Goal: Check status: Check status

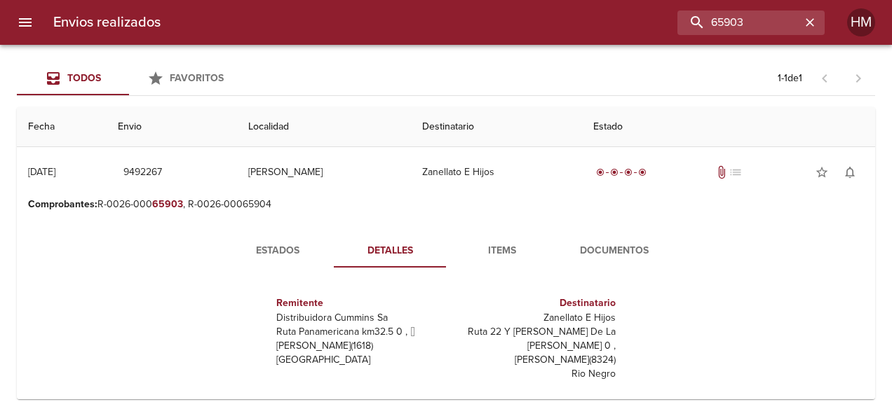
scroll to position [7, 0]
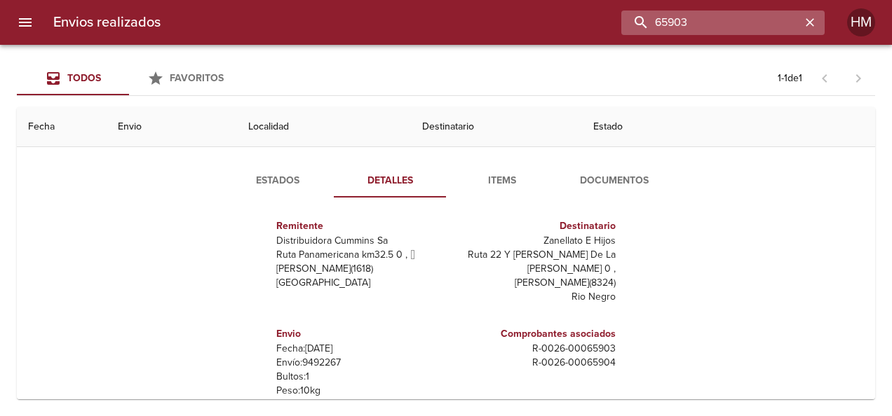
click at [774, 29] on input "65903" at bounding box center [710, 23] width 179 height 25
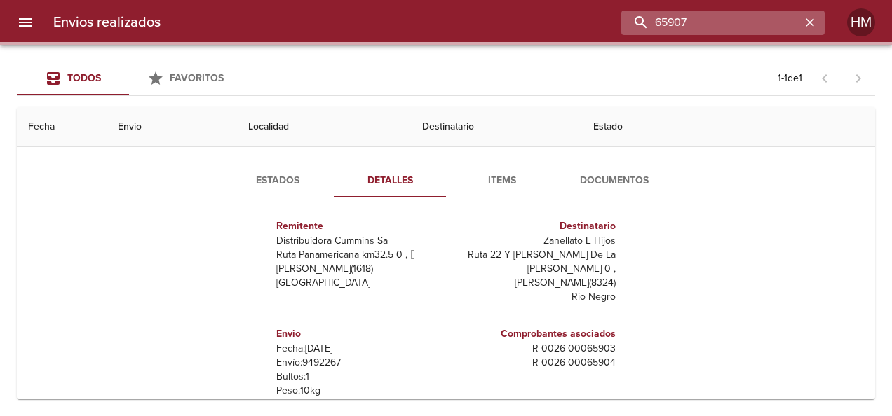
scroll to position [0, 0]
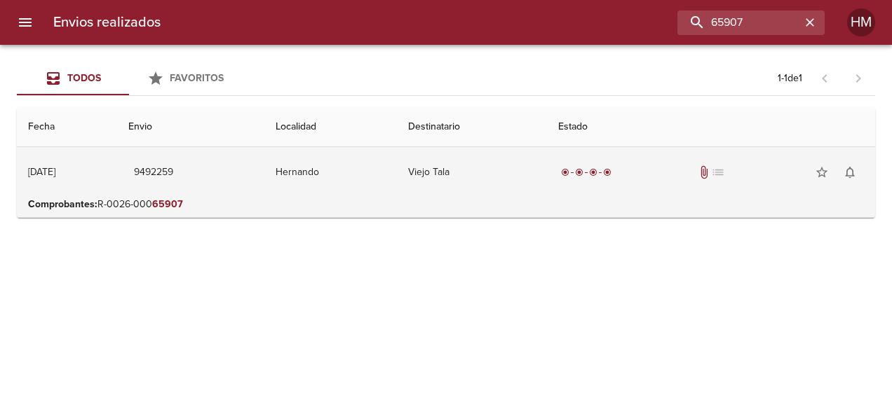
click at [264, 189] on td "9492259" at bounding box center [190, 172] width 147 height 50
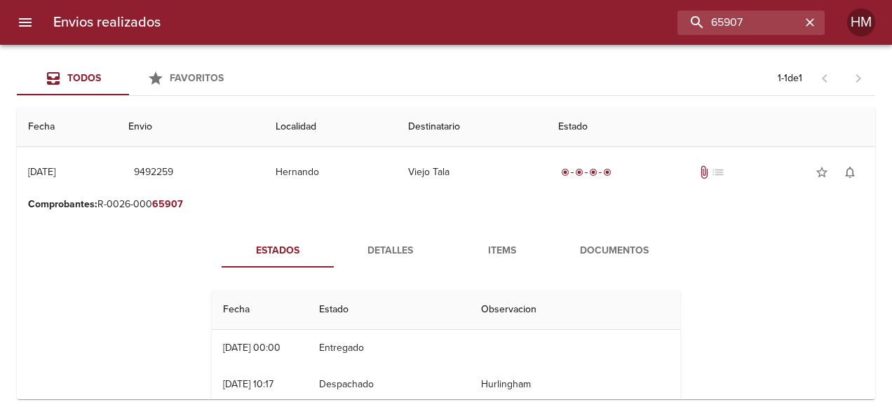
scroll to position [70, 0]
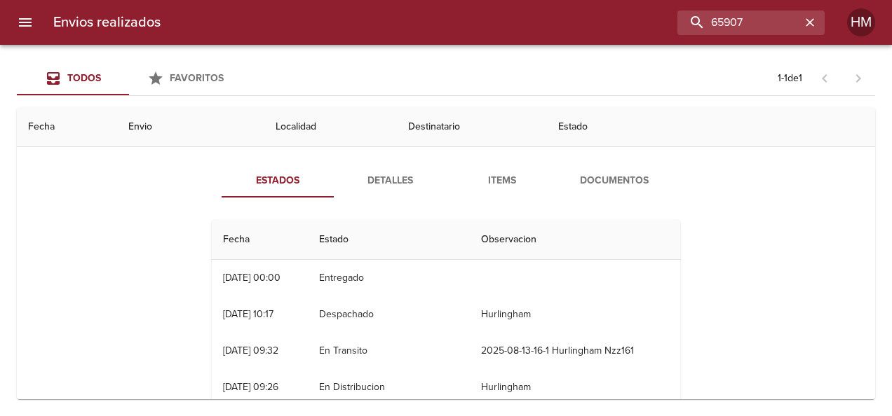
click at [397, 187] on span "Detalles" at bounding box center [389, 181] width 95 height 18
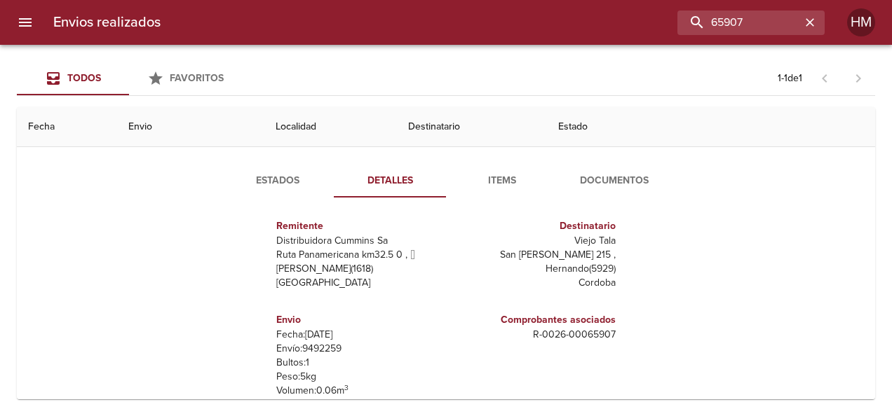
click at [327, 352] on p "Envío: 9492259" at bounding box center [358, 349] width 164 height 14
copy p "9492259"
click at [771, 23] on input "65907" at bounding box center [710, 23] width 179 height 25
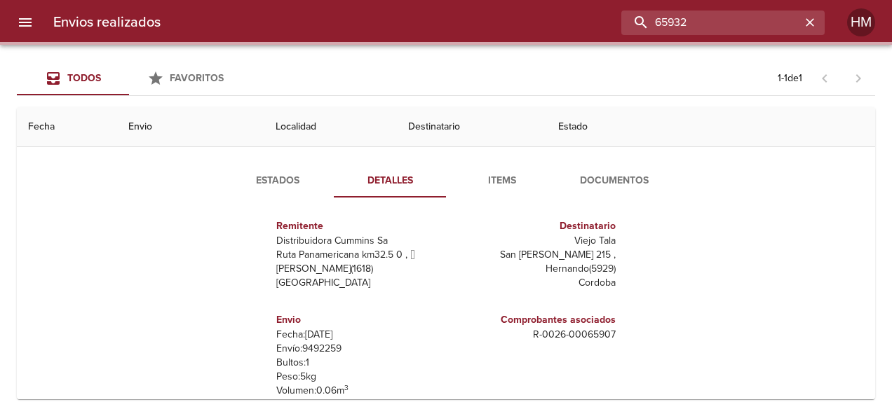
scroll to position [0, 0]
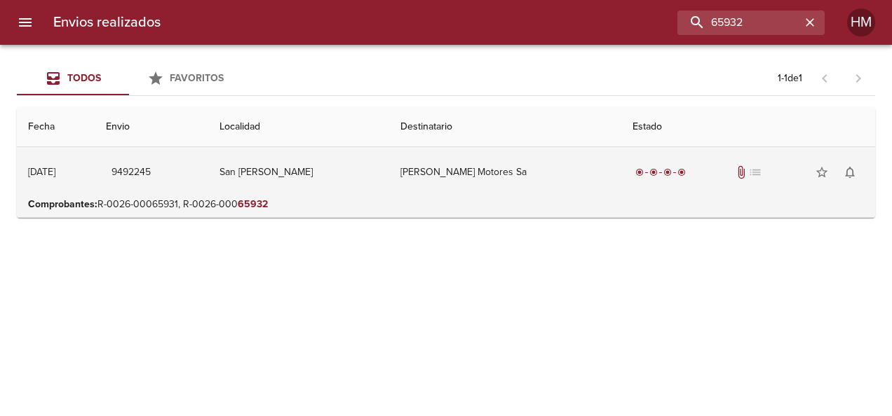
click at [330, 180] on td "San Andres De Giles" at bounding box center [298, 172] width 180 height 50
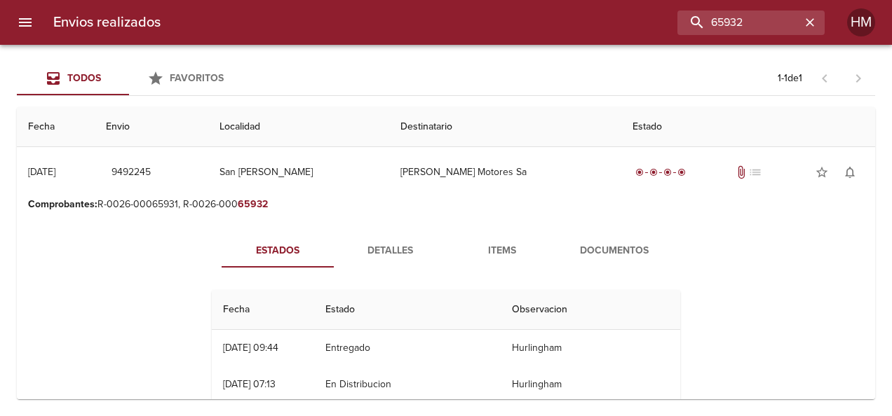
click at [396, 250] on span "Detalles" at bounding box center [389, 252] width 95 height 18
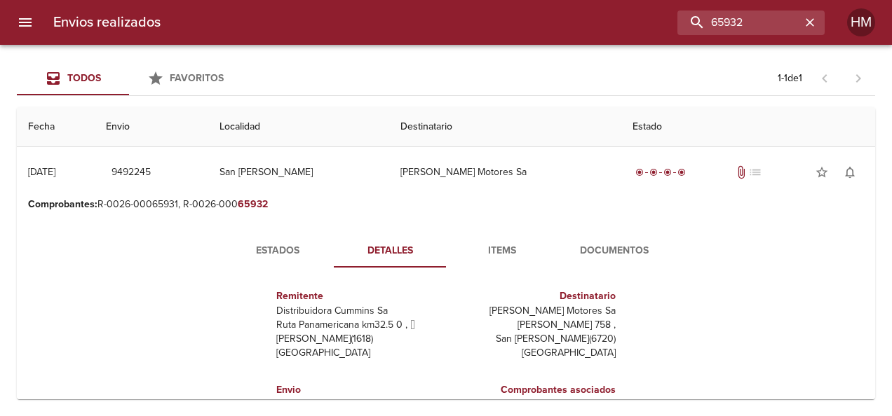
scroll to position [140, 0]
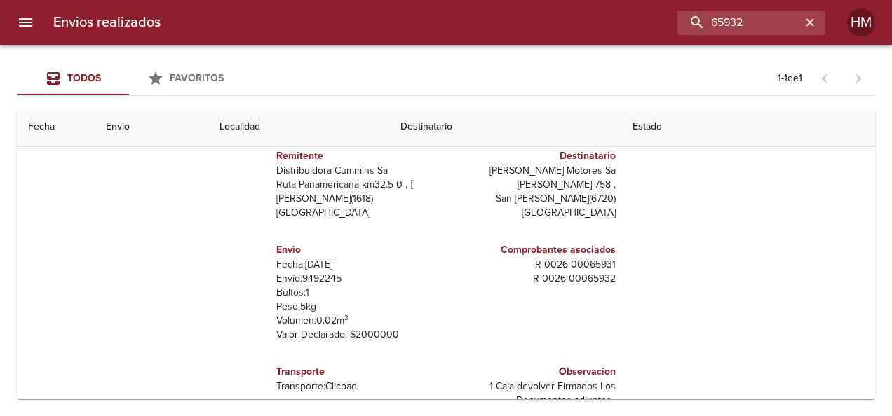
click at [306, 278] on p "Envío: 9492245" at bounding box center [358, 279] width 164 height 14
copy p "9492245"
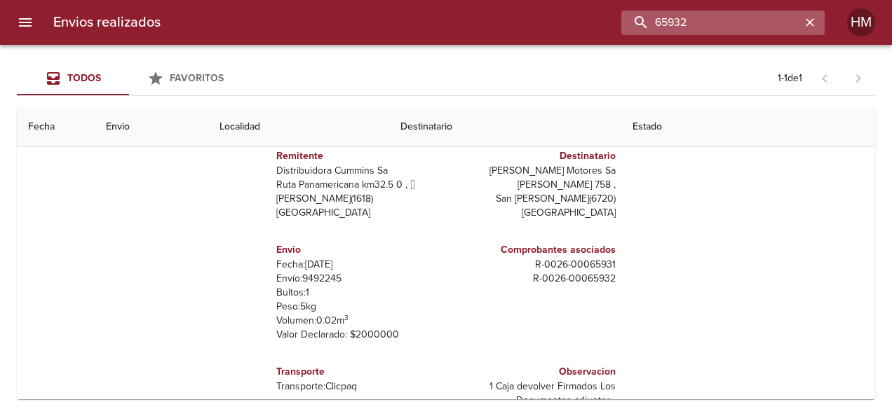
click at [771, 19] on input "65932" at bounding box center [710, 23] width 179 height 25
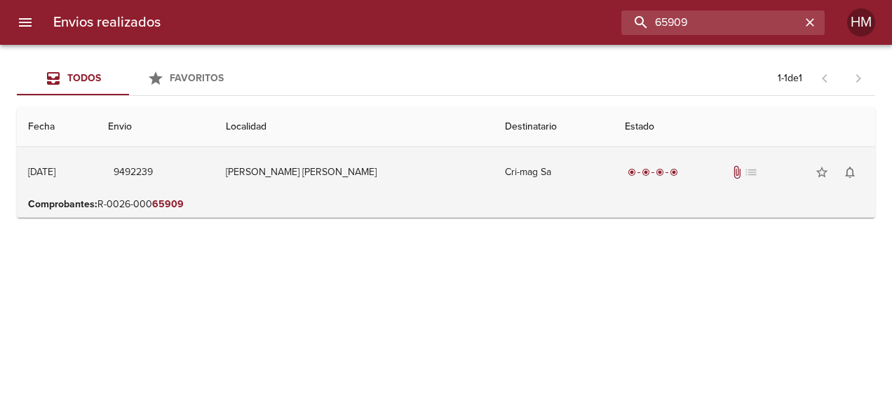
scroll to position [0, 0]
click at [355, 181] on td "Coronel Du Graty" at bounding box center [354, 172] width 279 height 50
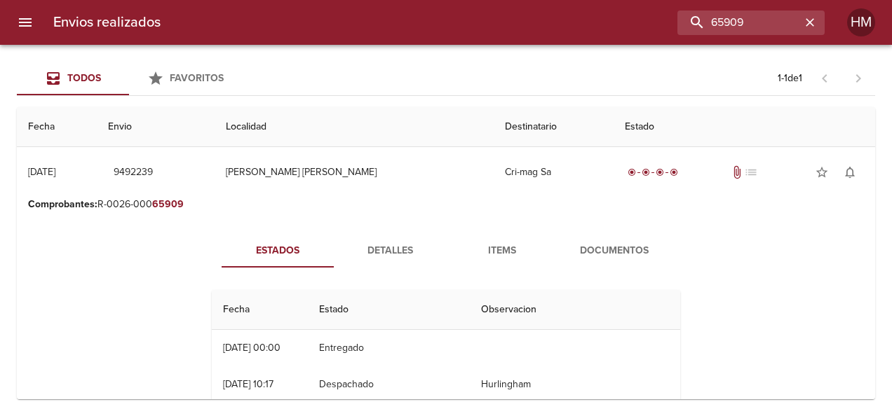
scroll to position [70, 0]
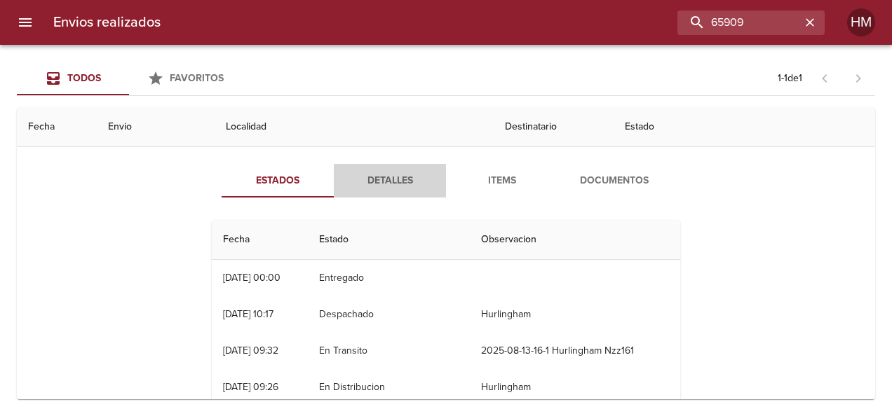
click at [391, 183] on span "Detalles" at bounding box center [389, 181] width 95 height 18
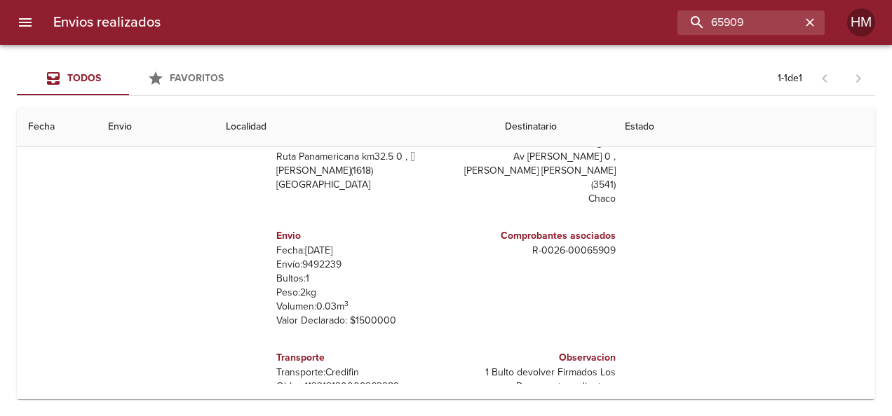
scroll to position [177, 0]
click at [304, 257] on p "Envío: 9492239" at bounding box center [358, 264] width 164 height 14
copy p "9492239"
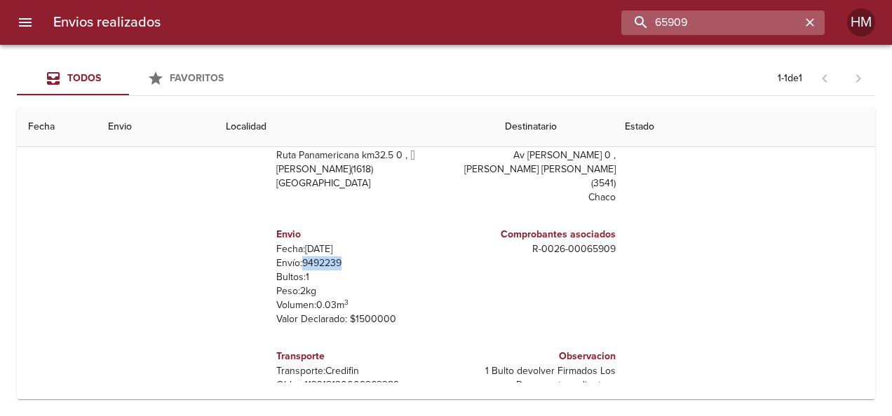
click at [750, 22] on input "65909" at bounding box center [710, 23] width 179 height 25
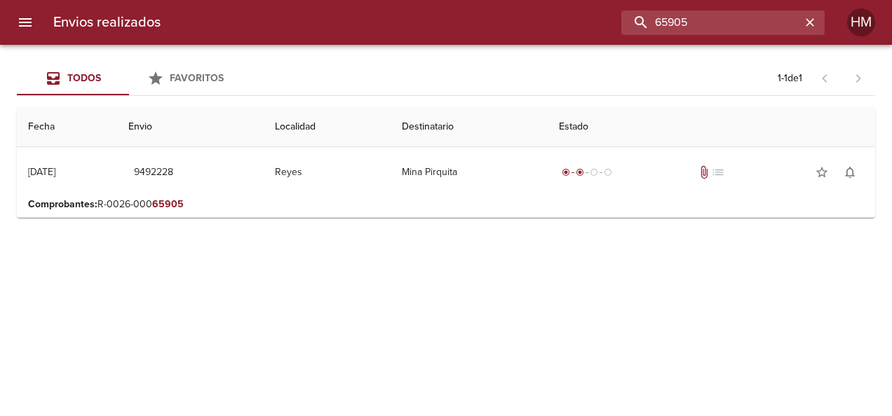
scroll to position [0, 0]
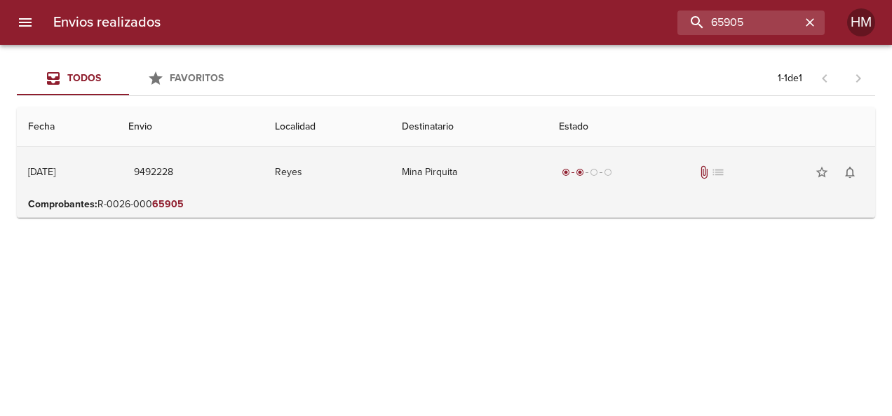
click at [391, 178] on td "Reyes" at bounding box center [327, 172] width 127 height 50
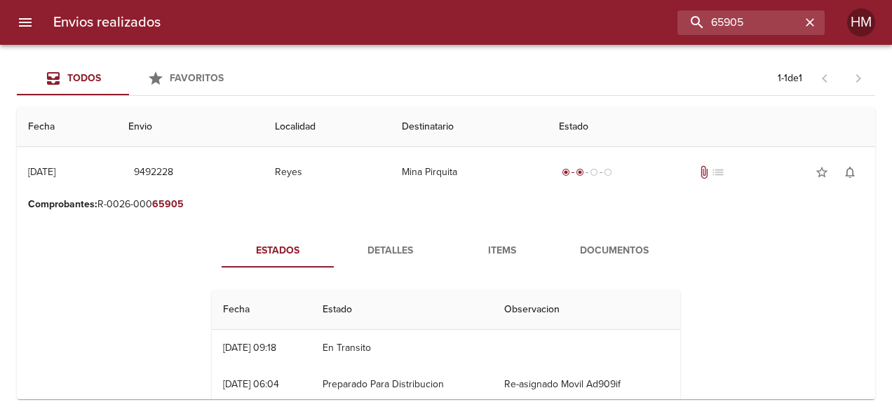
click at [375, 248] on span "Detalles" at bounding box center [389, 252] width 95 height 18
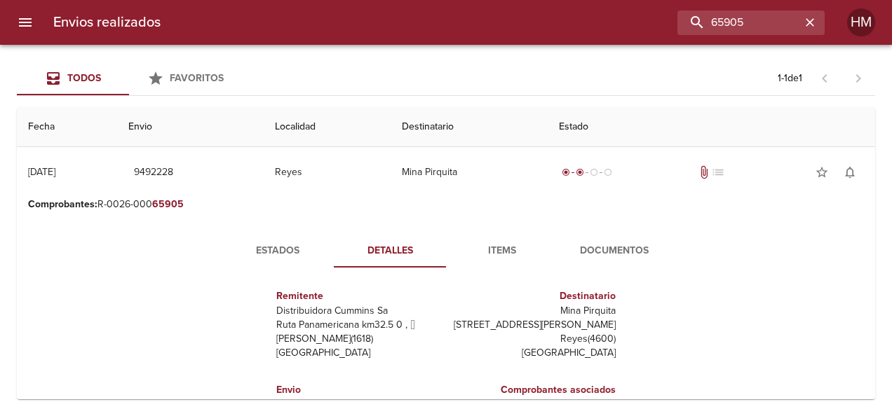
scroll to position [140, 0]
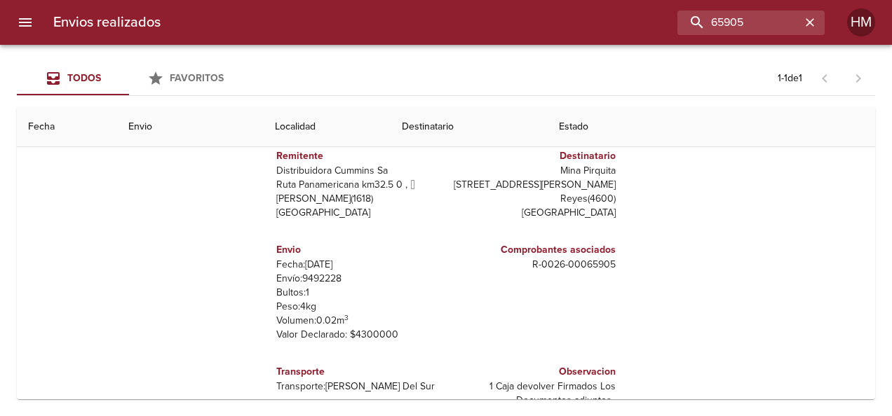
click at [320, 280] on p "Envío: 9492228" at bounding box center [358, 279] width 164 height 14
copy p "9492228"
click at [773, 20] on input "65905" at bounding box center [710, 23] width 179 height 25
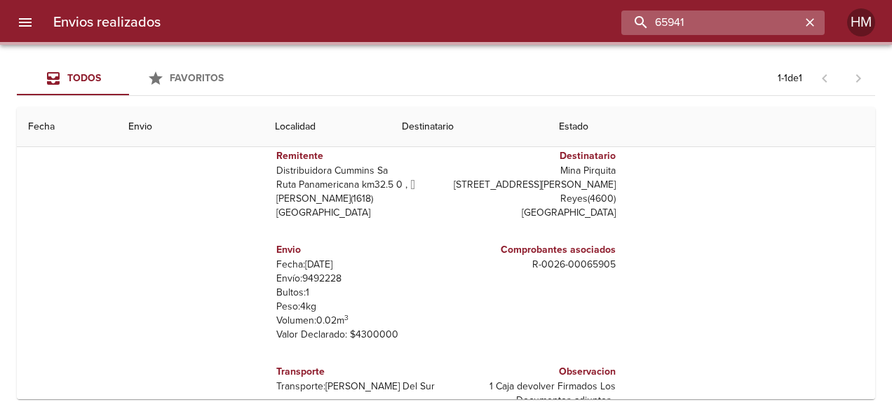
scroll to position [0, 0]
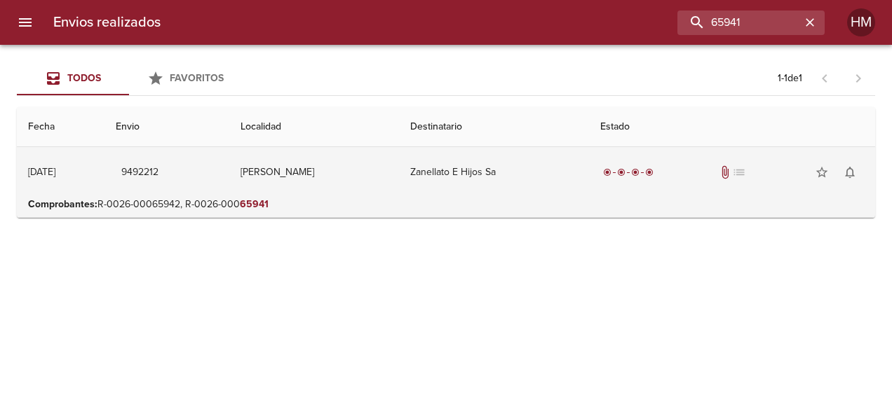
click at [541, 187] on td "Zanellato E Hijos Sa" at bounding box center [494, 172] width 190 height 50
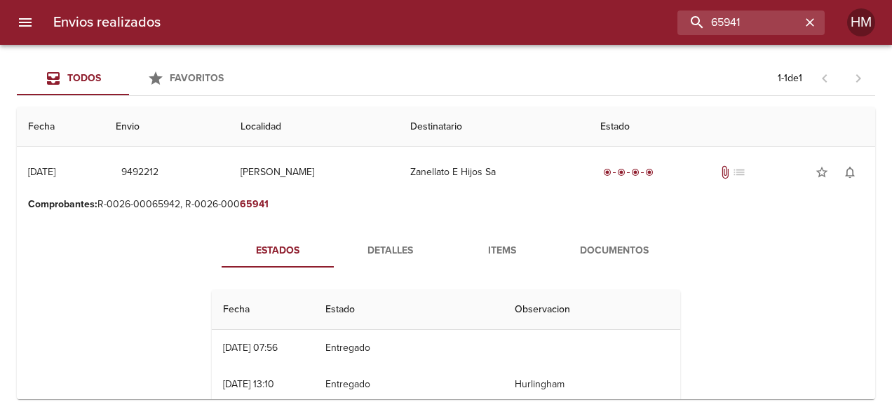
click at [384, 250] on span "Detalles" at bounding box center [389, 252] width 95 height 18
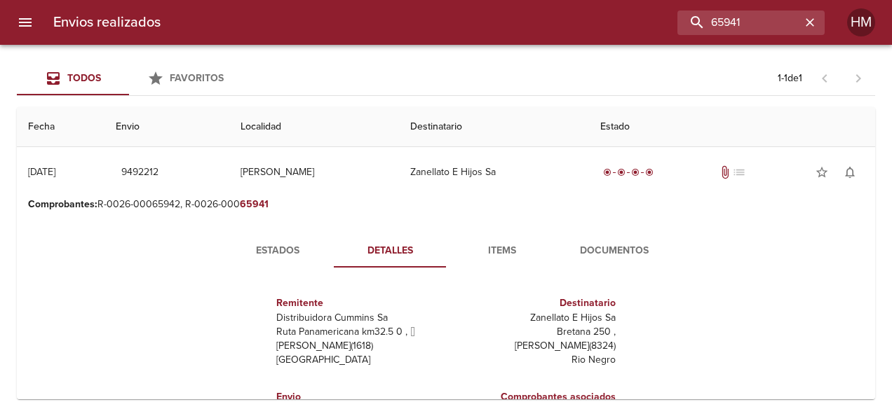
scroll to position [140, 0]
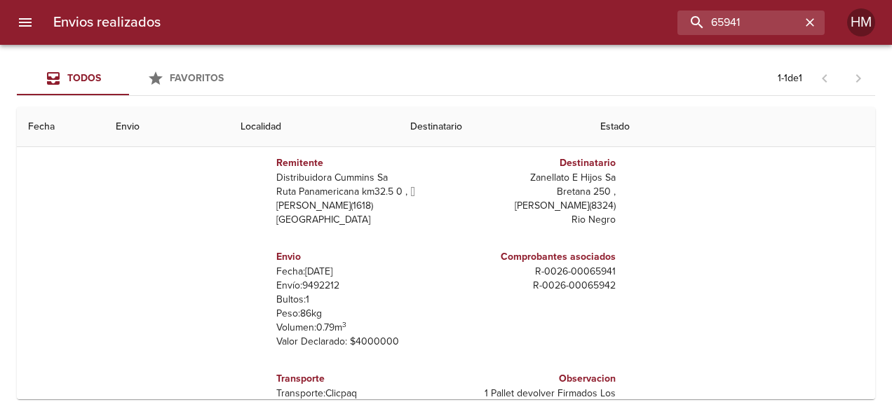
click at [316, 283] on p "Envío: 9492212" at bounding box center [358, 286] width 164 height 14
copy p "9492212"
click at [452, 280] on p "R - 0026 - 00065942" at bounding box center [534, 286] width 164 height 14
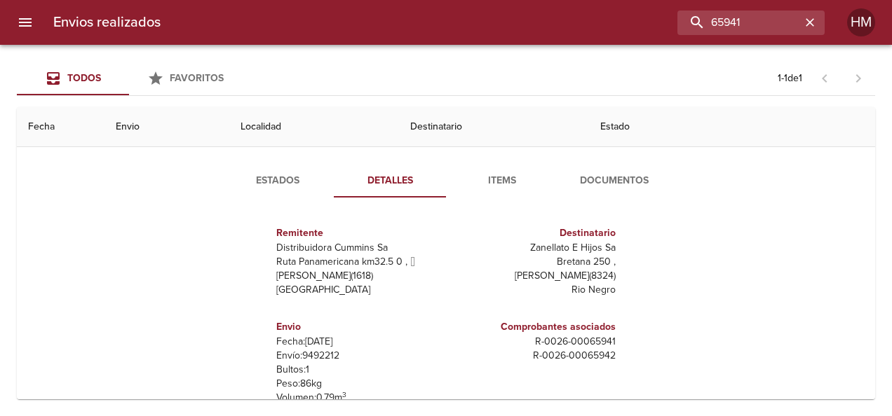
click at [275, 177] on span "Estados" at bounding box center [277, 181] width 95 height 18
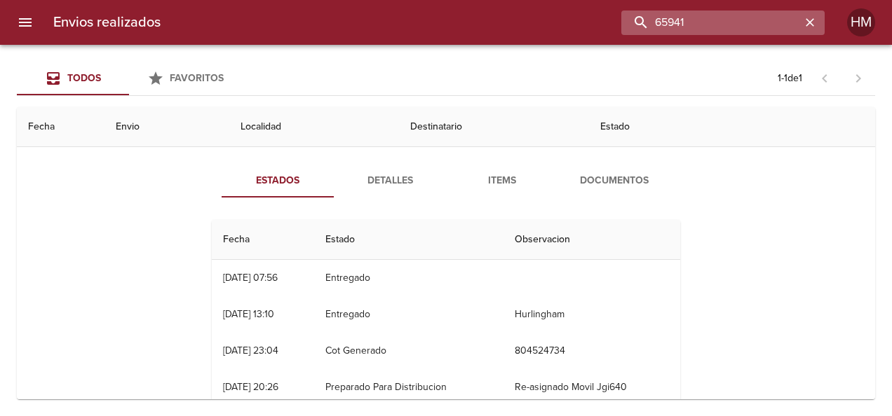
click at [771, 18] on input "65941" at bounding box center [710, 23] width 179 height 25
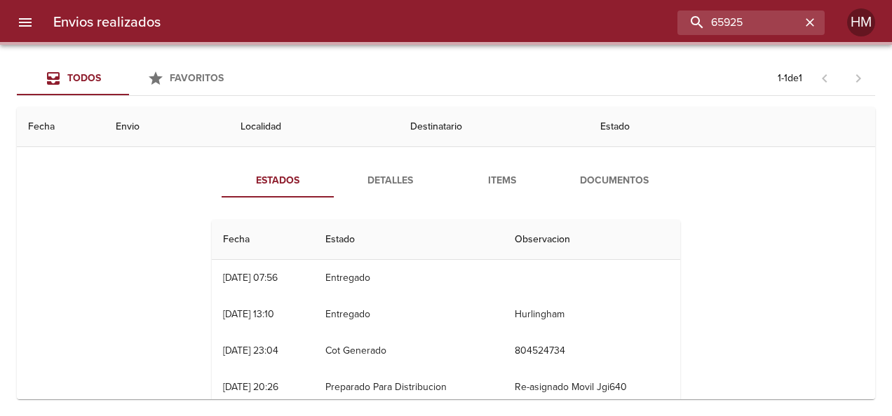
click at [379, 175] on span "Detalles" at bounding box center [389, 181] width 95 height 18
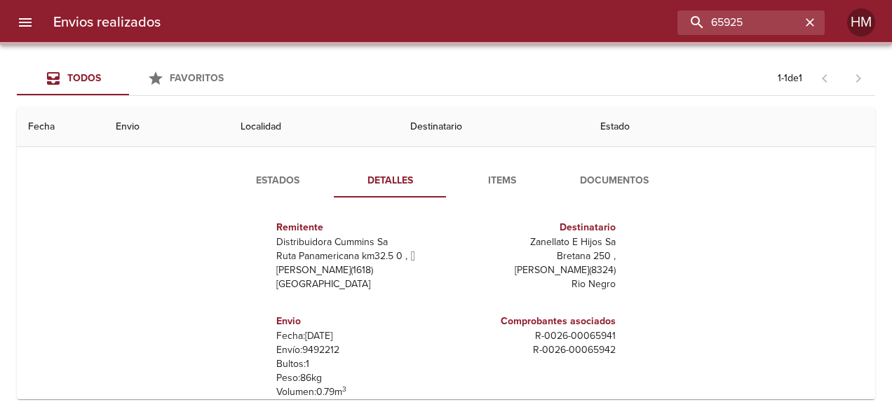
scroll to position [7, 0]
click at [323, 351] on p "Envío: 9492212" at bounding box center [358, 349] width 164 height 14
copy p "9492212"
click at [268, 187] on span "Estados" at bounding box center [277, 181] width 95 height 18
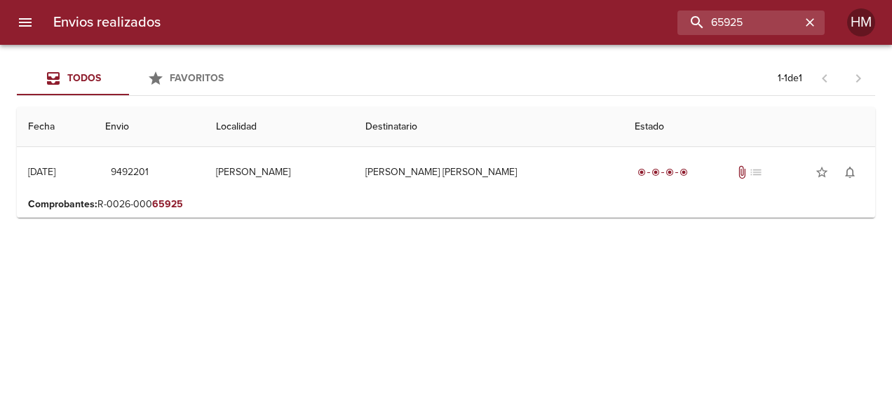
scroll to position [0, 0]
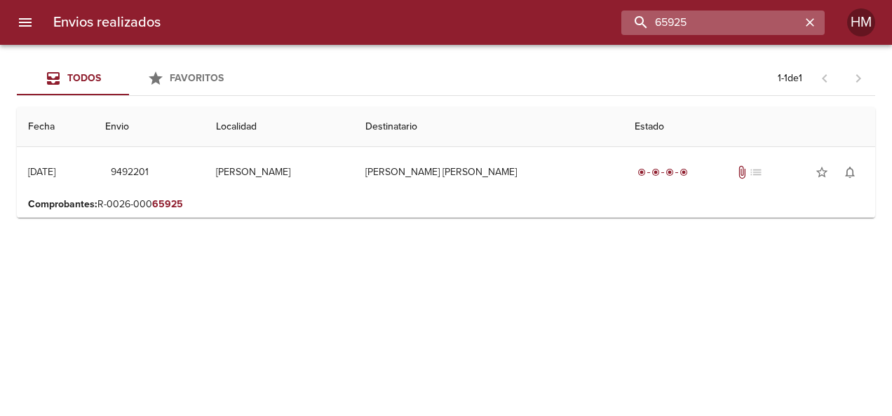
click at [766, 18] on input "65925" at bounding box center [710, 23] width 179 height 25
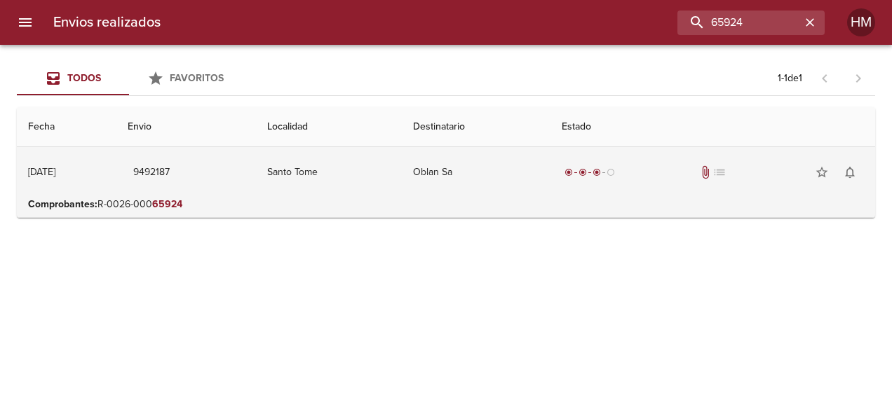
click at [344, 182] on td "Santo Tome" at bounding box center [329, 172] width 146 height 50
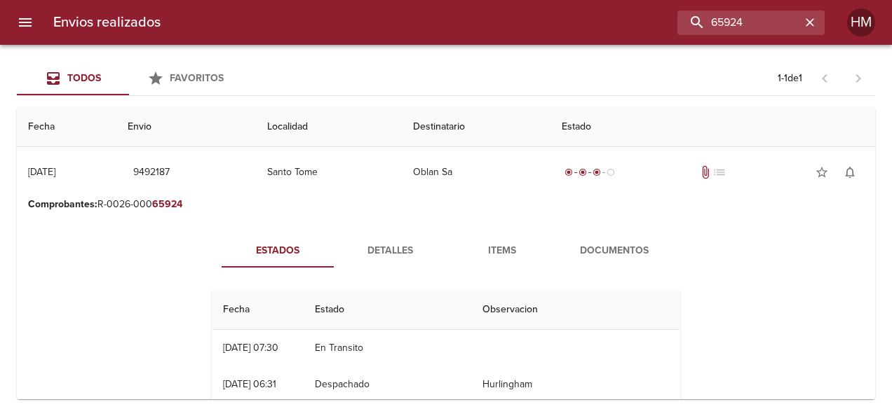
click at [381, 237] on button "Detalles" at bounding box center [390, 251] width 112 height 34
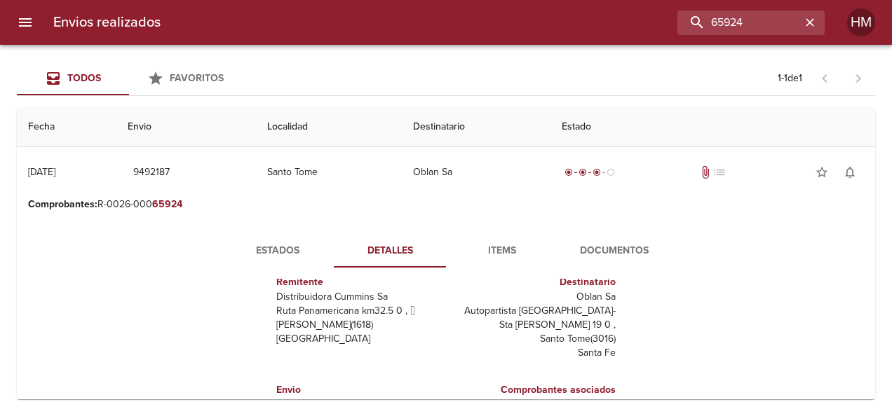
scroll to position [70, 0]
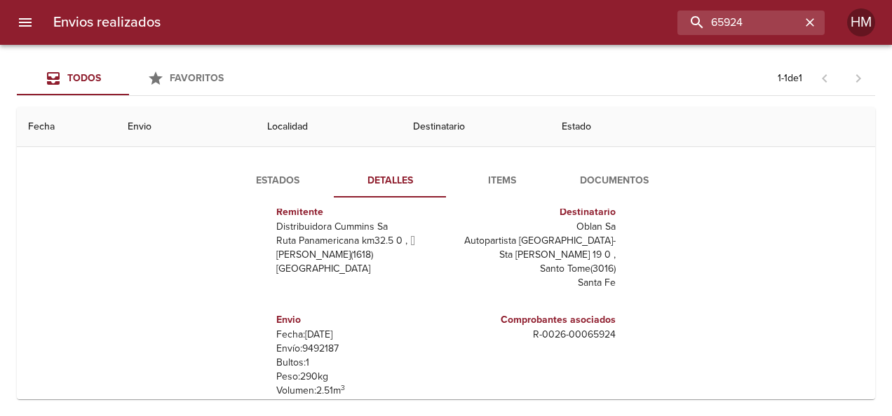
click at [313, 349] on p "Envío: 9492187" at bounding box center [358, 349] width 164 height 14
copy p "9492187"
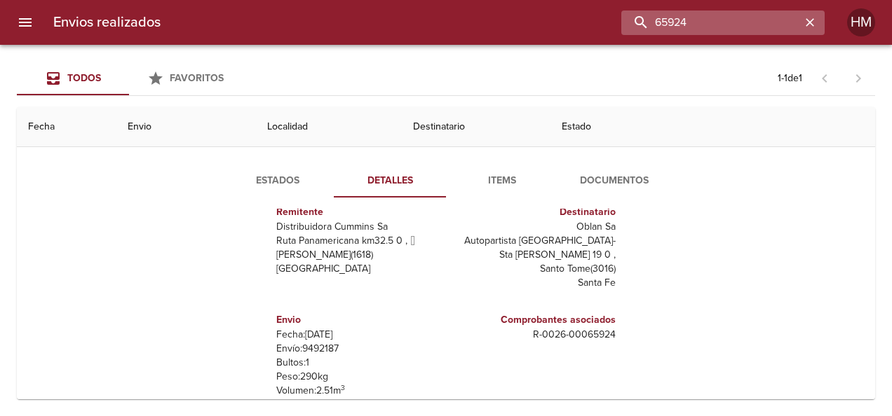
click at [778, 23] on input "65924" at bounding box center [710, 23] width 179 height 25
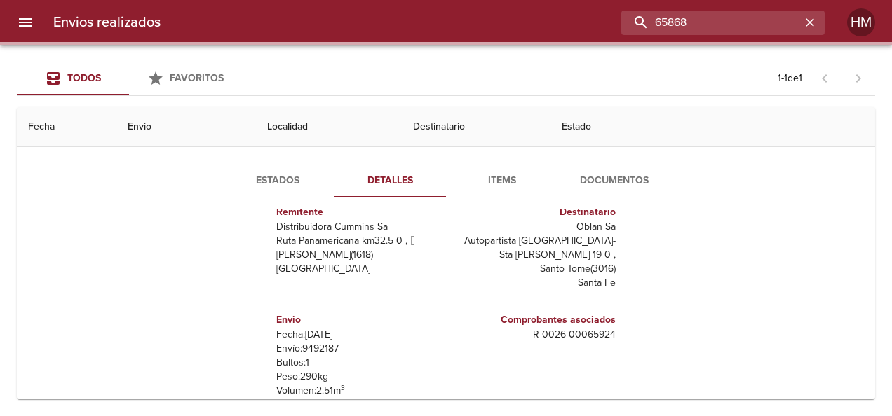
scroll to position [0, 0]
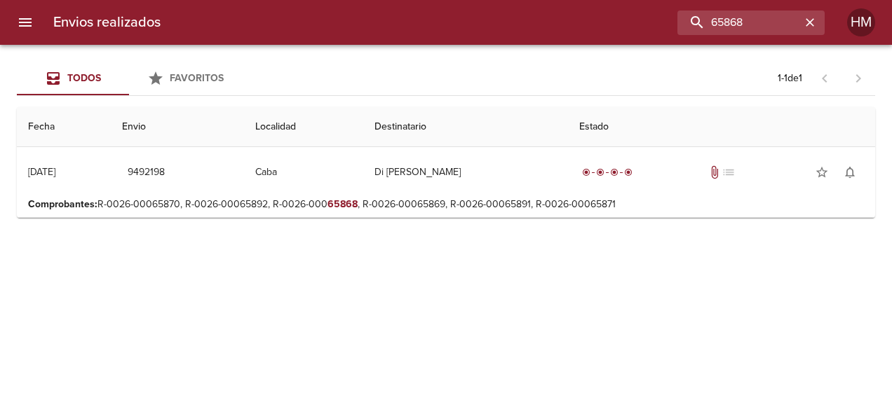
click at [609, 198] on p "Comprobantes : R-0026-00065870, R-0026-00065892, R-0026-000 65868 , R-0026-0006…" at bounding box center [446, 205] width 836 height 14
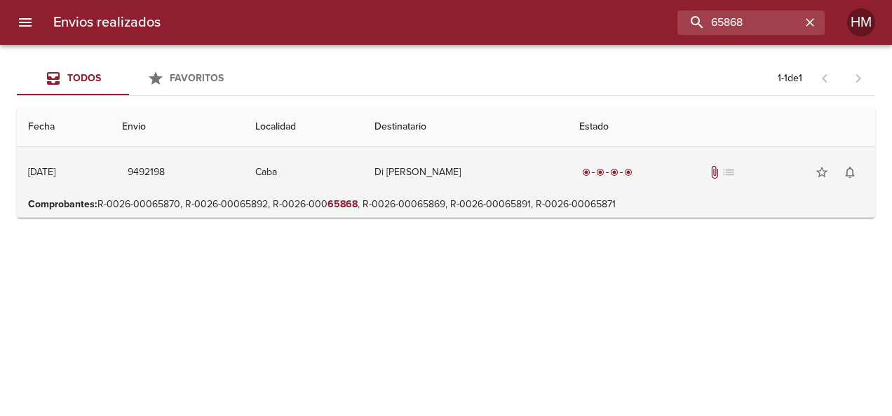
click at [487, 170] on td "Di [PERSON_NAME]" at bounding box center [465, 172] width 205 height 50
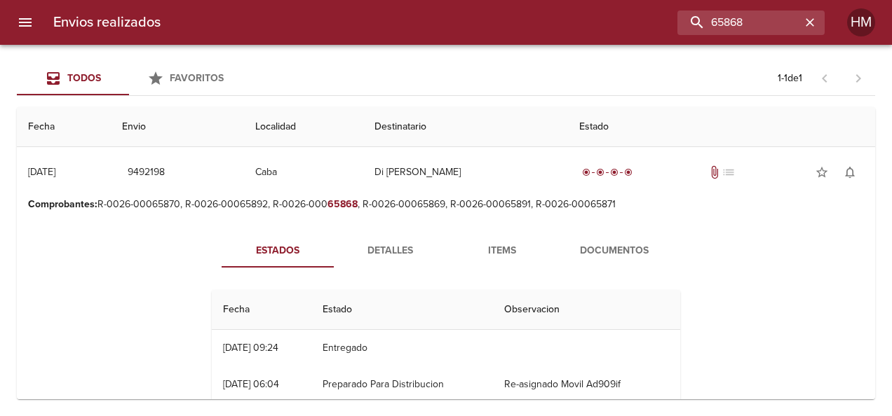
click at [373, 251] on span "Detalles" at bounding box center [389, 252] width 95 height 18
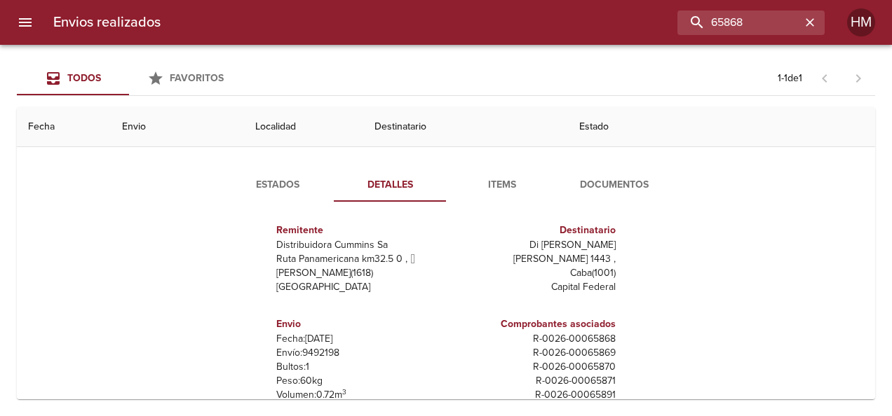
scroll to position [140, 0]
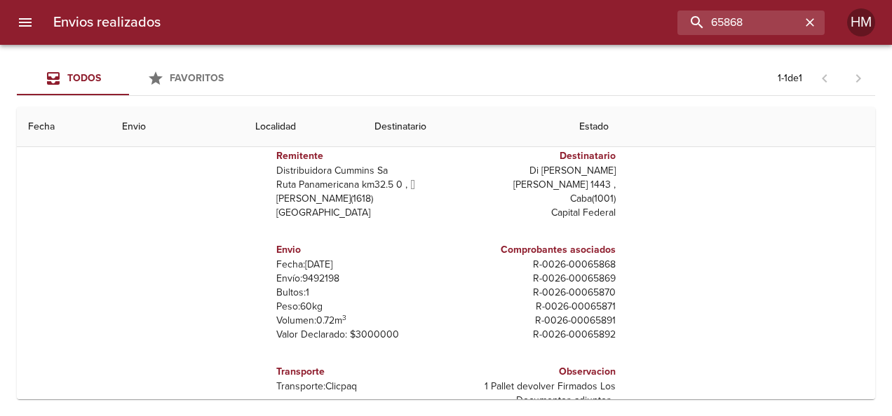
click at [310, 278] on p "Envío: 9492198" at bounding box center [358, 279] width 164 height 14
copy p "9492198"
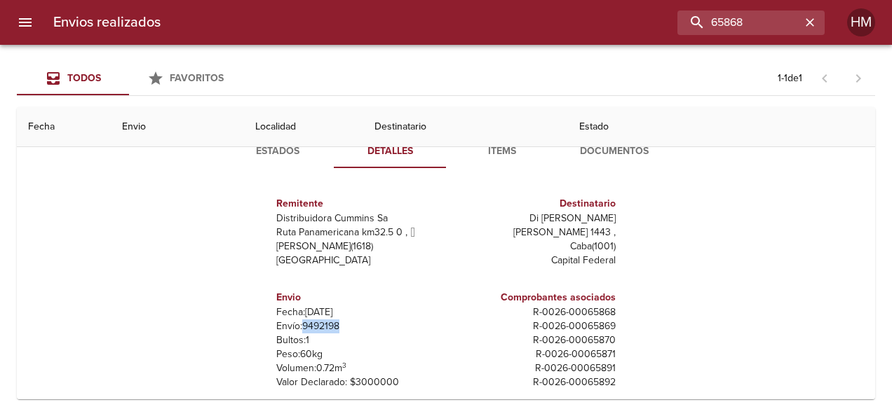
scroll to position [70, 0]
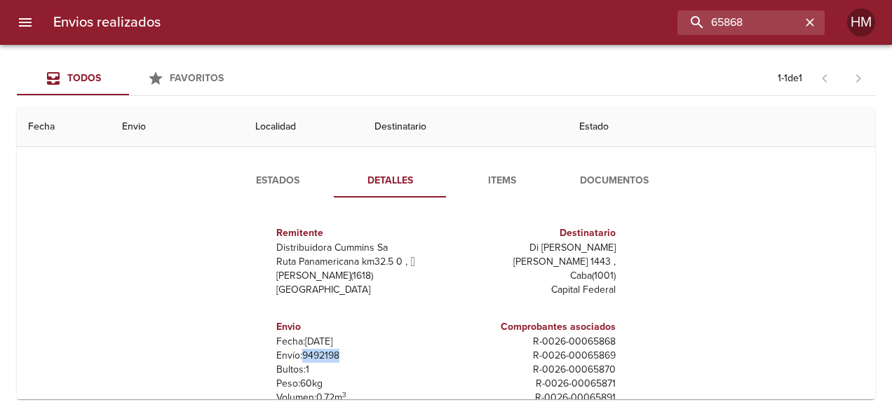
click at [273, 182] on span "Estados" at bounding box center [277, 181] width 95 height 18
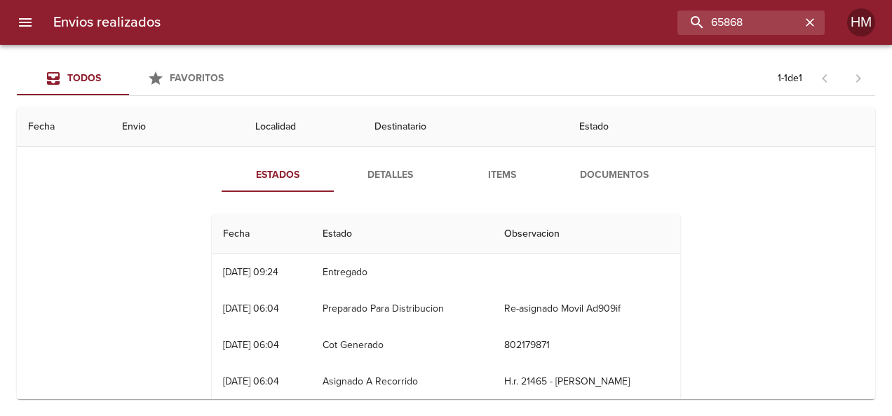
scroll to position [0, 0]
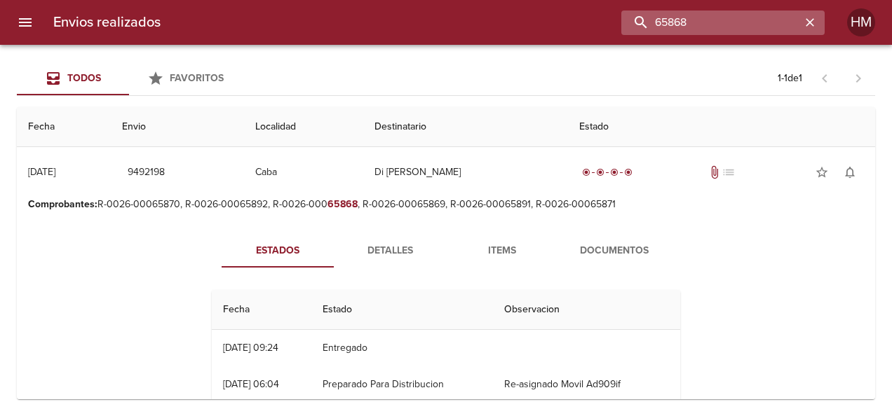
click at [766, 21] on input "65868" at bounding box center [710, 23] width 179 height 25
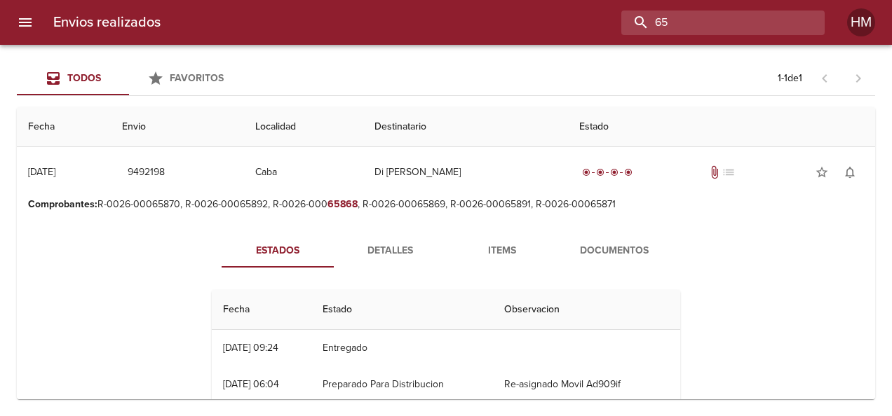
type input "6"
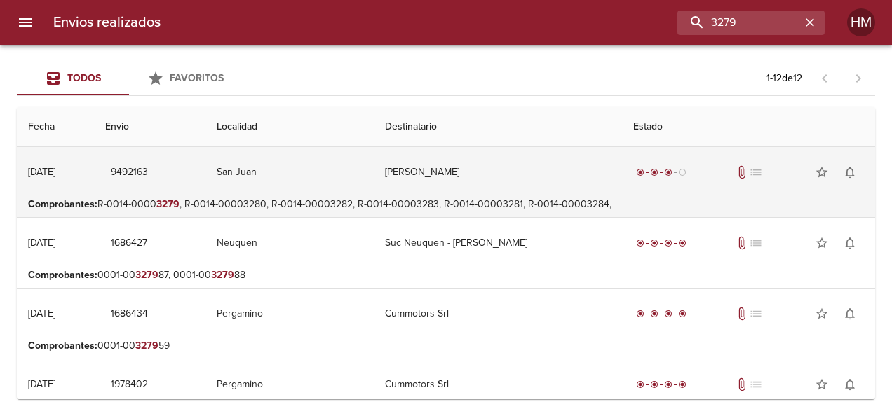
click at [205, 167] on td "9492163" at bounding box center [149, 172] width 111 height 50
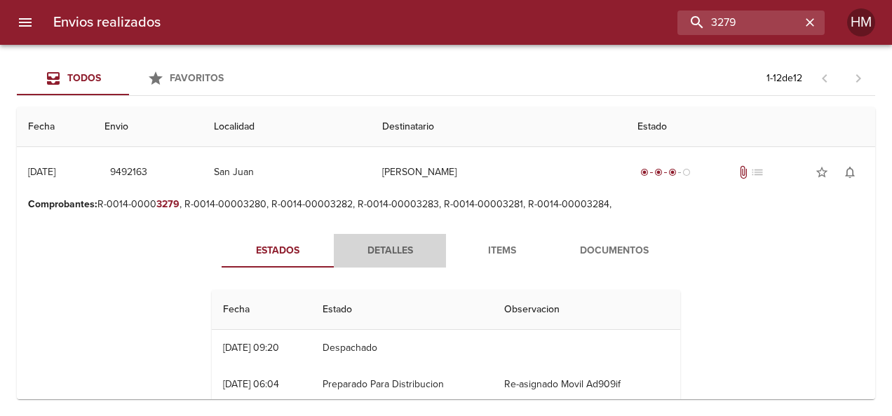
click at [399, 255] on span "Detalles" at bounding box center [389, 252] width 95 height 18
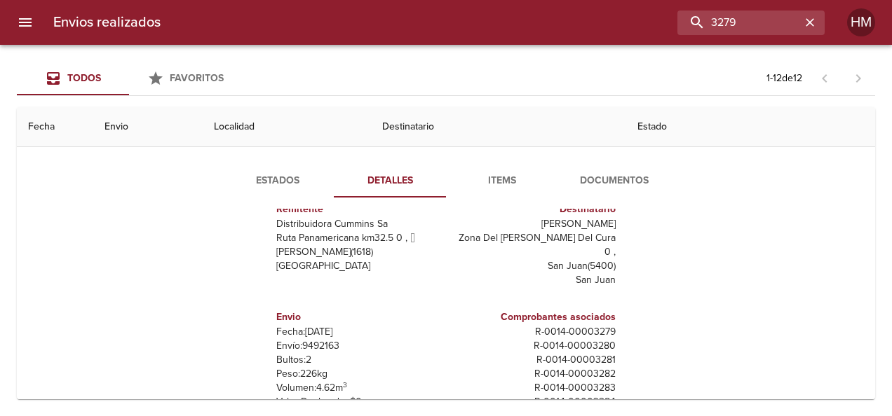
scroll to position [35, 0]
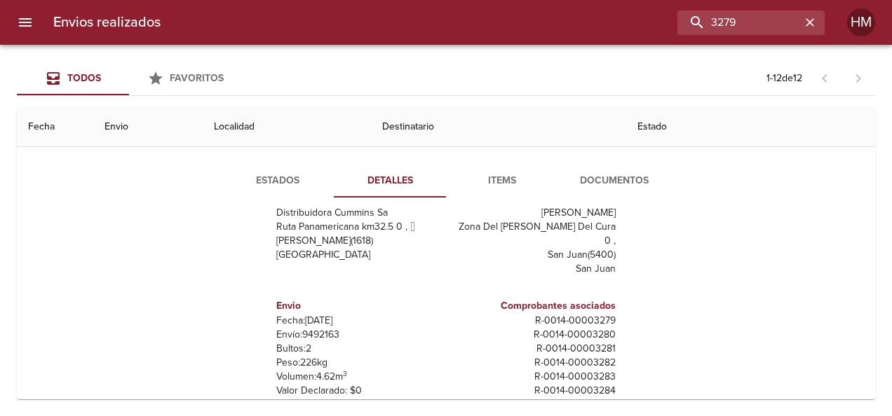
click at [317, 328] on p "Envío: 9492163" at bounding box center [358, 335] width 164 height 14
copy p "9492163"
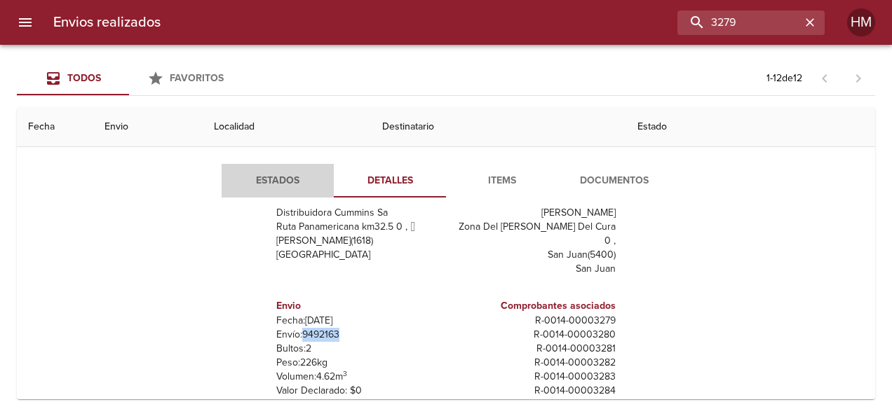
click at [254, 179] on span "Estados" at bounding box center [277, 181] width 95 height 18
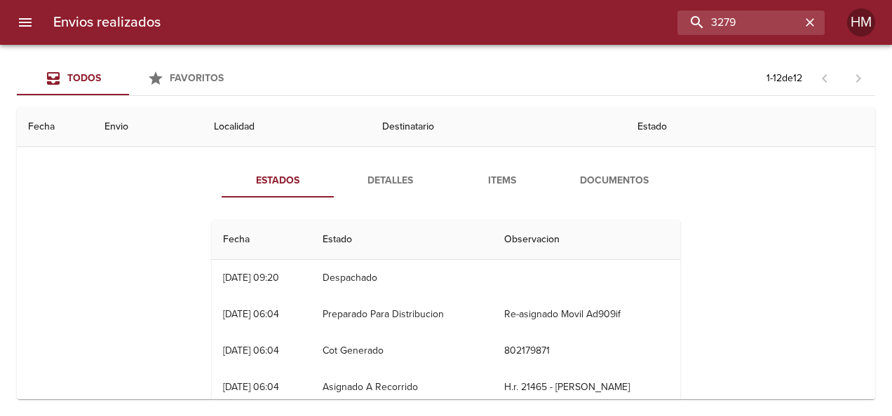
click at [358, 176] on span "Detalles" at bounding box center [389, 181] width 95 height 18
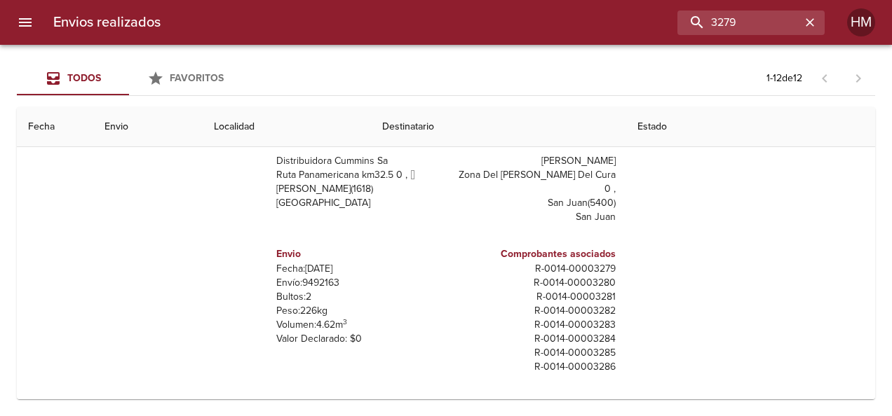
scroll to position [140, 0]
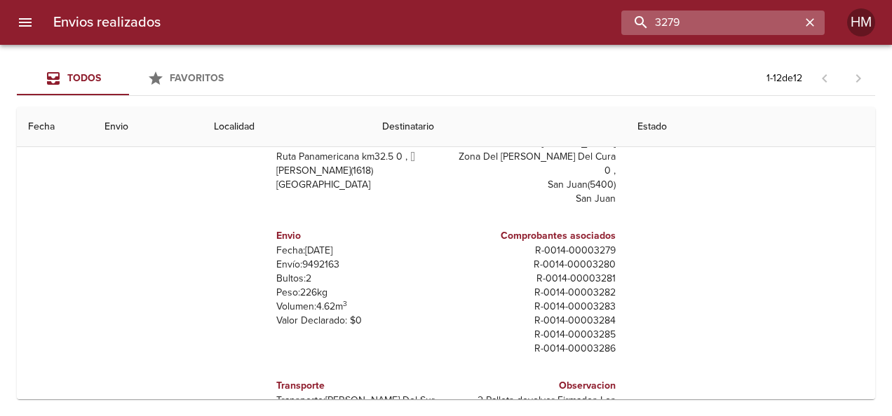
click at [771, 22] on input "3279" at bounding box center [710, 23] width 179 height 25
type input "3"
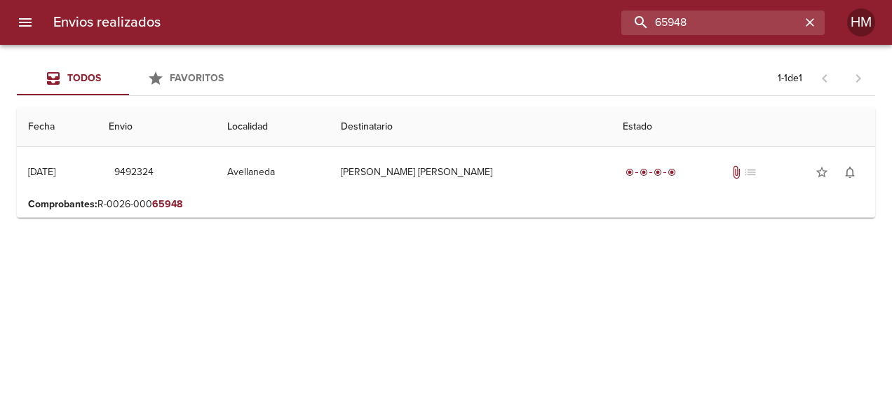
scroll to position [0, 0]
click at [503, 208] on p "Comprobantes : R-0026-000 65948" at bounding box center [446, 205] width 836 height 14
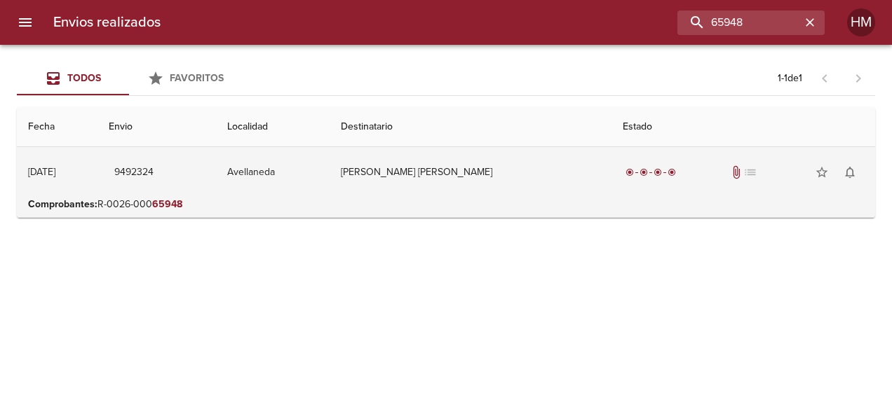
click at [509, 184] on td "[PERSON_NAME] [PERSON_NAME]" at bounding box center [471, 172] width 282 height 50
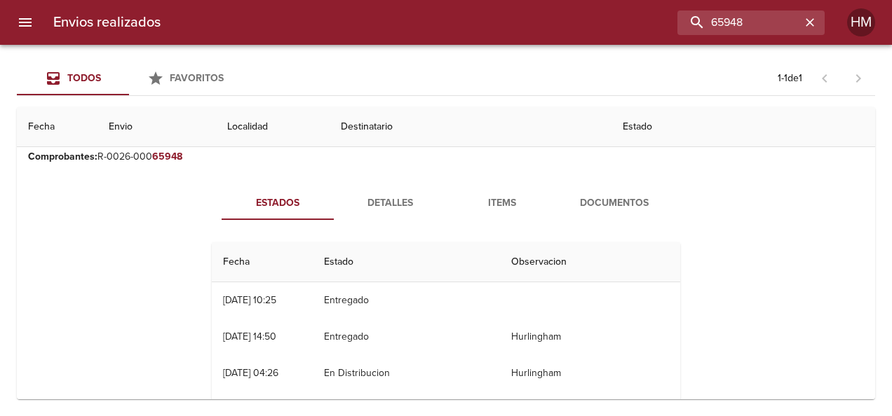
scroll to position [70, 0]
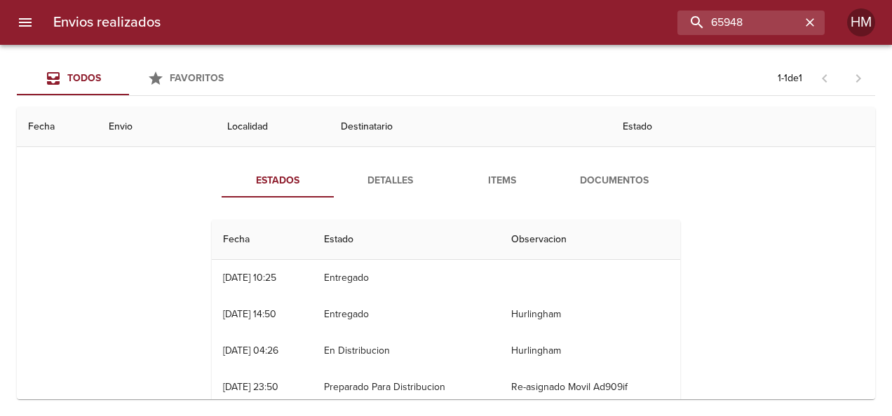
click at [381, 172] on span "Detalles" at bounding box center [389, 181] width 95 height 18
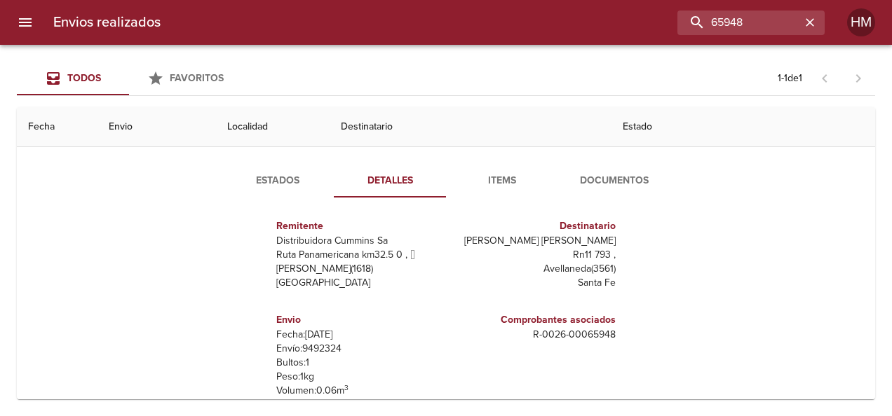
click at [327, 345] on p "Envío: 9492324" at bounding box center [358, 349] width 164 height 14
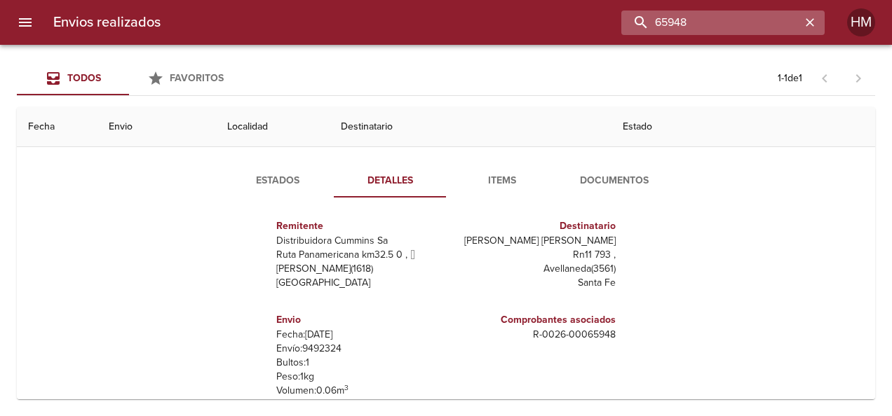
click at [777, 31] on input "65948" at bounding box center [710, 23] width 179 height 25
type input "6"
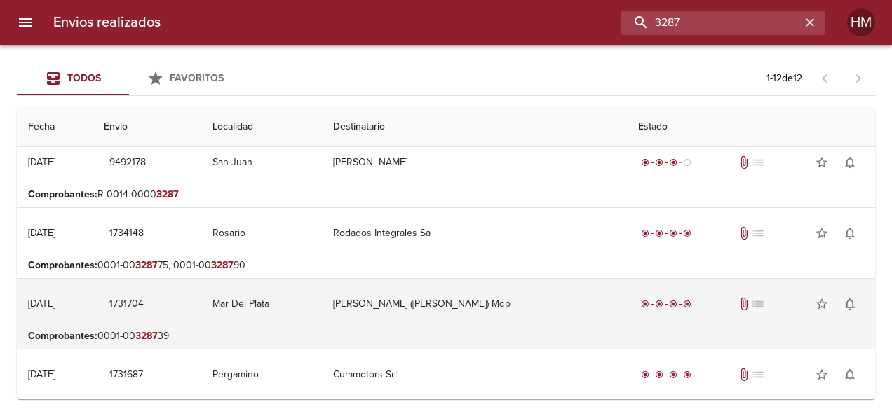
scroll to position [0, 0]
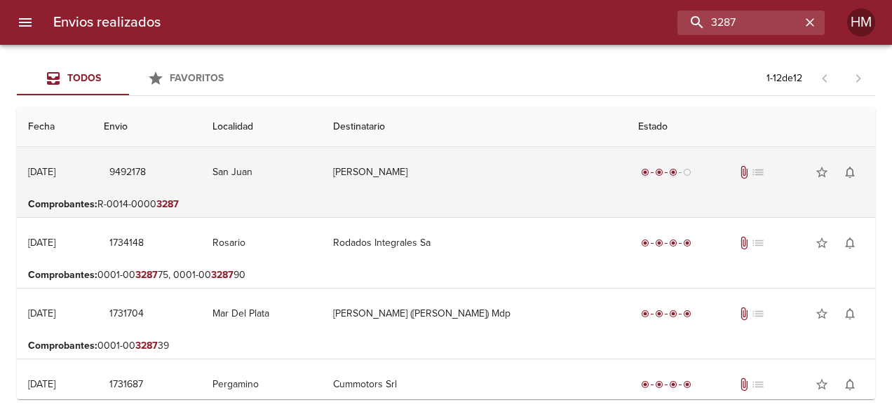
click at [323, 184] on td "San Juan" at bounding box center [261, 172] width 121 height 50
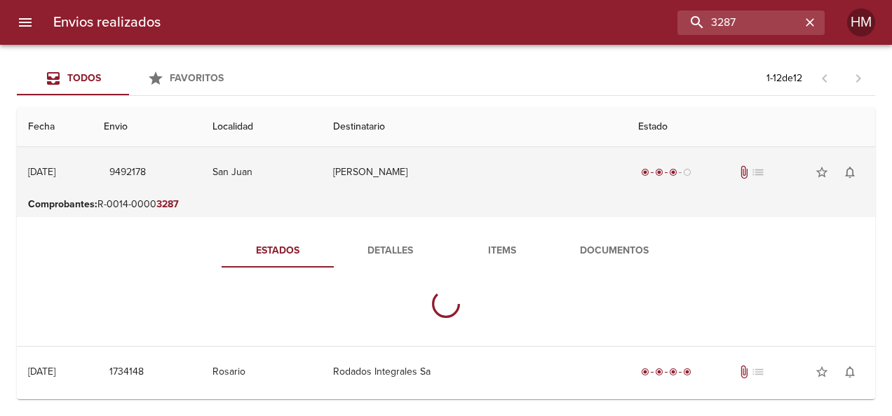
click at [323, 184] on td "San Juan" at bounding box center [261, 172] width 121 height 50
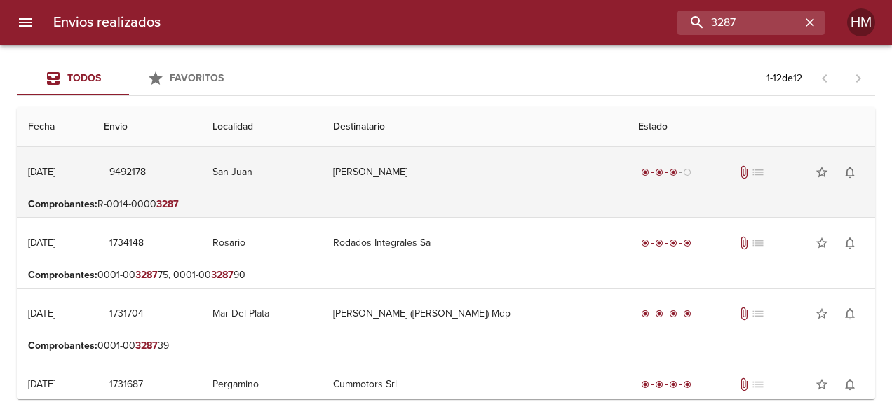
click at [323, 184] on td "San Juan" at bounding box center [261, 172] width 121 height 50
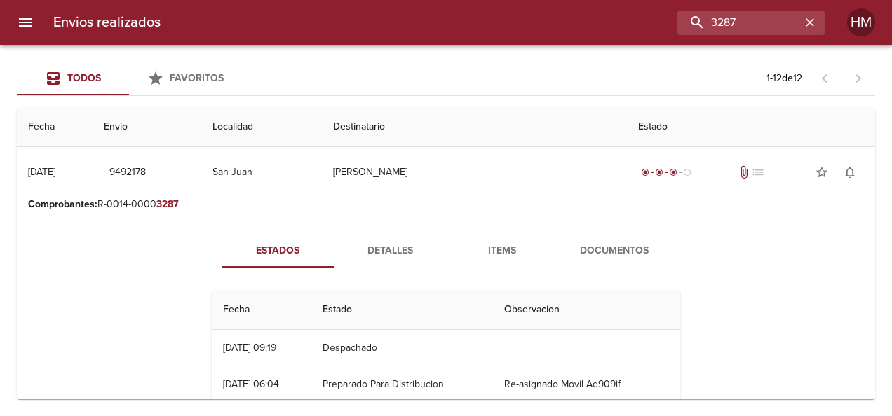
click at [378, 250] on span "Detalles" at bounding box center [389, 252] width 95 height 18
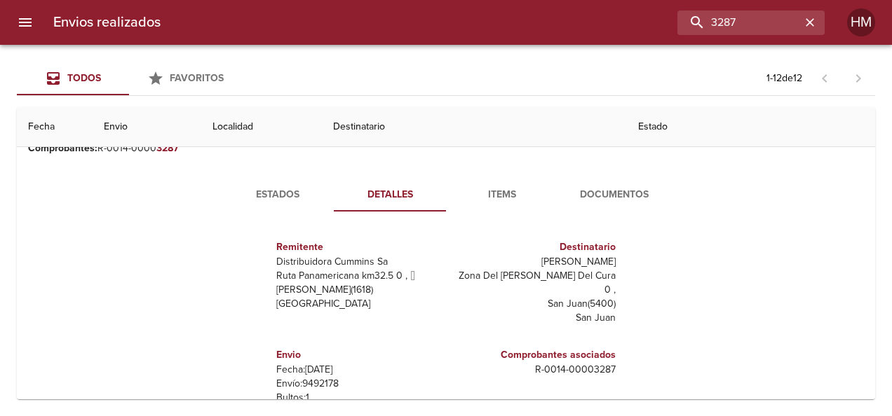
scroll to position [140, 0]
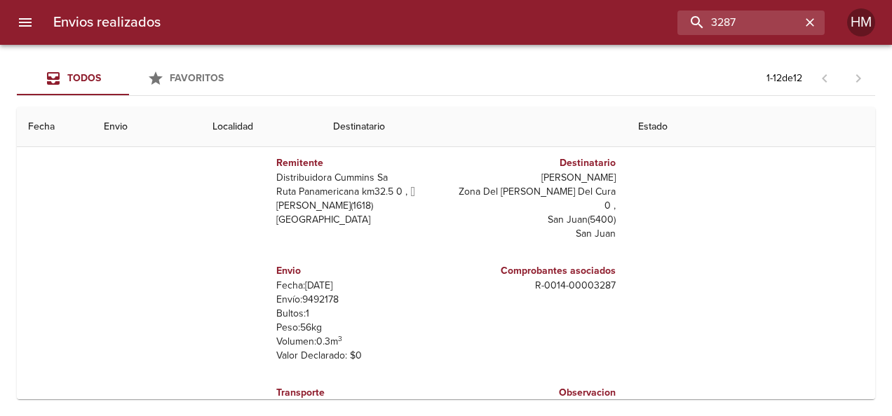
click at [311, 293] on p "Envío: 9492178" at bounding box center [358, 300] width 164 height 14
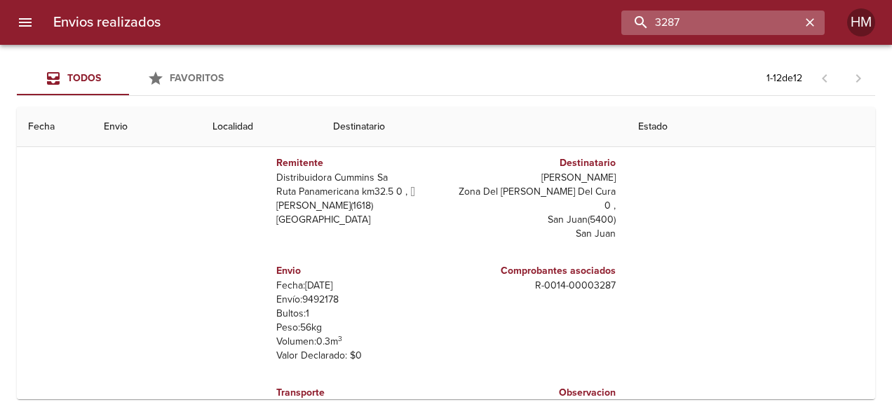
drag, startPoint x: 773, startPoint y: 24, endPoint x: 646, endPoint y: 28, distance: 127.0
click at [646, 28] on input "3287" at bounding box center [710, 23] width 179 height 25
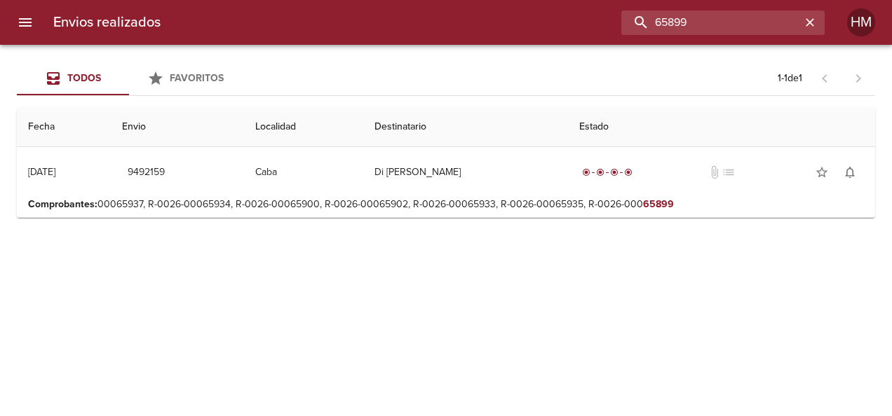
scroll to position [0, 0]
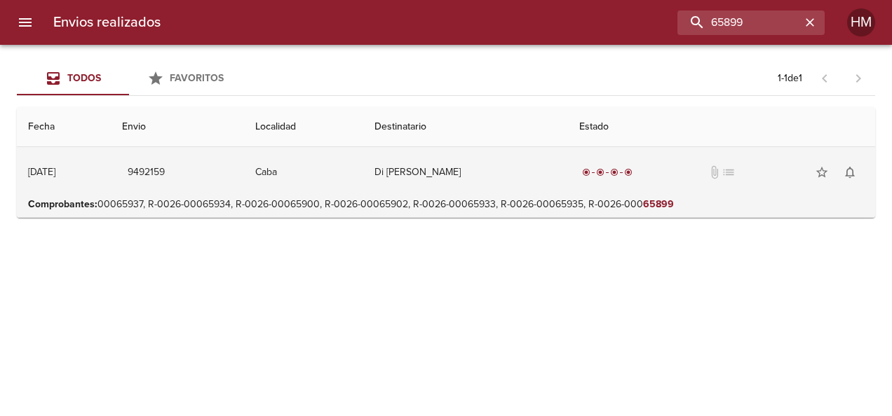
click at [415, 174] on td "Di [PERSON_NAME]" at bounding box center [465, 172] width 205 height 50
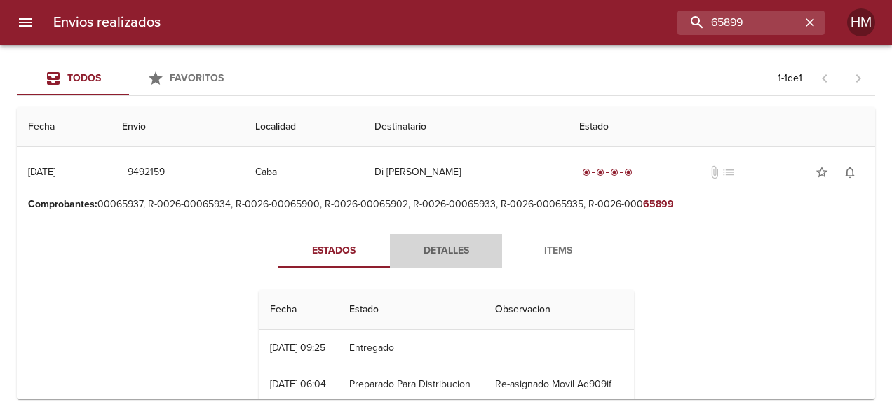
click at [432, 253] on span "Detalles" at bounding box center [445, 252] width 95 height 18
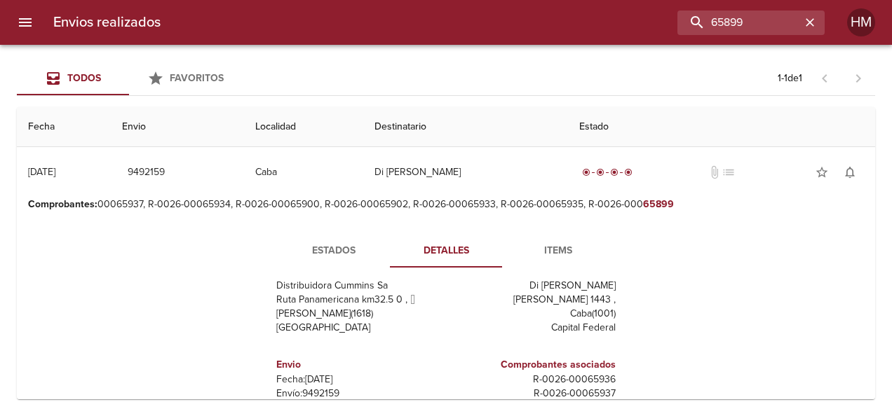
scroll to position [49, 0]
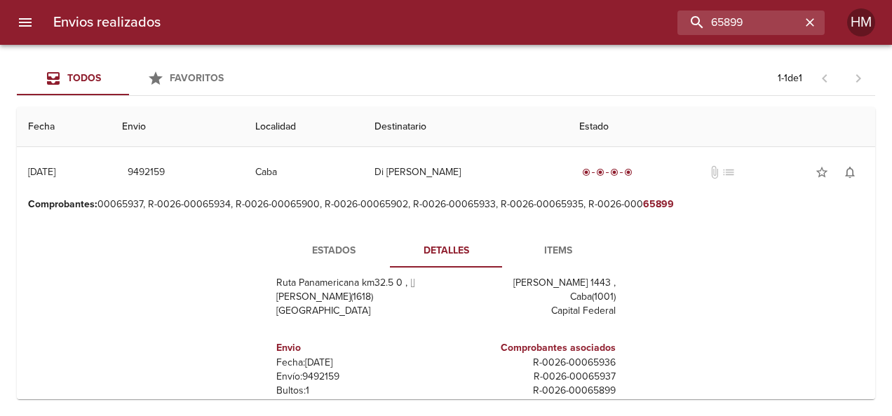
click at [323, 379] on p "Envío: 9492159" at bounding box center [358, 377] width 164 height 14
click at [342, 243] on span "Estados" at bounding box center [333, 252] width 95 height 18
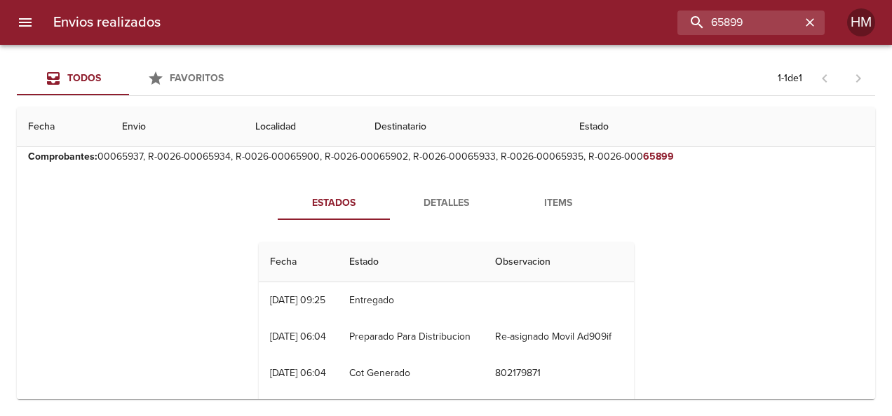
scroll to position [70, 0]
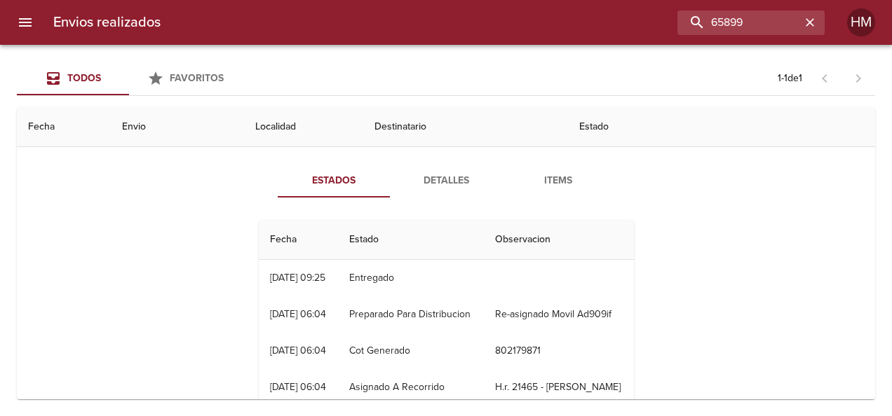
click at [431, 177] on span "Detalles" at bounding box center [445, 181] width 95 height 18
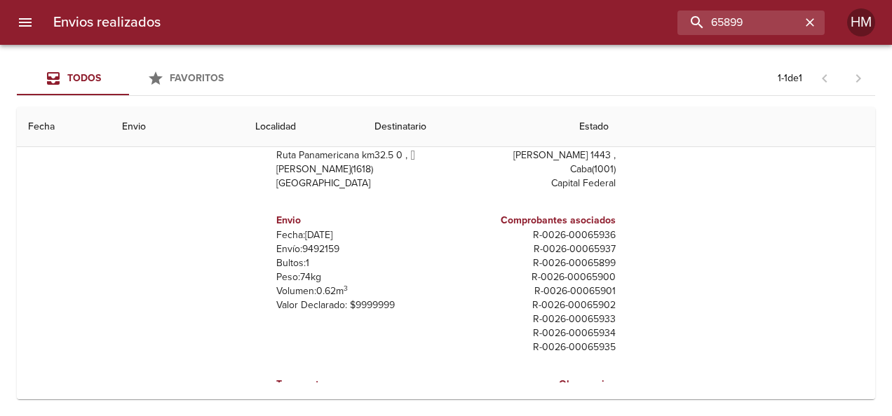
scroll to position [36, 0]
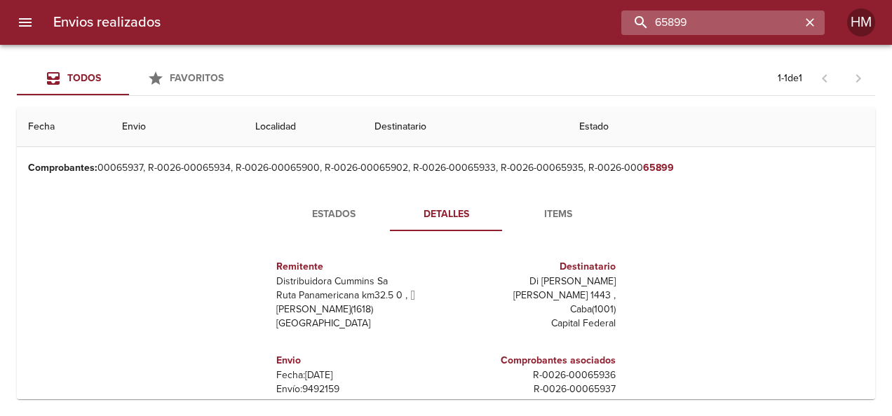
click at [764, 22] on input "65899" at bounding box center [710, 23] width 179 height 25
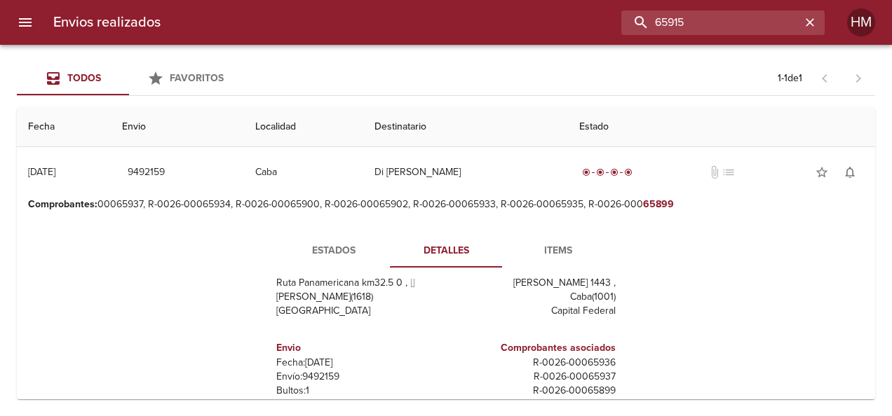
scroll to position [0, 0]
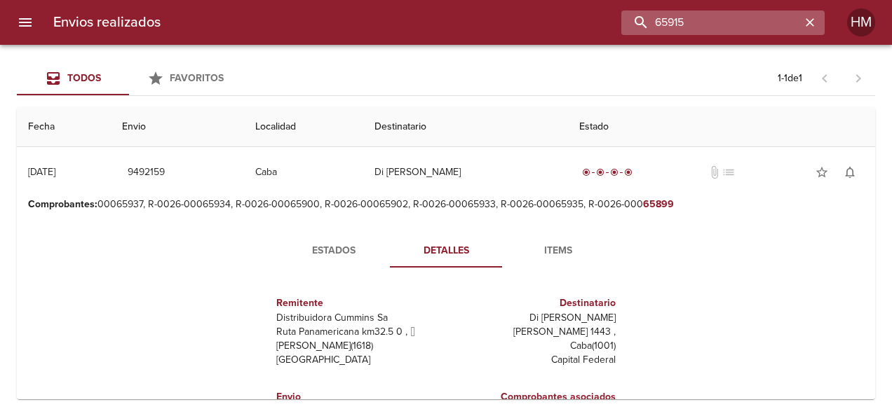
click at [747, 25] on input "65915" at bounding box center [710, 23] width 179 height 25
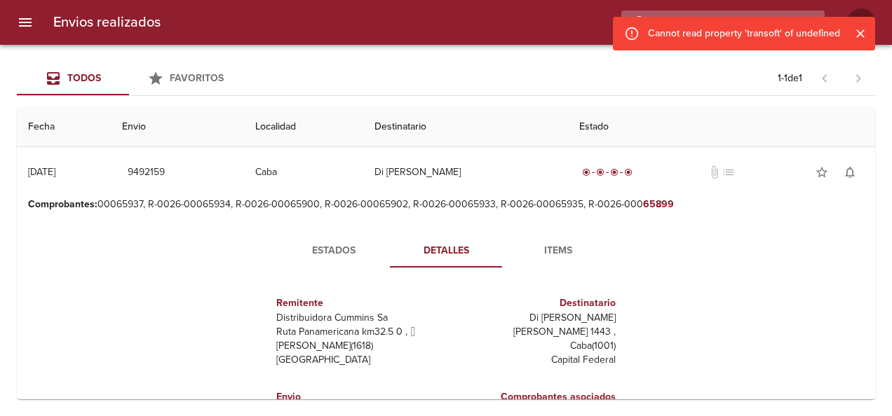
type input "6"
type input "65915"
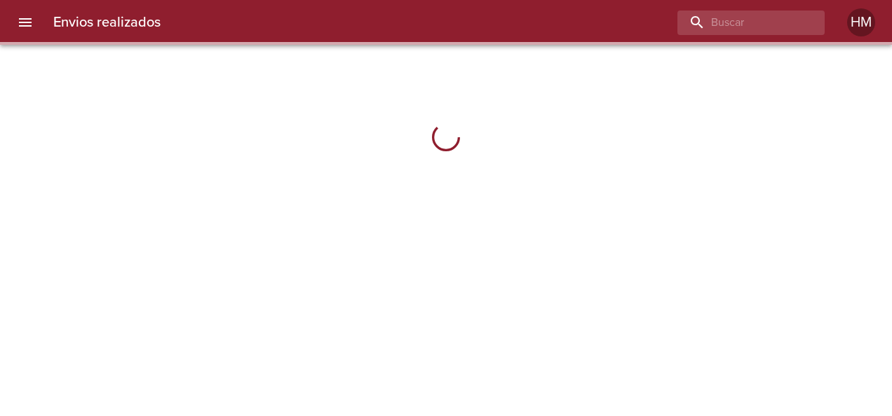
click at [725, 19] on input "buscar" at bounding box center [738, 23] width 123 height 25
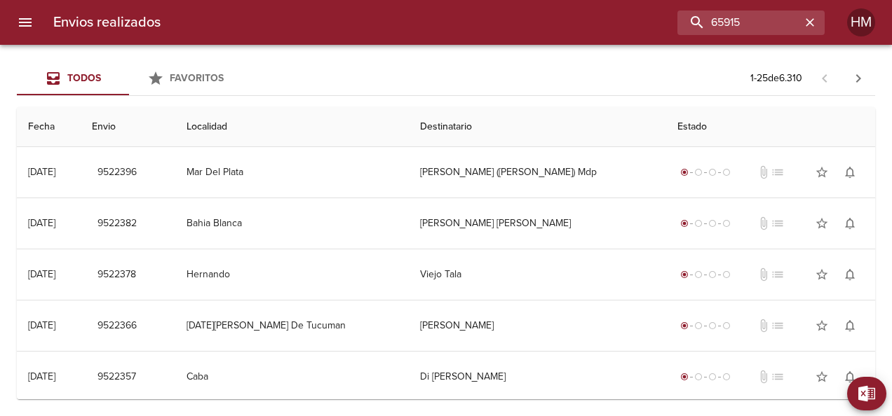
type input "65915"
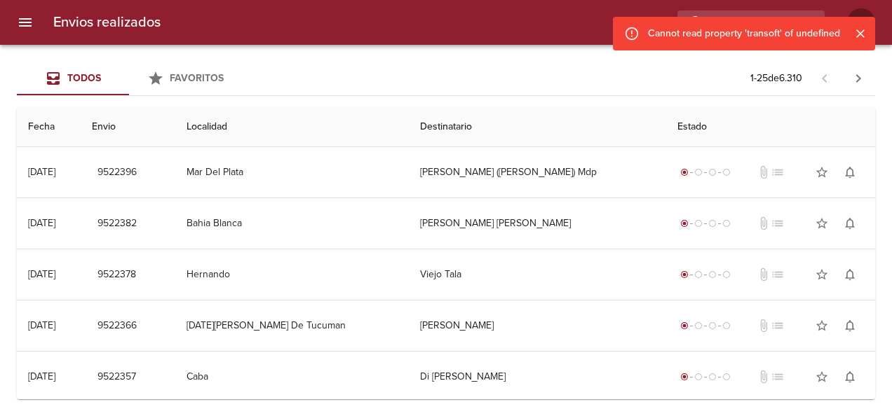
click at [816, 35] on div "Cannot read property 'transoft' of undefined" at bounding box center [744, 33] width 192 height 25
click at [859, 34] on icon "Cerrar" at bounding box center [860, 34] width 14 height 14
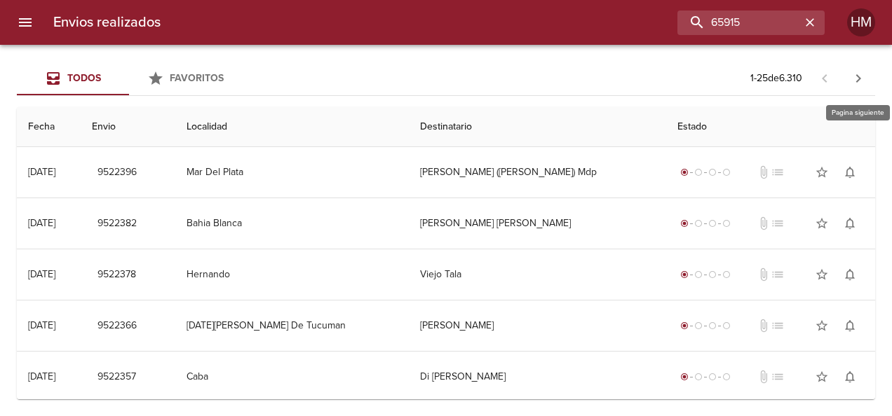
click at [852, 77] on icon "button" at bounding box center [858, 78] width 17 height 17
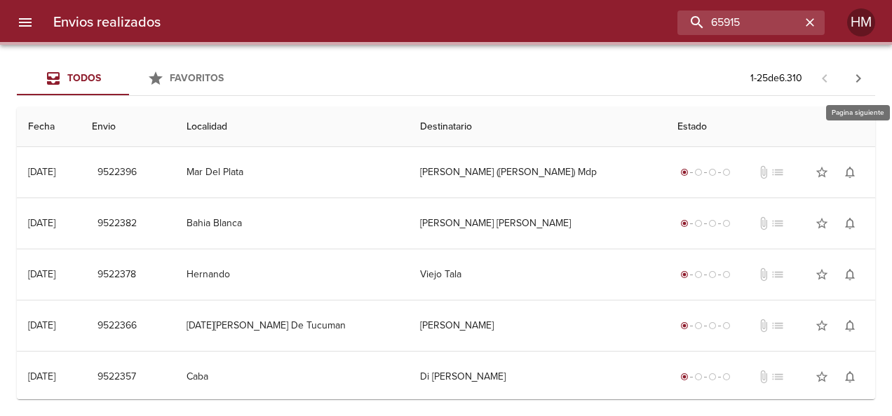
click at [852, 77] on icon "button" at bounding box center [858, 78] width 17 height 17
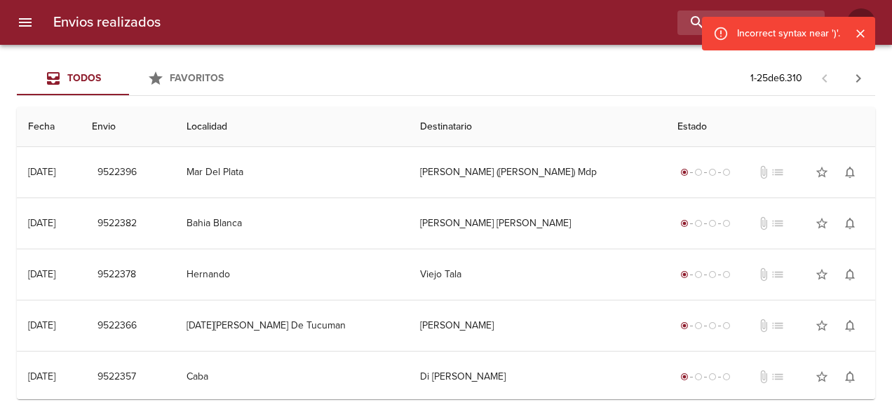
click at [623, 36] on div "Envios realizados 65915 HM" at bounding box center [446, 22] width 892 height 45
click at [739, 15] on input "65915" at bounding box center [710, 23] width 179 height 25
click at [860, 36] on icon "Cerrar" at bounding box center [860, 34] width 14 height 14
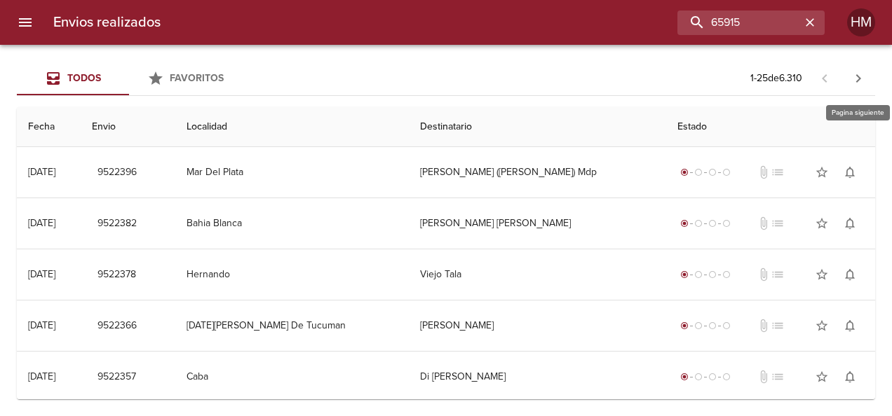
click at [862, 82] on icon "button" at bounding box center [858, 78] width 17 height 17
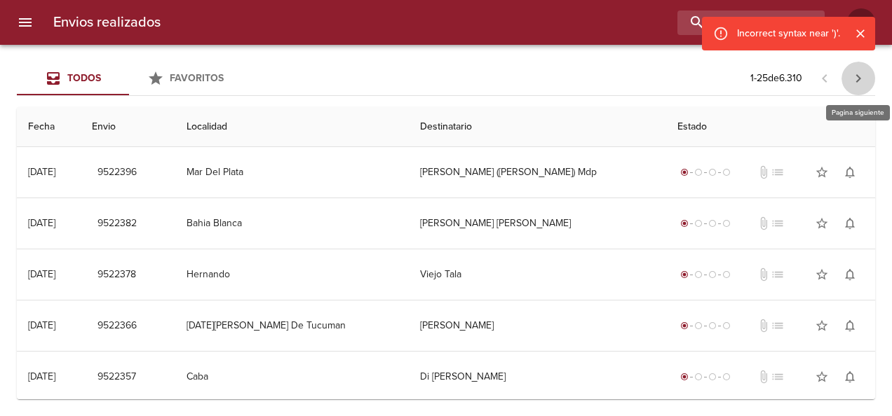
click at [862, 82] on icon "button" at bounding box center [858, 78] width 17 height 17
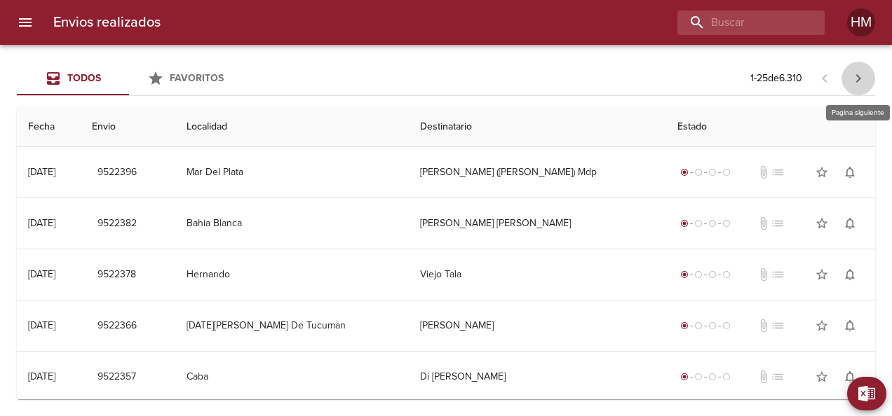
click at [854, 76] on icon "button" at bounding box center [858, 78] width 17 height 17
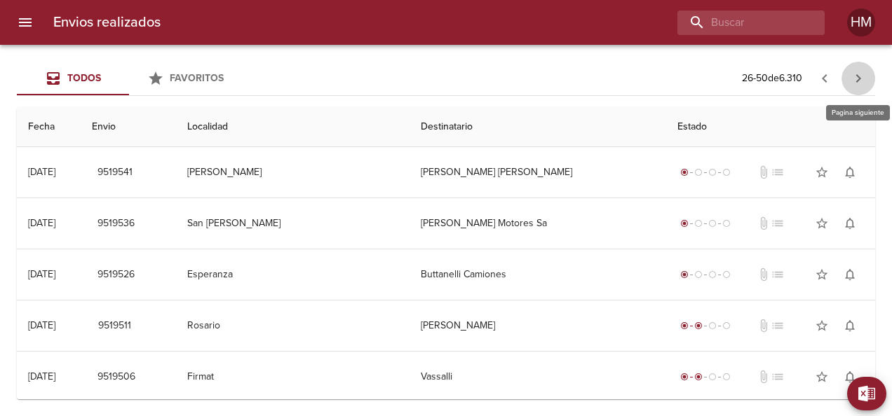
click at [854, 76] on icon "button" at bounding box center [858, 78] width 17 height 17
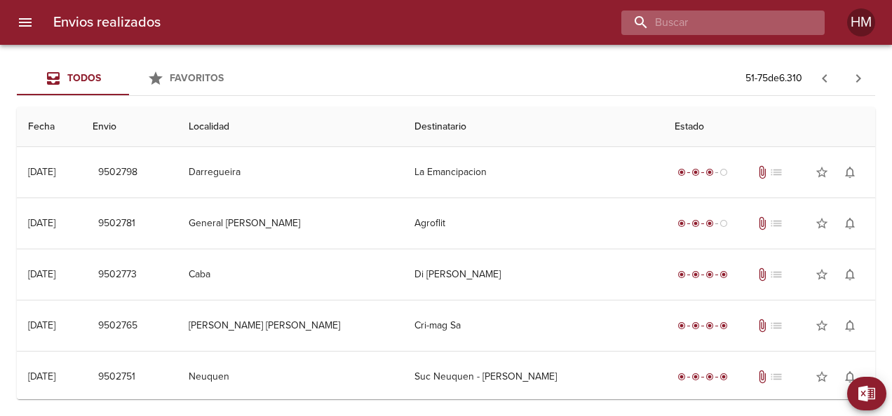
click at [730, 15] on input "buscar" at bounding box center [710, 23] width 179 height 25
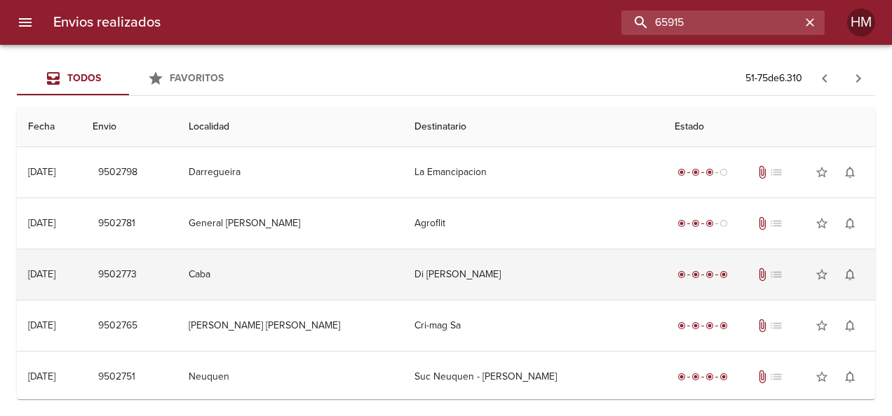
scroll to position [70, 0]
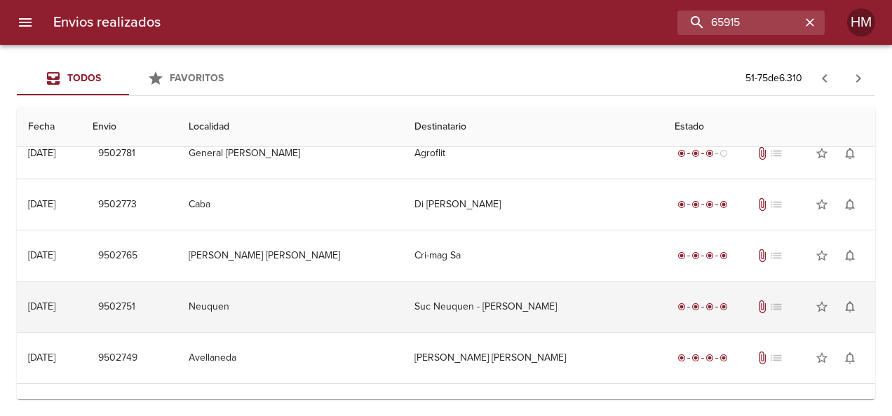
click at [543, 303] on td "Suc Neuquen - Cummins Argentin" at bounding box center [532, 307] width 259 height 50
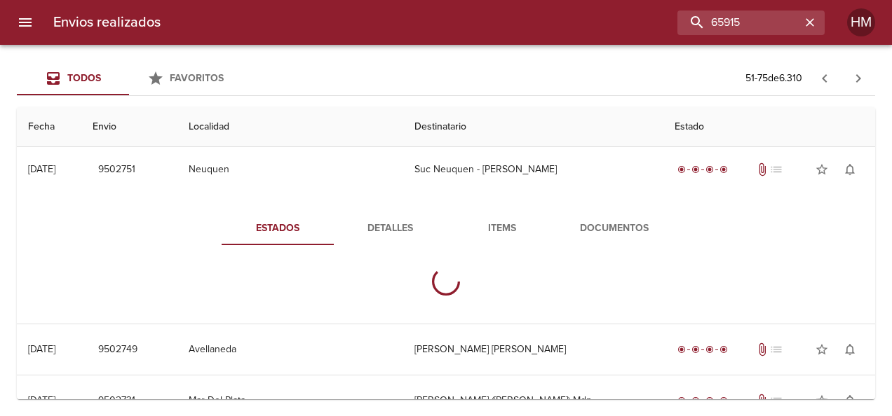
scroll to position [210, 0]
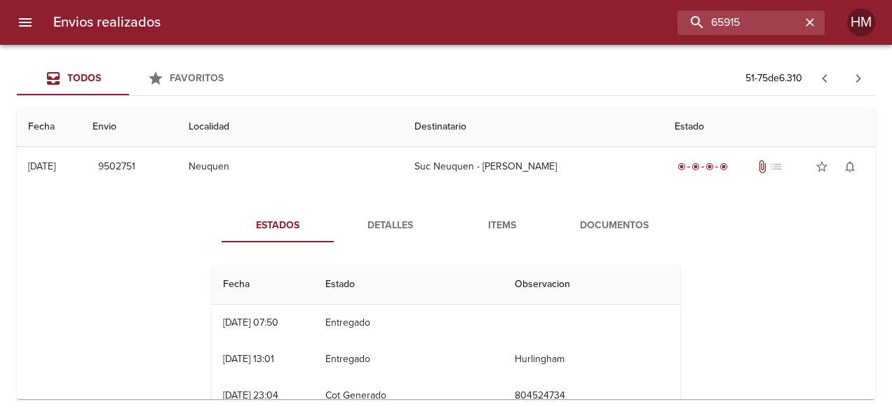
click at [386, 223] on span "Detalles" at bounding box center [389, 226] width 95 height 18
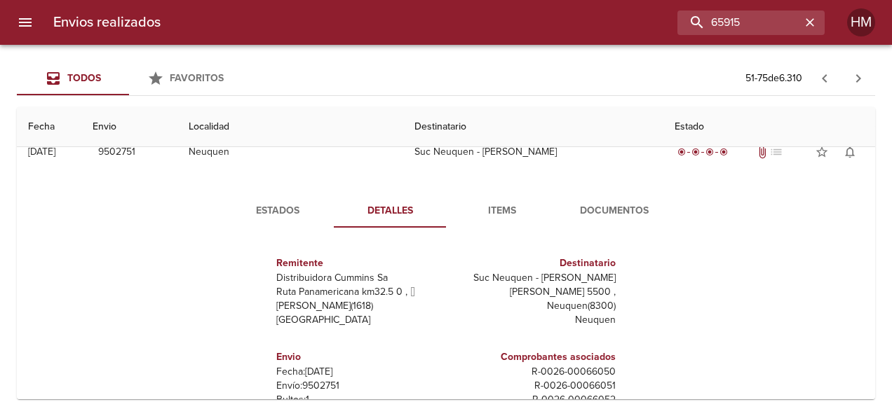
scroll to position [140, 0]
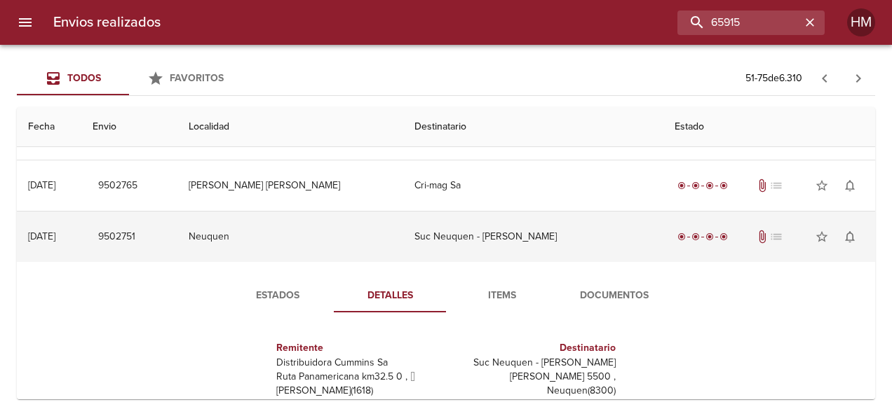
click at [341, 238] on td "Neuquen" at bounding box center [290, 237] width 226 height 50
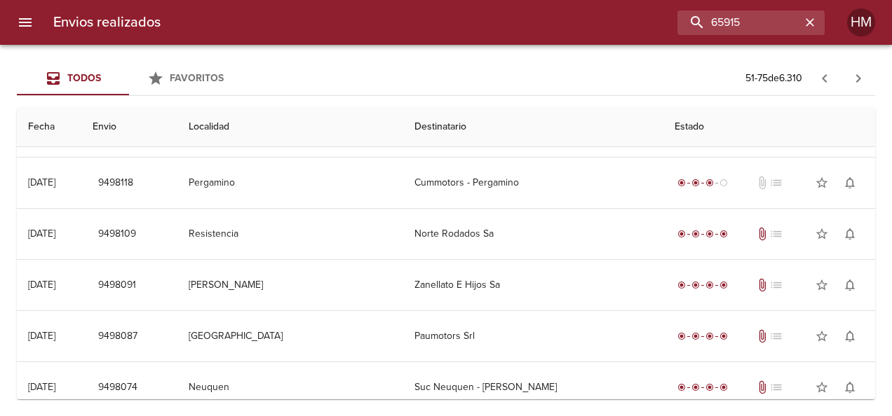
scroll to position [1021, 0]
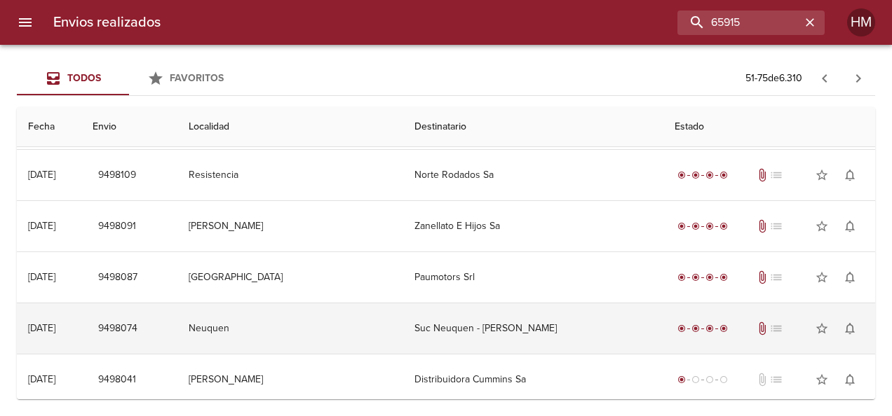
click at [519, 317] on td "Suc Neuquen - Cummins Argentin" at bounding box center [532, 329] width 259 height 50
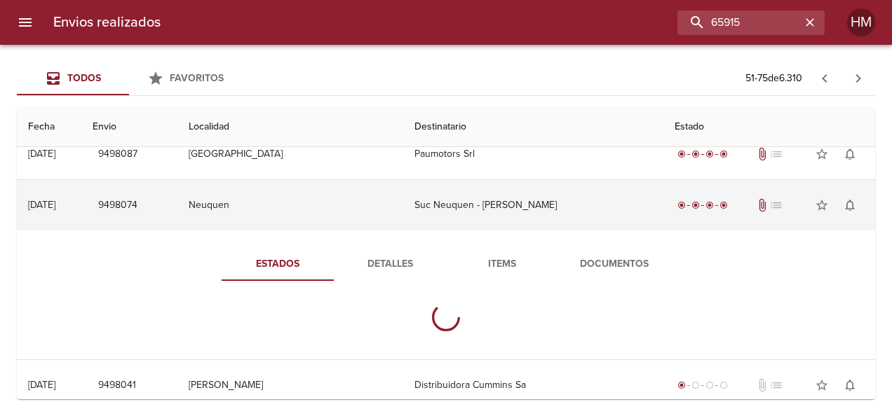
scroll to position [1150, 0]
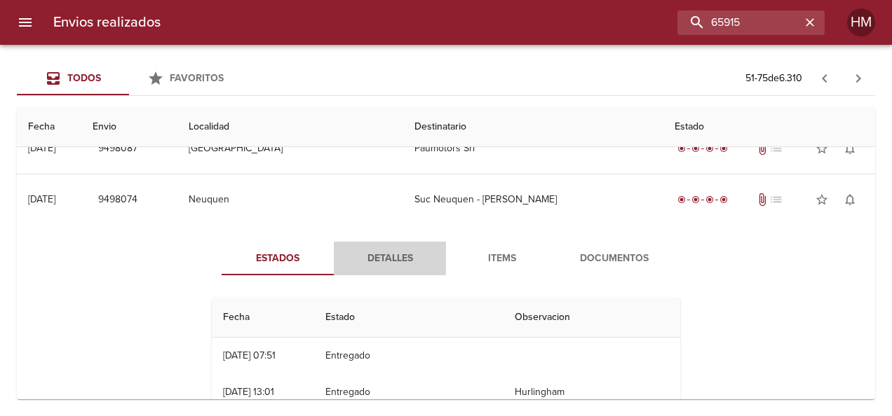
click at [387, 251] on span "Detalles" at bounding box center [389, 259] width 95 height 18
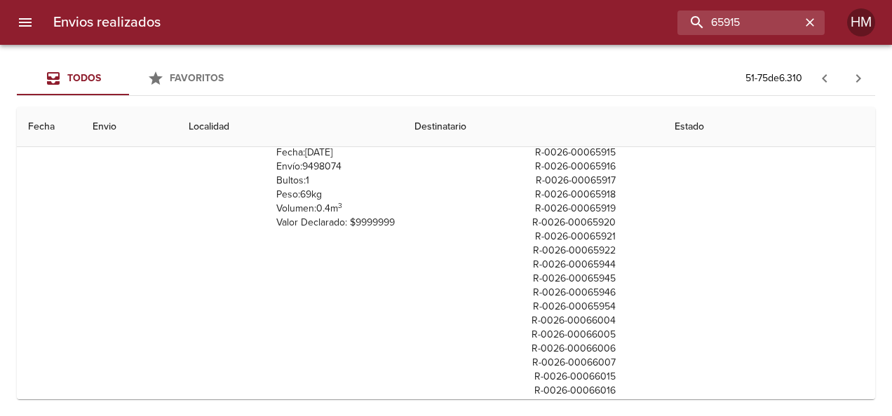
scroll to position [105, 0]
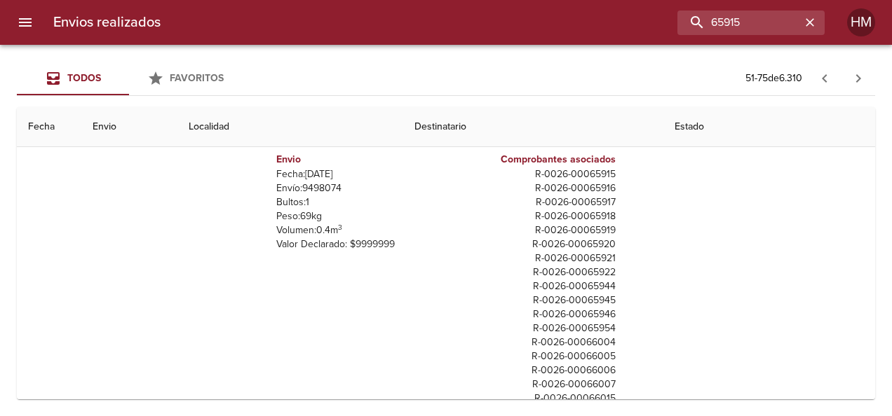
click at [325, 182] on p "Envío: 9498074" at bounding box center [358, 189] width 164 height 14
copy p "9498074"
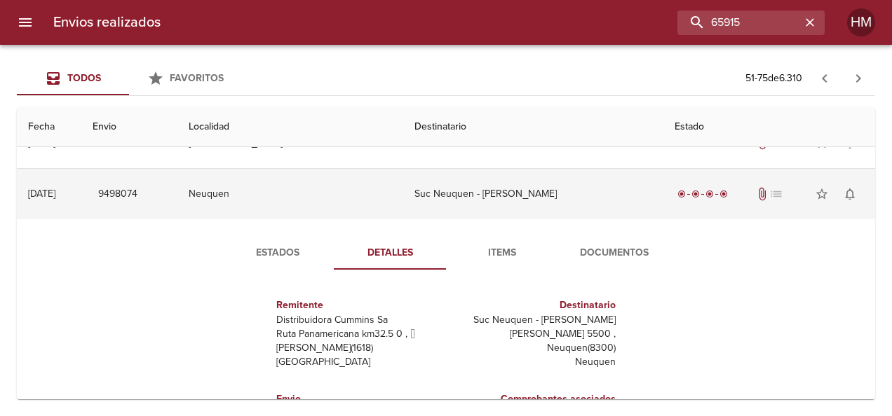
scroll to position [1150, 0]
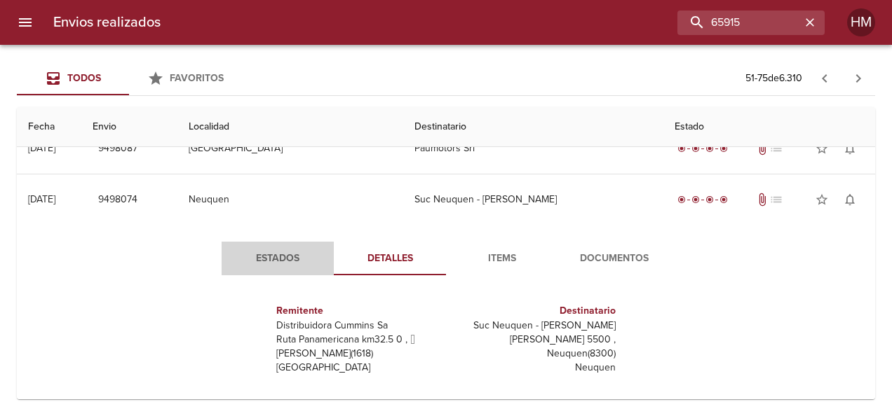
click at [293, 244] on button "Estados" at bounding box center [278, 259] width 112 height 34
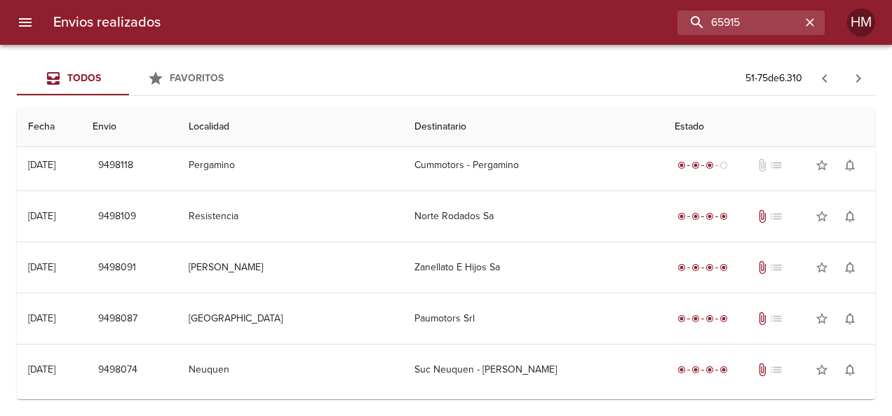
scroll to position [1220, 0]
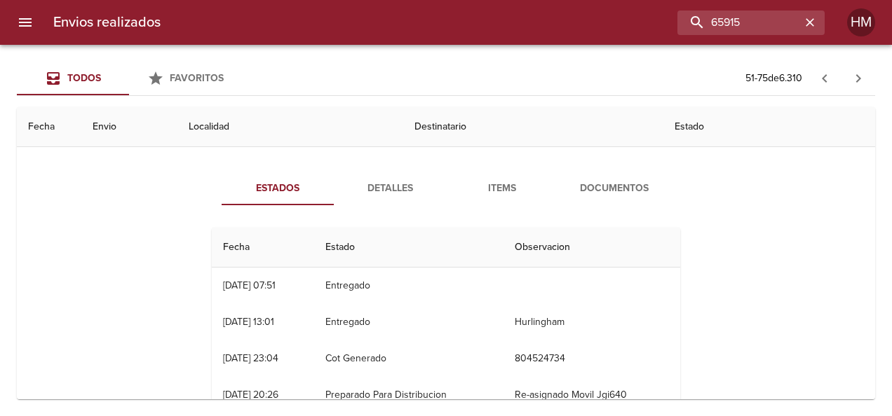
drag, startPoint x: 405, startPoint y: 184, endPoint x: 517, endPoint y: 196, distance: 112.9
click at [405, 184] on span "Detalles" at bounding box center [389, 189] width 95 height 18
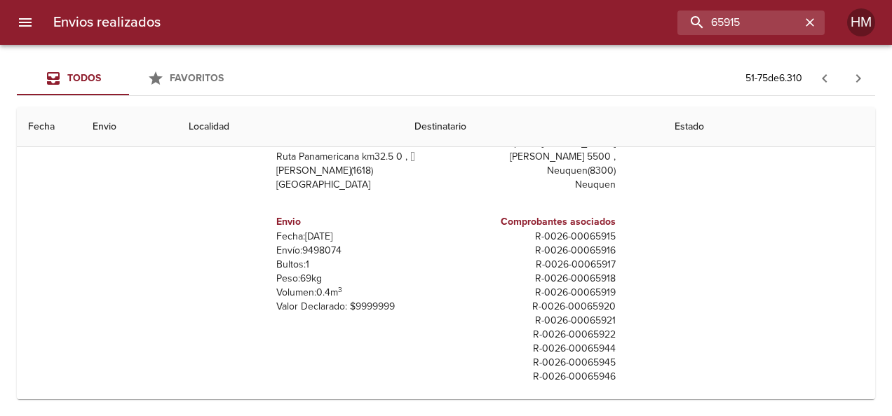
scroll to position [1360, 0]
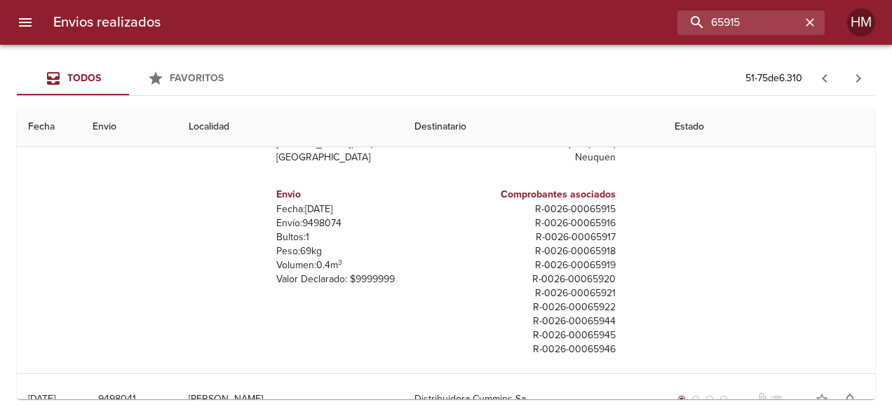
click at [574, 203] on p "R - 0026 - 00065915" at bounding box center [534, 210] width 164 height 14
click at [579, 217] on p "R - 0026 - 00065916" at bounding box center [534, 224] width 164 height 14
drag, startPoint x: 519, startPoint y: 199, endPoint x: 569, endPoint y: 245, distance: 67.5
click at [569, 245] on div "Comprobantes asociados R - 0026 - 00065915 R - 0026 - 00065916 R - 0026 - 00065…" at bounding box center [534, 321] width 164 height 279
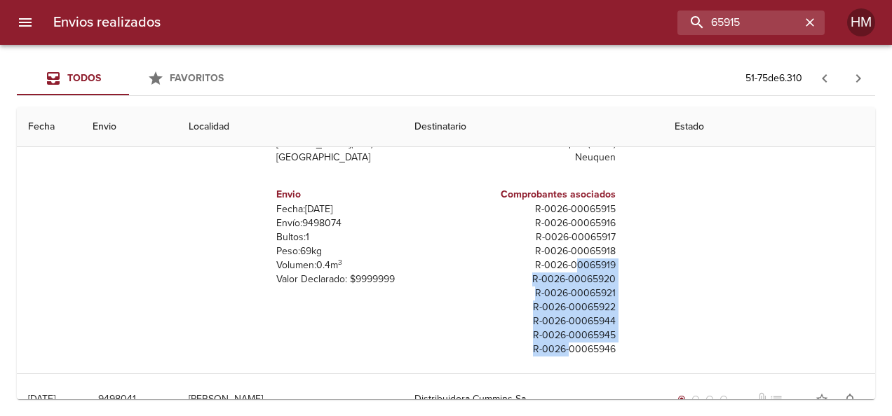
drag, startPoint x: 569, startPoint y: 245, endPoint x: 559, endPoint y: 338, distance: 93.8
click at [559, 338] on div "Comprobantes asociados R - 0026 - 00065915 R - 0026 - 00065916 R - 0026 - 00065…" at bounding box center [534, 321] width 164 height 279
drag, startPoint x: 559, startPoint y: 338, endPoint x: 610, endPoint y: 299, distance: 64.1
click at [610, 299] on div "Remitente Distribuidora Cummins Sa Ruta Panamericana km32.5 0 ,   Ricardo Rojas…" at bounding box center [446, 216] width 480 height 280
click at [612, 258] on div "Remitente Distribuidora Cummins Sa Ruta Panamericana km32.5 0 ,   Ricardo Rojas…" at bounding box center [446, 216] width 480 height 280
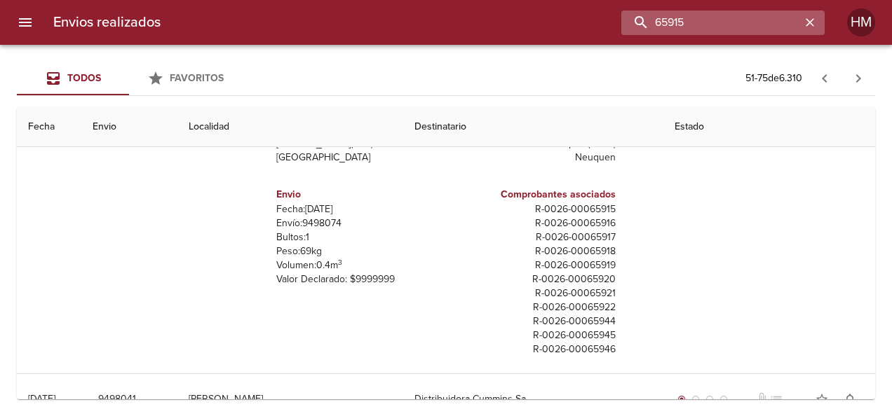
click at [752, 24] on input "65915" at bounding box center [710, 23] width 179 height 25
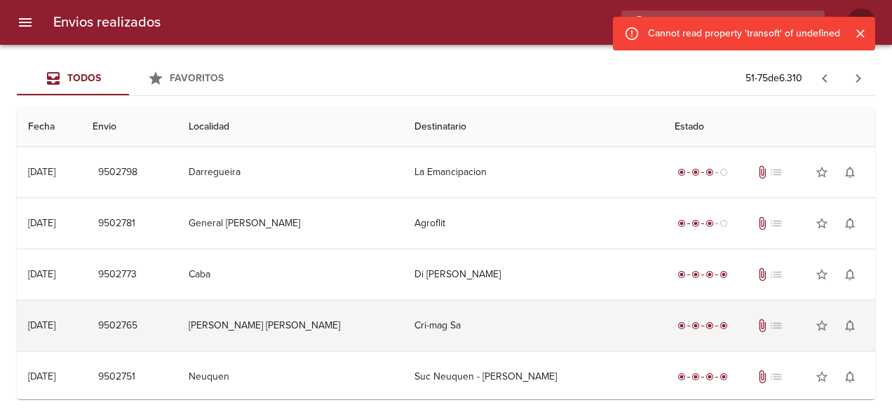
scroll to position [70, 0]
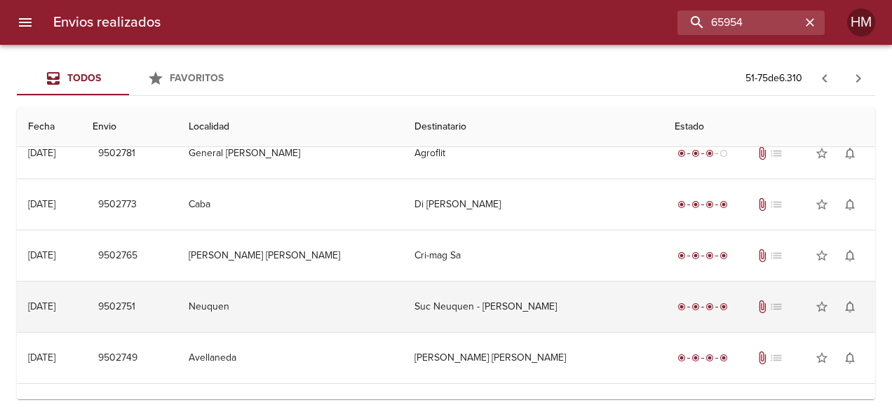
click at [477, 313] on td "Suc Neuquen - [PERSON_NAME]" at bounding box center [532, 307] width 259 height 50
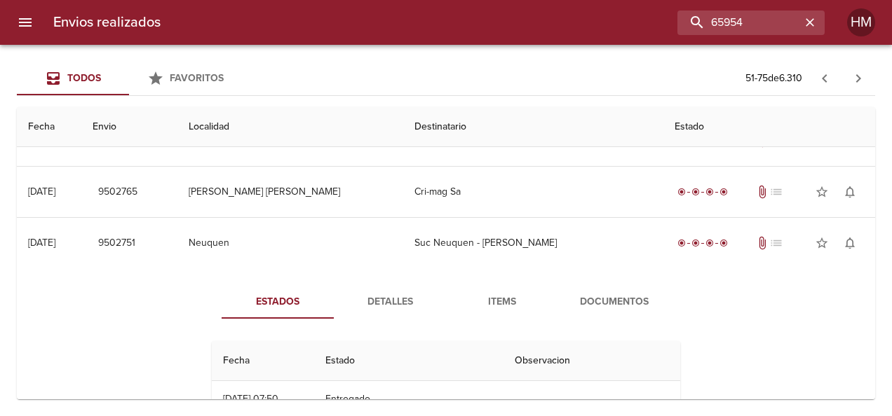
scroll to position [210, 0]
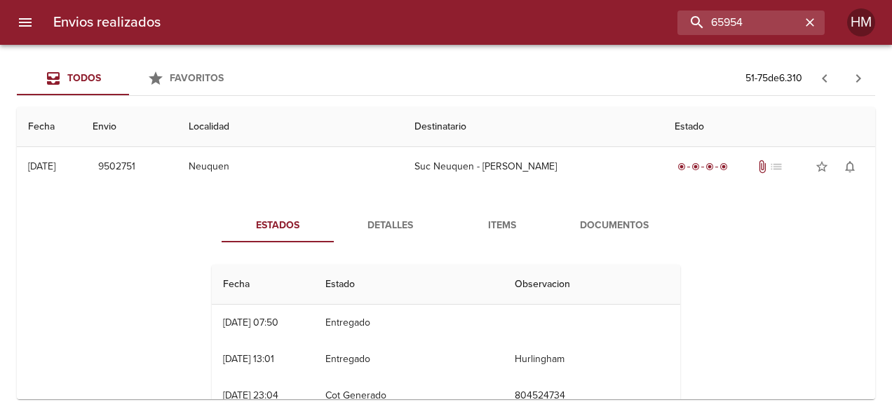
click at [366, 228] on span "Detalles" at bounding box center [389, 226] width 95 height 18
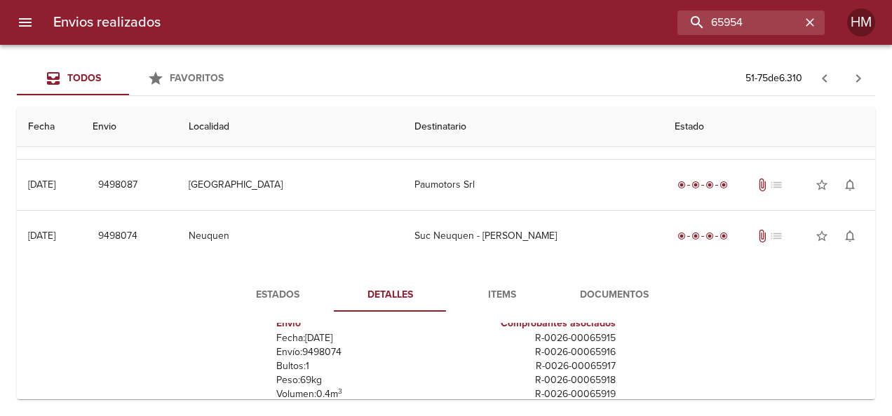
scroll to position [140, 0]
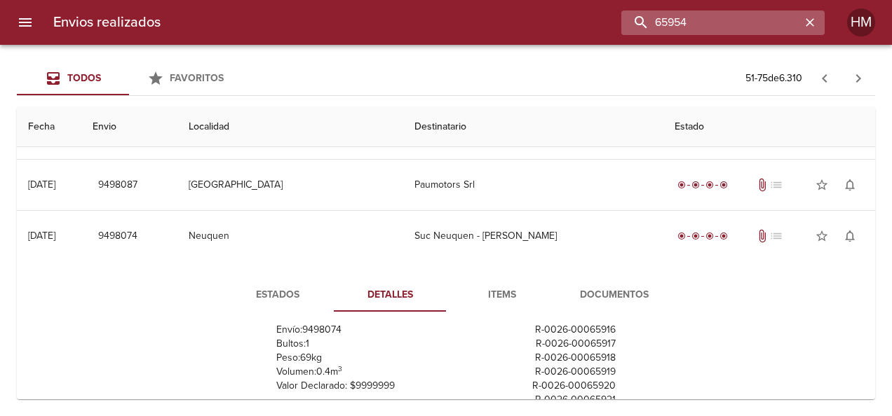
click at [775, 15] on input "65954" at bounding box center [710, 23] width 179 height 25
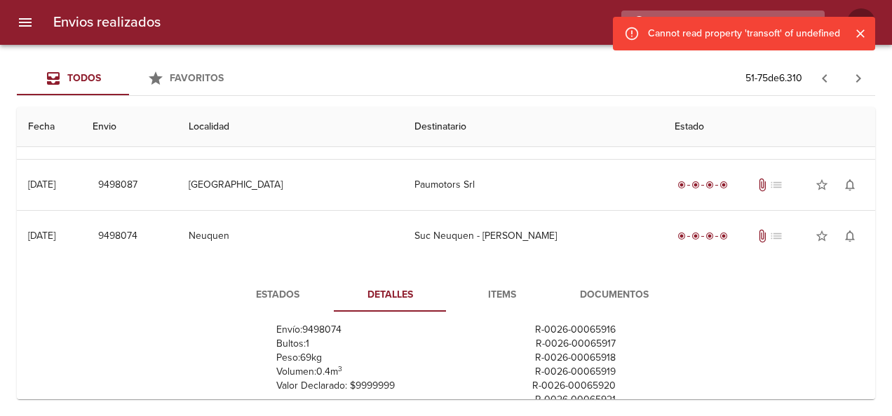
scroll to position [0, 0]
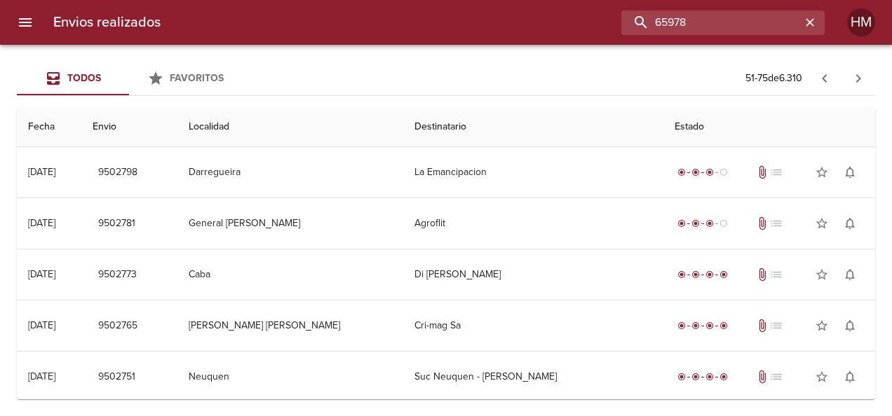
drag, startPoint x: 711, startPoint y: 18, endPoint x: 526, endPoint y: 18, distance: 185.1
click at [526, 18] on div "65978" at bounding box center [498, 23] width 653 height 25
type input "PAUMOTORS"
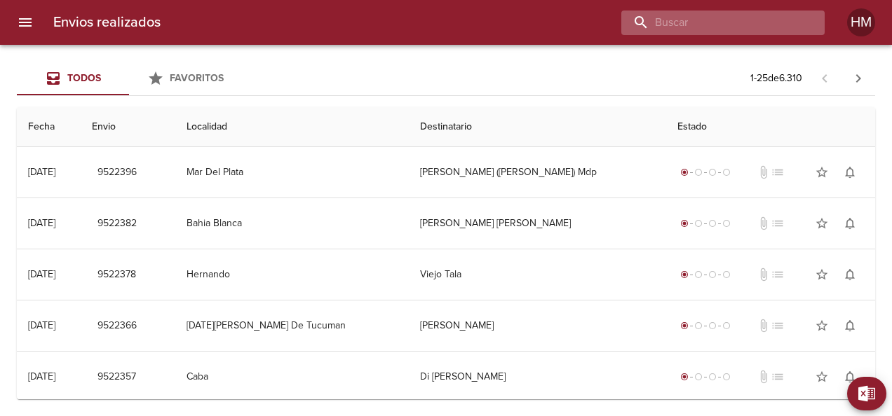
click at [751, 13] on input "buscar" at bounding box center [710, 23] width 179 height 25
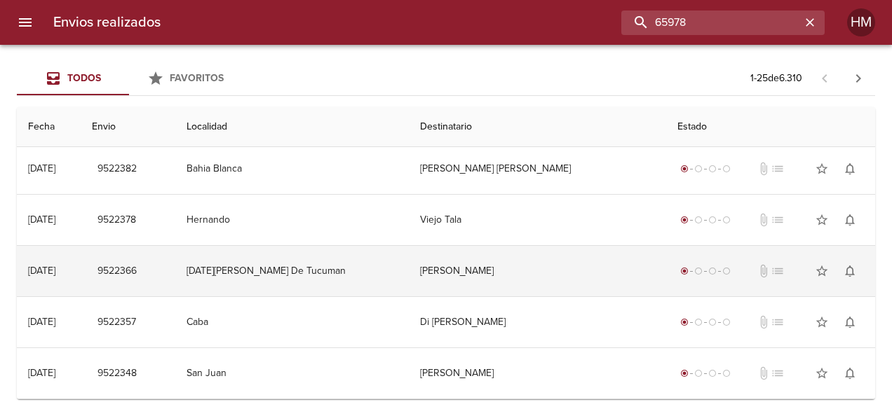
scroll to position [140, 0]
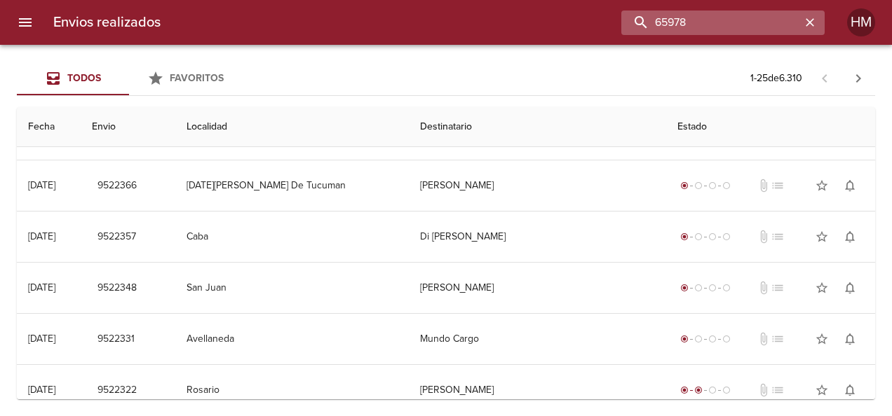
click at [759, 26] on input "65978" at bounding box center [710, 23] width 179 height 25
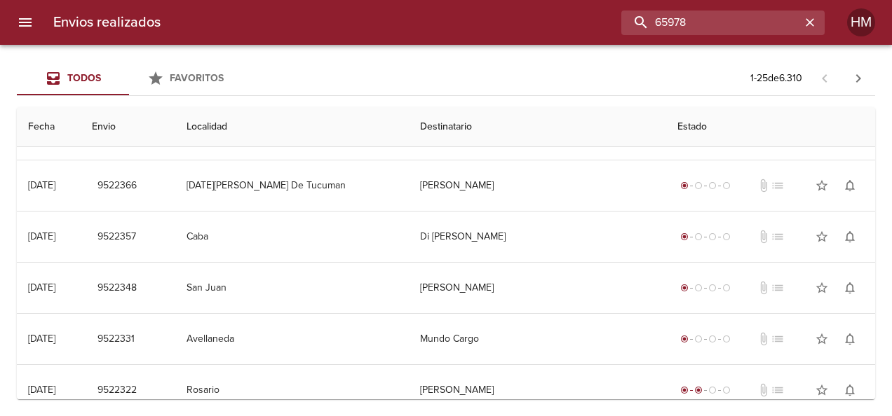
drag, startPoint x: 759, startPoint y: 26, endPoint x: 611, endPoint y: 42, distance: 148.8
click at [611, 42] on div "Envios realizados 65978 HM" at bounding box center [446, 22] width 892 height 45
type input "65978"
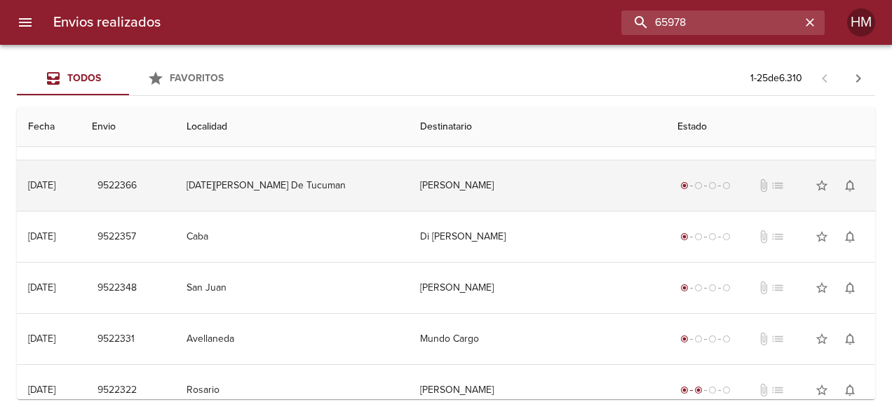
scroll to position [351, 0]
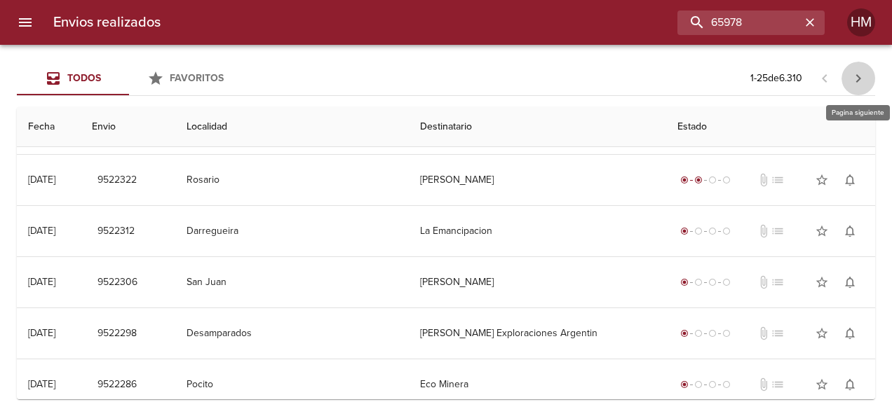
click at [850, 75] on icon "button" at bounding box center [858, 78] width 17 height 17
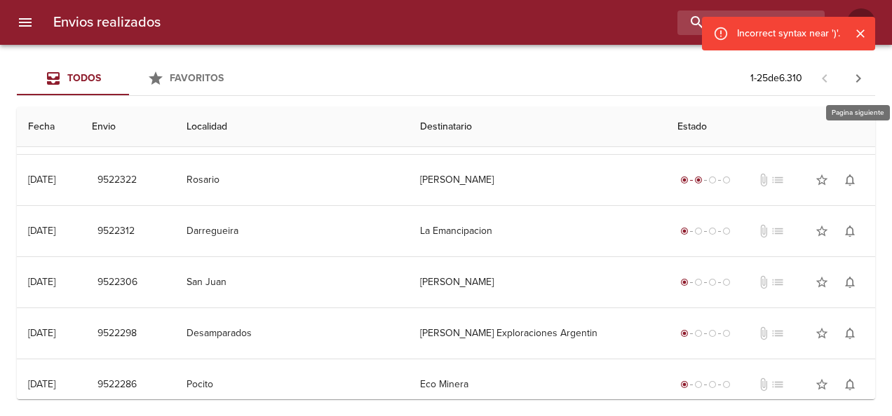
scroll to position [0, 0]
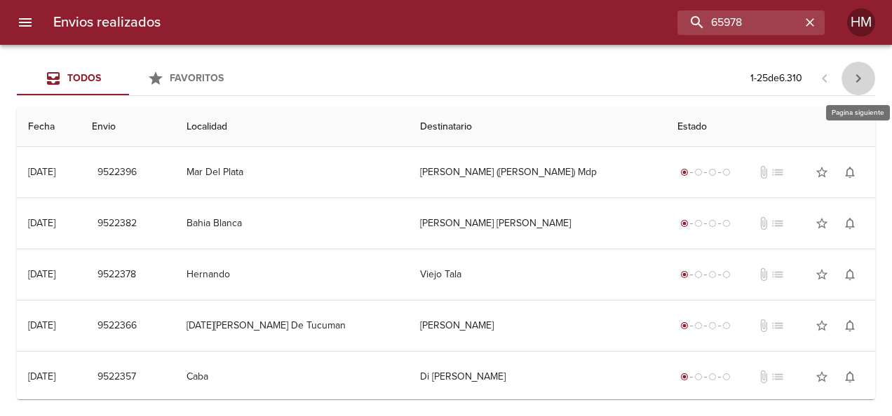
click at [850, 75] on icon "button" at bounding box center [858, 78] width 17 height 17
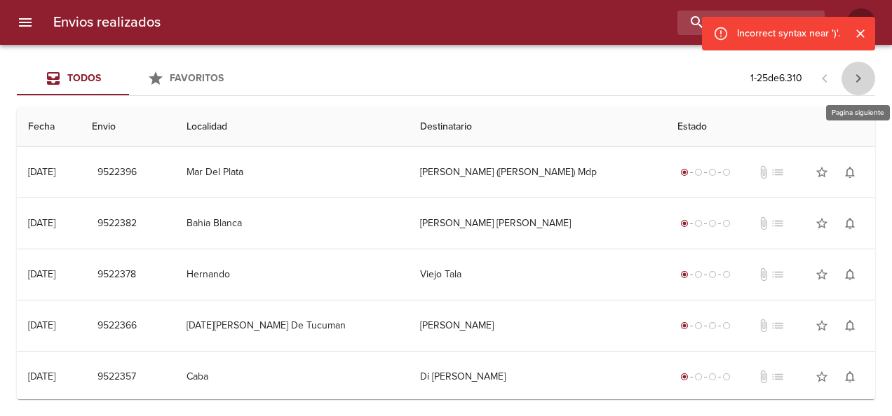
click at [850, 75] on icon "button" at bounding box center [858, 78] width 17 height 17
click at [861, 35] on icon "Cerrar" at bounding box center [860, 34] width 14 height 14
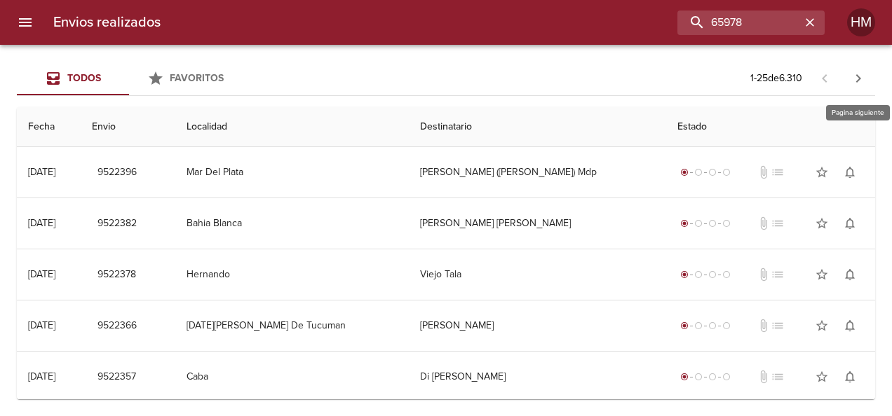
click at [856, 70] on icon "button" at bounding box center [858, 78] width 17 height 17
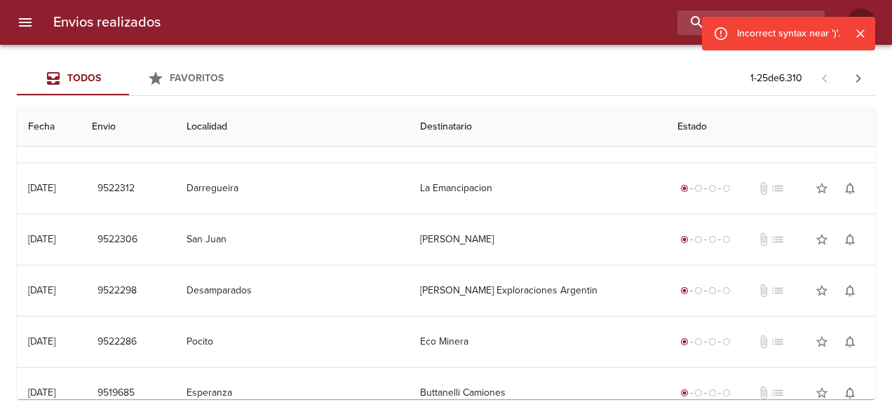
scroll to position [561, 0]
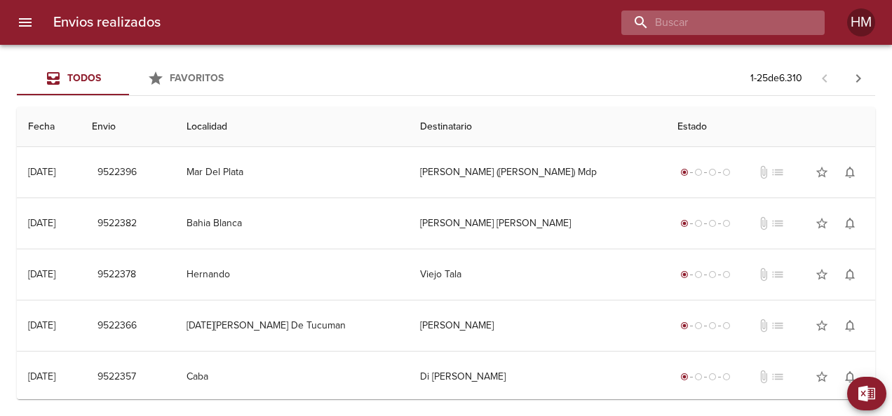
click at [740, 18] on input "buscar" at bounding box center [710, 23] width 179 height 25
type input "65978"
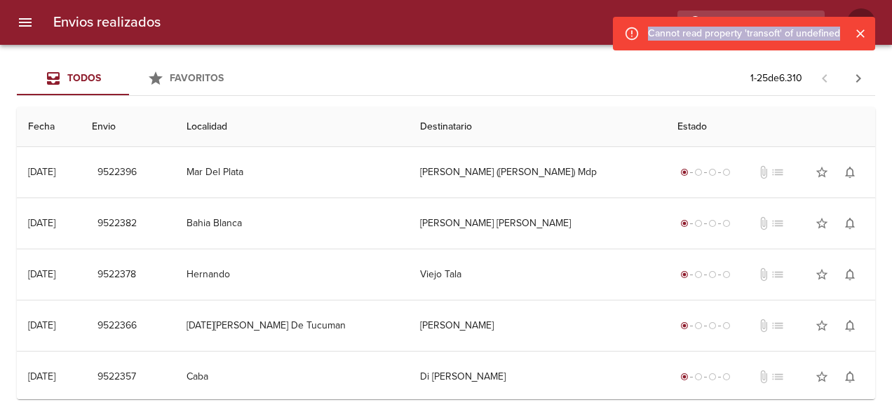
drag, startPoint x: 648, startPoint y: 33, endPoint x: 837, endPoint y: 34, distance: 189.3
click at [837, 34] on div "Cannot read property 'transoft' of undefined" at bounding box center [744, 34] width 262 height 34
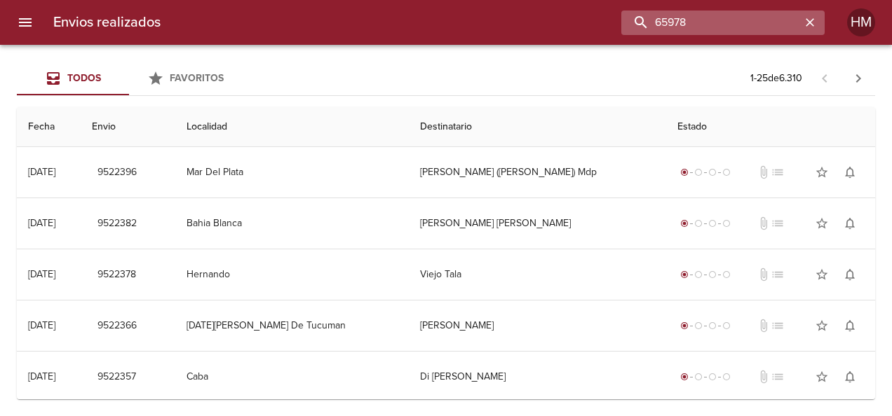
click at [775, 21] on input "65978" at bounding box center [710, 23] width 179 height 25
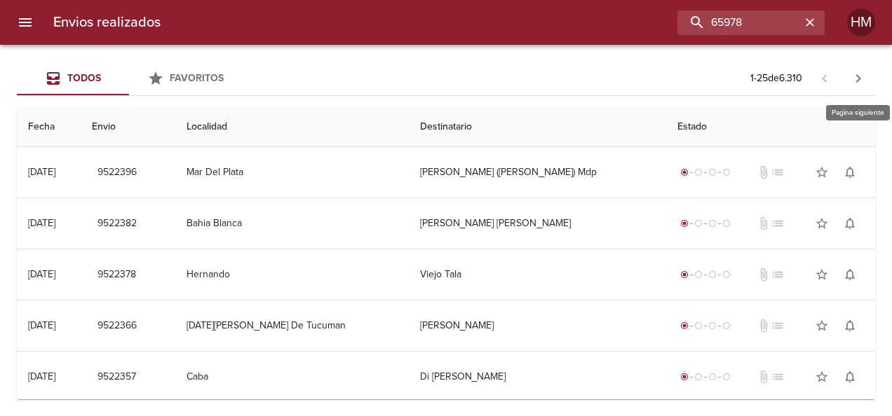
click at [861, 81] on icon "button" at bounding box center [858, 78] width 17 height 17
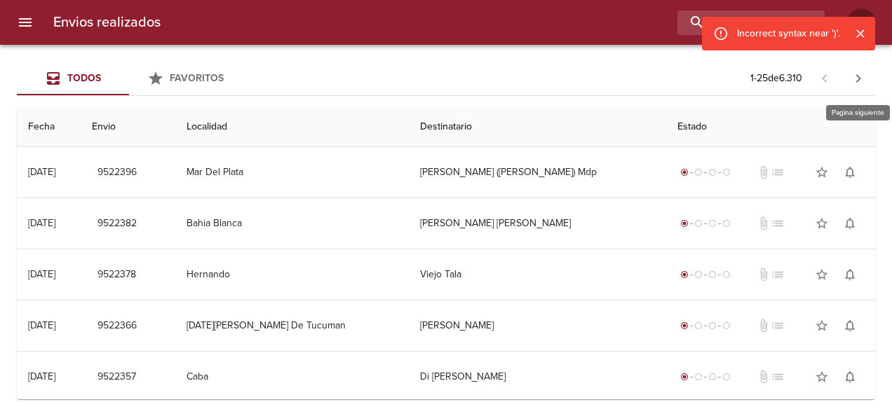
click at [861, 81] on icon "button" at bounding box center [858, 78] width 17 height 17
drag, startPoint x: 731, startPoint y: 27, endPoint x: 843, endPoint y: 34, distance: 111.8
click at [843, 34] on div "Incorrect syntax near ')'." at bounding box center [788, 34] width 173 height 34
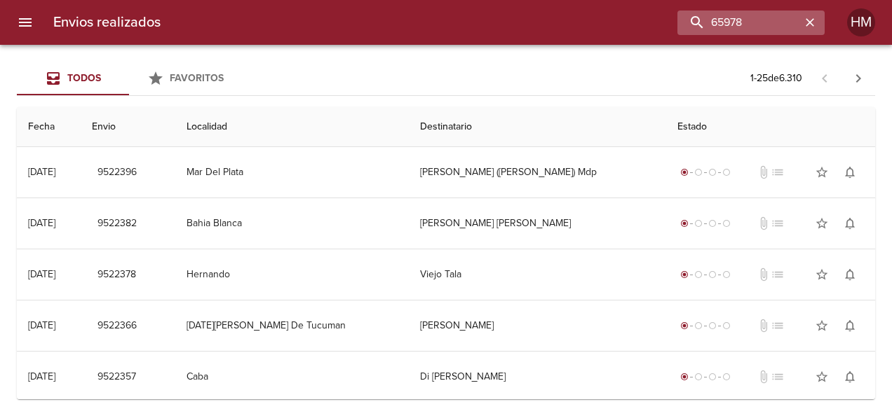
click at [812, 17] on icon "button" at bounding box center [810, 22] width 14 height 14
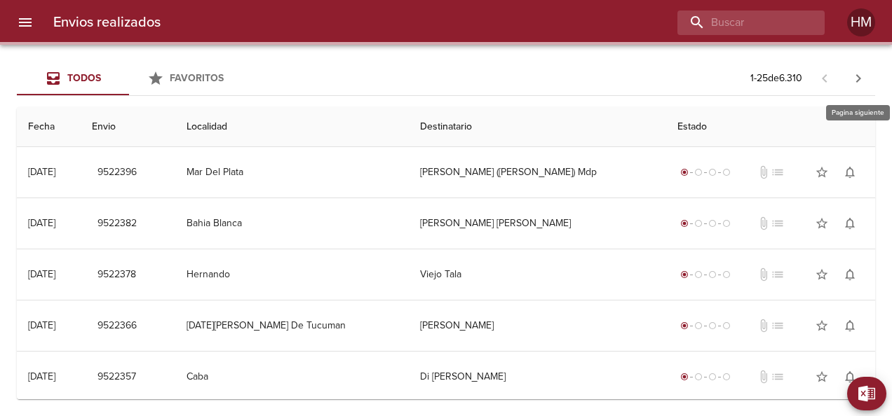
click at [857, 79] on icon "button" at bounding box center [858, 78] width 17 height 17
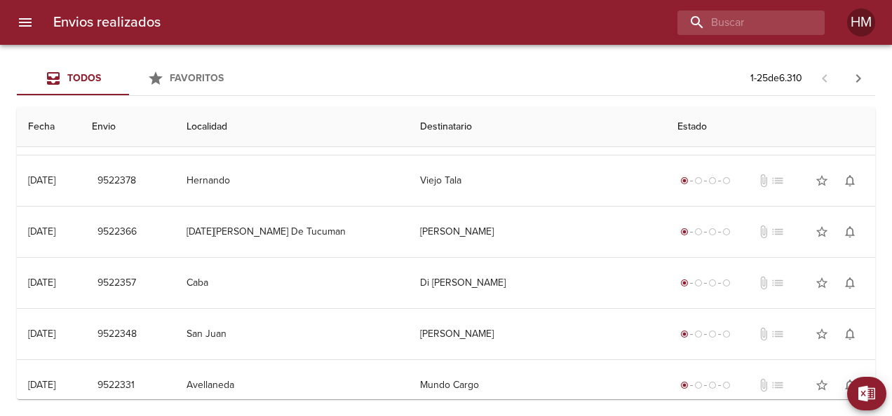
scroll to position [280, 0]
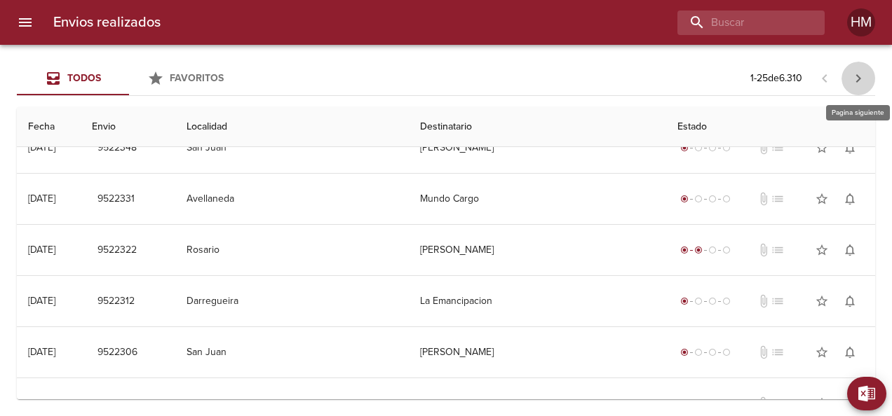
click at [853, 80] on icon "button" at bounding box center [858, 78] width 17 height 17
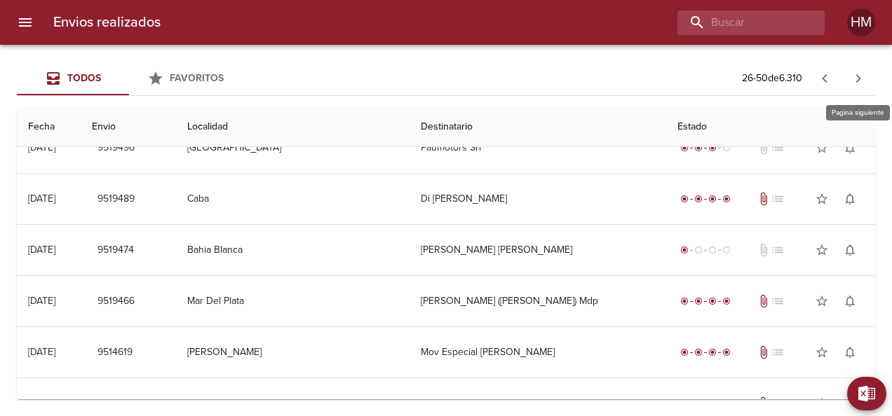
scroll to position [0, 0]
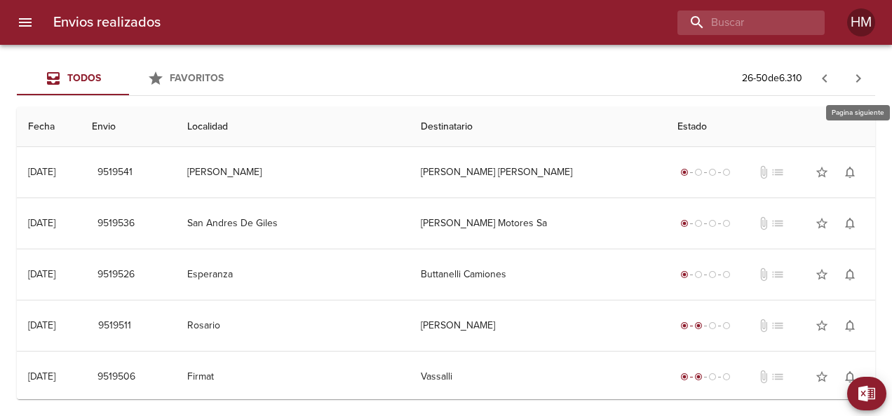
click at [853, 80] on icon "button" at bounding box center [858, 78] width 17 height 17
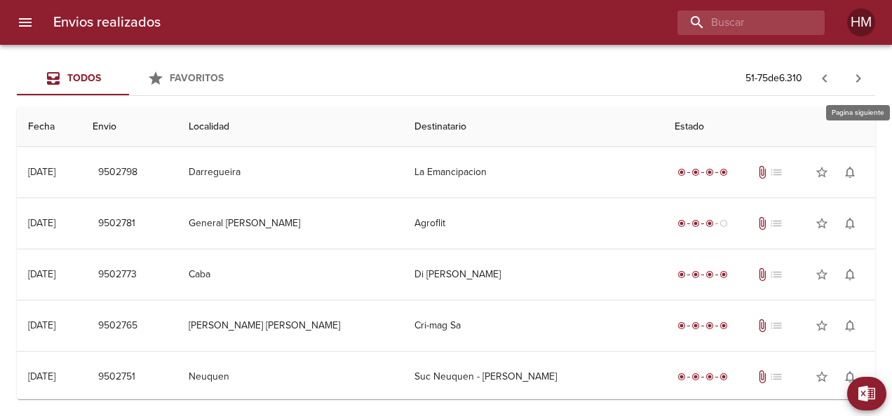
click at [858, 83] on icon "button" at bounding box center [858, 78] width 17 height 17
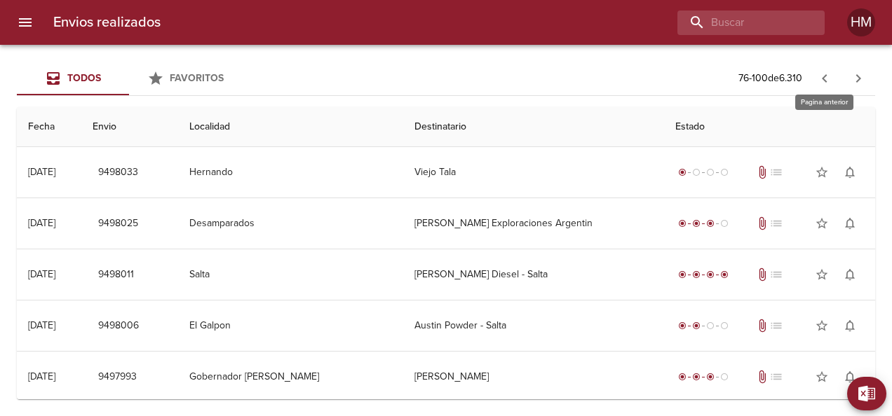
click at [821, 78] on icon "button" at bounding box center [824, 78] width 17 height 17
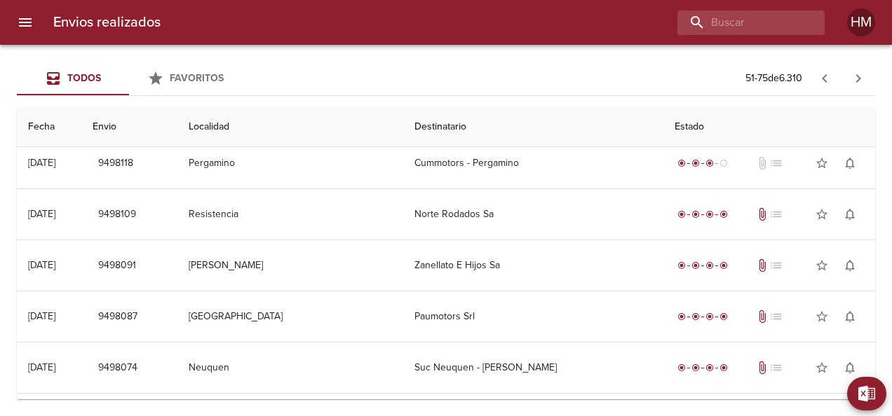
scroll to position [1021, 0]
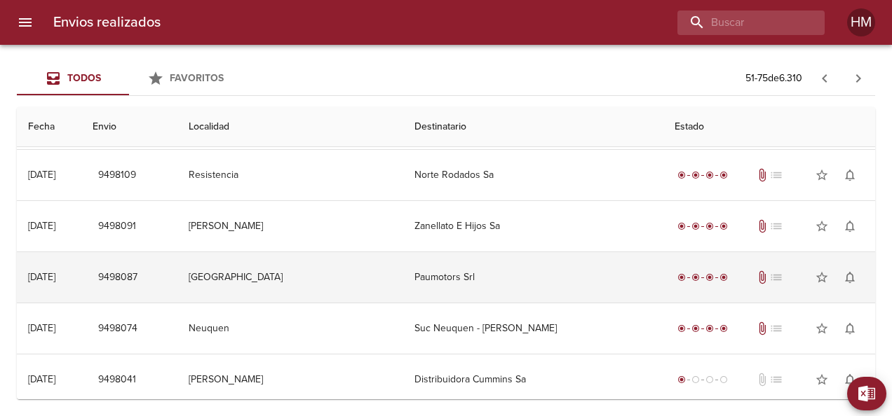
click at [511, 264] on td "Paumotors Srl" at bounding box center [532, 277] width 259 height 50
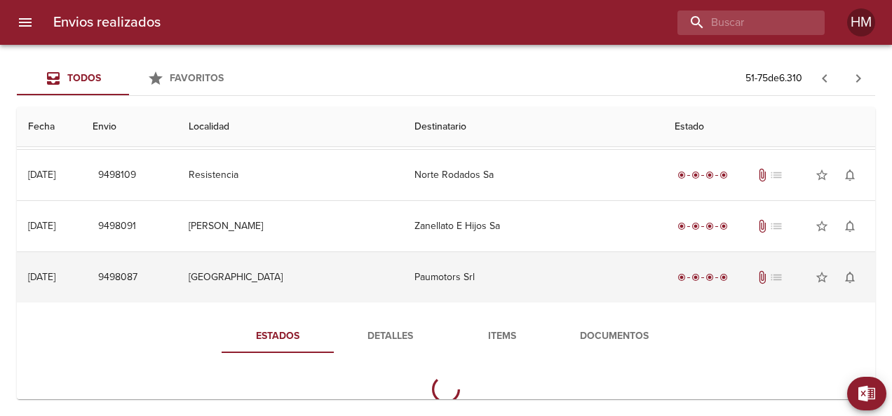
scroll to position [1150, 0]
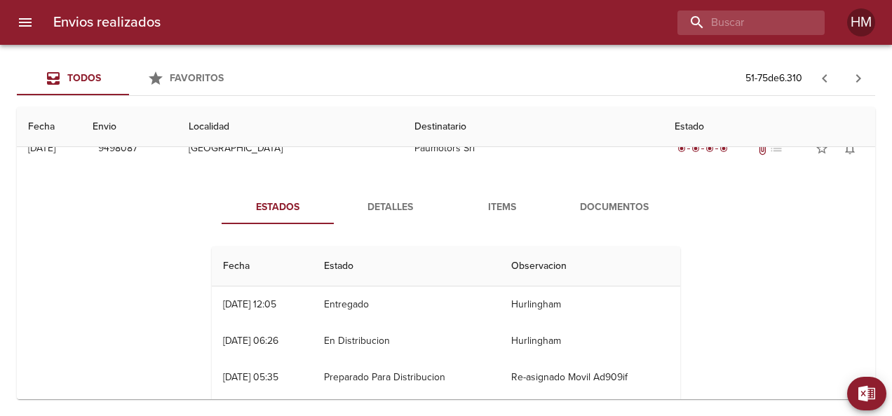
click at [395, 205] on span "Detalles" at bounding box center [389, 208] width 95 height 18
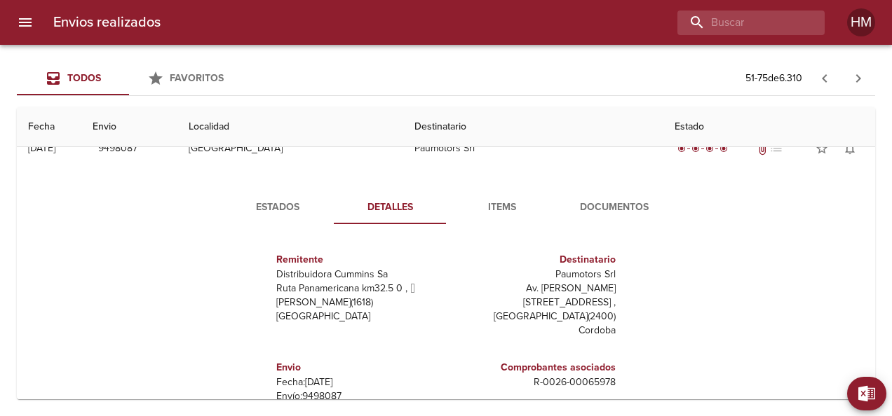
scroll to position [7, 0]
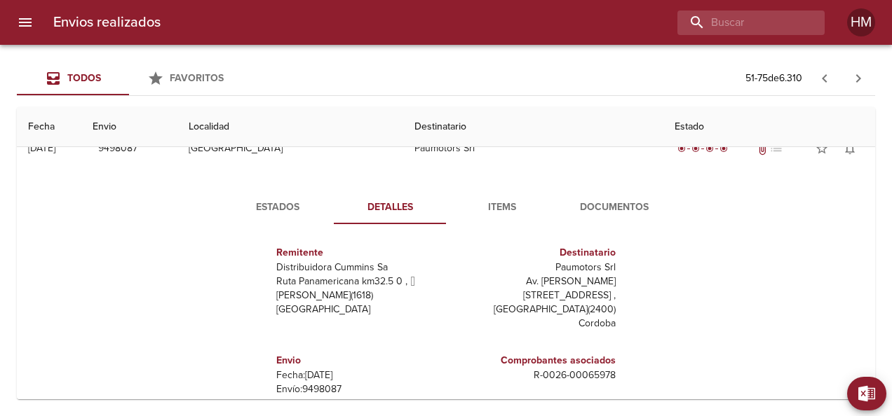
click at [326, 383] on p "Envío: 9498087" at bounding box center [358, 390] width 164 height 14
copy p "9498087"
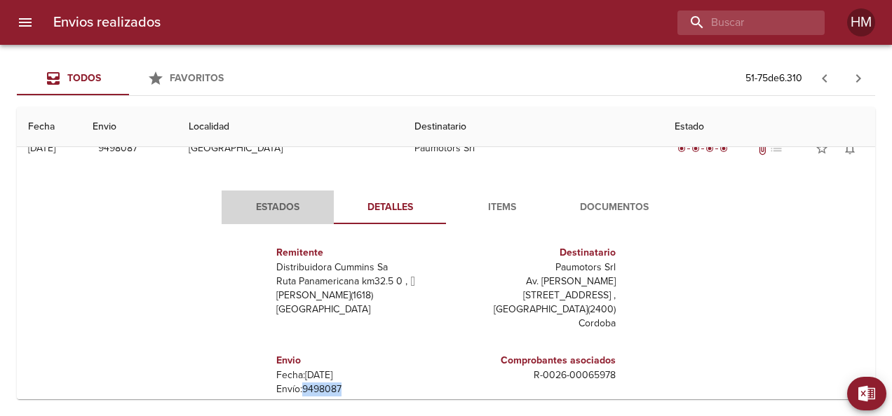
click at [287, 211] on button "Estados" at bounding box center [278, 208] width 112 height 34
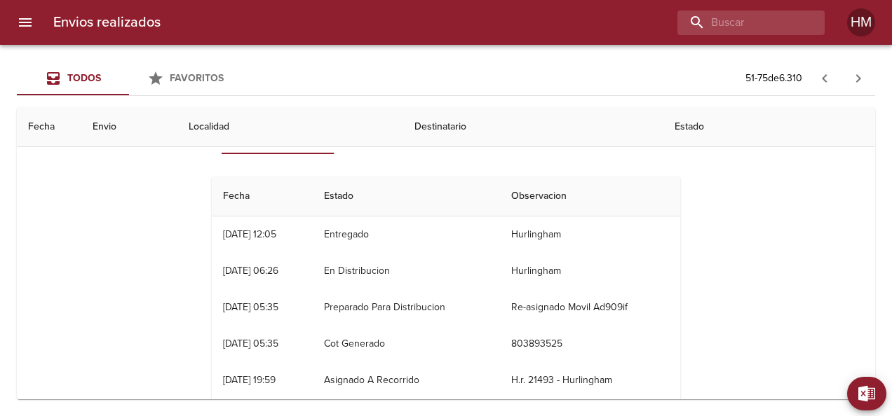
scroll to position [1150, 0]
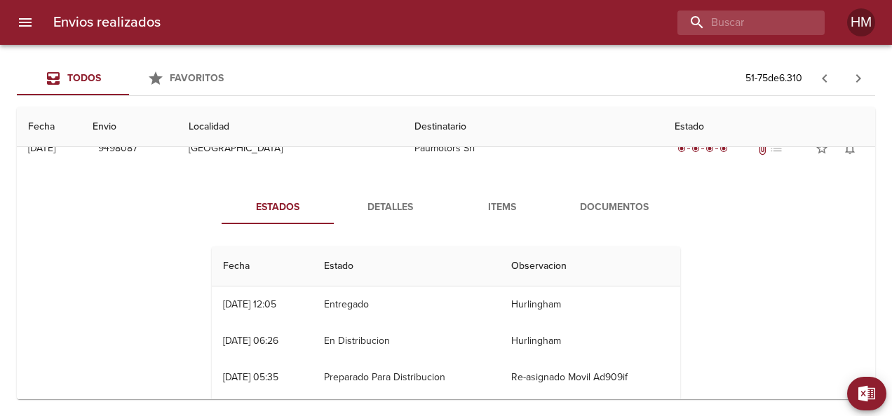
click at [384, 199] on span "Detalles" at bounding box center [389, 208] width 95 height 18
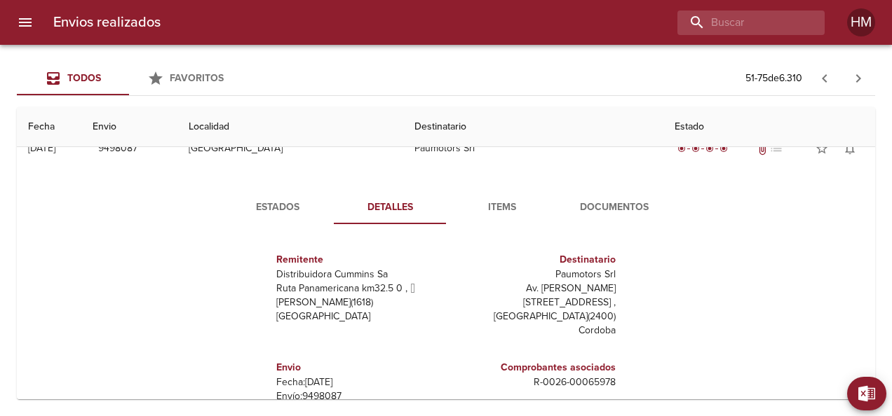
scroll to position [7, 0]
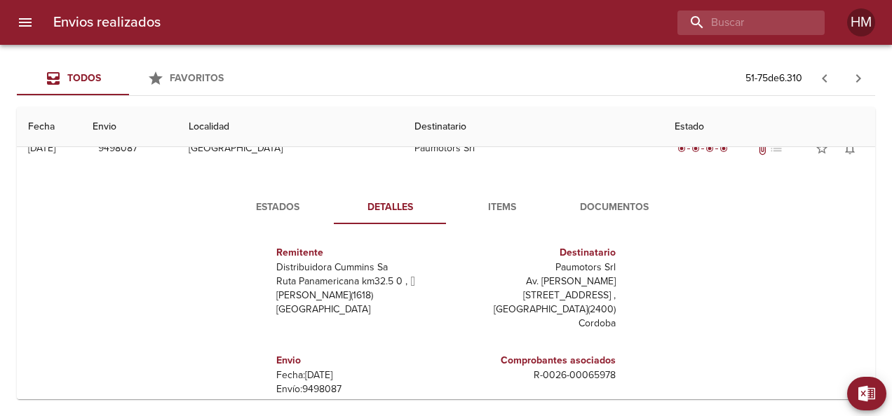
click at [297, 383] on p "Envío: 9498087" at bounding box center [358, 390] width 164 height 14
copy p "9498087"
click at [285, 208] on span "Estados" at bounding box center [277, 208] width 95 height 18
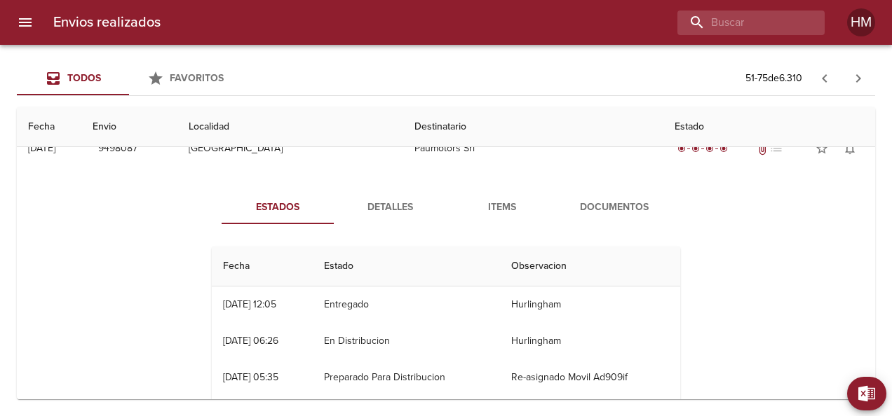
scroll to position [0, 0]
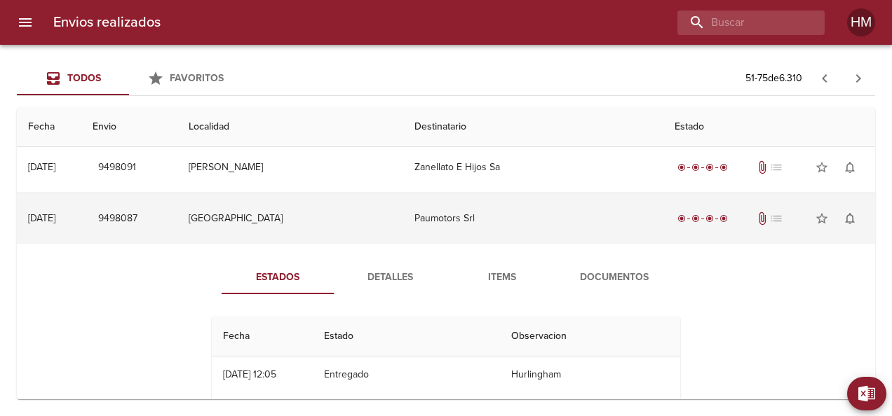
click at [350, 229] on td "[GEOGRAPHIC_DATA]" at bounding box center [290, 219] width 226 height 50
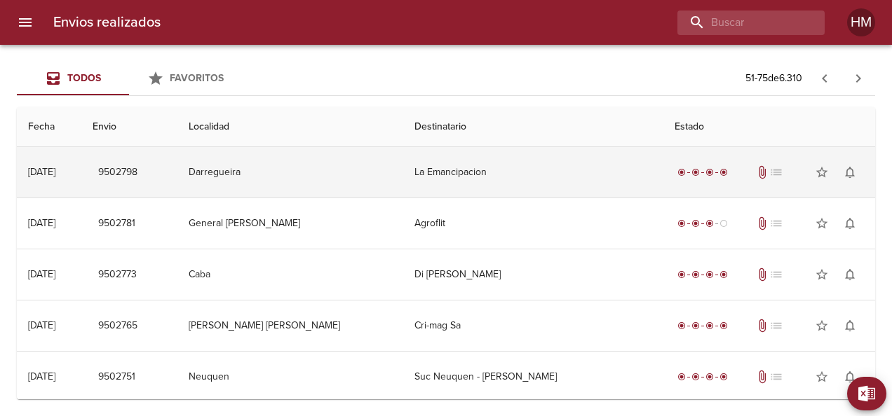
click at [461, 186] on td "La Emancipacion" at bounding box center [532, 172] width 259 height 50
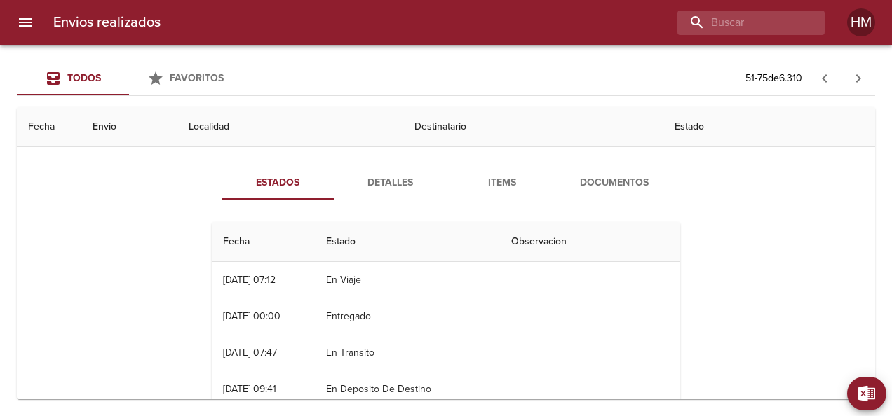
scroll to position [70, 0]
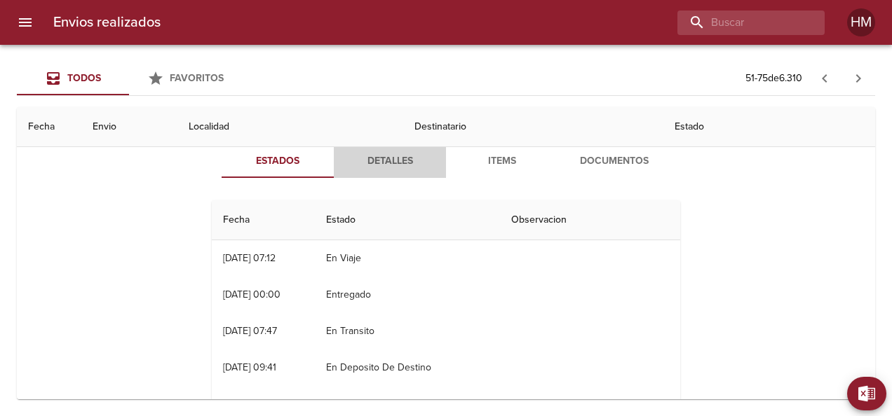
drag, startPoint x: 392, startPoint y: 157, endPoint x: 398, endPoint y: 167, distance: 11.7
click at [393, 157] on span "Detalles" at bounding box center [389, 162] width 95 height 18
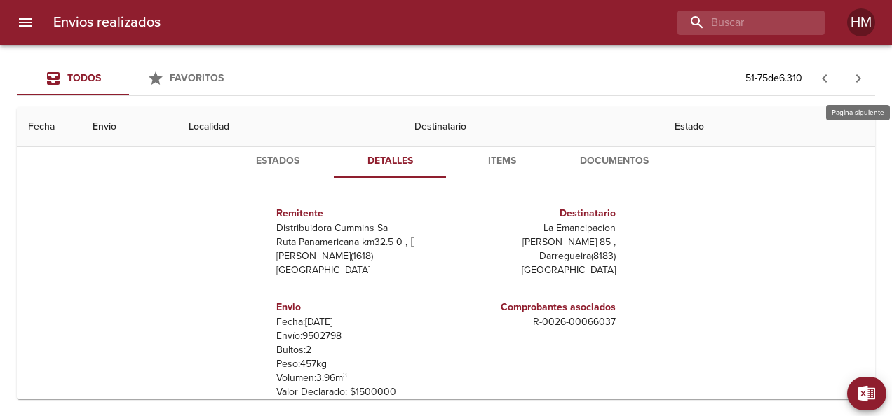
click at [855, 72] on icon "button" at bounding box center [858, 78] width 17 height 17
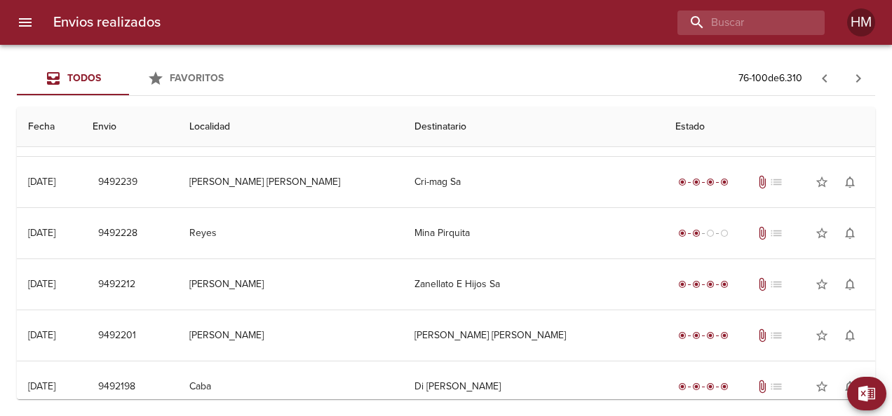
scroll to position [1021, 0]
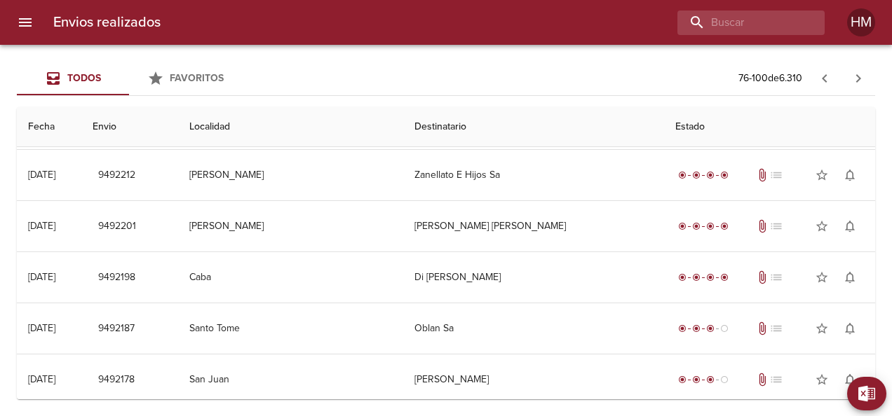
click at [853, 78] on icon "button" at bounding box center [858, 78] width 17 height 17
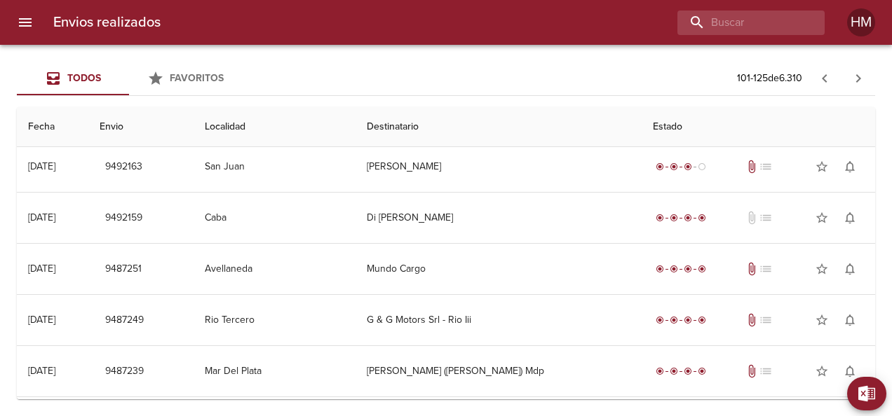
scroll to position [0, 0]
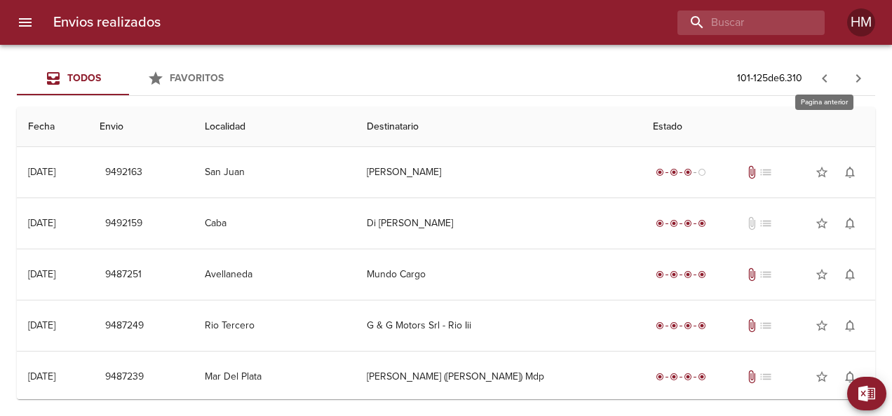
click at [825, 83] on icon "button" at bounding box center [824, 78] width 17 height 17
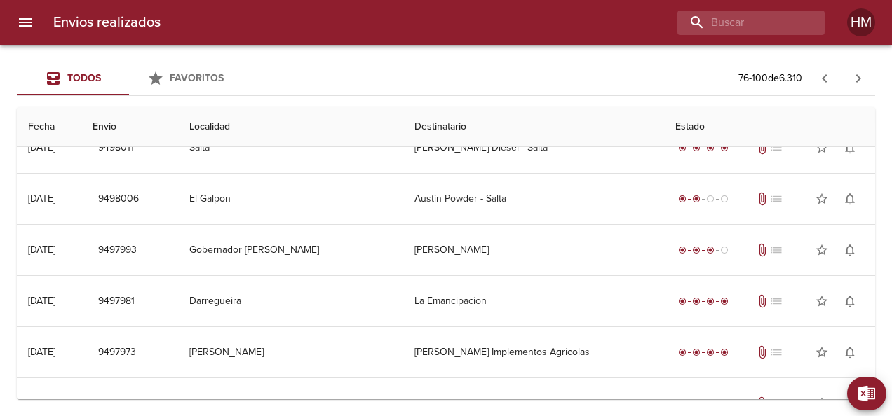
scroll to position [140, 0]
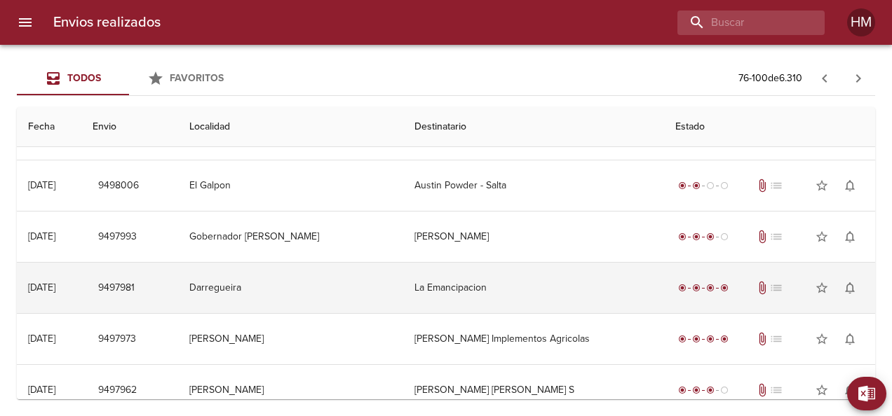
click at [513, 266] on td "La Emancipacion" at bounding box center [533, 288] width 260 height 50
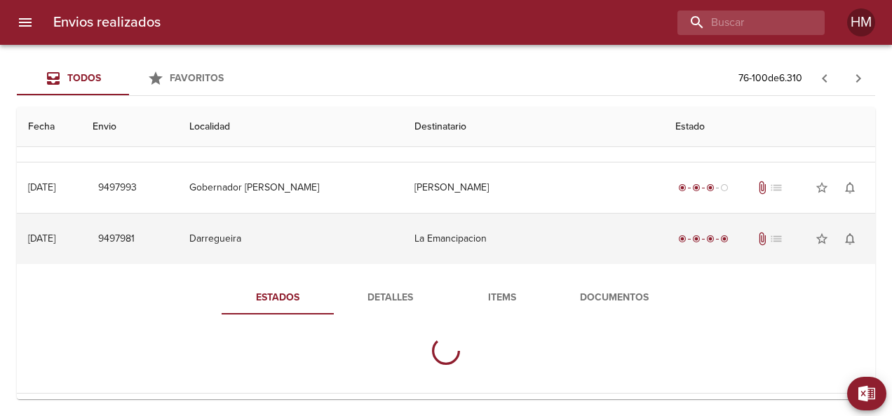
scroll to position [210, 0]
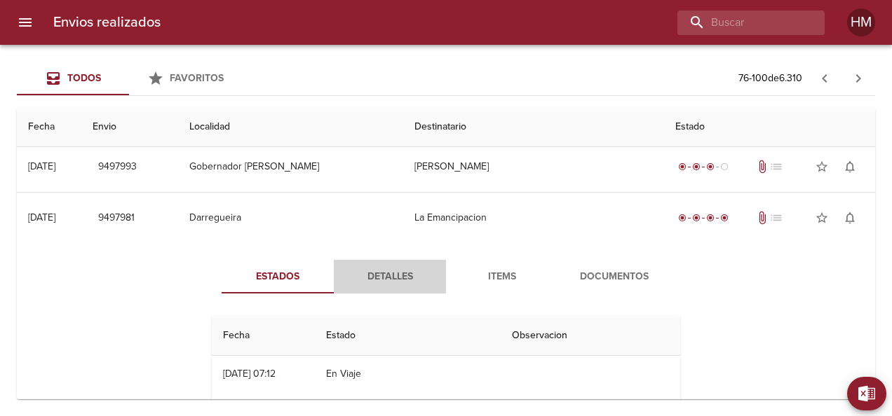
click at [395, 280] on span "Detalles" at bounding box center [389, 278] width 95 height 18
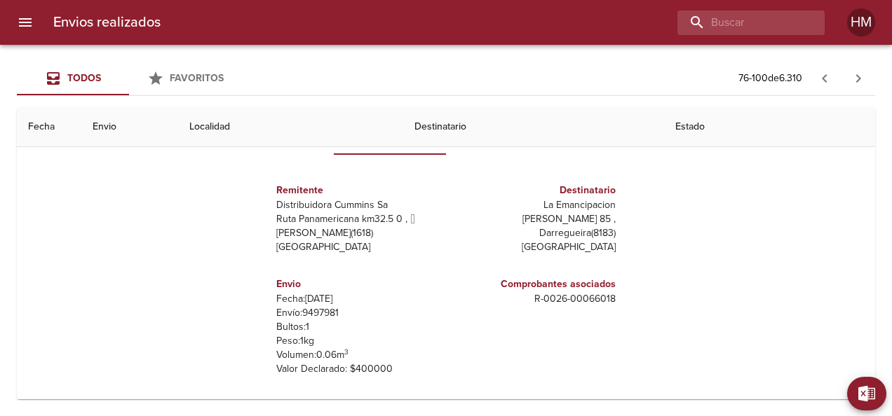
scroll to position [351, 0]
click at [324, 306] on p "Envío: 9497981" at bounding box center [358, 312] width 164 height 14
copy p "9497981"
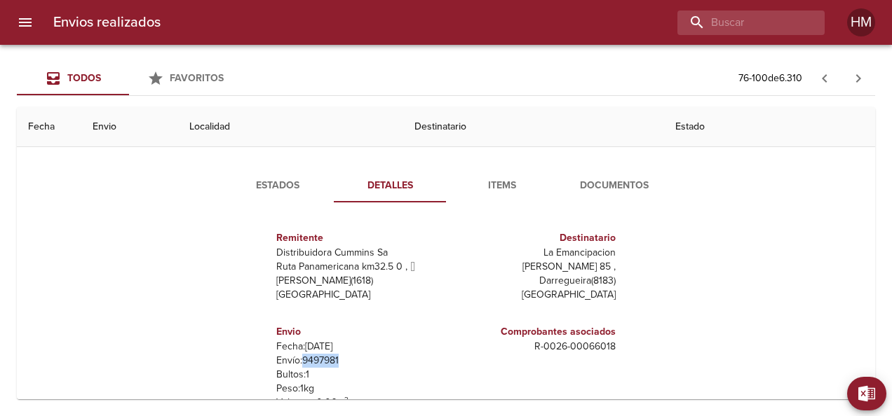
scroll to position [280, 0]
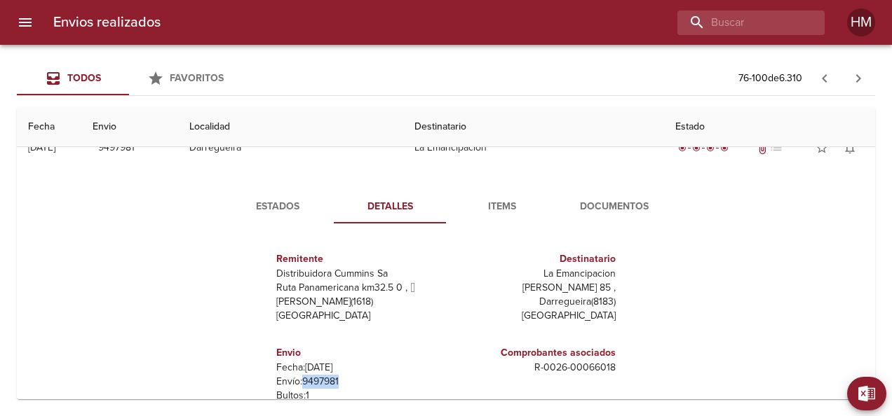
click at [266, 208] on span "Estados" at bounding box center [277, 207] width 95 height 18
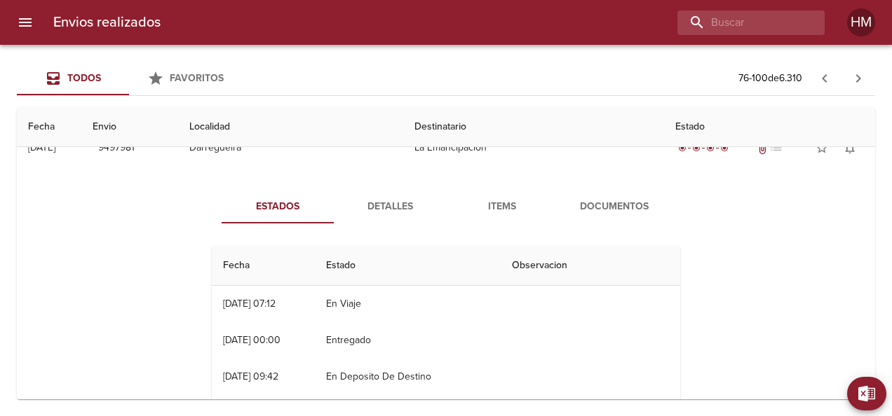
scroll to position [210, 0]
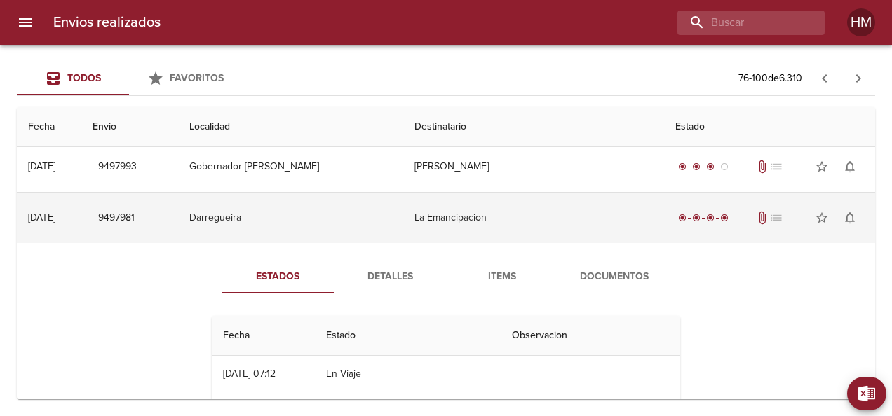
click at [459, 224] on td "La Emancipacion" at bounding box center [533, 218] width 260 height 50
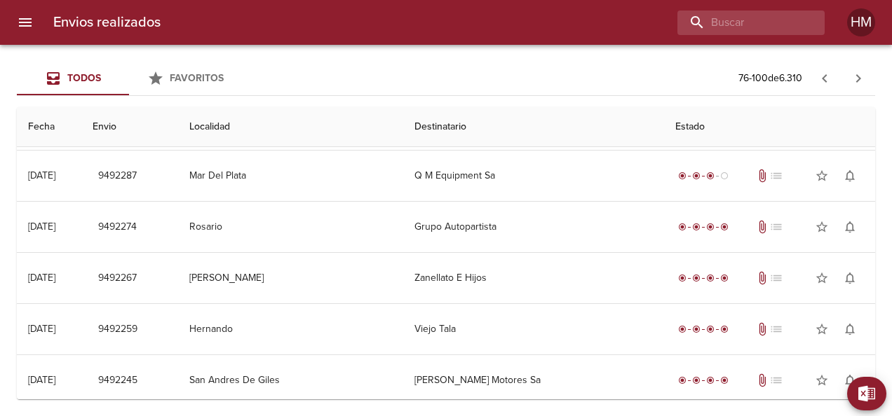
scroll to position [701, 0]
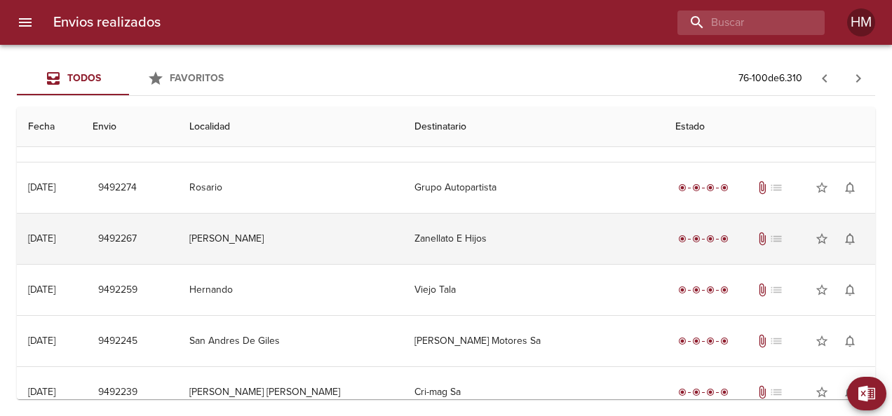
click at [473, 238] on td "Zanellato E Hijos" at bounding box center [533, 239] width 260 height 50
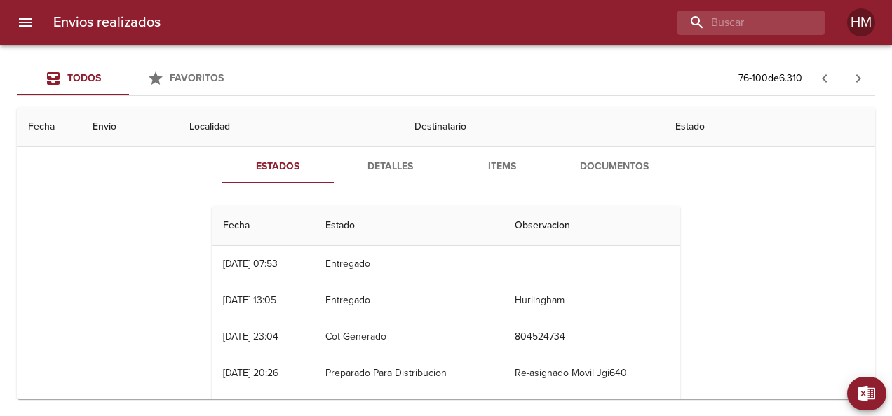
scroll to position [841, 0]
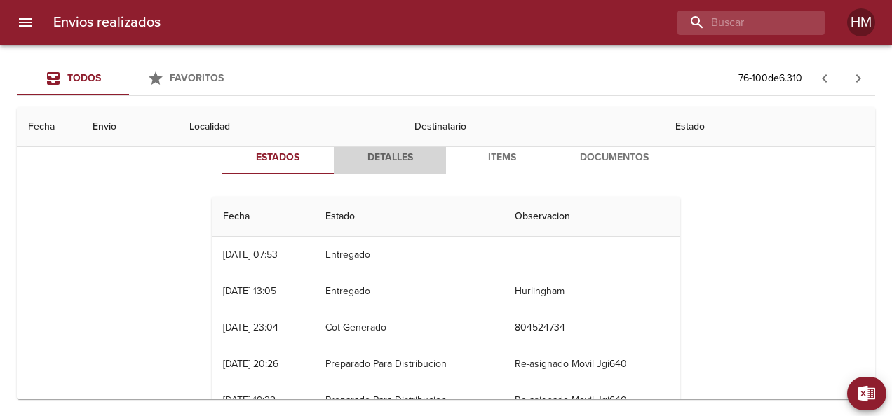
click at [374, 158] on span "Detalles" at bounding box center [389, 158] width 95 height 18
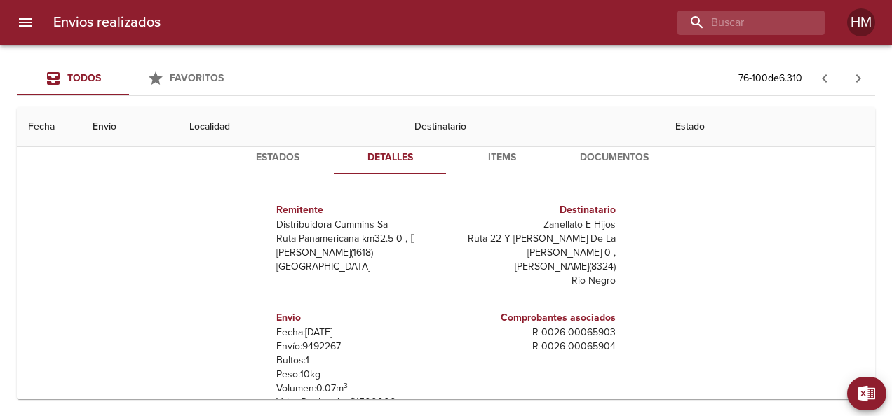
scroll to position [771, 0]
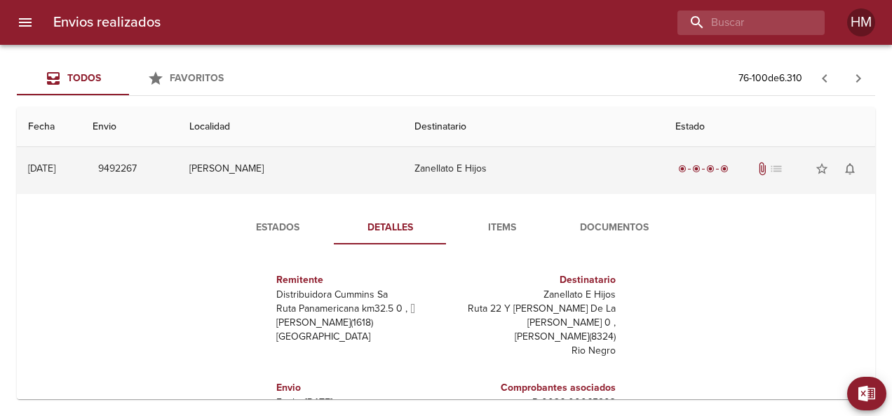
click at [404, 172] on td "Zanellato E Hijos" at bounding box center [533, 169] width 260 height 50
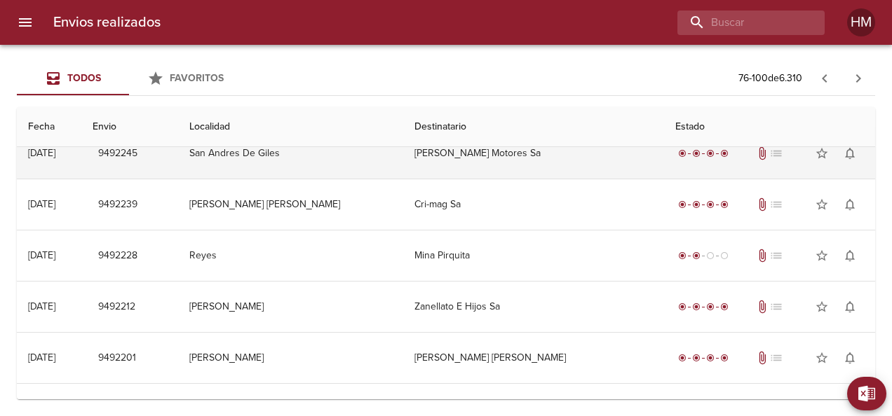
scroll to position [912, 0]
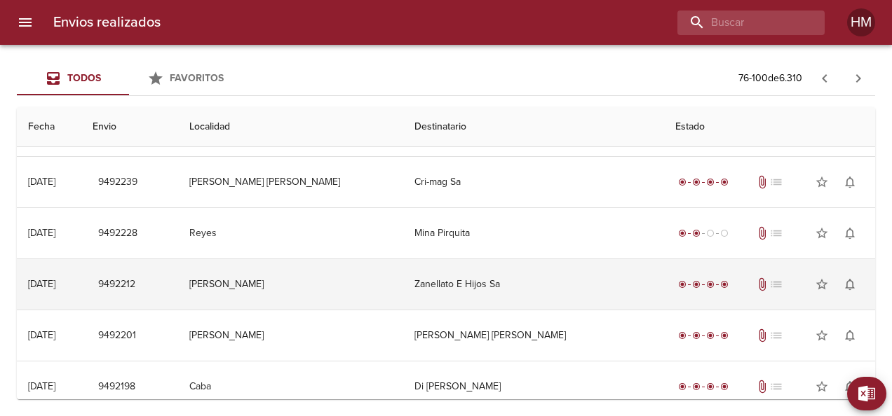
click at [571, 271] on td "Zanellato E Hijos Sa" at bounding box center [533, 284] width 260 height 50
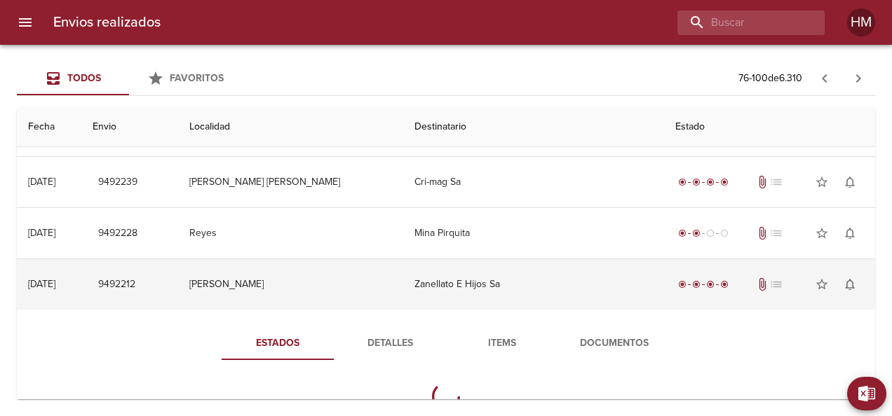
scroll to position [1052, 0]
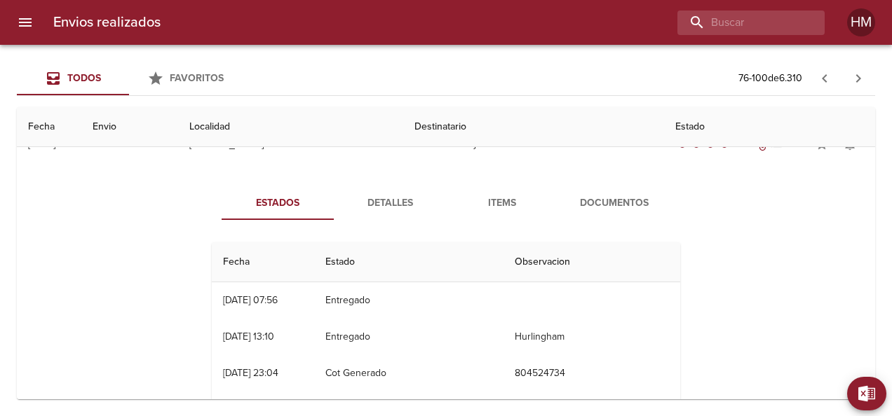
click at [496, 203] on span "Items" at bounding box center [501, 204] width 95 height 18
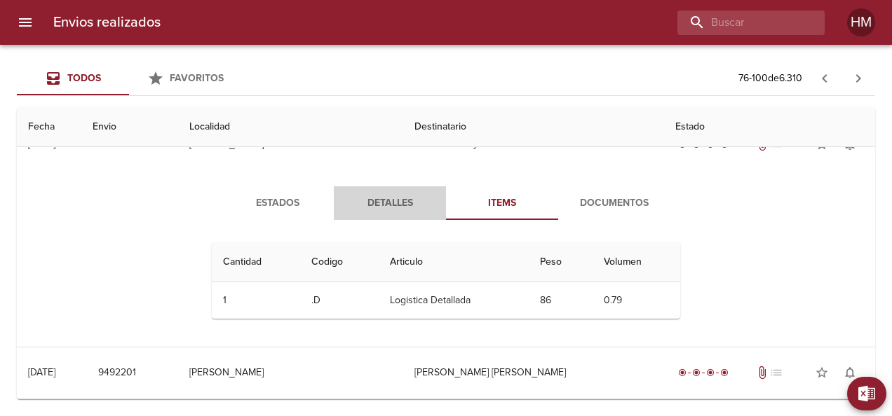
click at [370, 195] on span "Detalles" at bounding box center [389, 204] width 95 height 18
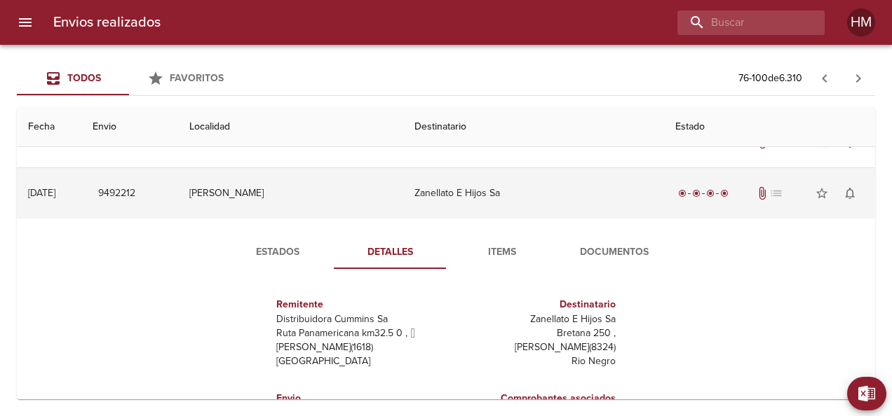
scroll to position [982, 0]
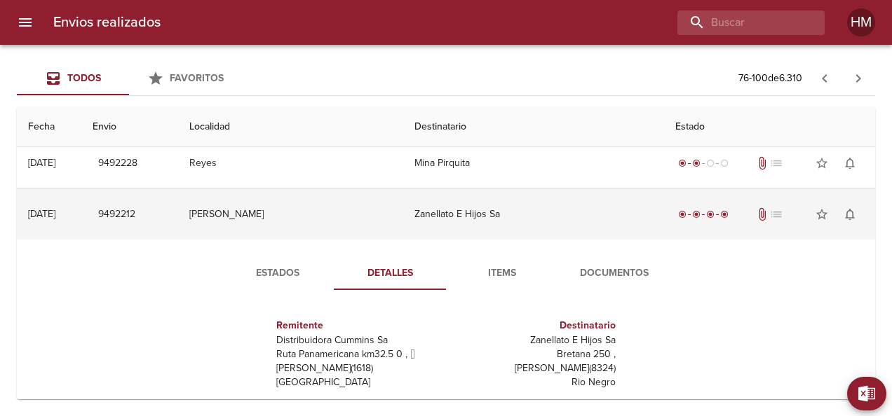
click at [395, 212] on td "[PERSON_NAME]" at bounding box center [291, 214] width 226 height 50
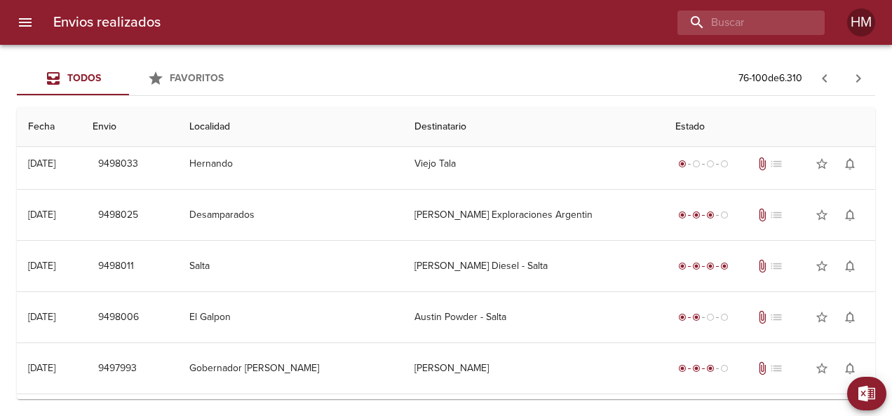
scroll to position [0, 0]
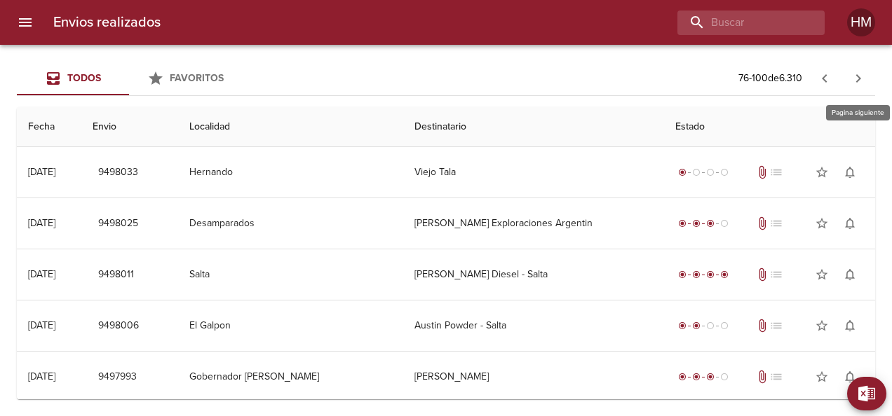
click at [860, 84] on icon "button" at bounding box center [858, 78] width 17 height 17
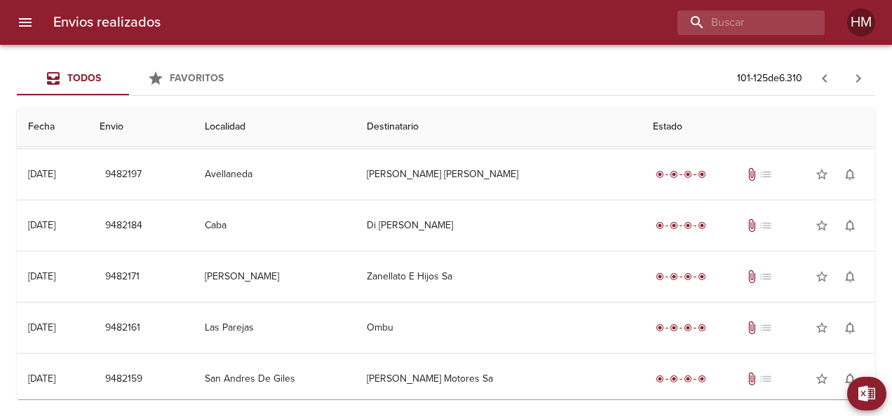
scroll to position [811, 0]
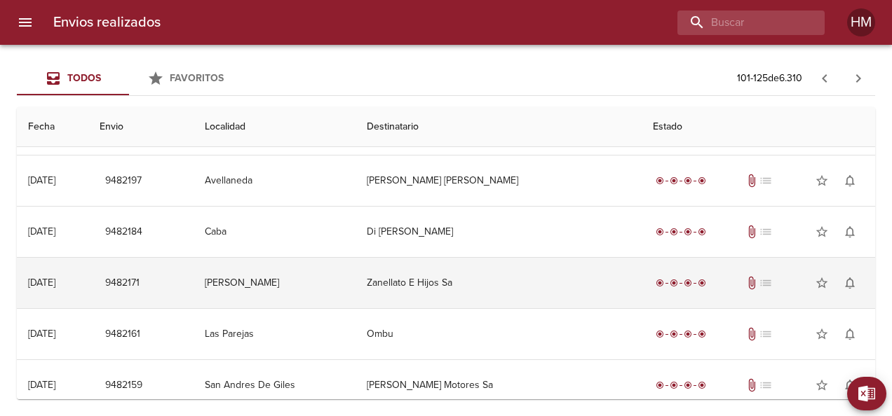
click at [482, 289] on td "Zanellato E Hijos Sa" at bounding box center [498, 283] width 286 height 50
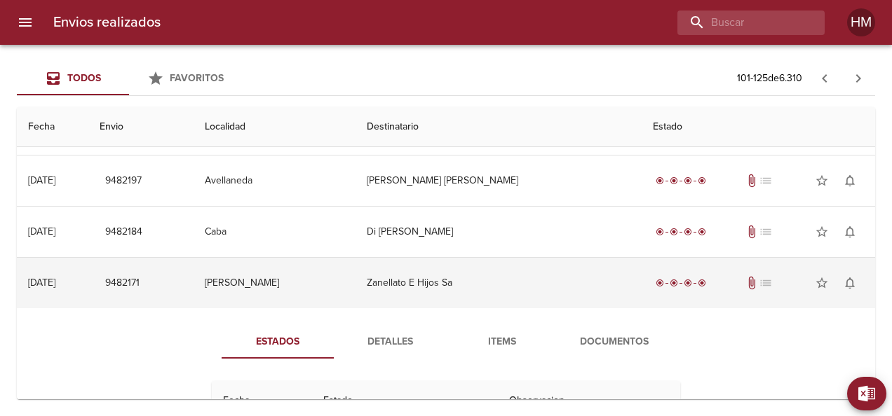
scroll to position [390, 0]
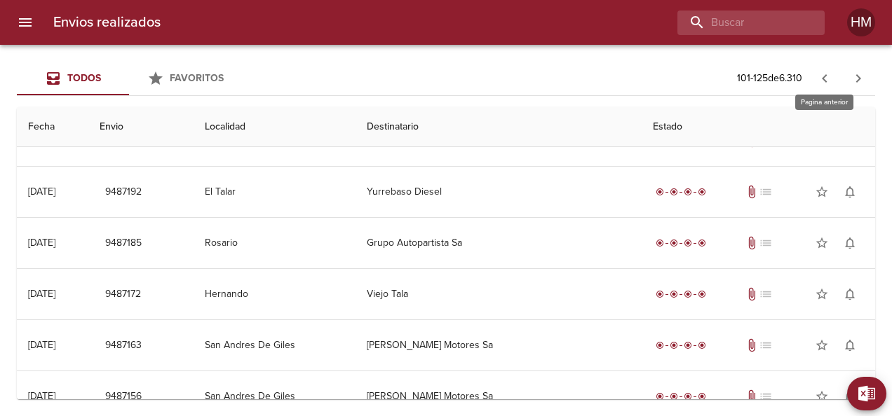
click at [820, 83] on icon "button" at bounding box center [824, 78] width 17 height 17
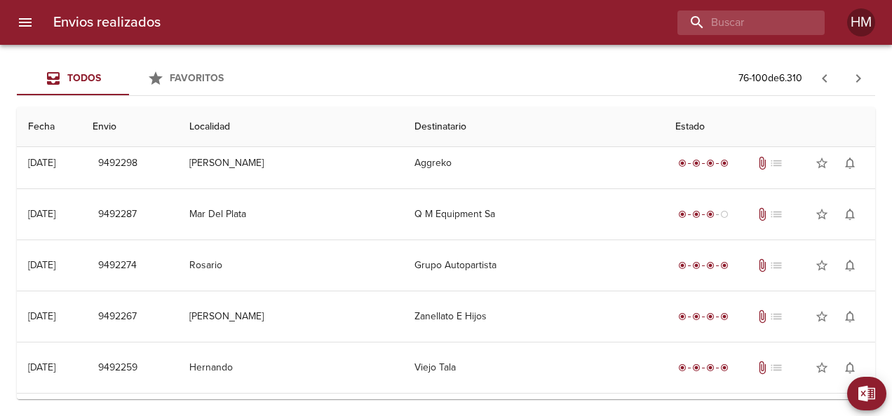
scroll to position [701, 0]
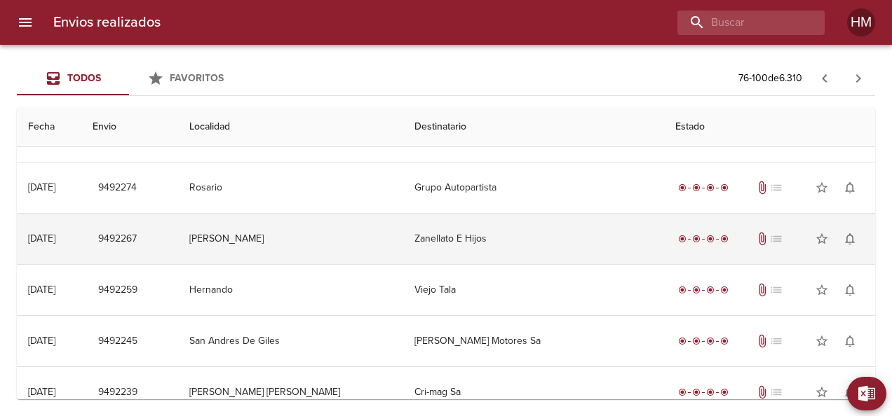
click at [545, 245] on td "Zanellato E Hijos" at bounding box center [533, 239] width 260 height 50
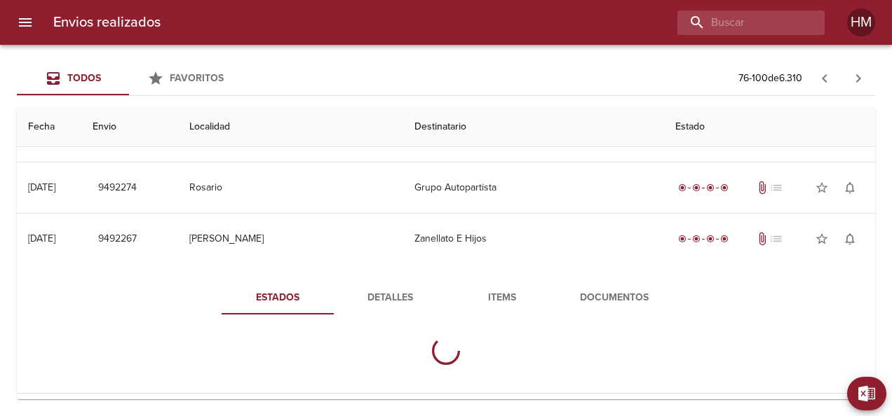
click at [403, 299] on span "Detalles" at bounding box center [389, 299] width 95 height 18
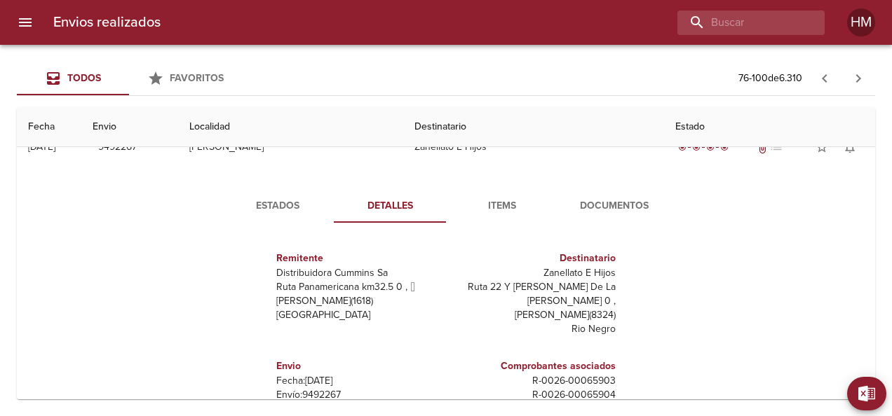
scroll to position [771, 0]
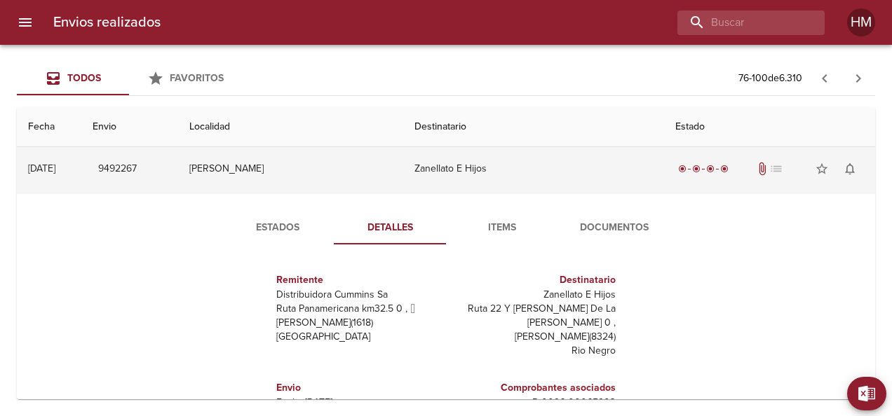
click at [450, 172] on td "Zanellato E Hijos" at bounding box center [533, 169] width 260 height 50
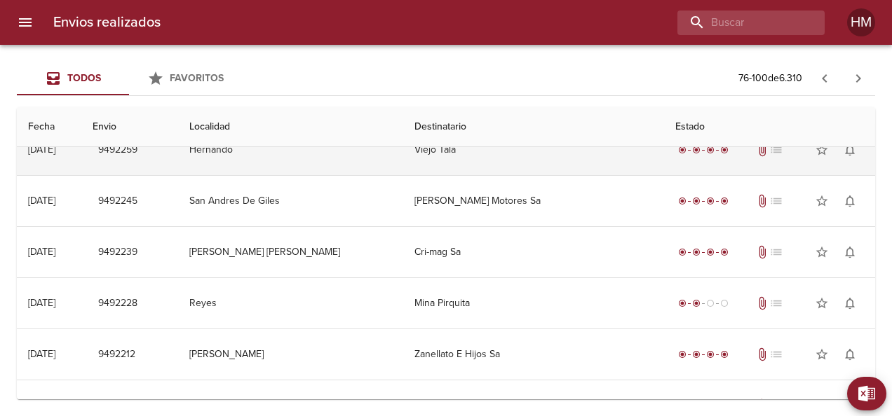
scroll to position [982, 0]
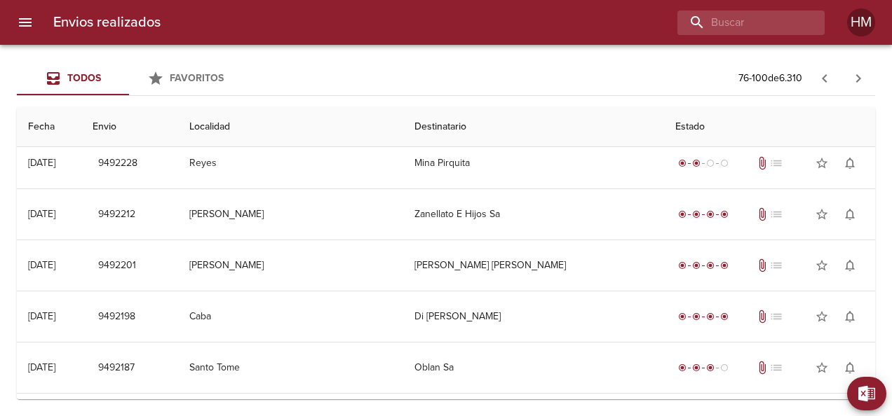
click at [520, 221] on td "Zanellato E Hijos Sa" at bounding box center [533, 214] width 260 height 50
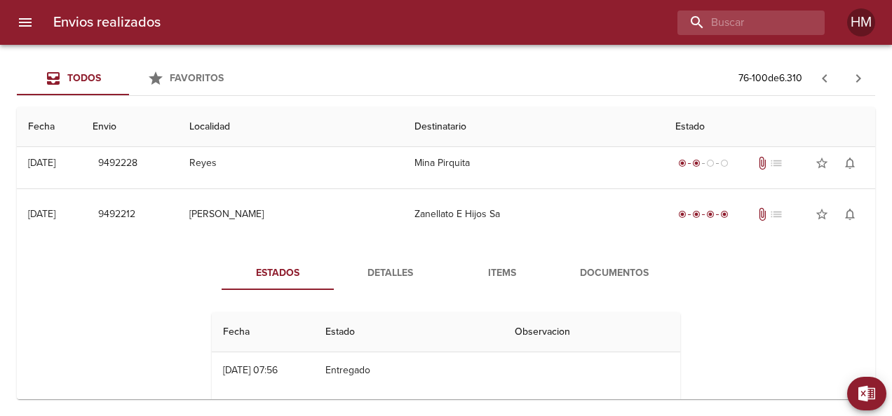
click at [387, 270] on span "Detalles" at bounding box center [389, 274] width 95 height 18
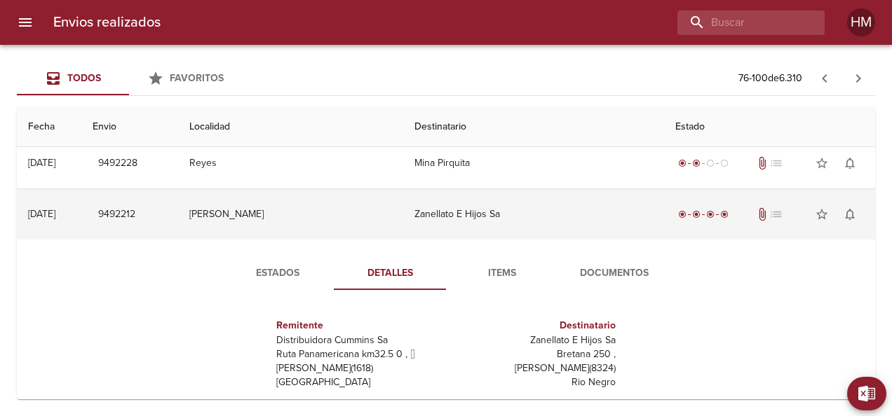
click at [425, 216] on td "Zanellato E Hijos Sa" at bounding box center [533, 214] width 260 height 50
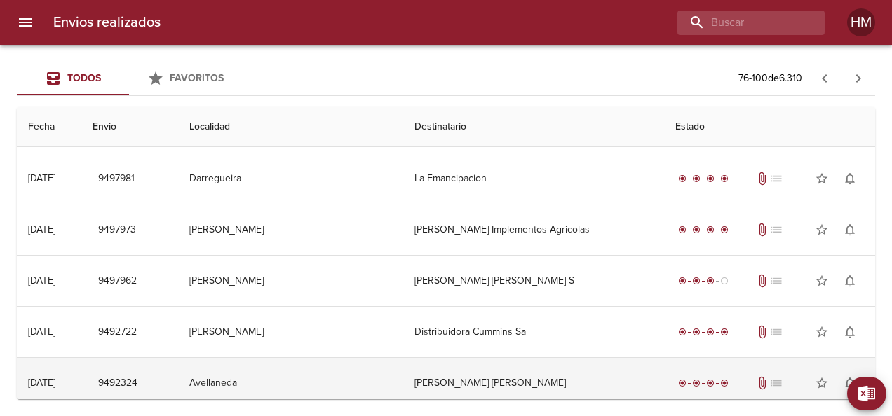
scroll to position [0, 0]
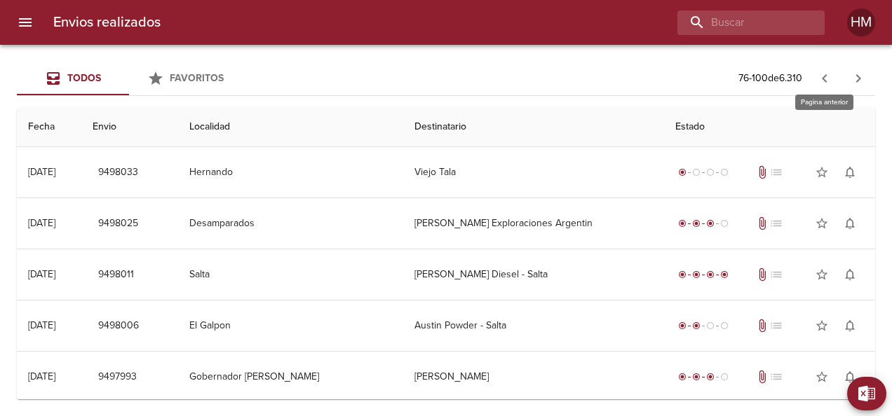
click at [828, 86] on icon "button" at bounding box center [824, 78] width 17 height 17
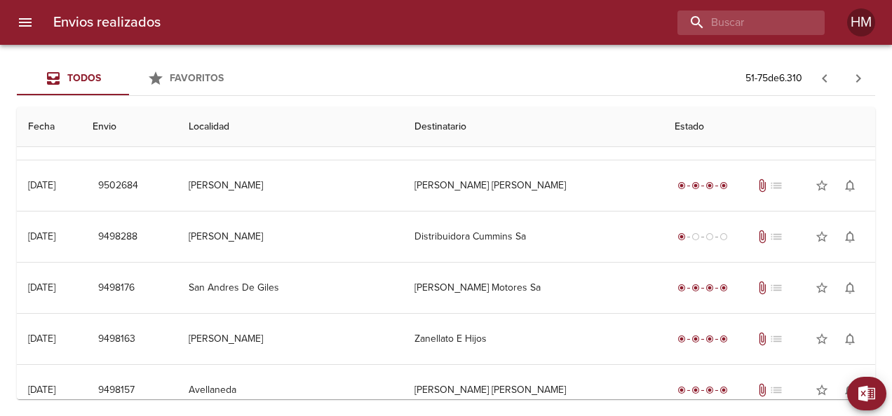
scroll to position [631, 0]
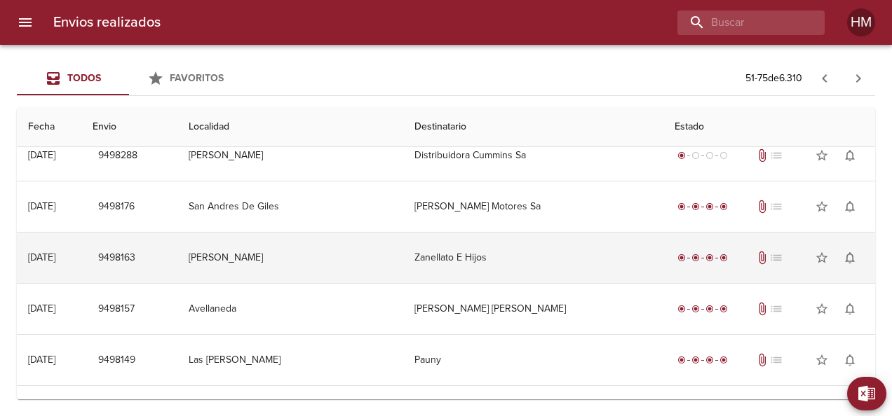
click at [498, 257] on td "Zanellato E Hijos" at bounding box center [532, 258] width 259 height 50
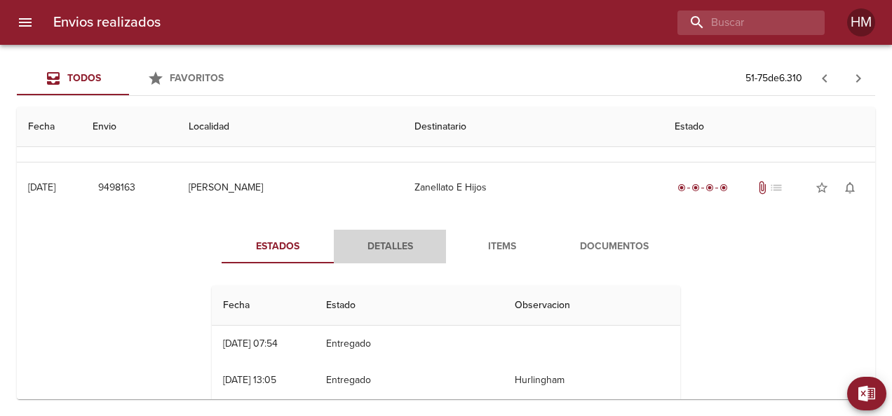
click at [389, 247] on span "Detalles" at bounding box center [389, 247] width 95 height 18
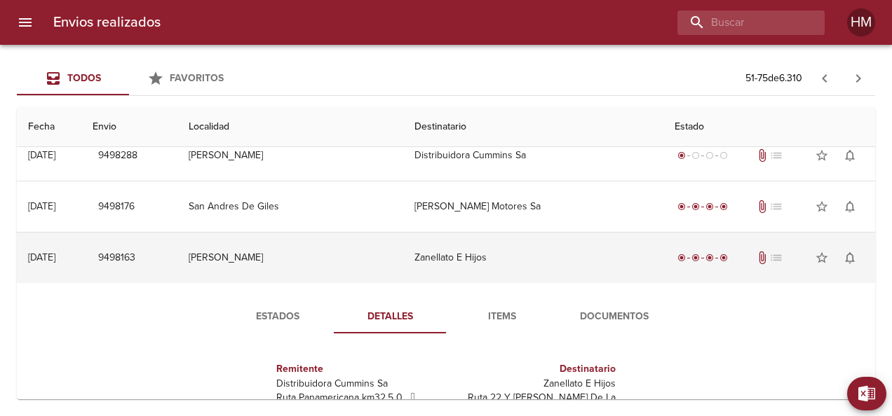
click at [405, 258] on td "Zanellato E Hijos" at bounding box center [532, 258] width 259 height 50
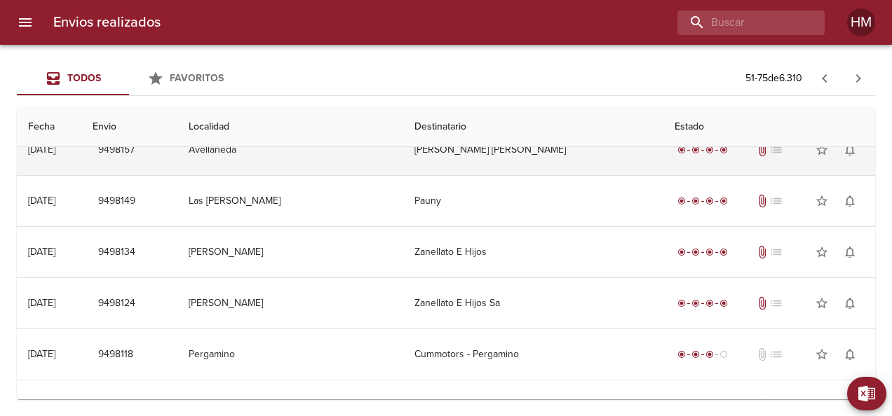
scroll to position [841, 0]
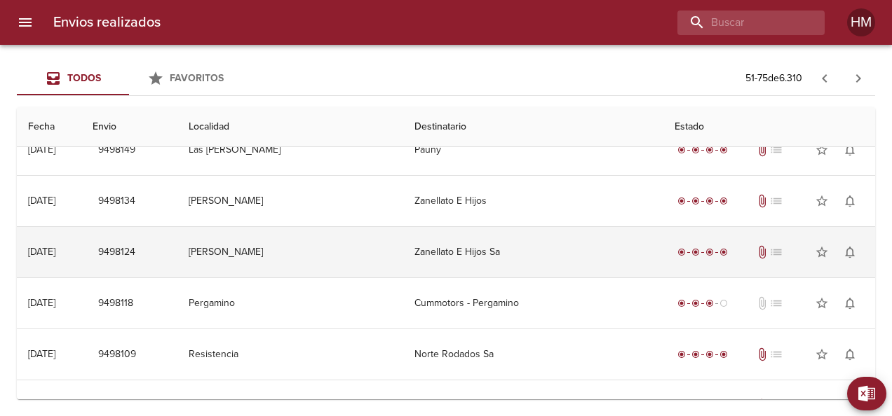
click at [513, 257] on td "Zanellato E Hijos Sa" at bounding box center [532, 252] width 259 height 50
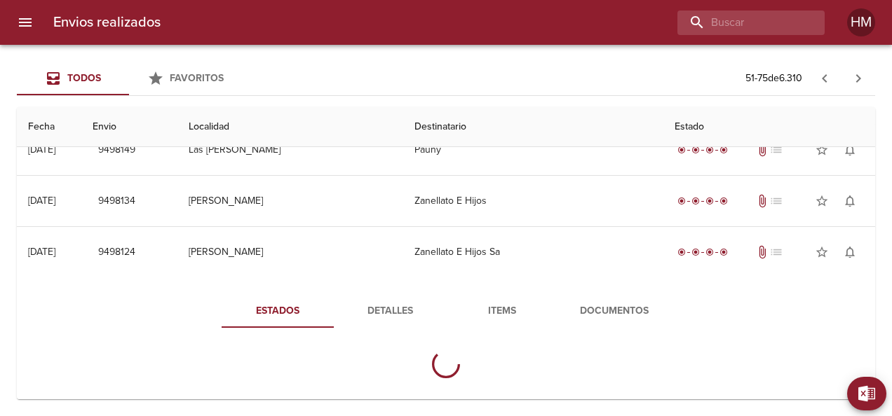
click at [400, 305] on span "Detalles" at bounding box center [389, 312] width 95 height 18
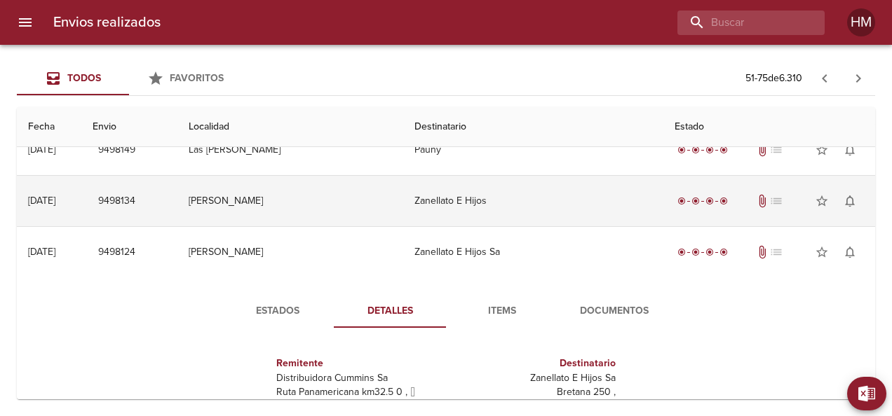
click at [425, 219] on td "Zanellato E Hijos" at bounding box center [532, 201] width 259 height 50
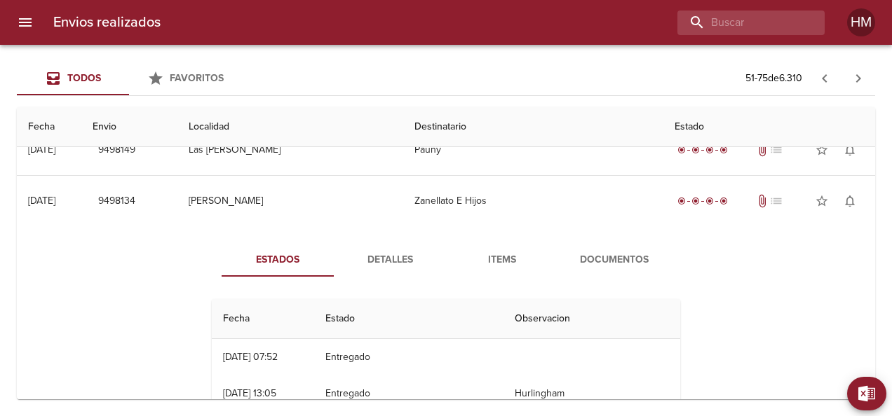
click at [375, 258] on span "Detalles" at bounding box center [389, 261] width 95 height 18
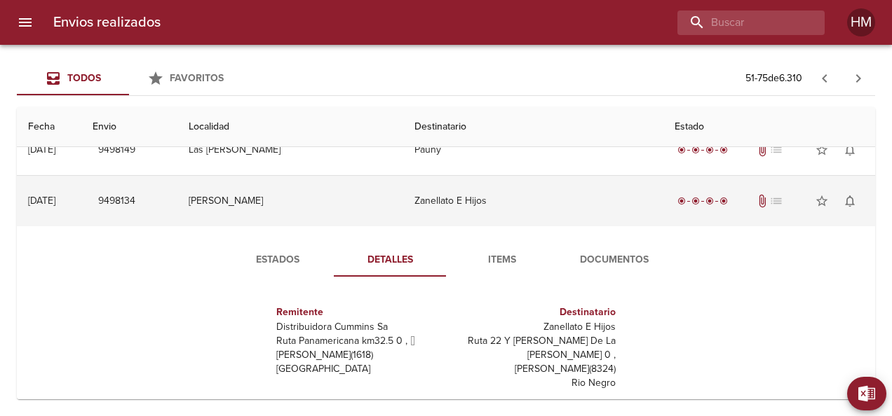
click at [424, 206] on td "Zanellato E Hijos" at bounding box center [532, 201] width 259 height 50
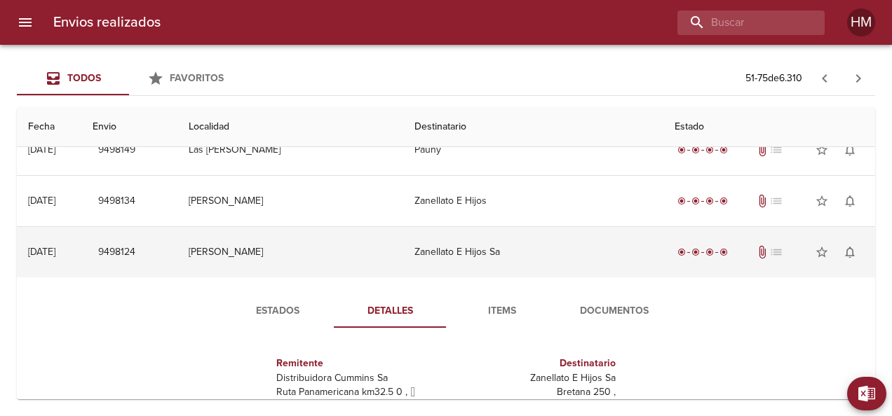
click at [429, 250] on td "Zanellato E Hijos Sa" at bounding box center [532, 252] width 259 height 50
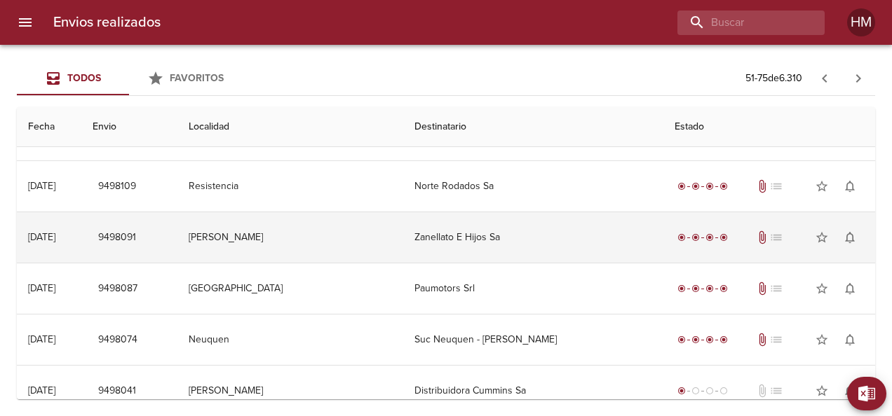
scroll to position [1021, 0]
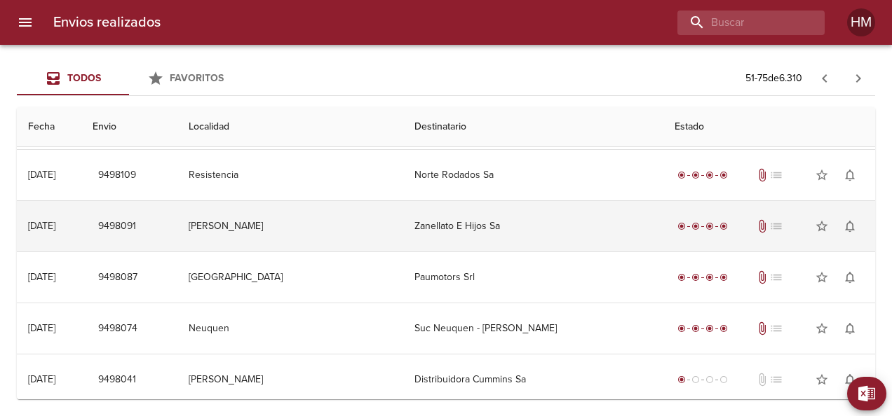
click at [492, 224] on td "Zanellato E Hijos Sa" at bounding box center [532, 226] width 259 height 50
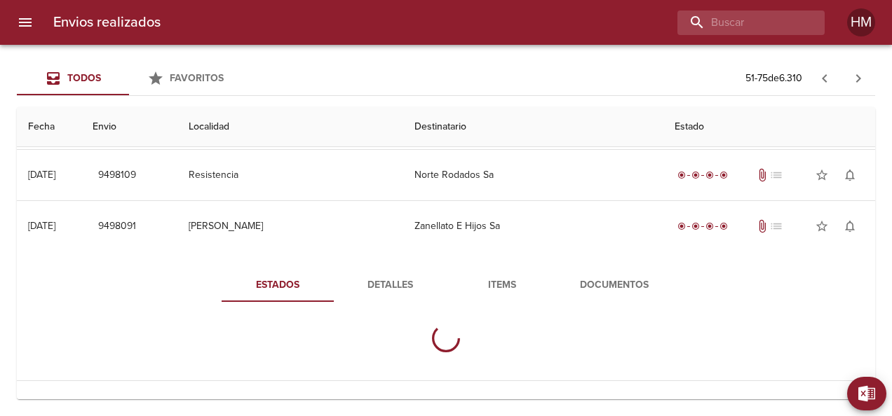
click at [400, 277] on span "Detalles" at bounding box center [389, 286] width 95 height 18
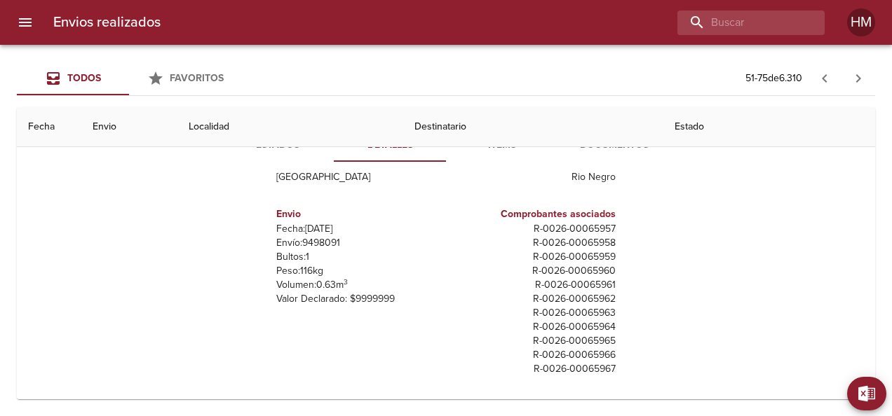
scroll to position [7, 0]
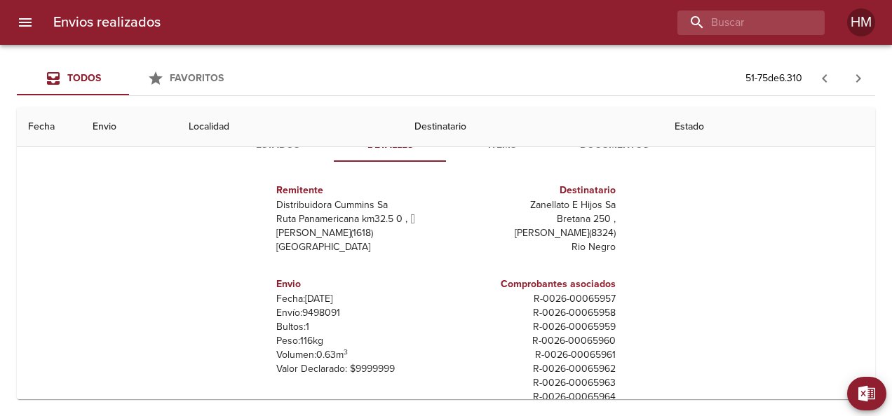
click at [303, 306] on p "Envío: 9498091" at bounding box center [358, 313] width 164 height 14
copy p "9498091"
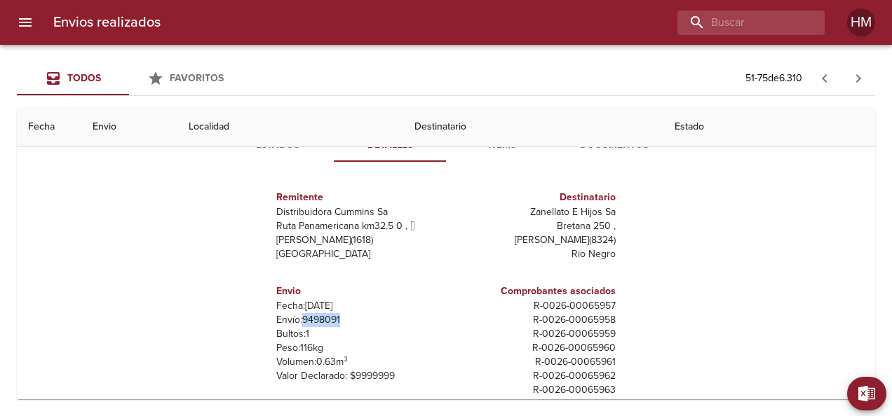
scroll to position [1091, 0]
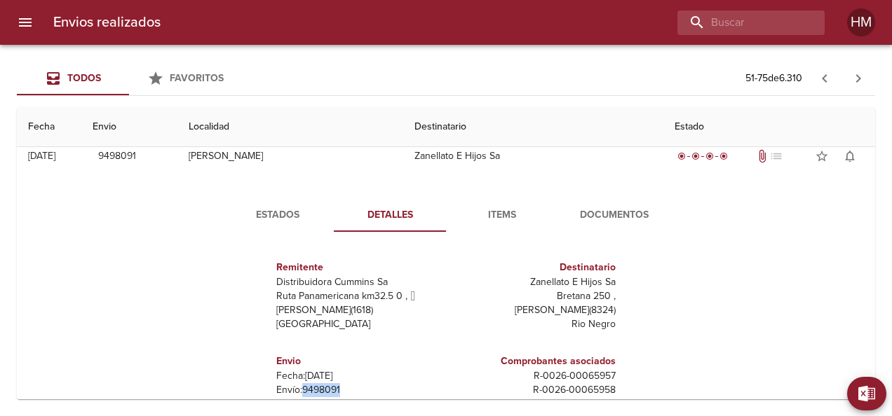
click at [280, 215] on span "Estados" at bounding box center [277, 216] width 95 height 18
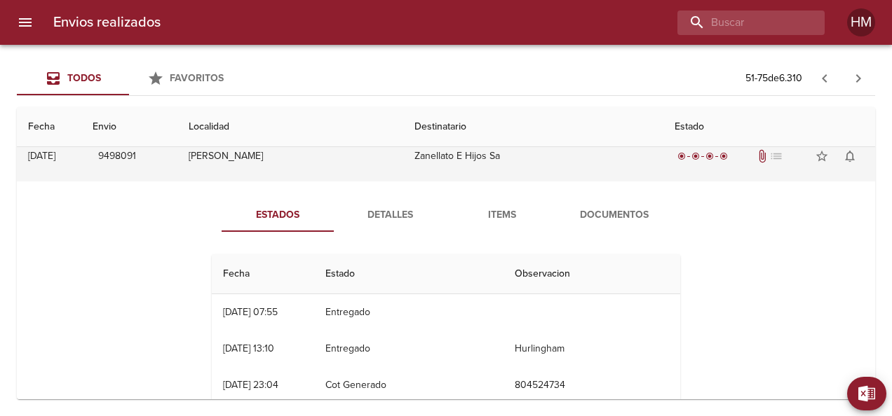
click at [501, 166] on td "Zanellato E Hijos Sa" at bounding box center [532, 156] width 259 height 50
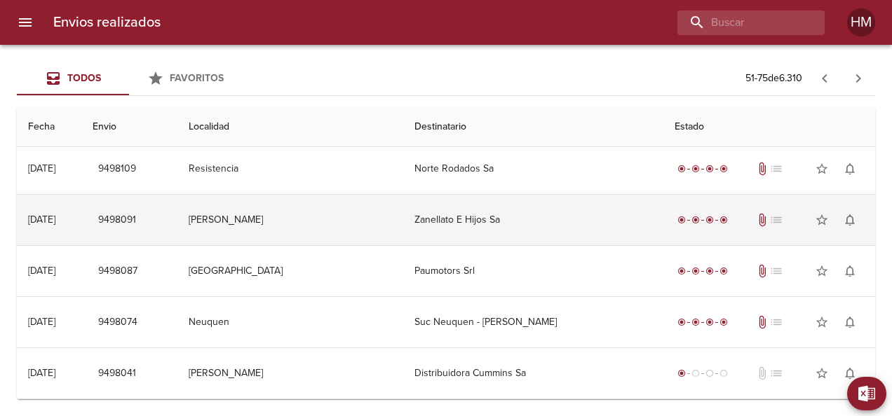
scroll to position [1021, 0]
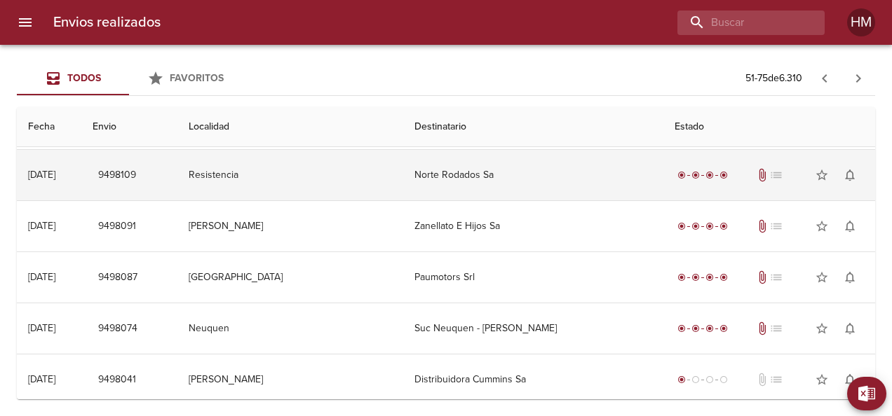
click at [490, 178] on td "Norte Rodados Sa" at bounding box center [532, 175] width 259 height 50
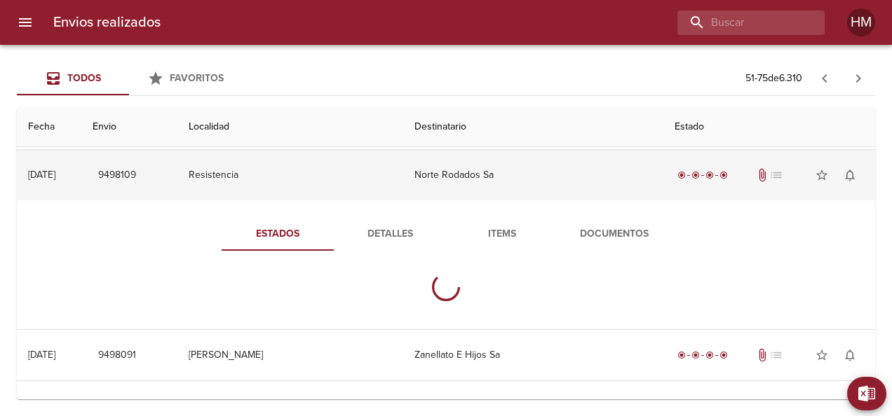
scroll to position [1091, 0]
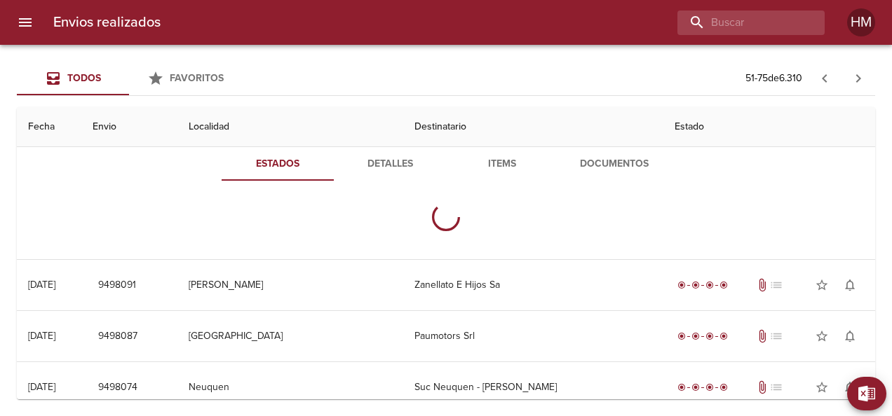
click at [374, 156] on span "Detalles" at bounding box center [389, 165] width 95 height 18
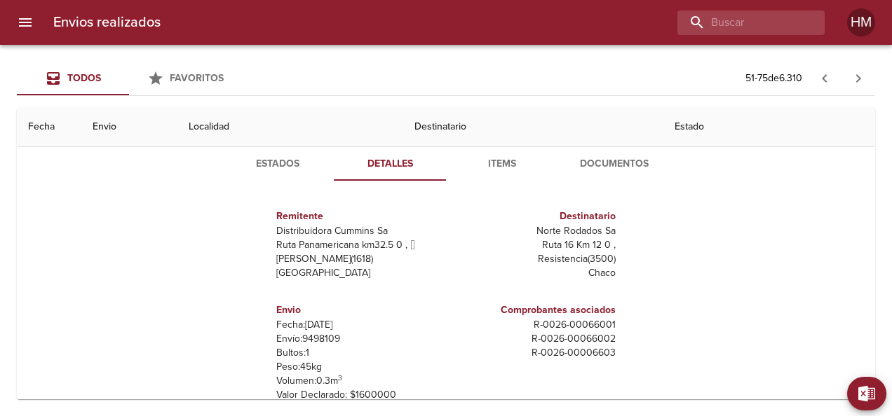
click at [317, 332] on p "Envío: 9498109" at bounding box center [358, 339] width 164 height 14
copy p "9498109"
click at [268, 158] on span "Estados" at bounding box center [277, 165] width 95 height 18
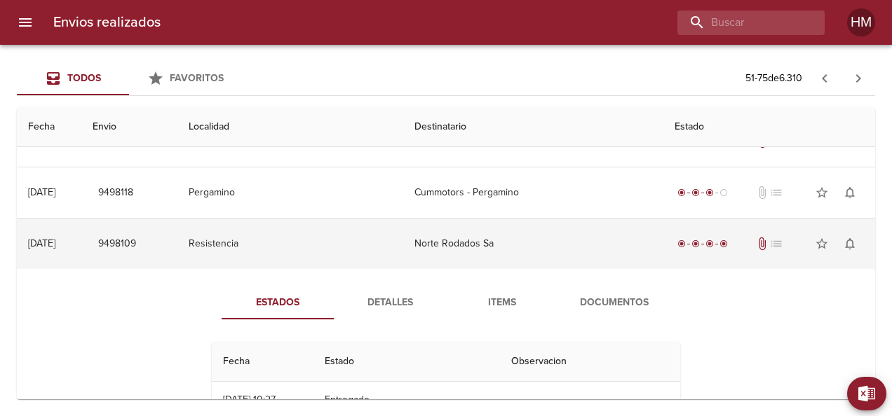
scroll to position [951, 0]
click at [419, 241] on td "Norte Rodados Sa" at bounding box center [532, 245] width 259 height 50
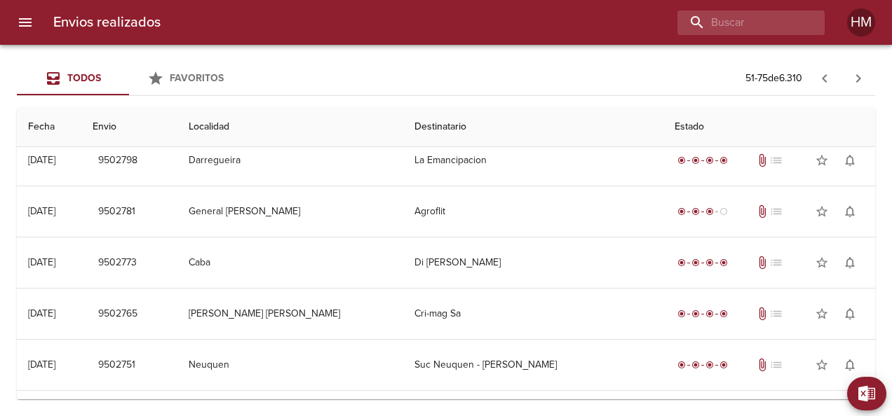
scroll to position [0, 0]
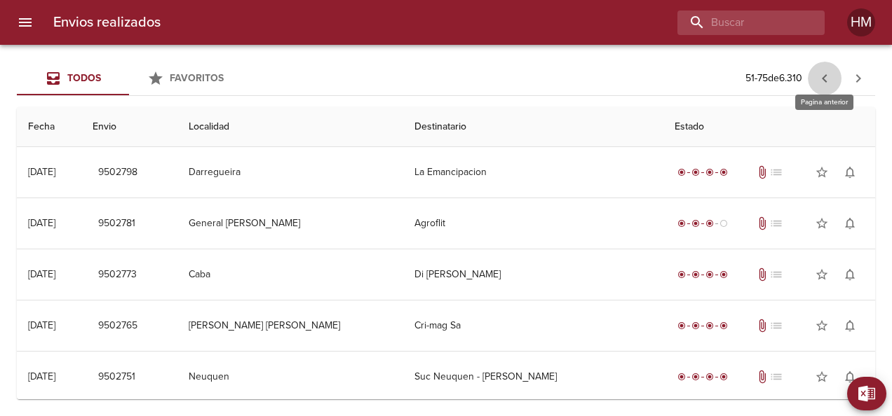
click at [825, 83] on icon "button" at bounding box center [824, 78] width 17 height 17
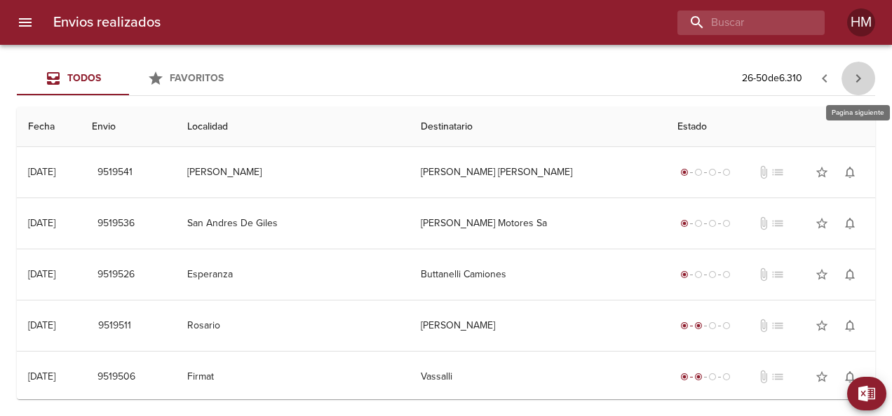
click at [861, 80] on icon "button" at bounding box center [858, 78] width 17 height 17
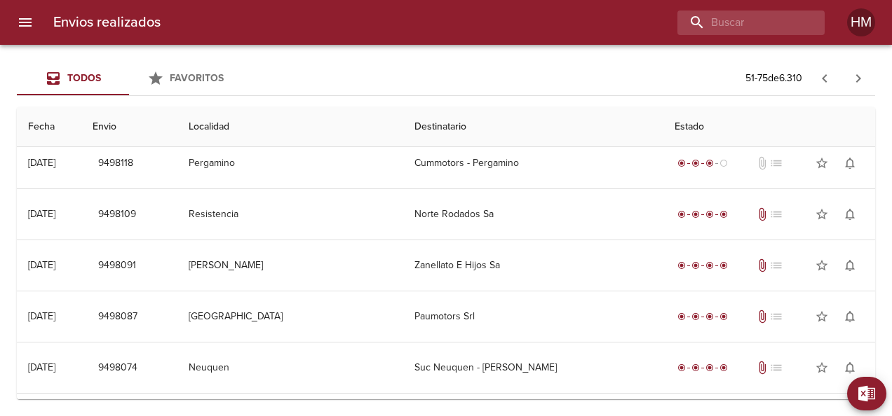
scroll to position [1021, 0]
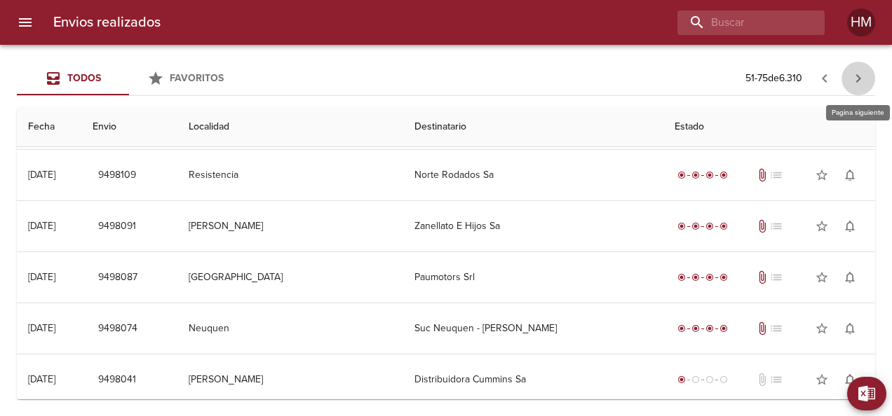
click at [855, 84] on icon "button" at bounding box center [858, 78] width 17 height 17
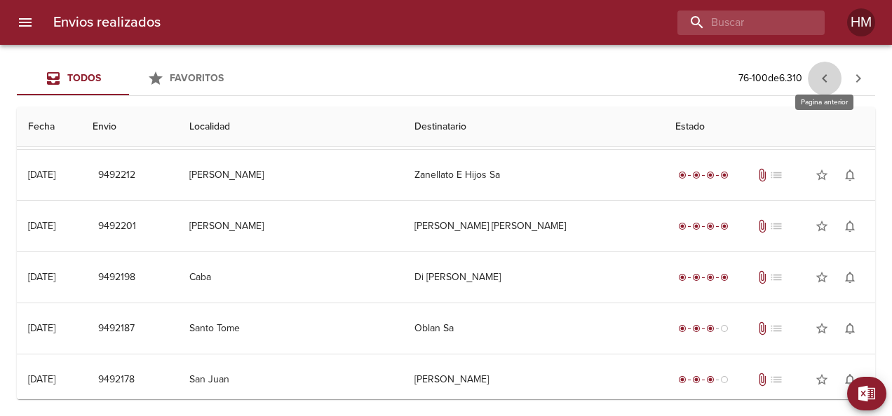
click at [833, 73] on button "button" at bounding box center [825, 79] width 34 height 34
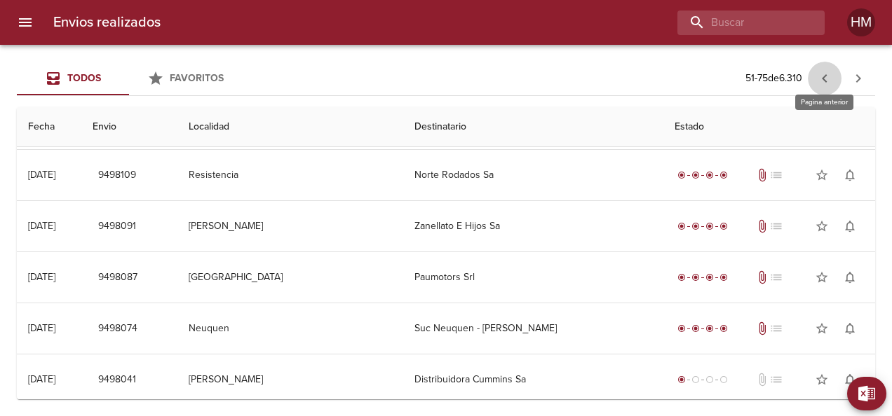
click at [819, 76] on icon "button" at bounding box center [824, 78] width 17 height 17
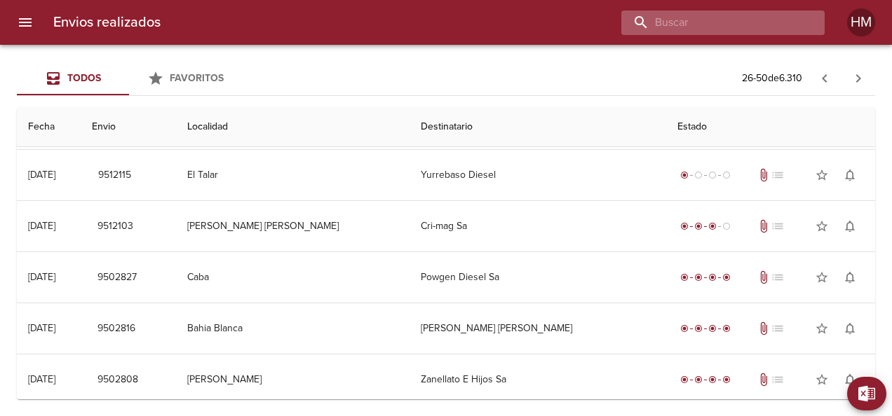
click at [787, 23] on input "buscar" at bounding box center [710, 23] width 179 height 25
type input "65951"
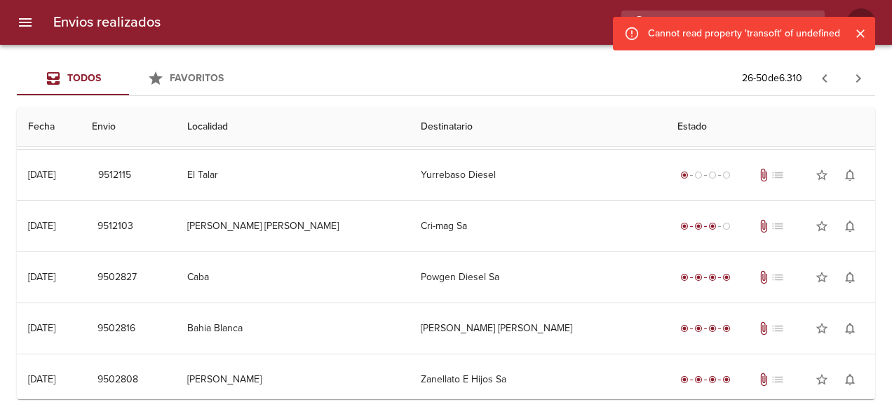
scroll to position [0, 0]
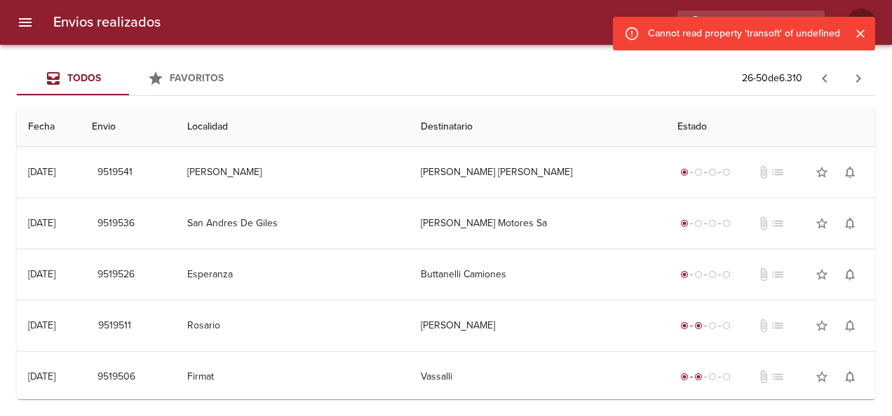
click at [857, 29] on icon "Cerrar" at bounding box center [860, 34] width 14 height 14
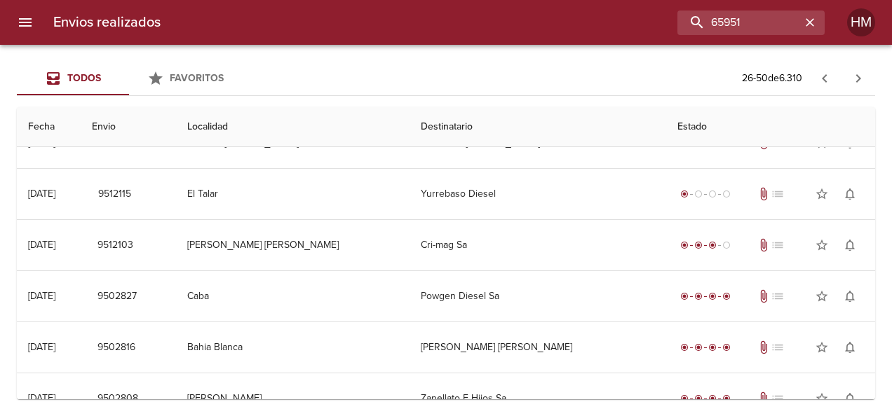
scroll to position [1021, 0]
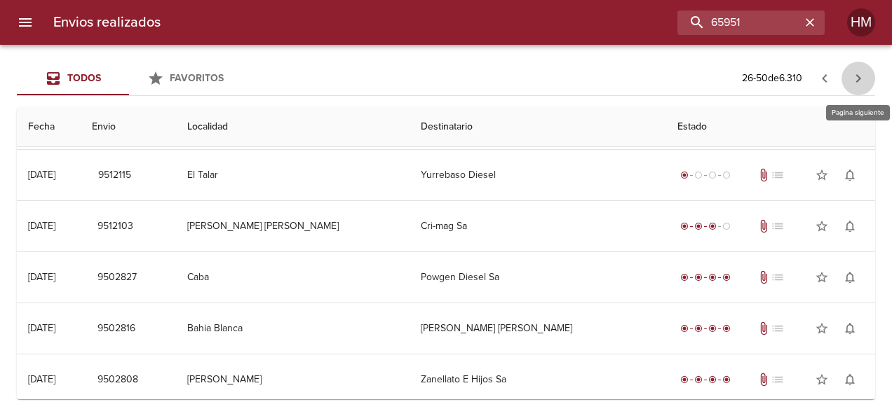
click at [858, 76] on icon "button" at bounding box center [858, 78] width 5 height 8
click at [857, 80] on icon "button" at bounding box center [858, 78] width 17 height 17
click at [855, 79] on icon "button" at bounding box center [858, 78] width 17 height 17
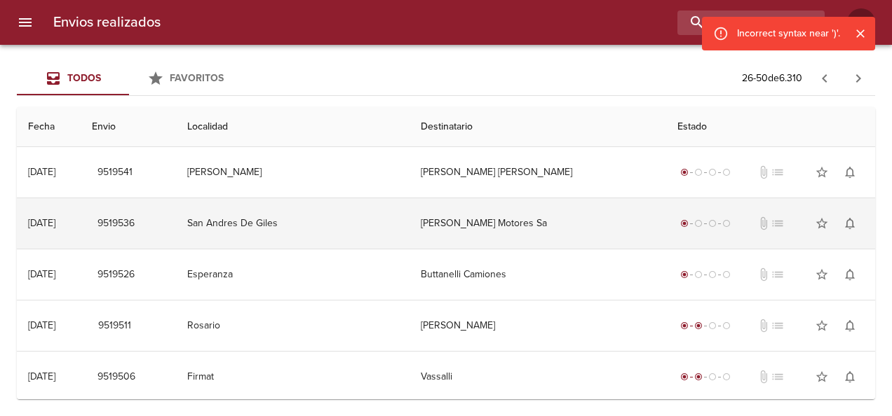
scroll to position [280, 0]
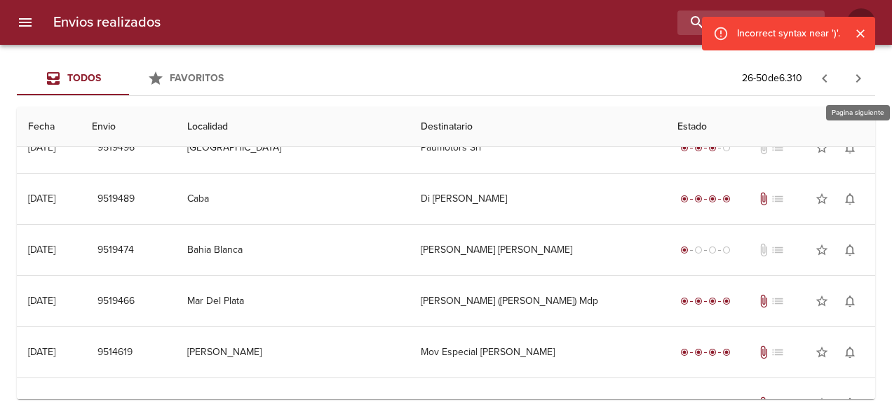
click at [848, 78] on button "button" at bounding box center [858, 79] width 34 height 34
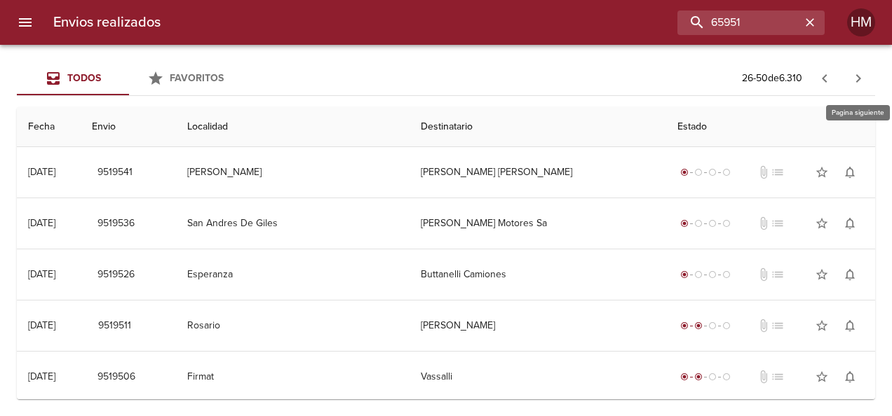
click at [856, 70] on icon "button" at bounding box center [858, 78] width 17 height 17
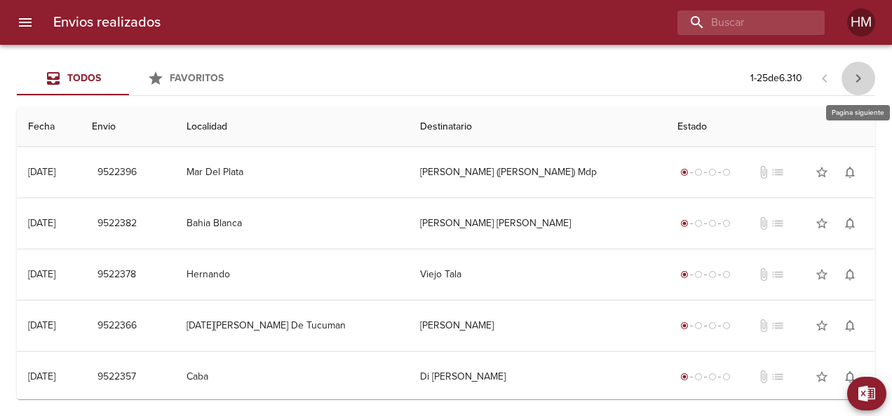
click at [851, 71] on icon "button" at bounding box center [858, 78] width 17 height 17
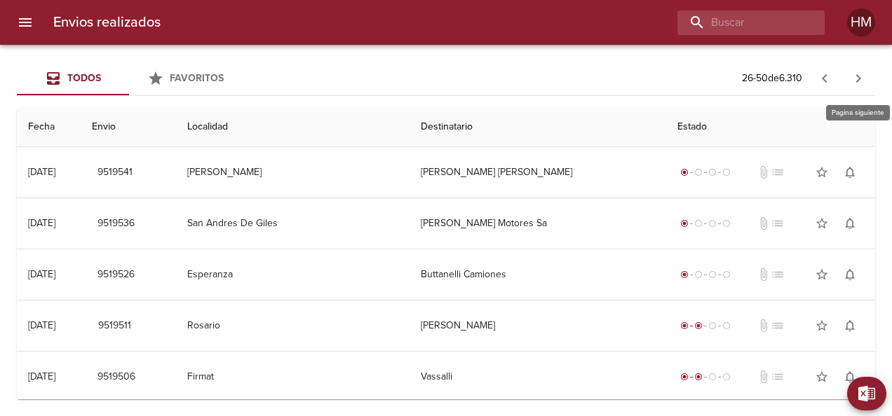
click at [852, 76] on icon "button" at bounding box center [858, 78] width 17 height 17
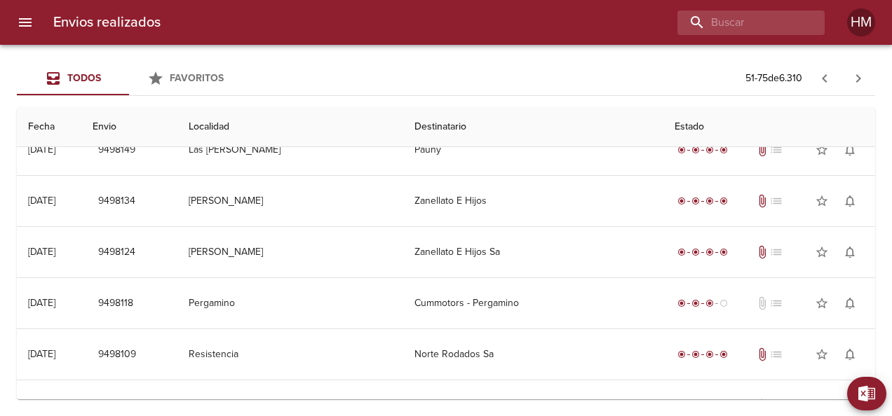
scroll to position [1021, 0]
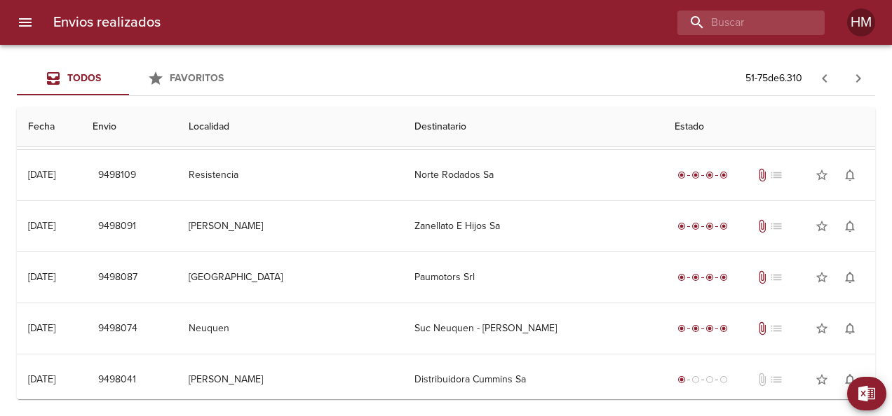
click at [858, 79] on icon "button" at bounding box center [858, 78] width 17 height 17
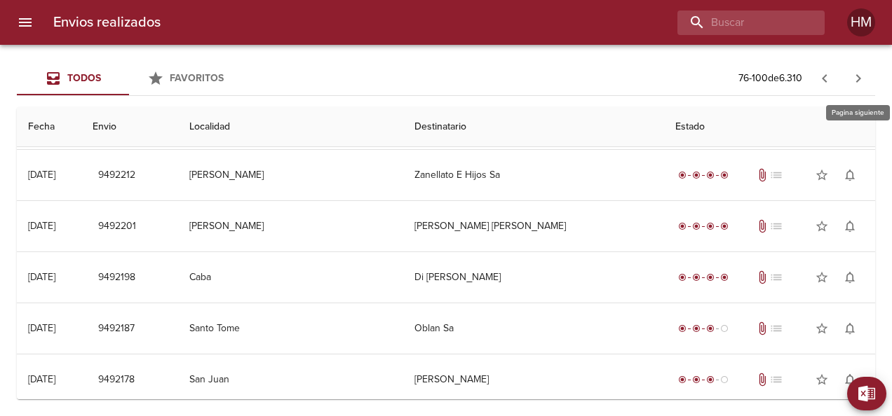
click at [858, 74] on icon "button" at bounding box center [858, 78] width 17 height 17
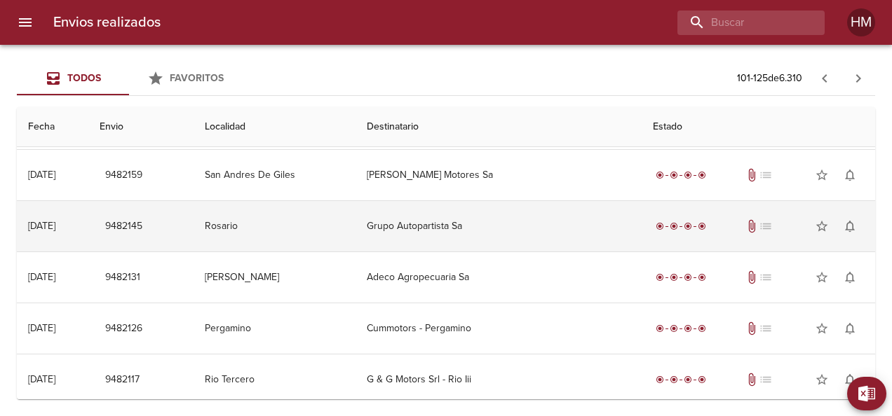
scroll to position [0, 0]
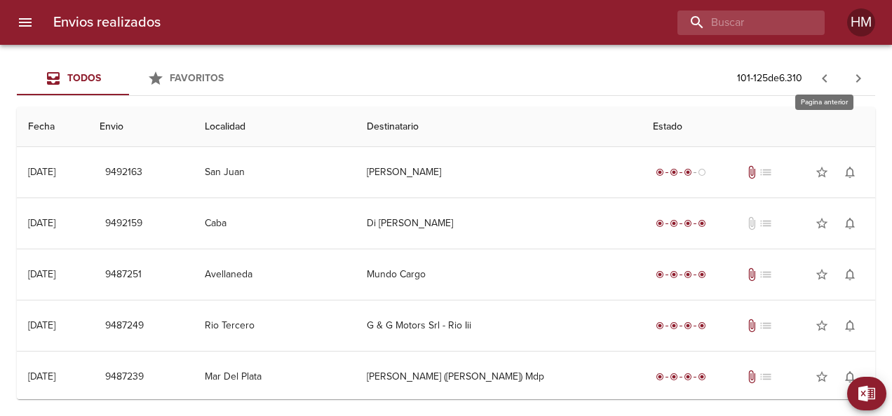
click at [825, 84] on icon "button" at bounding box center [824, 78] width 17 height 17
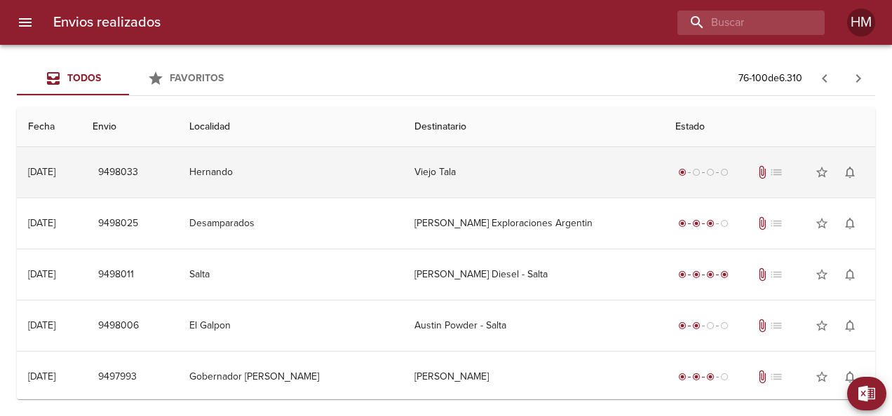
click at [456, 179] on td "Viejo Tala" at bounding box center [533, 172] width 260 height 50
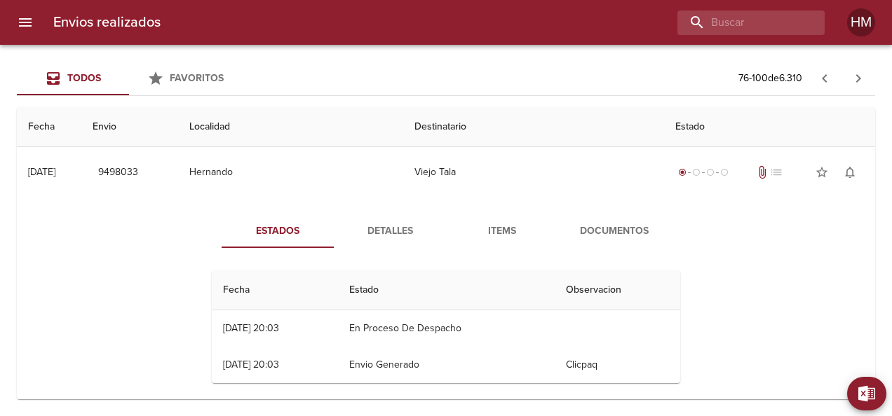
click at [407, 235] on span "Detalles" at bounding box center [389, 232] width 95 height 18
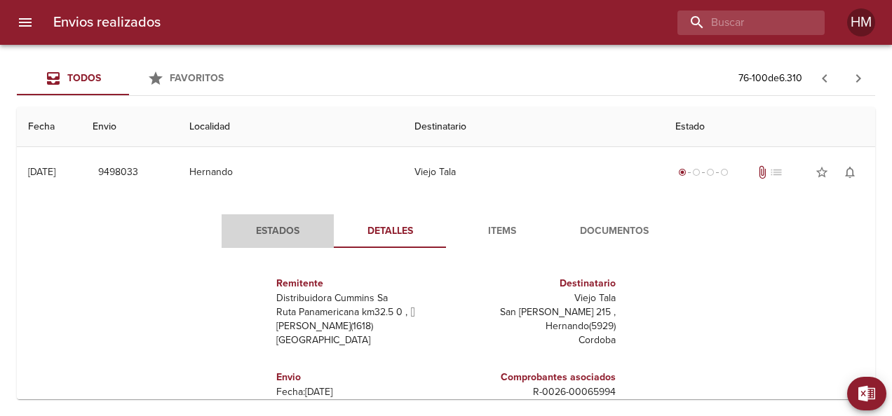
click at [273, 227] on span "Estados" at bounding box center [277, 232] width 95 height 18
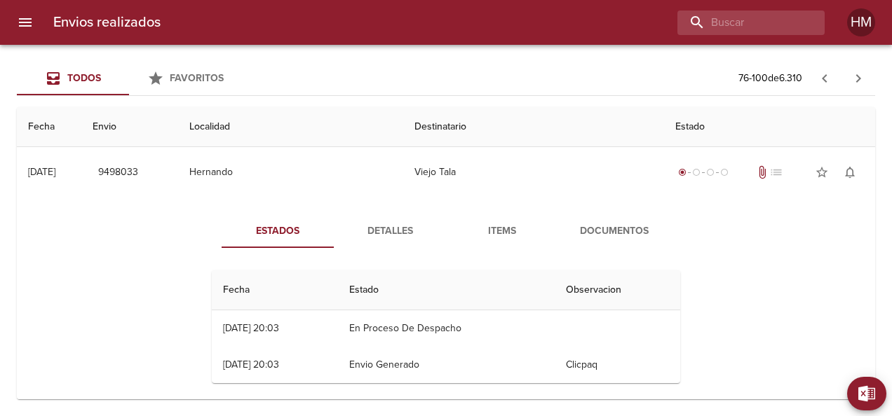
click at [373, 225] on span "Detalles" at bounding box center [389, 232] width 95 height 18
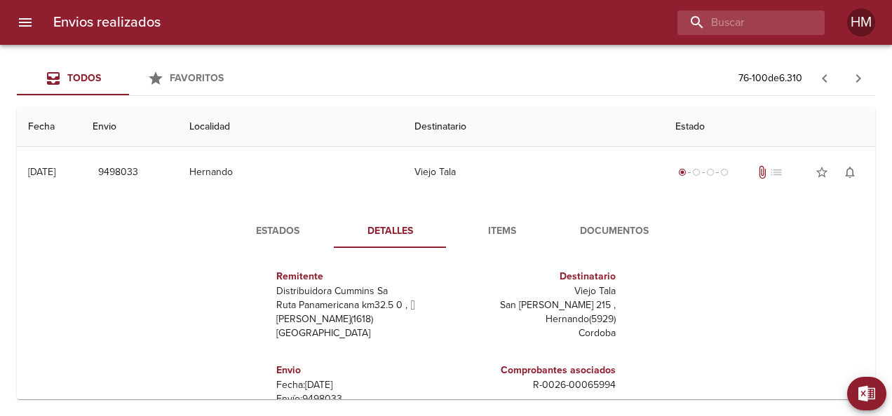
scroll to position [70, 0]
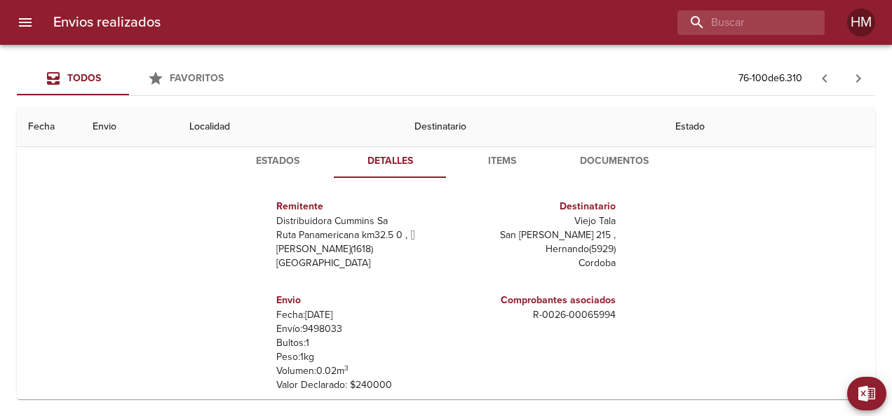
click at [325, 330] on p "Envío: 9498033" at bounding box center [358, 330] width 164 height 14
copy p "9498033"
click at [262, 164] on span "Estados" at bounding box center [277, 162] width 95 height 18
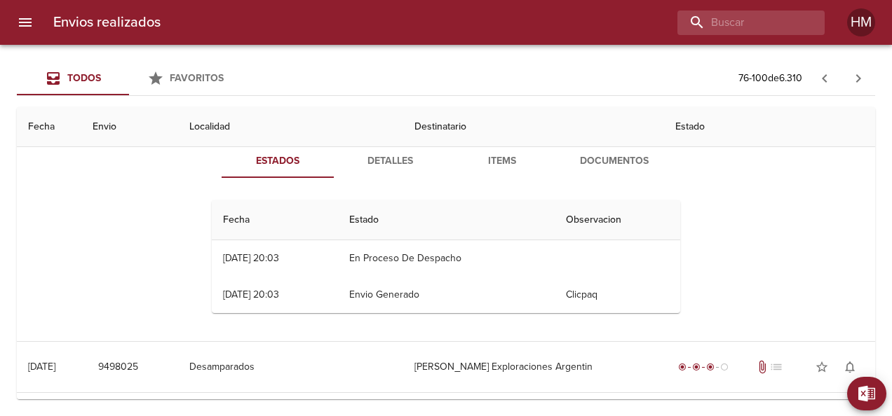
click at [378, 163] on span "Detalles" at bounding box center [389, 162] width 95 height 18
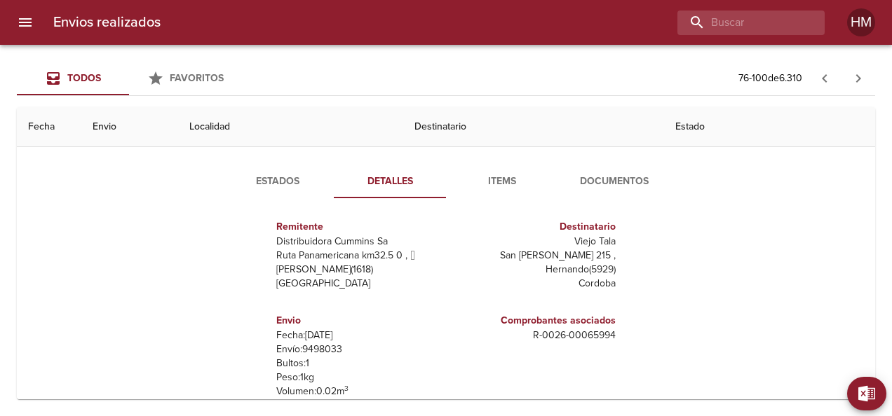
scroll to position [70, 0]
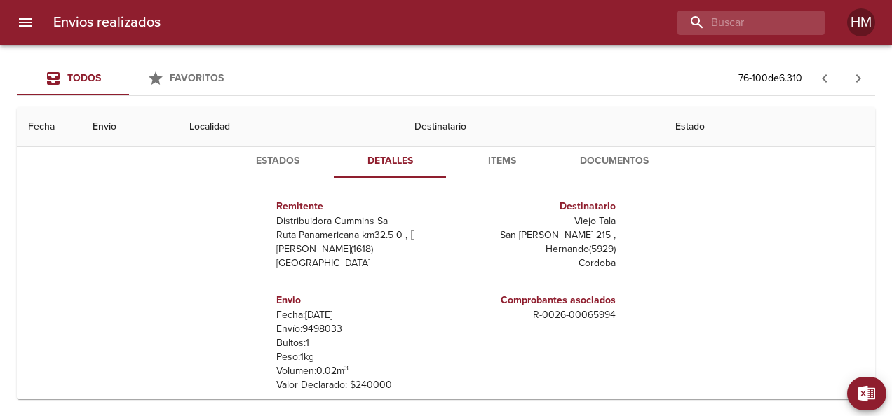
click at [320, 331] on p "Envío: 9498033" at bounding box center [358, 330] width 164 height 14
copy p "9498033"
click at [279, 158] on span "Estados" at bounding box center [277, 162] width 95 height 18
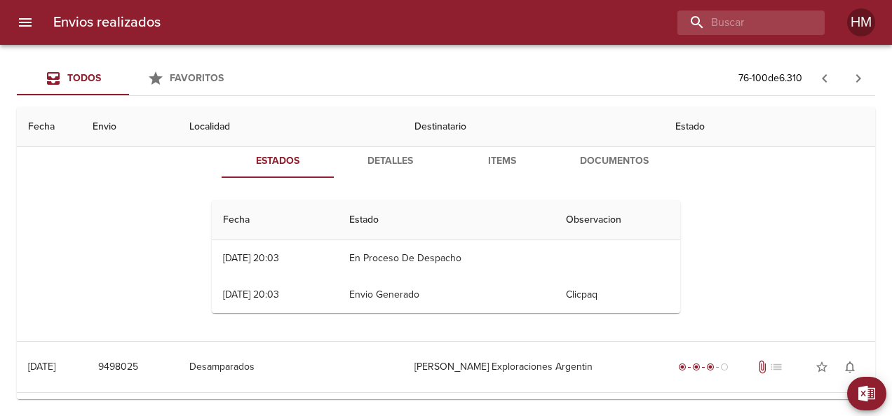
scroll to position [0, 0]
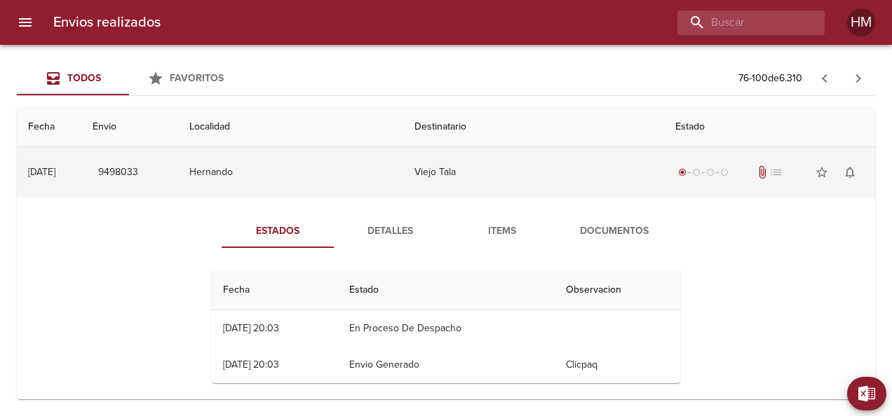
click at [370, 173] on td "Hernando" at bounding box center [291, 172] width 226 height 50
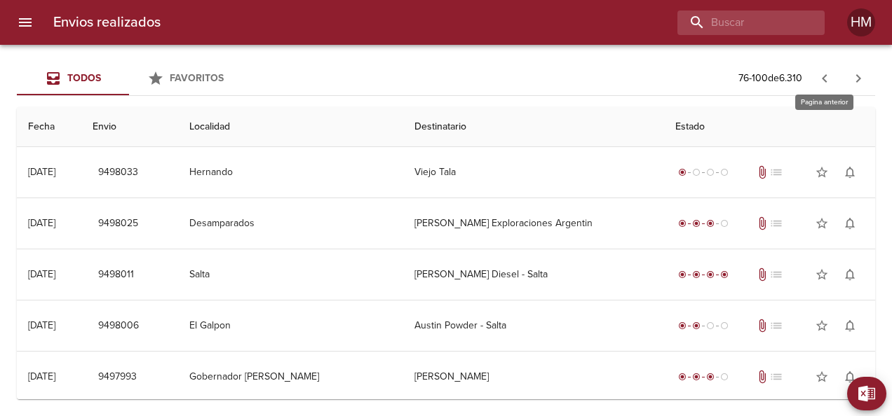
click at [820, 85] on icon "button" at bounding box center [824, 78] width 17 height 17
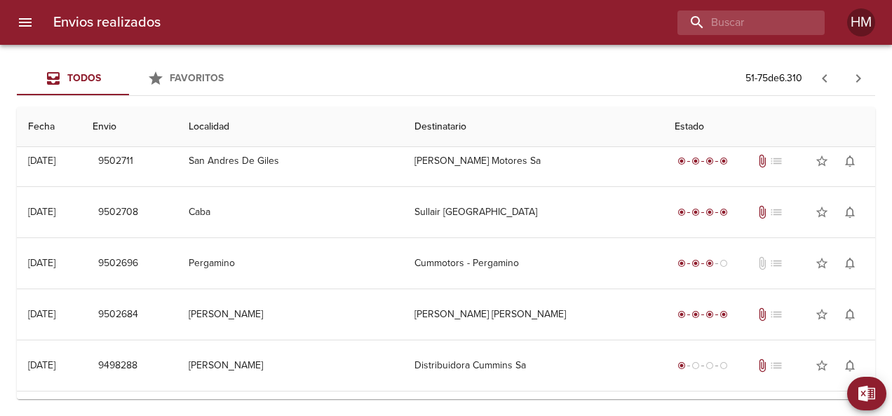
scroll to position [491, 0]
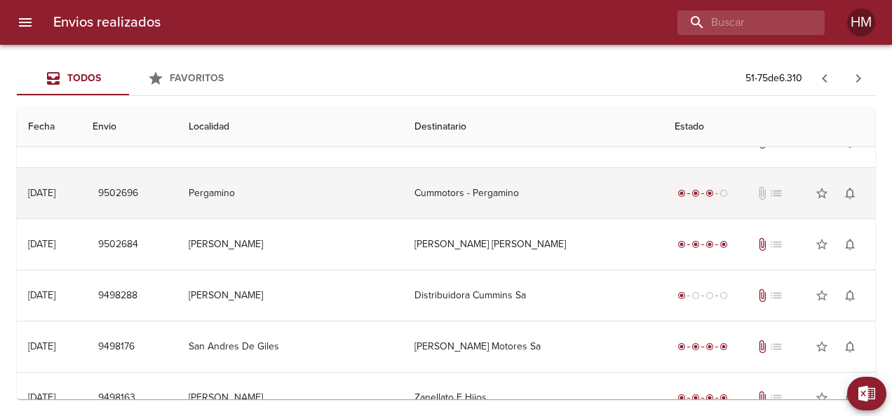
click at [530, 196] on td "Cummotors - Pergamino" at bounding box center [532, 193] width 259 height 50
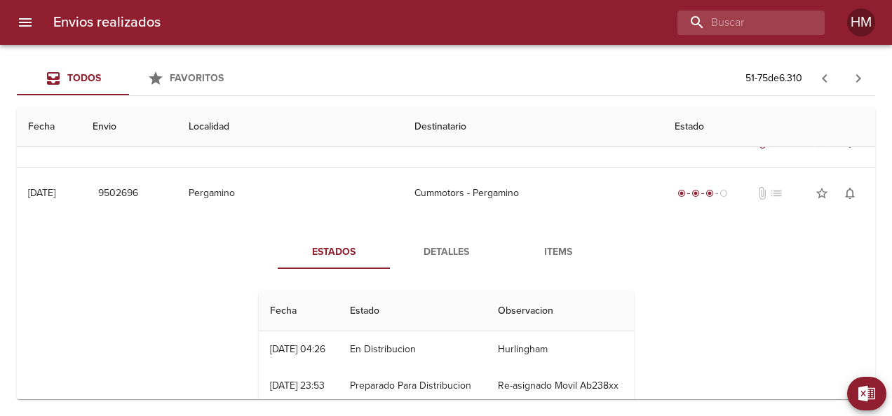
click at [404, 252] on span "Detalles" at bounding box center [445, 253] width 95 height 18
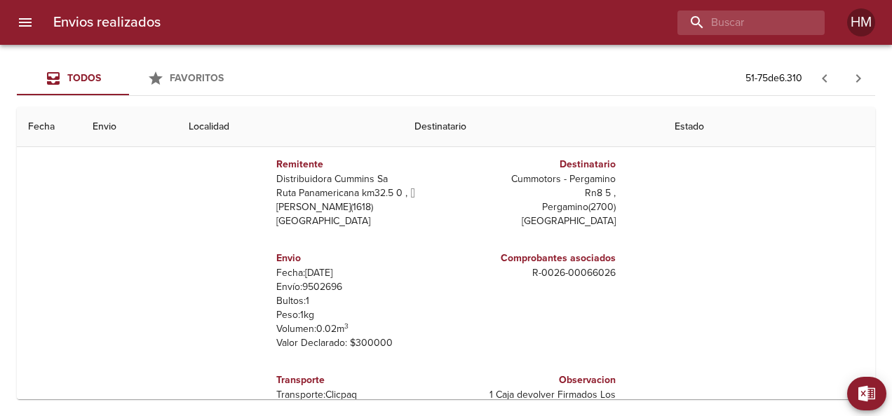
scroll to position [421, 0]
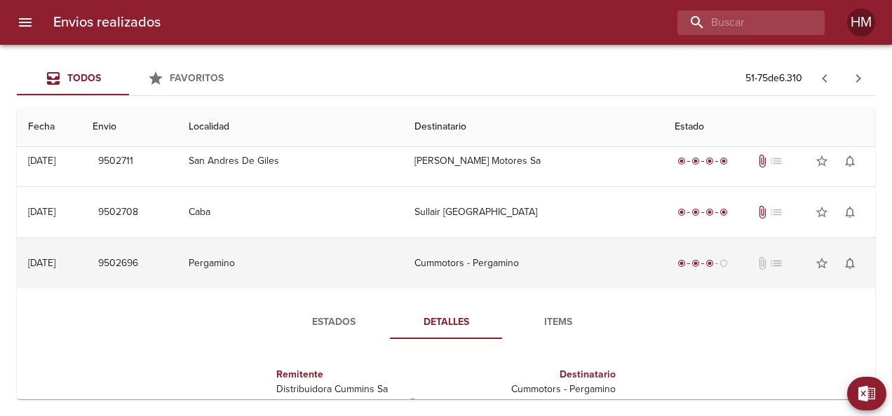
click at [466, 271] on td "Cummotors - Pergamino" at bounding box center [532, 263] width 259 height 50
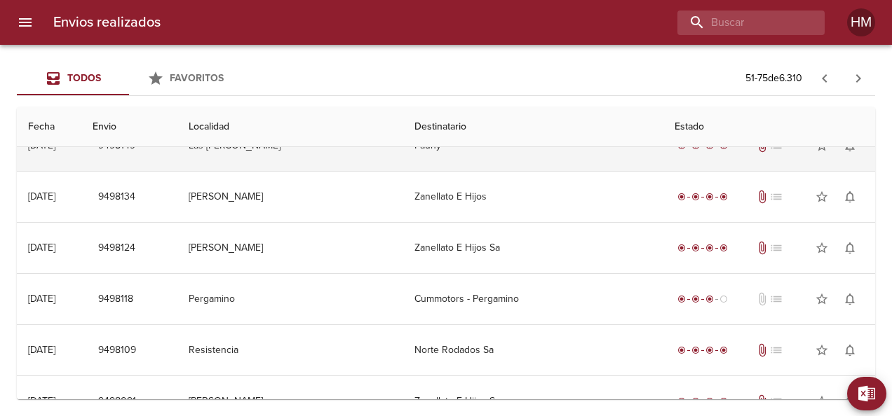
scroll to position [912, 0]
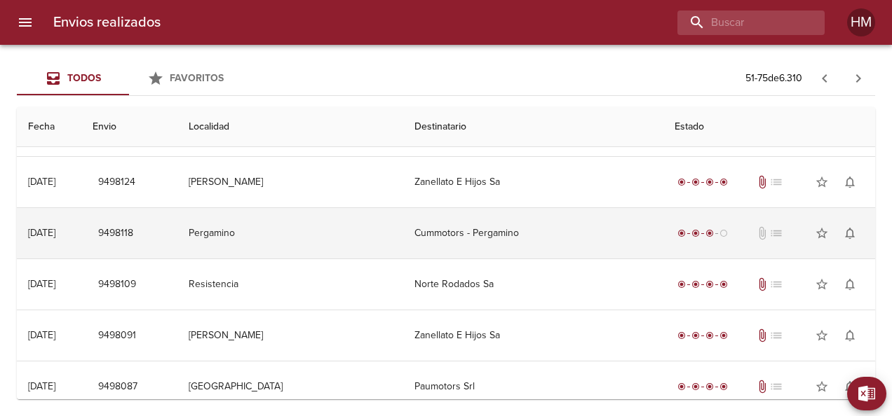
click at [494, 235] on td "Cummotors - Pergamino" at bounding box center [532, 233] width 259 height 50
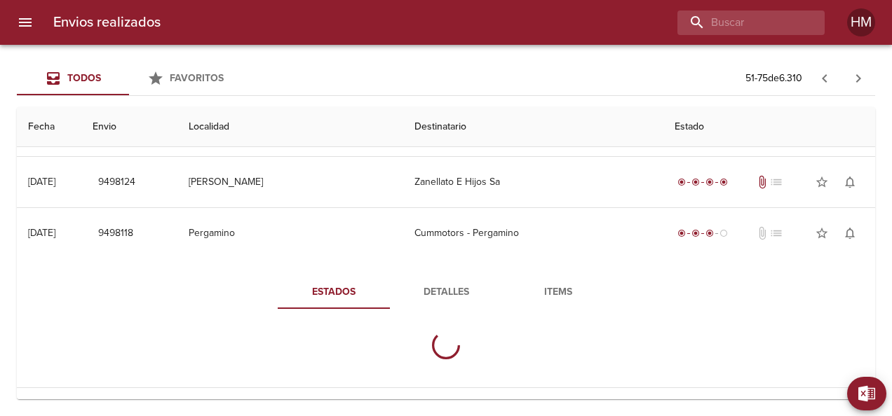
click at [449, 276] on button "Detalles" at bounding box center [446, 293] width 112 height 34
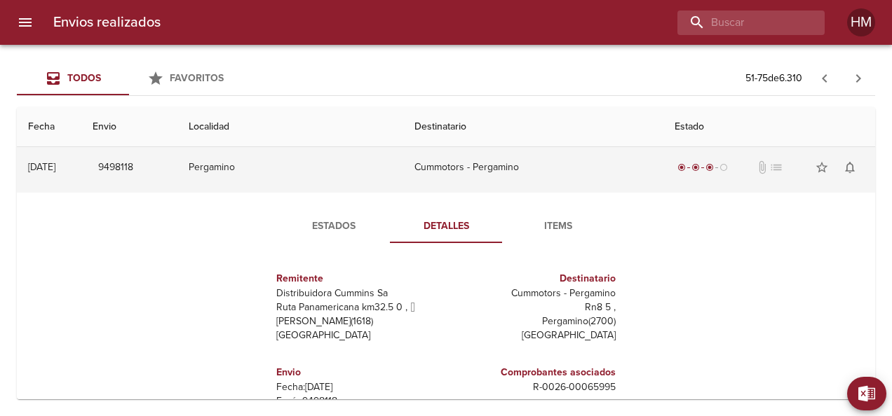
scroll to position [1052, 0]
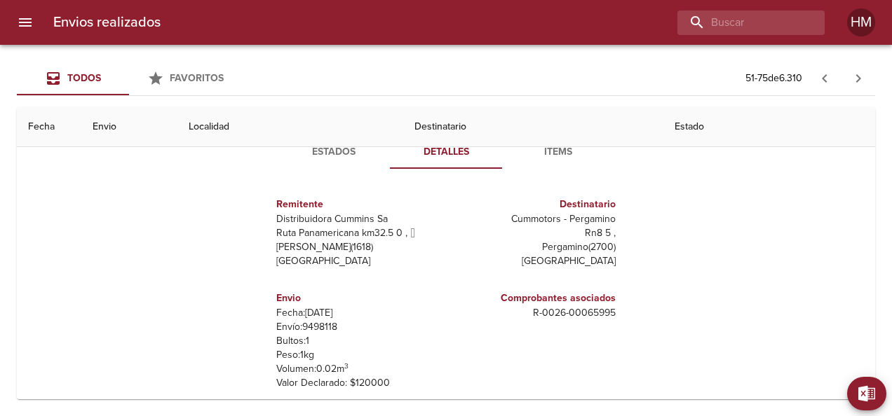
click at [311, 325] on p "Envío: 9498118" at bounding box center [358, 327] width 164 height 14
copy p "9498118"
click at [301, 151] on span "Estados" at bounding box center [333, 153] width 95 height 18
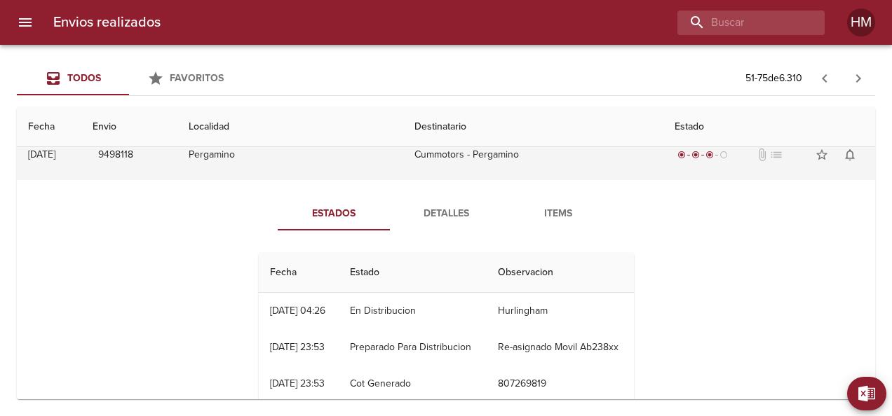
scroll to position [912, 0]
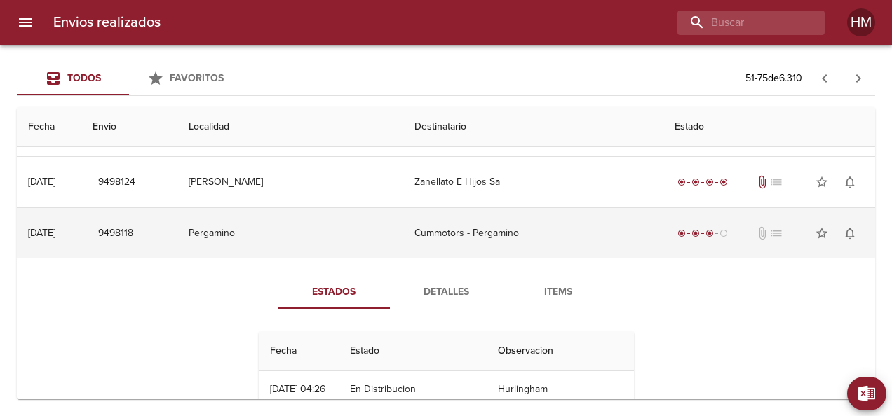
click at [467, 230] on td "Cummotors - Pergamino" at bounding box center [532, 233] width 259 height 50
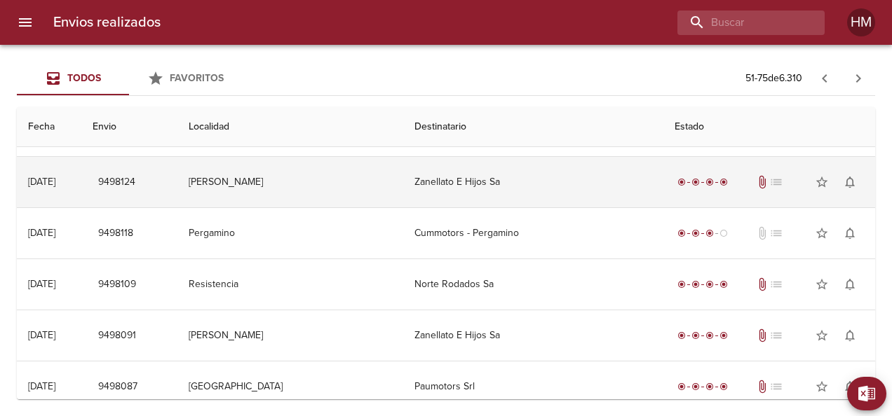
click at [474, 184] on td "Zanellato E Hijos Sa" at bounding box center [532, 182] width 259 height 50
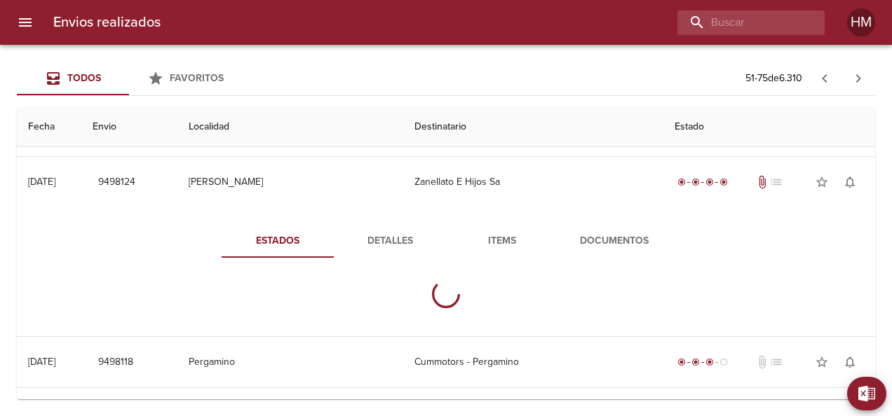
click at [397, 236] on span "Detalles" at bounding box center [389, 242] width 95 height 18
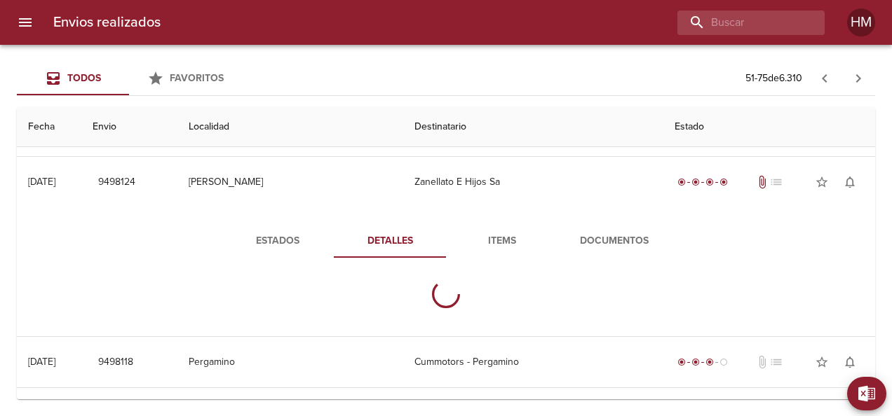
scroll to position [982, 0]
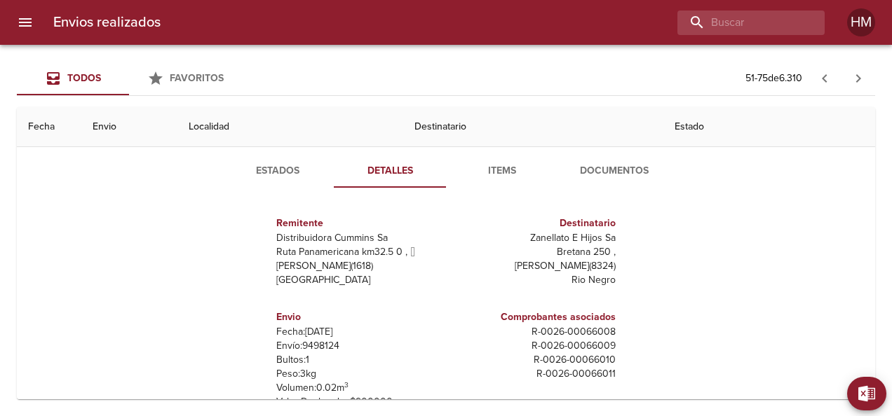
click at [313, 342] on p "Envío: 9498124" at bounding box center [358, 346] width 164 height 14
copy p "9498124"
click at [277, 157] on button "Estados" at bounding box center [278, 171] width 112 height 34
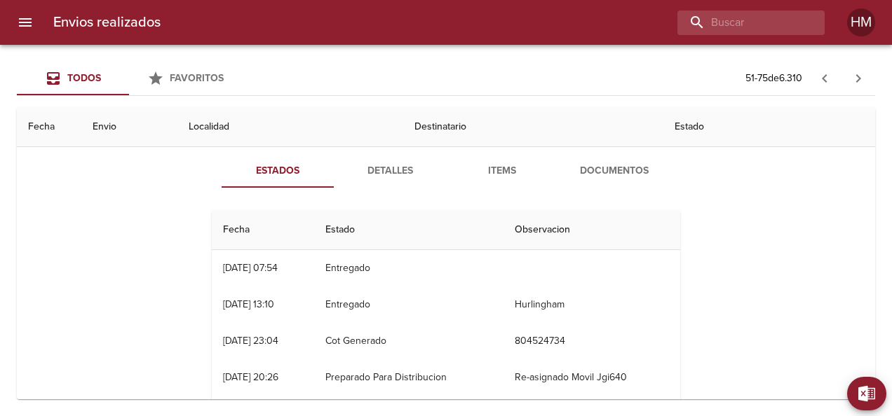
click at [426, 164] on span "Detalles" at bounding box center [389, 172] width 95 height 18
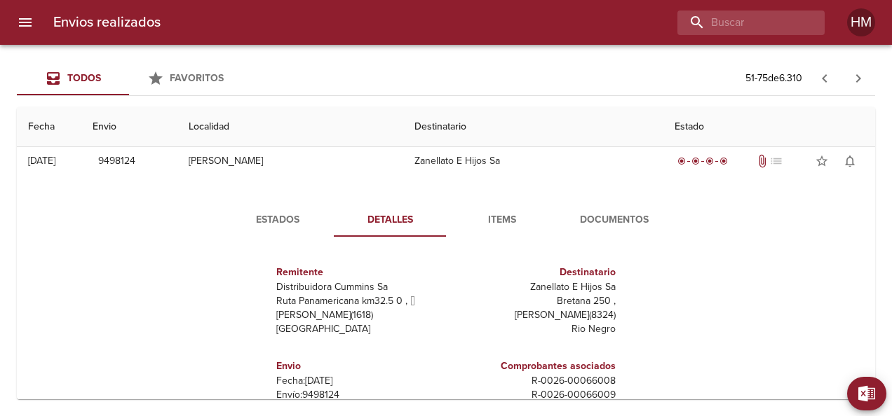
scroll to position [912, 0]
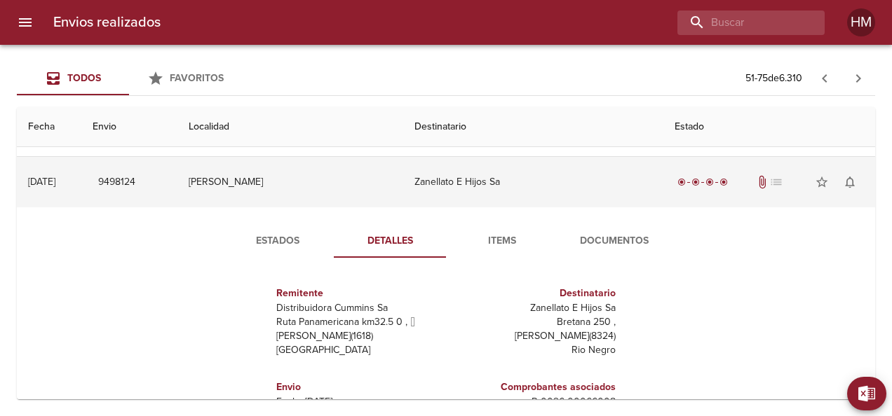
click at [431, 181] on td "Zanellato E Hijos Sa" at bounding box center [532, 182] width 259 height 50
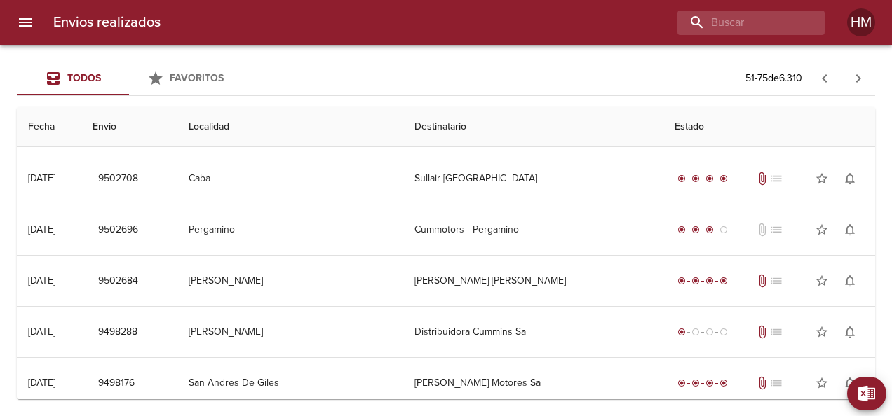
scroll to position [351, 0]
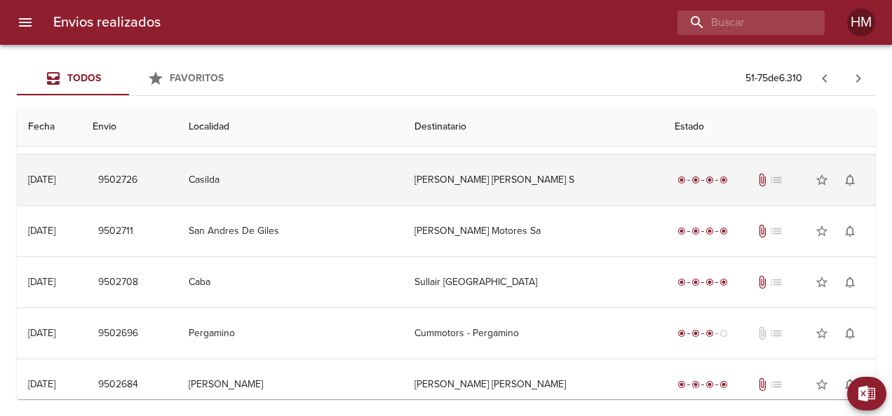
click at [456, 177] on td "[PERSON_NAME] [PERSON_NAME] S" at bounding box center [532, 180] width 259 height 50
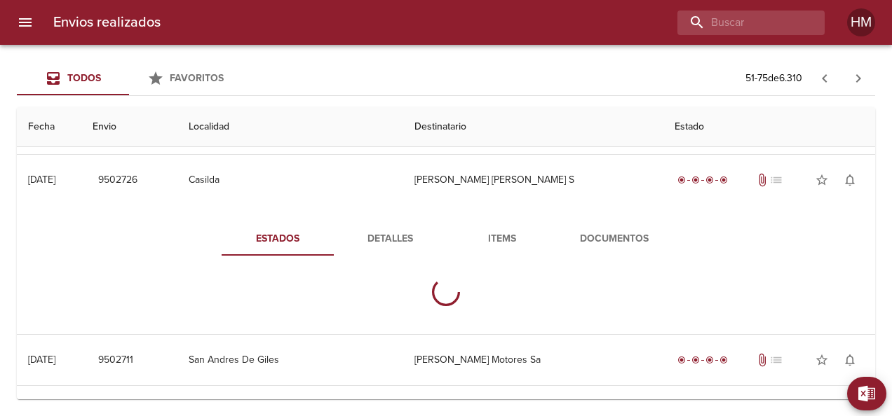
click at [386, 241] on span "Detalles" at bounding box center [389, 240] width 95 height 18
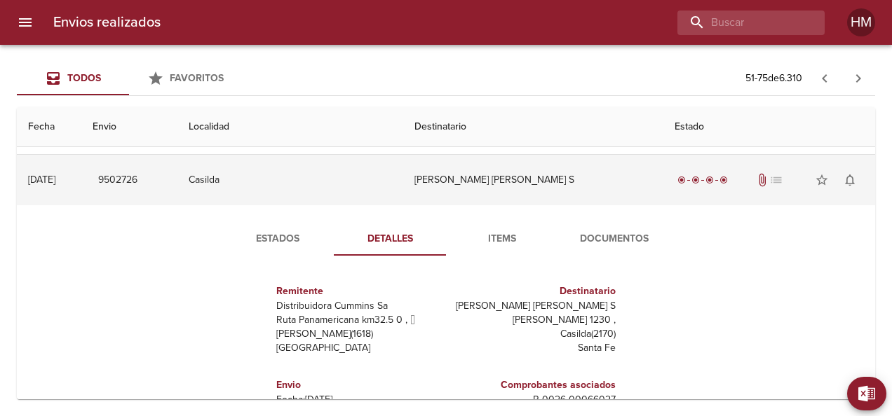
click at [438, 179] on td "[PERSON_NAME] [PERSON_NAME] S" at bounding box center [532, 180] width 259 height 50
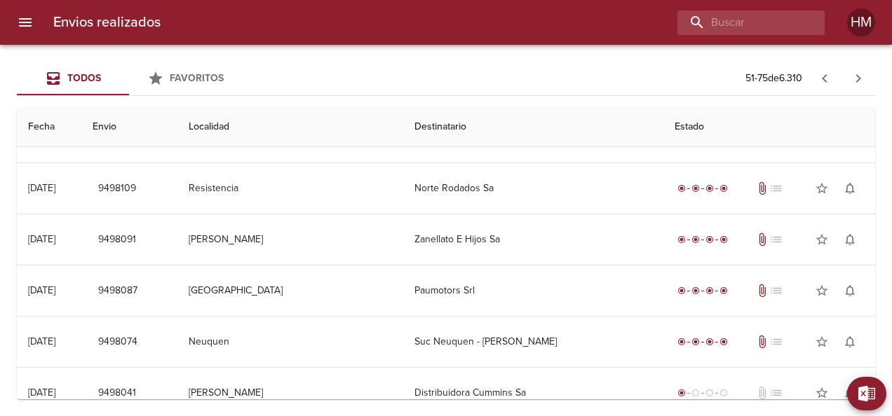
scroll to position [1021, 0]
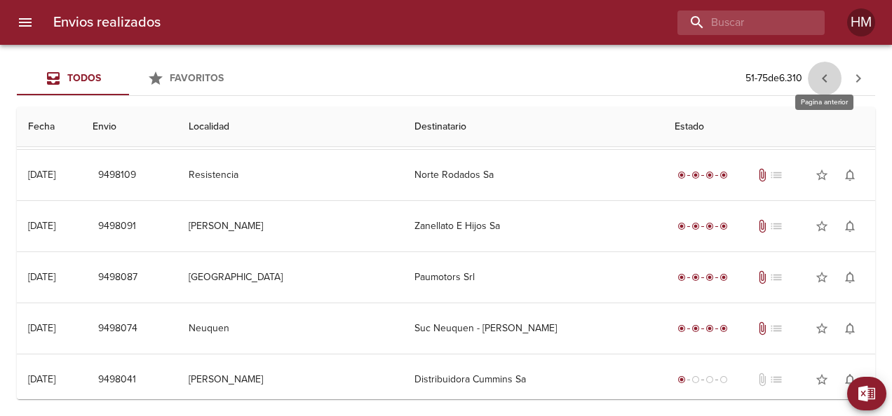
click at [832, 79] on icon "button" at bounding box center [824, 78] width 17 height 17
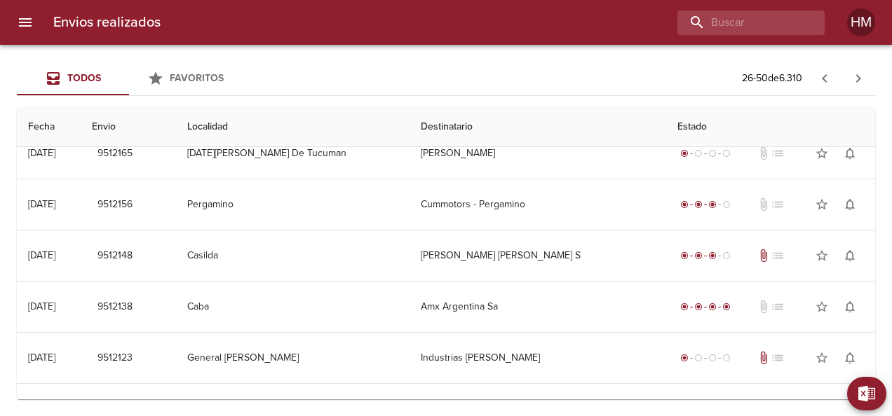
scroll to position [771, 0]
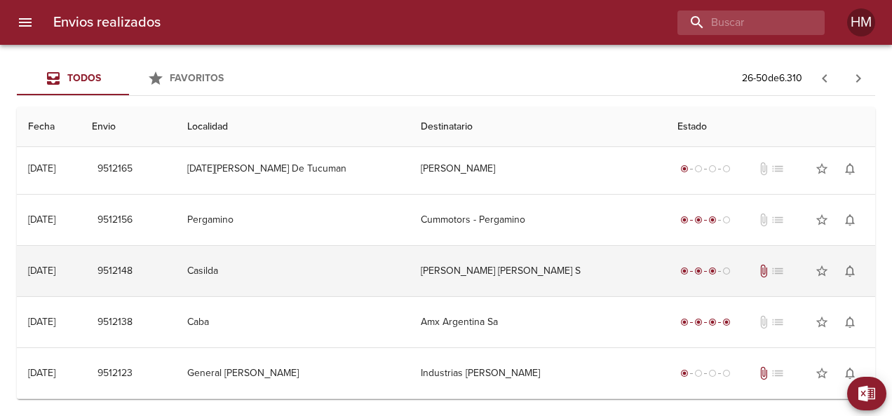
click at [547, 275] on td "[PERSON_NAME] [PERSON_NAME] S" at bounding box center [537, 271] width 257 height 50
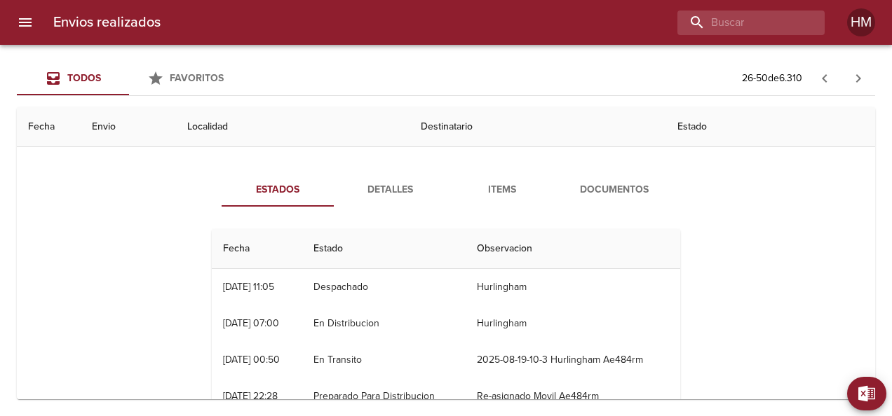
click at [384, 182] on span "Detalles" at bounding box center [389, 191] width 95 height 18
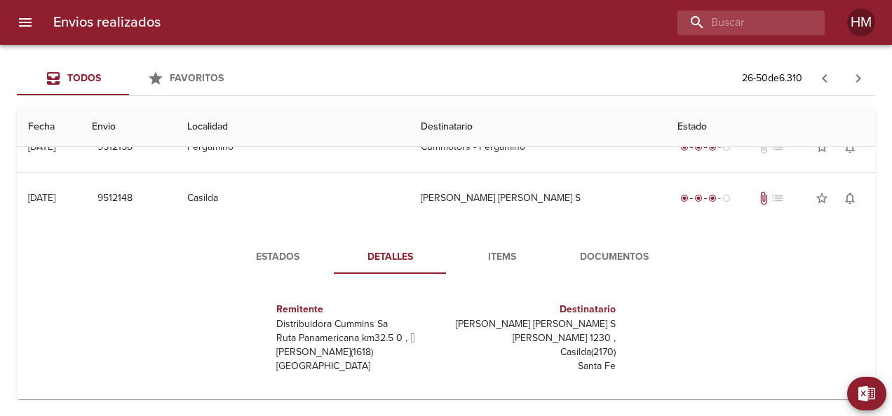
scroll to position [841, 0]
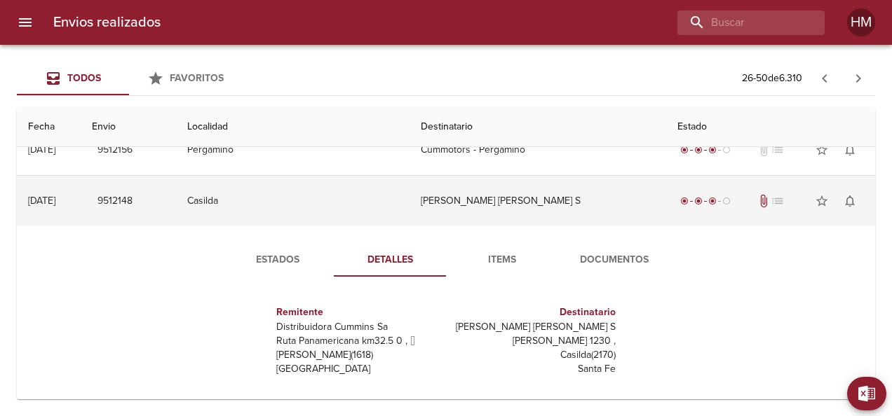
click at [359, 196] on td "Casilda" at bounding box center [292, 201] width 233 height 50
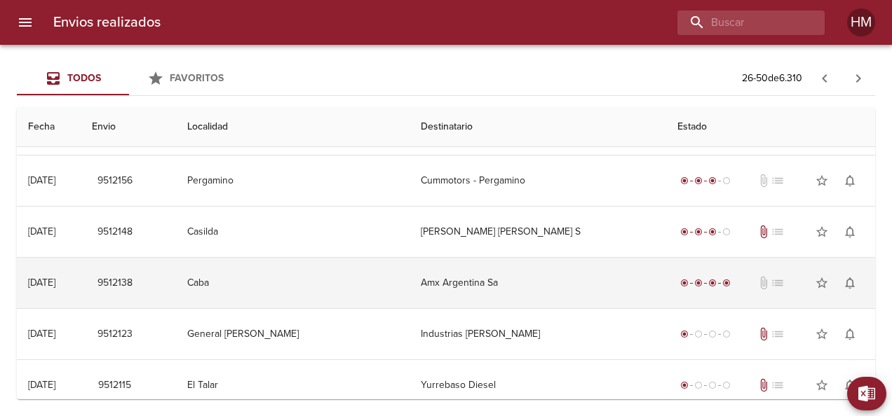
scroll to position [1021, 0]
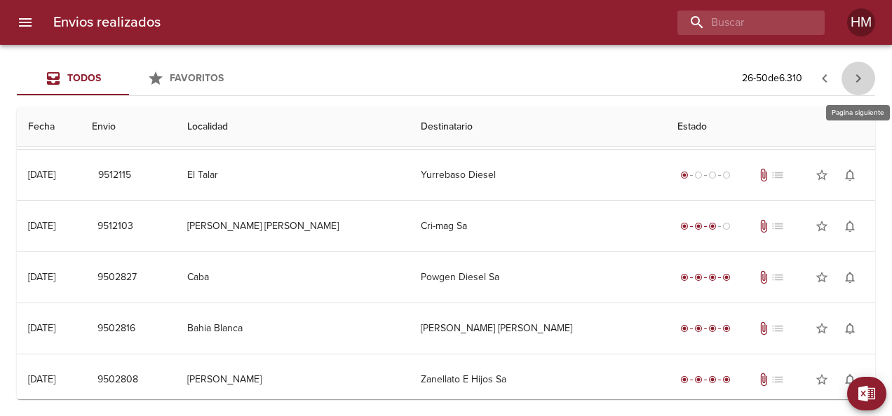
click at [862, 80] on icon "button" at bounding box center [858, 78] width 17 height 17
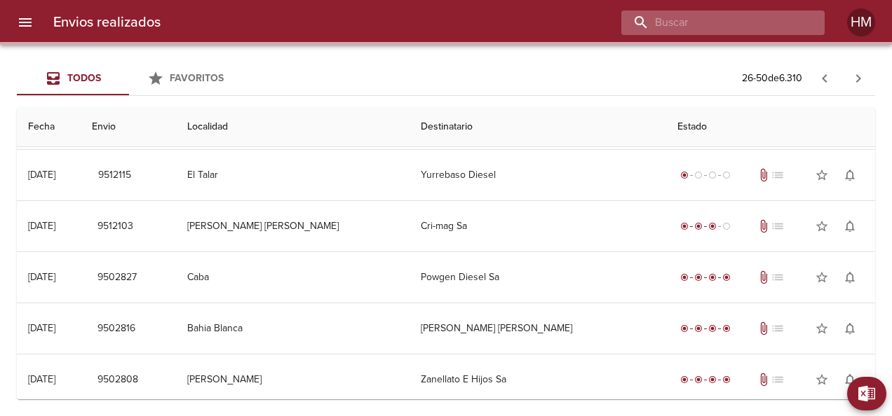
click at [756, 23] on input "buscar" at bounding box center [710, 23] width 179 height 25
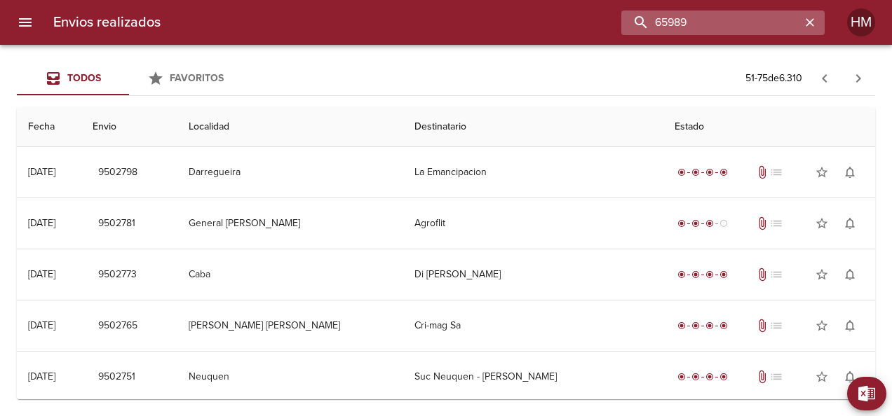
type input "65989"
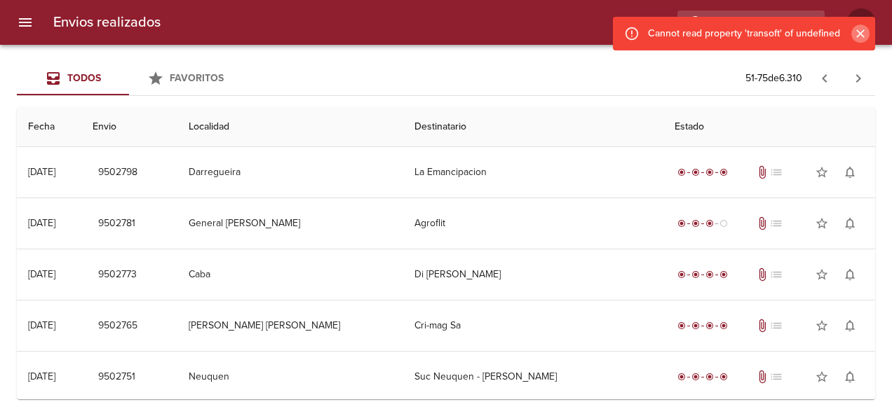
click at [855, 27] on icon "Cerrar" at bounding box center [860, 34] width 14 height 14
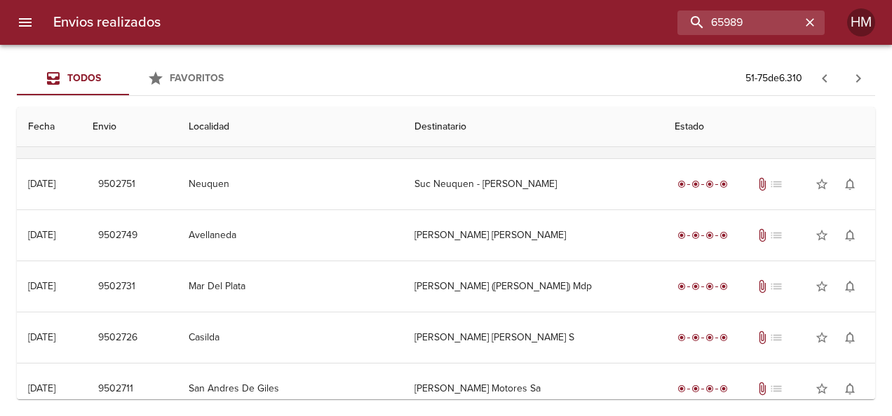
scroll to position [210, 0]
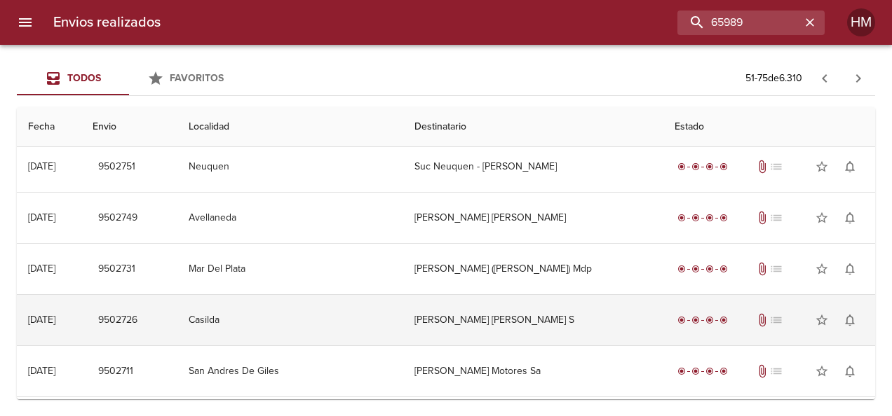
click at [497, 318] on td "[PERSON_NAME] [PERSON_NAME] S" at bounding box center [532, 320] width 259 height 50
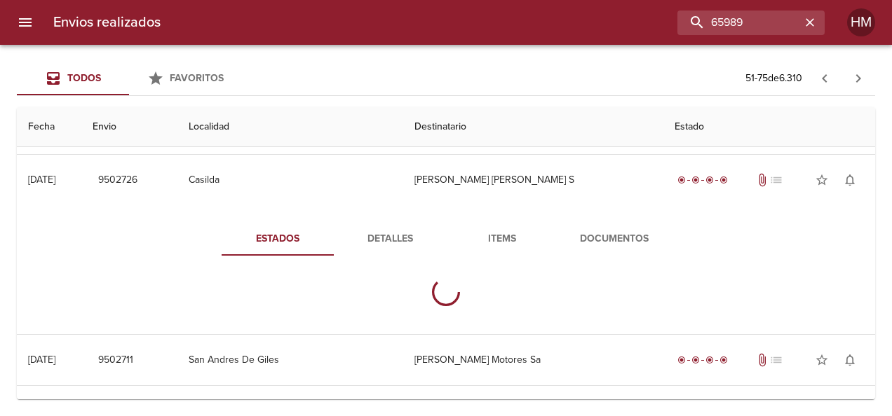
click at [362, 235] on span "Detalles" at bounding box center [389, 240] width 95 height 18
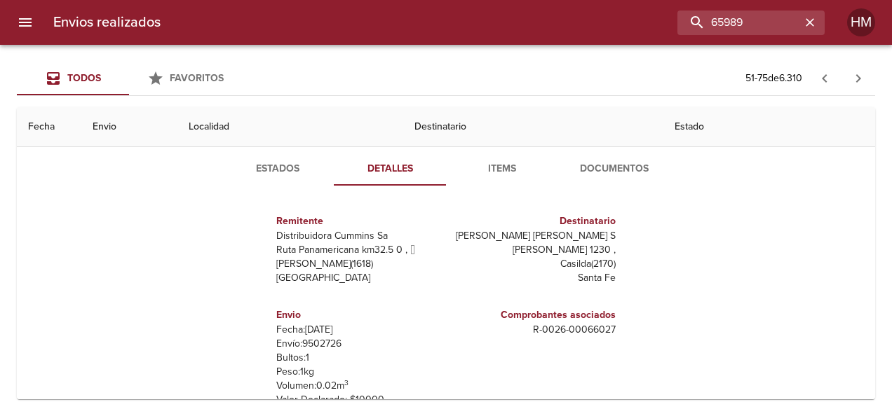
scroll to position [351, 0]
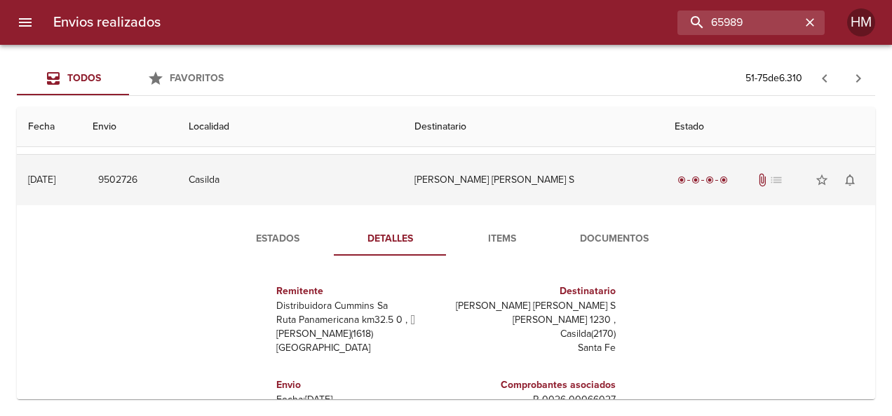
click at [357, 189] on td "Casilda" at bounding box center [290, 180] width 226 height 50
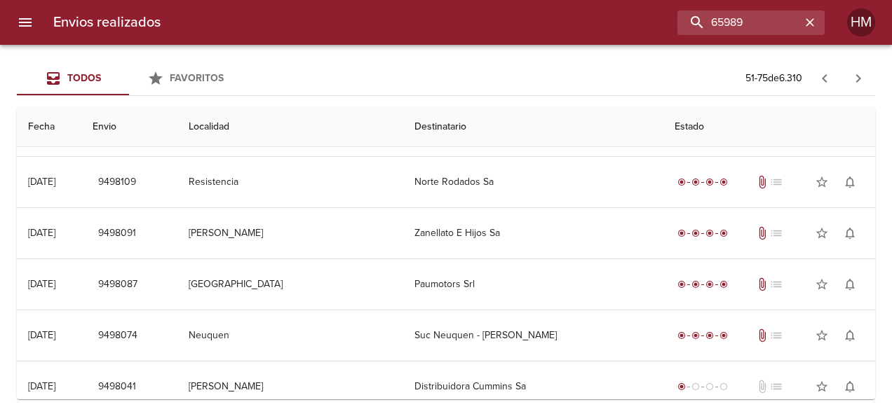
scroll to position [1021, 0]
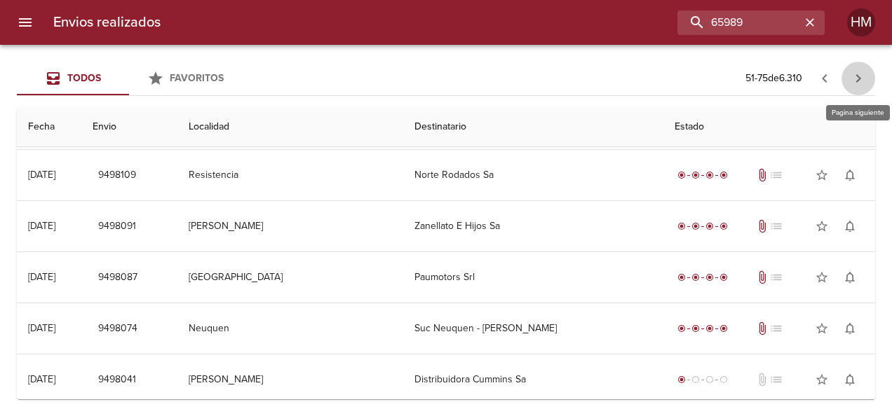
click at [851, 80] on icon "button" at bounding box center [858, 78] width 17 height 17
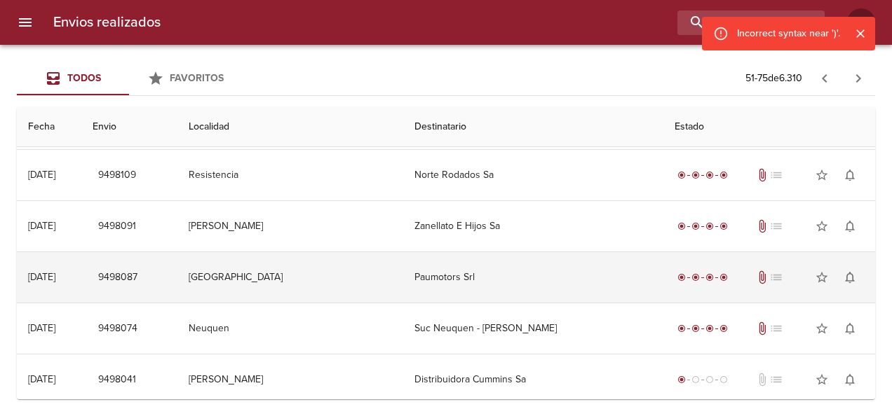
scroll to position [0, 0]
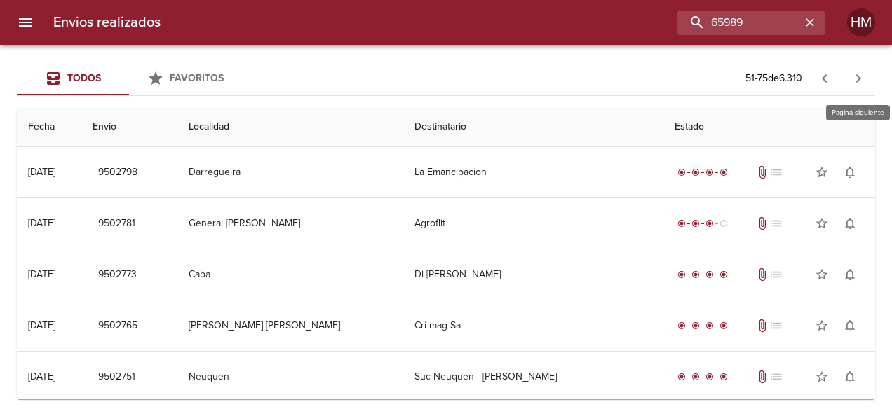
click at [862, 83] on icon "button" at bounding box center [858, 78] width 17 height 17
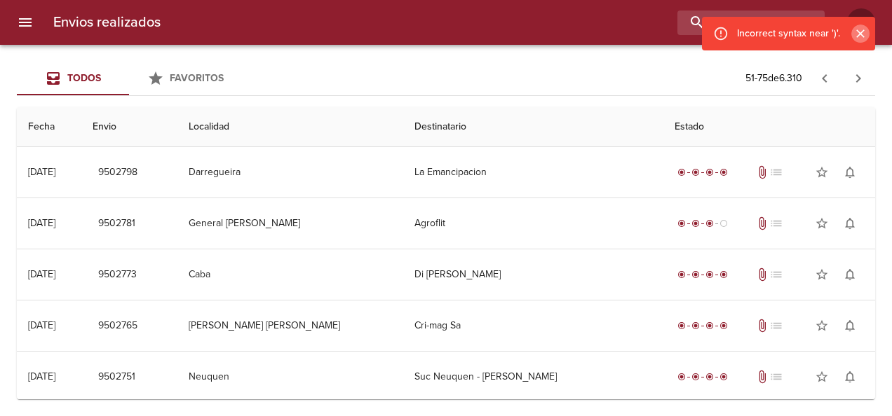
click at [857, 36] on icon "Cerrar" at bounding box center [860, 33] width 8 height 8
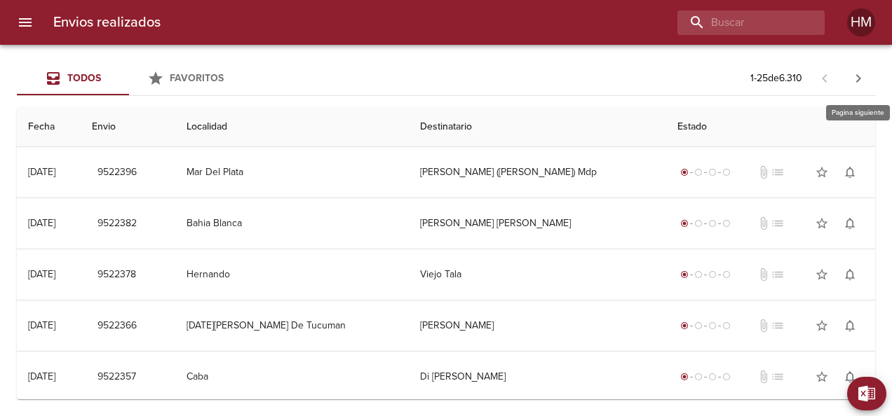
click at [865, 84] on icon "button" at bounding box center [858, 78] width 17 height 17
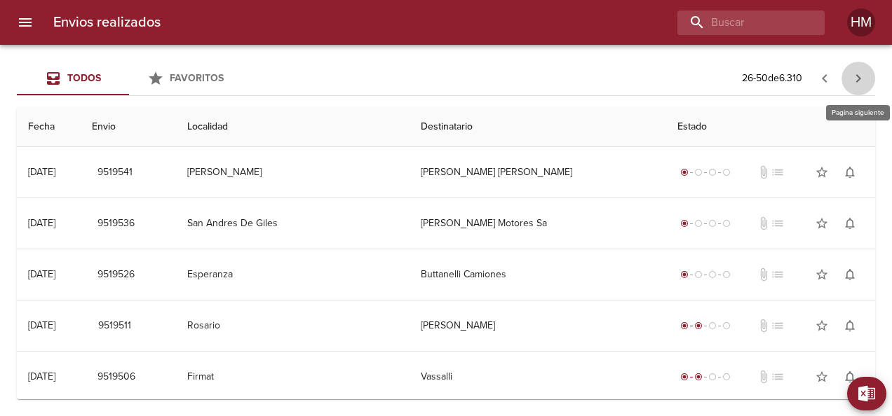
click at [865, 84] on icon "button" at bounding box center [858, 78] width 17 height 17
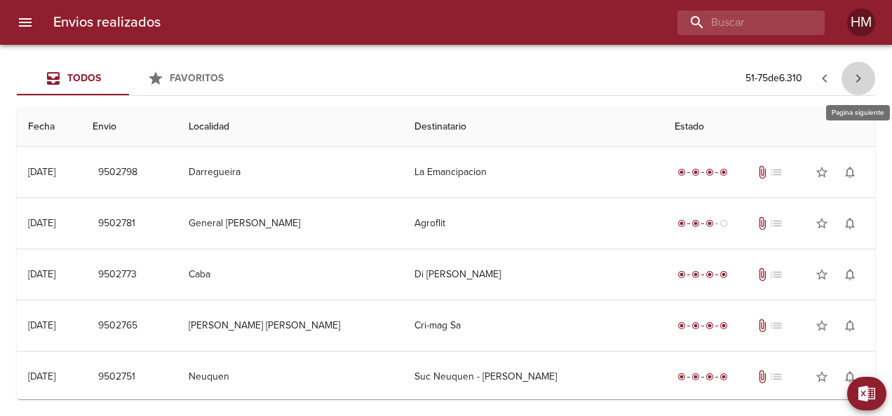
click at [865, 84] on icon "button" at bounding box center [858, 78] width 17 height 17
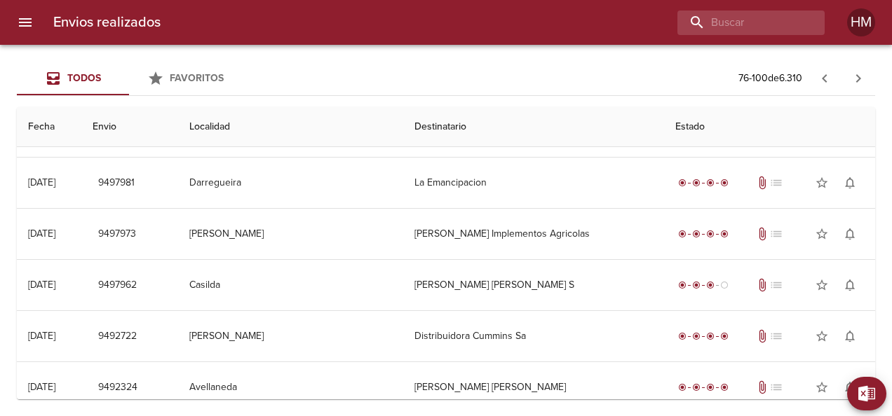
scroll to position [280, 0]
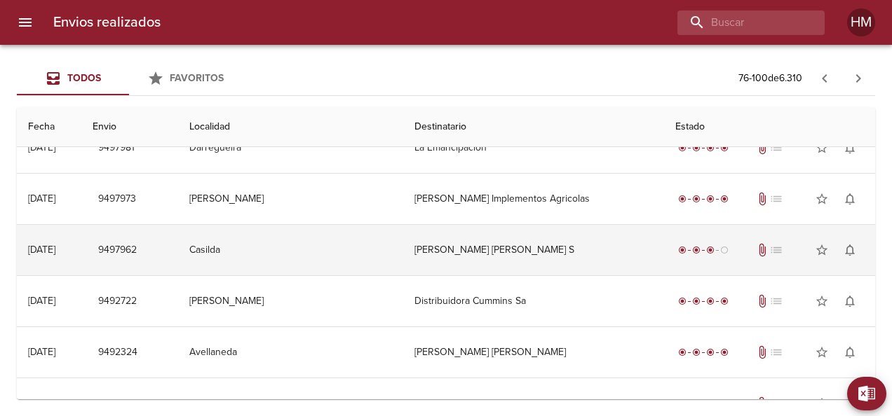
click at [468, 253] on td "[PERSON_NAME] [PERSON_NAME] S" at bounding box center [533, 250] width 260 height 50
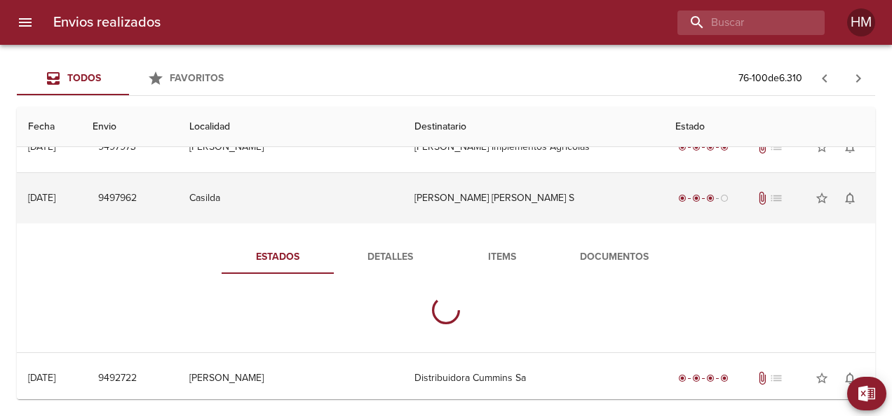
scroll to position [351, 0]
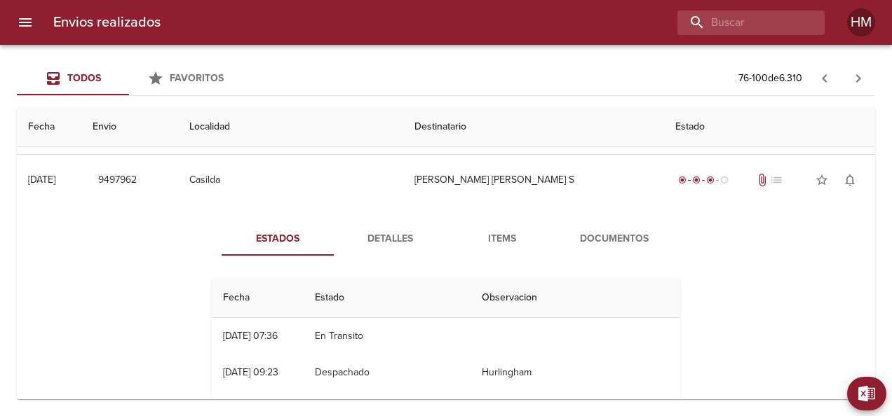
click at [391, 227] on button "Detalles" at bounding box center [390, 239] width 112 height 34
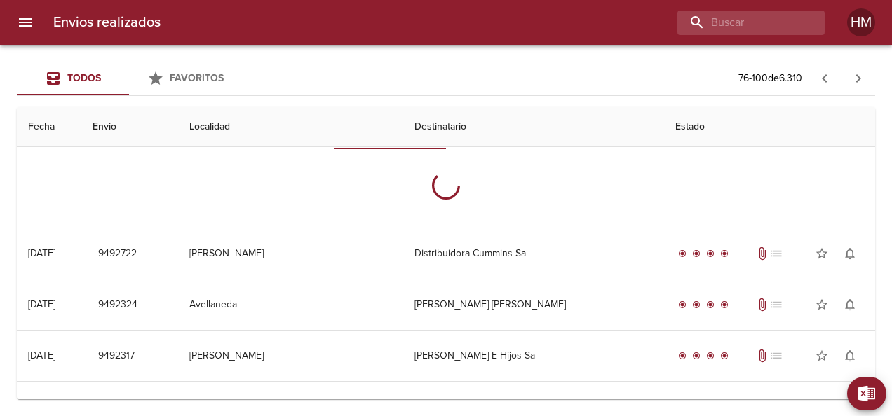
scroll to position [491, 0]
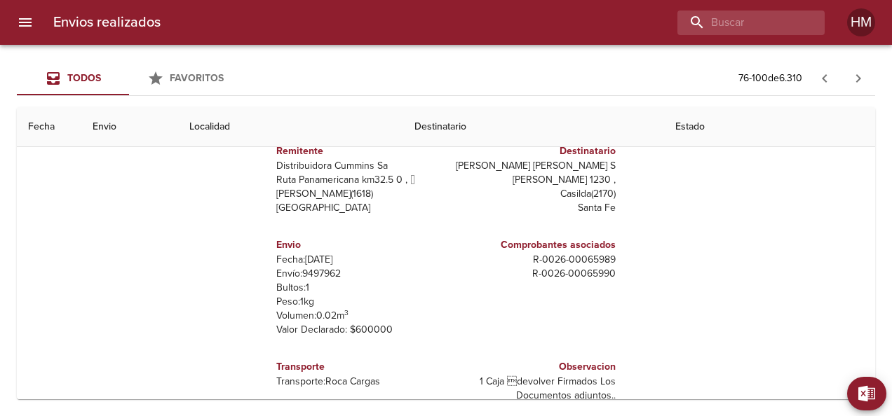
click at [316, 274] on p "Envío: 9497962" at bounding box center [358, 274] width 164 height 14
copy p "9497962"
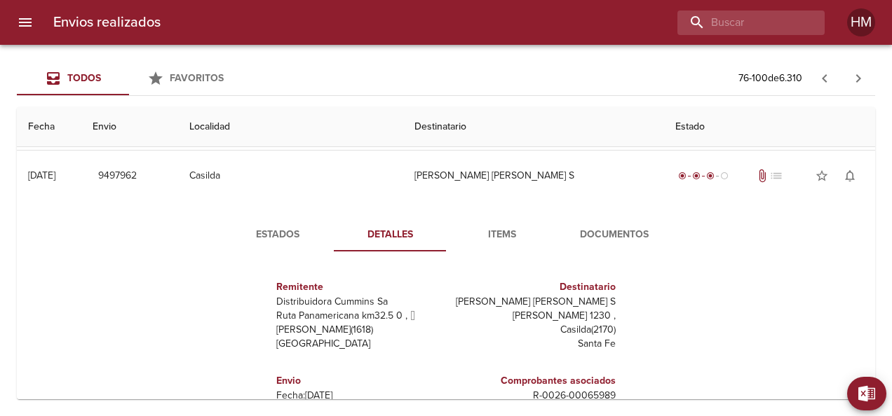
scroll to position [351, 0]
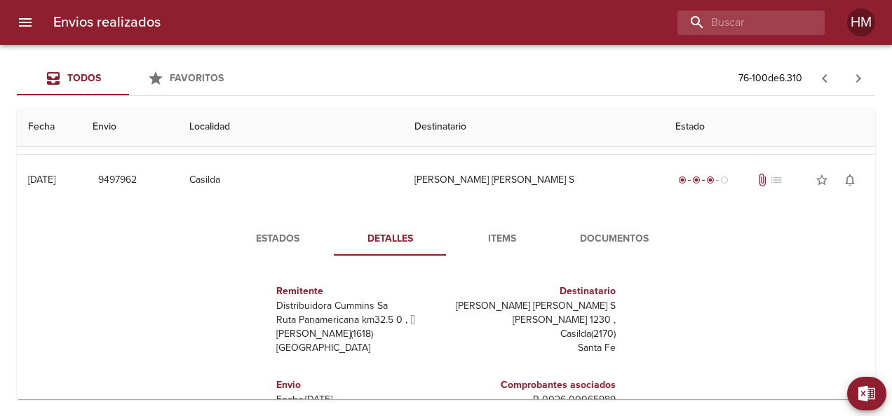
click at [303, 241] on span "Estados" at bounding box center [277, 240] width 95 height 18
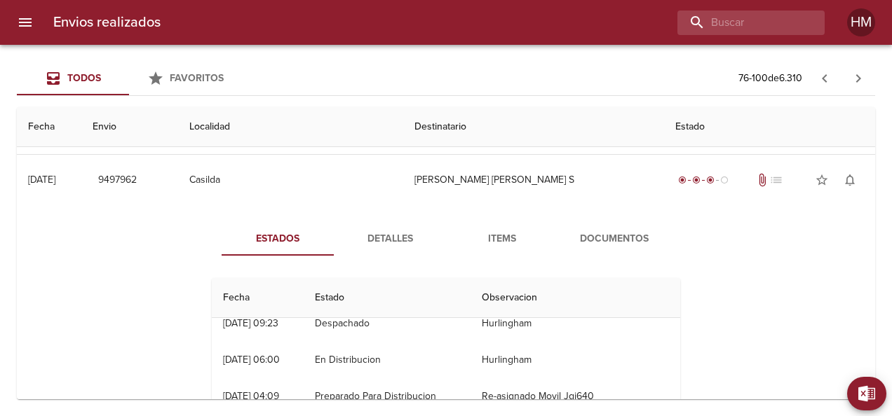
scroll to position [70, 0]
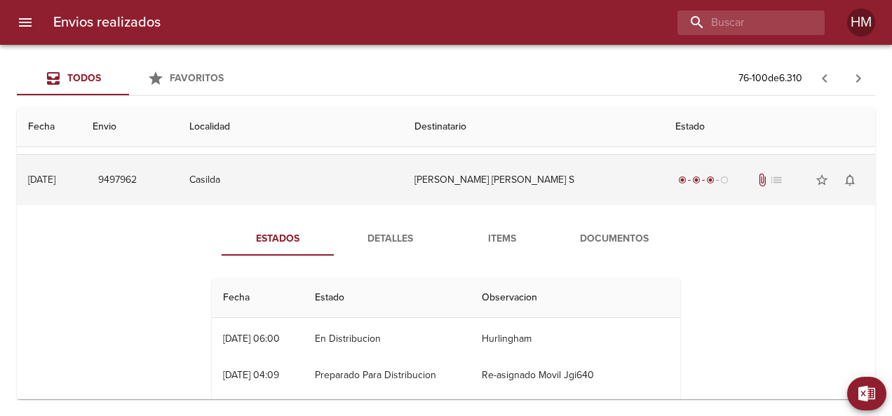
click at [438, 188] on td "[PERSON_NAME] [PERSON_NAME] S" at bounding box center [533, 180] width 260 height 50
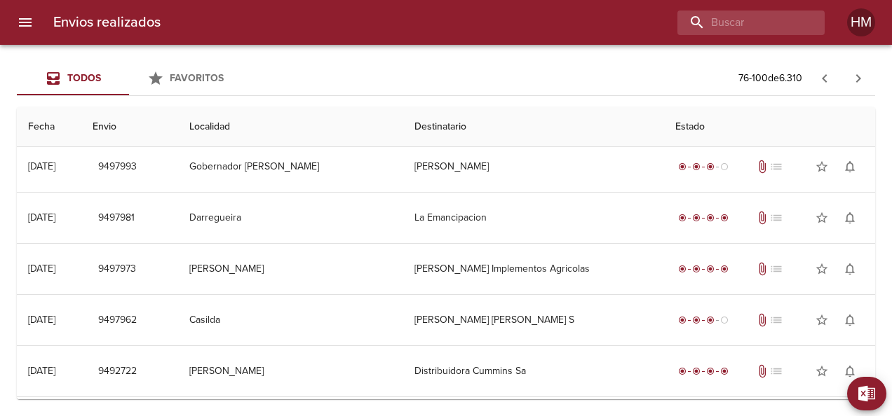
scroll to position [140, 0]
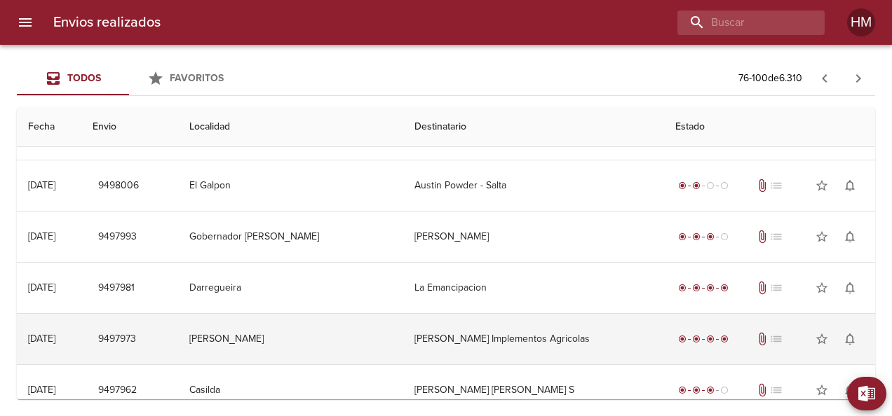
click at [522, 336] on td "[PERSON_NAME] Implementos Agricolas" at bounding box center [533, 339] width 260 height 50
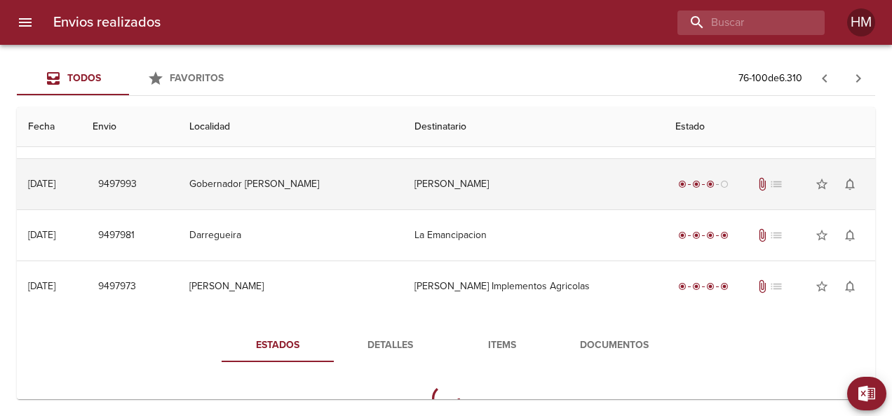
scroll to position [280, 0]
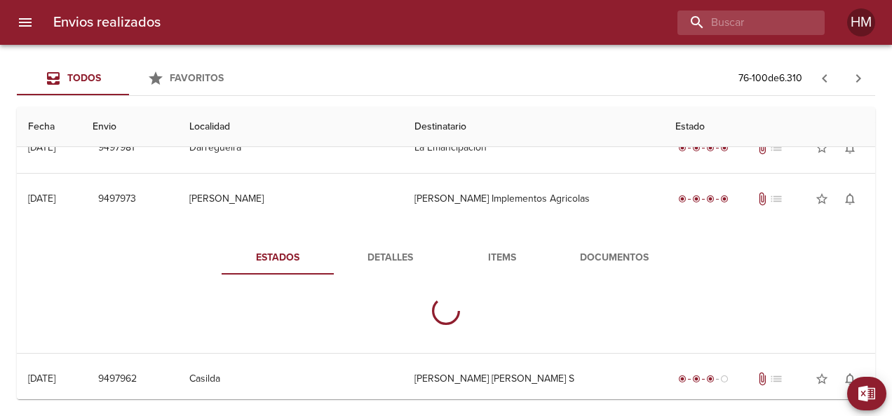
click at [372, 254] on span "Detalles" at bounding box center [389, 259] width 95 height 18
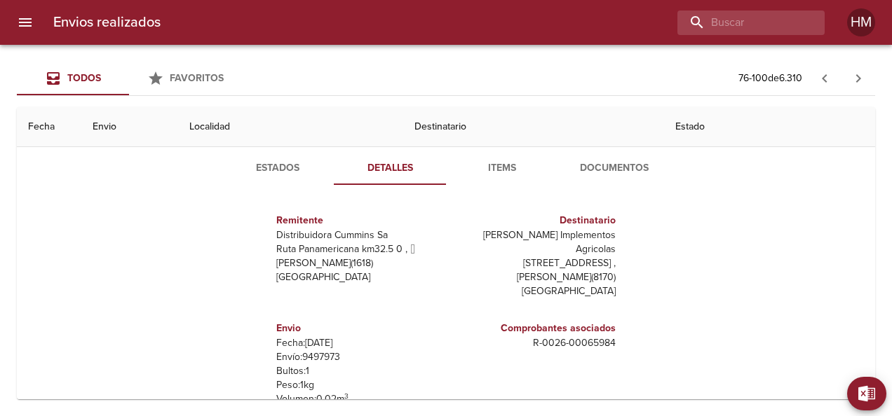
scroll to position [351, 0]
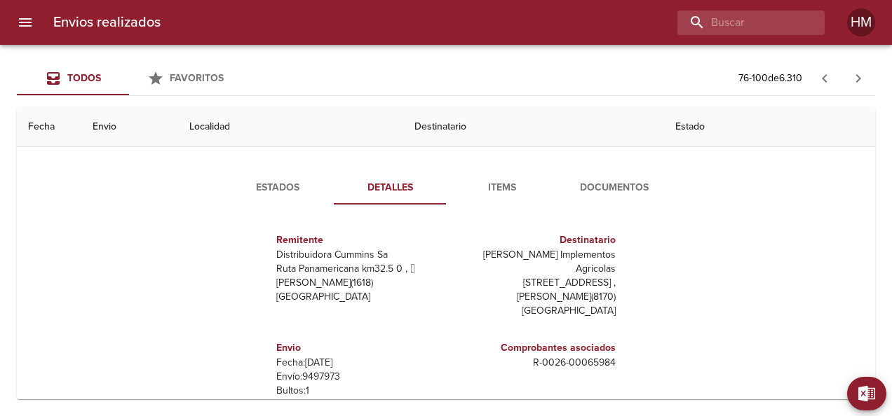
click at [320, 370] on p "Envío: 9497973" at bounding box center [358, 377] width 164 height 14
copy p "9497973"
click at [272, 195] on button "Estados" at bounding box center [278, 188] width 112 height 34
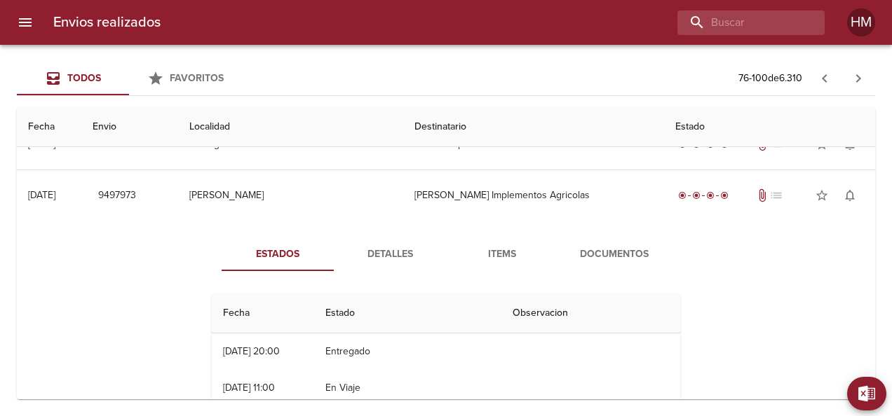
scroll to position [210, 0]
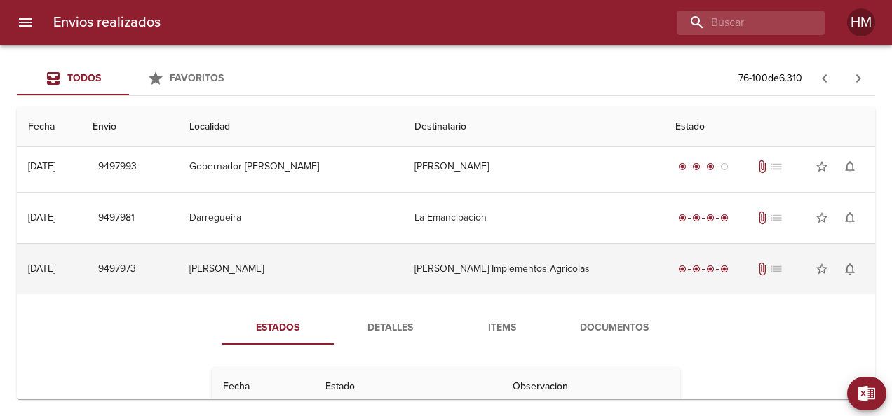
click at [373, 261] on td "[PERSON_NAME]" at bounding box center [291, 269] width 226 height 50
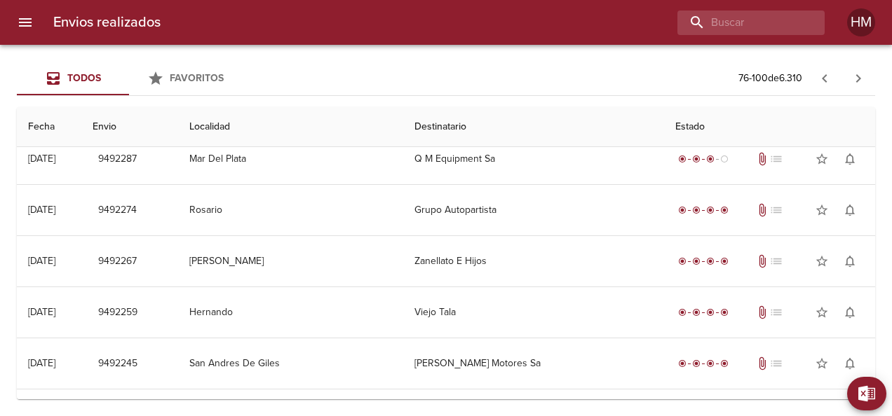
scroll to position [701, 0]
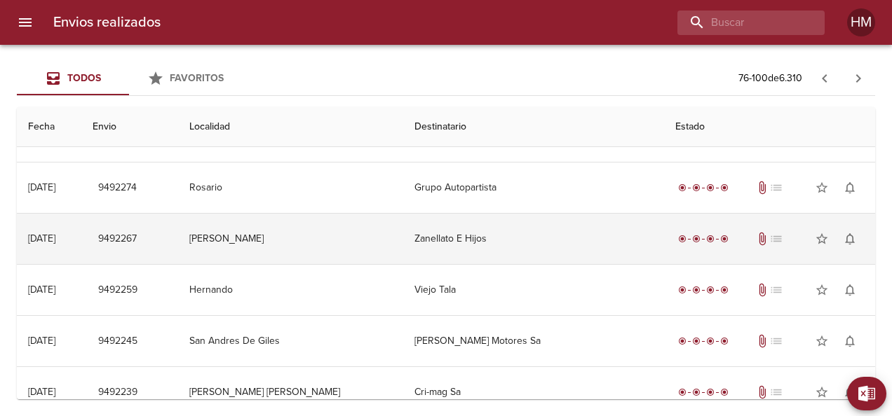
click at [376, 224] on td "[PERSON_NAME]" at bounding box center [291, 239] width 226 height 50
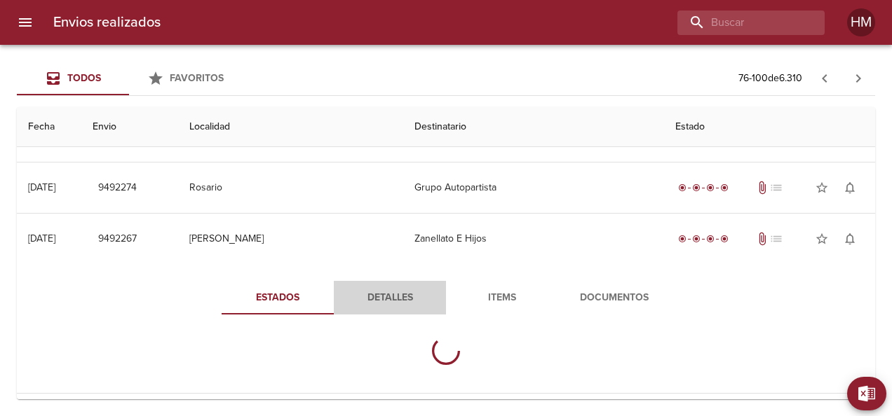
click at [376, 290] on span "Detalles" at bounding box center [389, 299] width 95 height 18
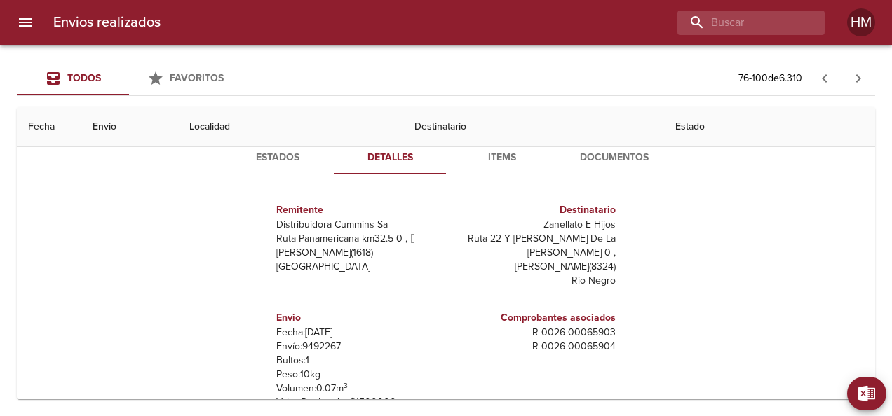
scroll to position [771, 0]
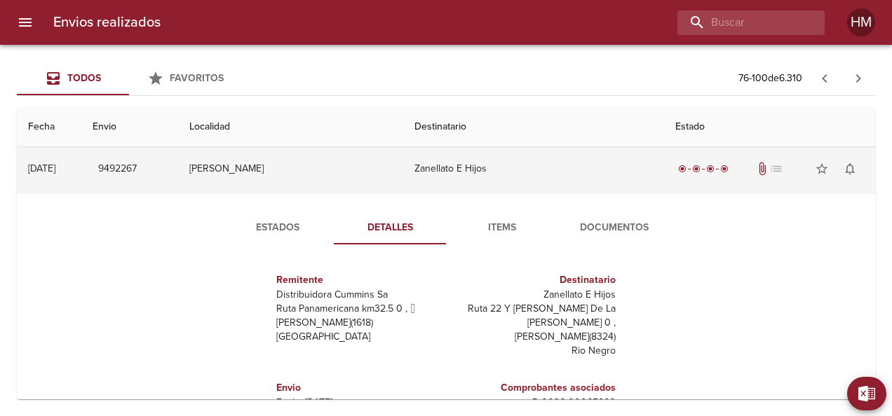
click at [466, 162] on td "Zanellato E Hijos" at bounding box center [533, 169] width 260 height 50
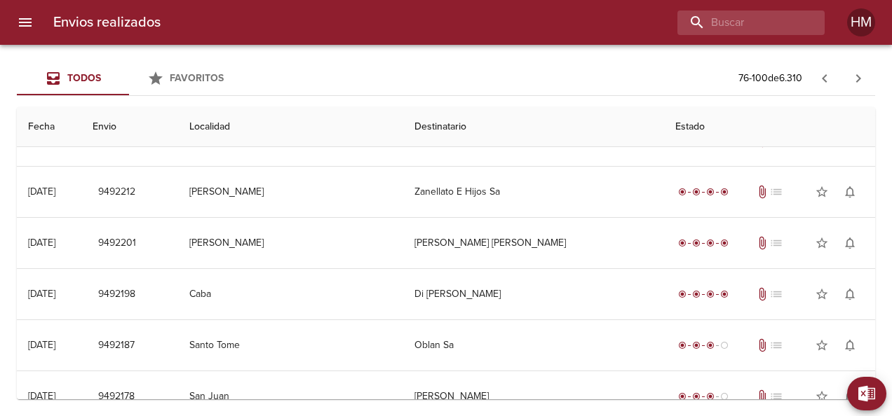
scroll to position [1021, 0]
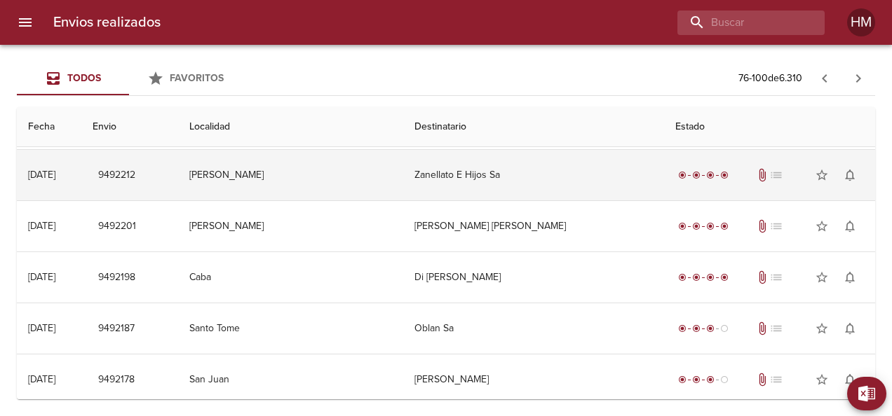
click at [482, 165] on td "Zanellato E Hijos Sa" at bounding box center [533, 175] width 260 height 50
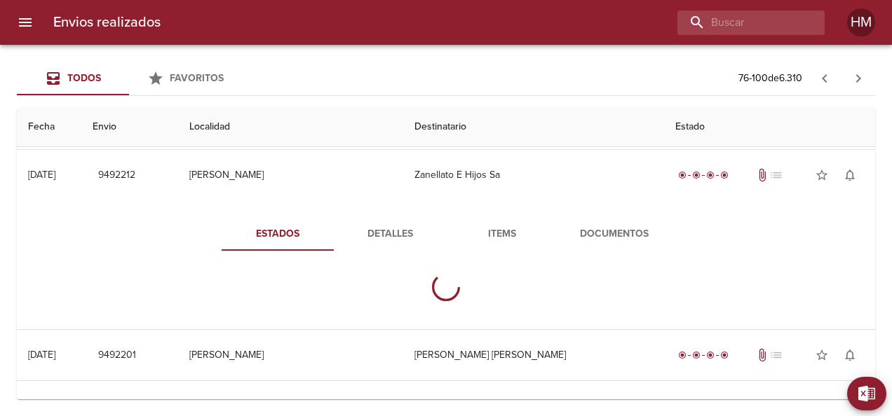
click at [384, 226] on span "Detalles" at bounding box center [389, 235] width 95 height 18
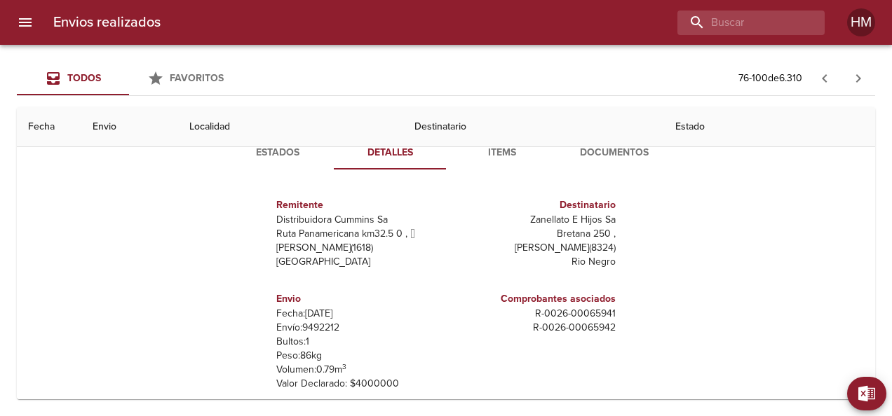
scroll to position [1161, 0]
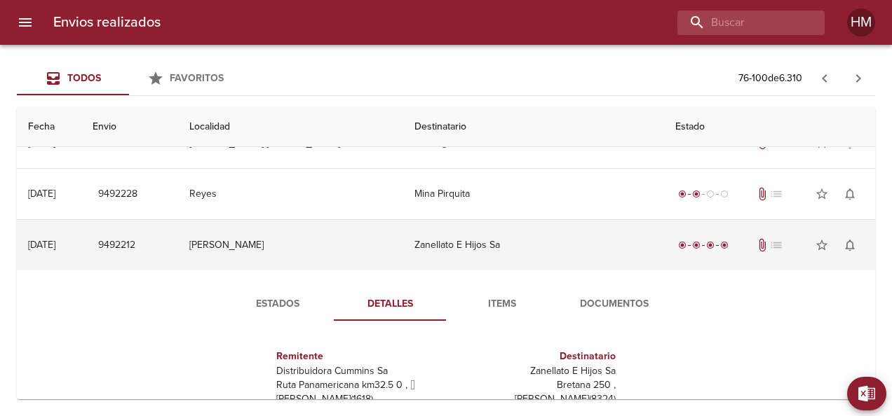
click at [434, 256] on td "Zanellato E Hijos Sa" at bounding box center [533, 245] width 260 height 50
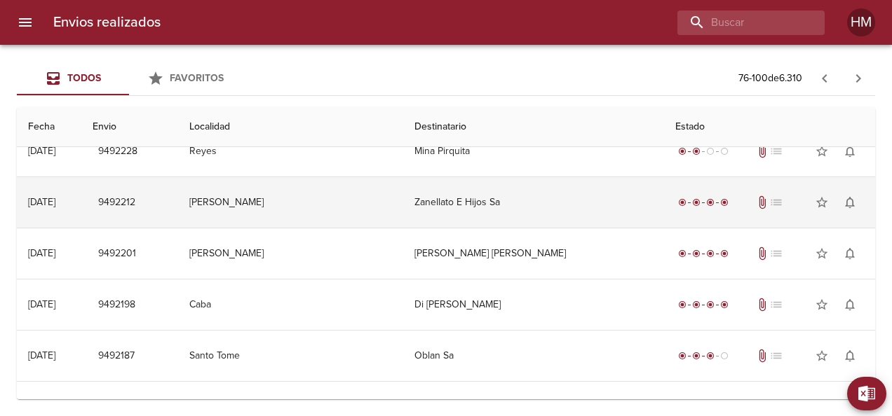
scroll to position [1021, 0]
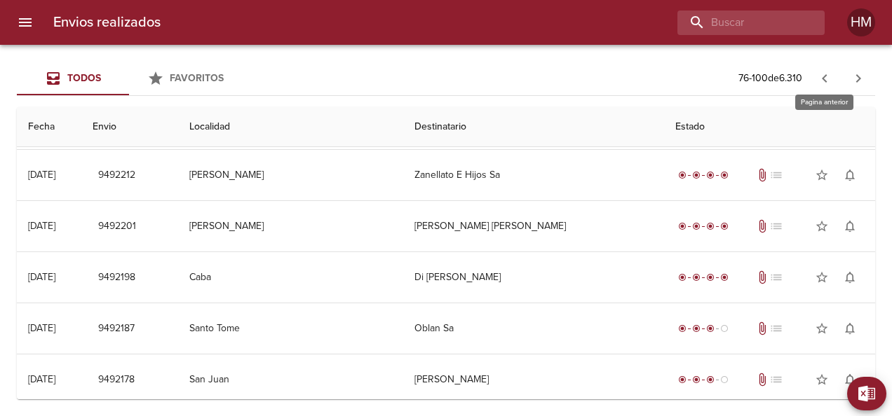
click at [815, 74] on button "button" at bounding box center [825, 79] width 34 height 34
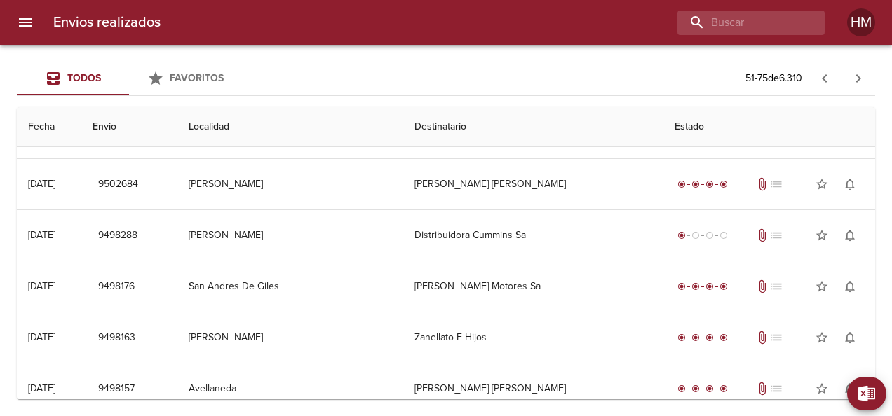
scroll to position [631, 0]
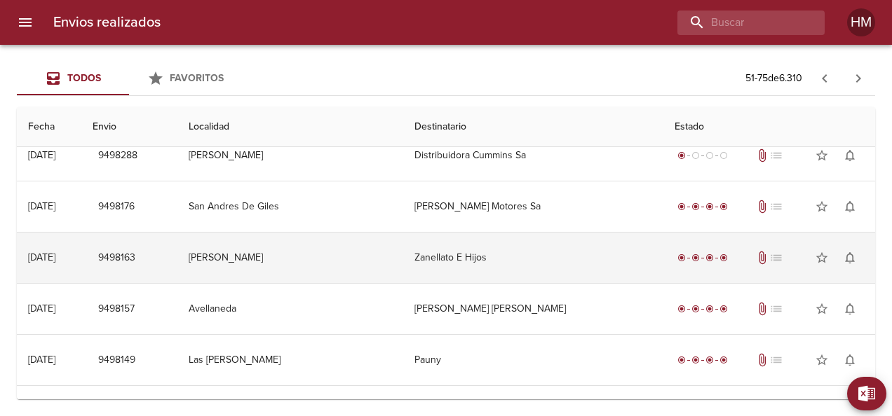
click at [467, 249] on td "Zanellato E Hijos" at bounding box center [532, 258] width 259 height 50
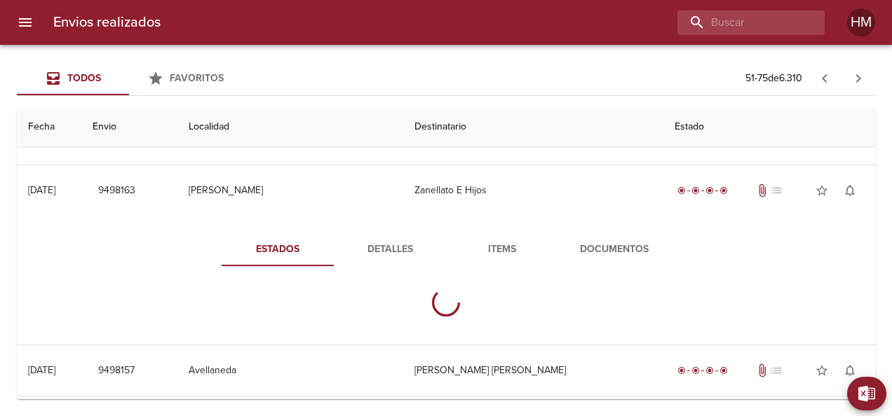
scroll to position [771, 0]
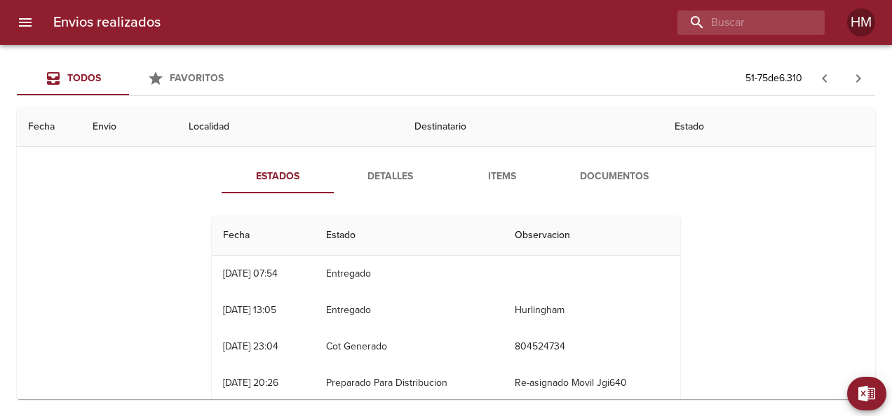
click at [397, 184] on button "Detalles" at bounding box center [390, 177] width 112 height 34
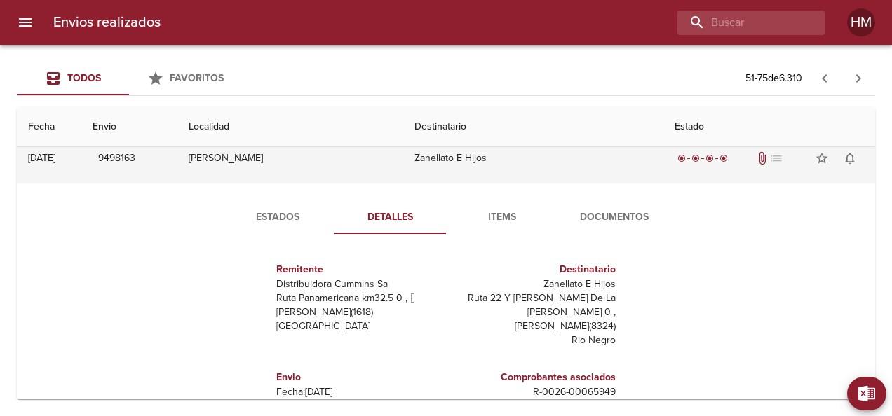
scroll to position [701, 0]
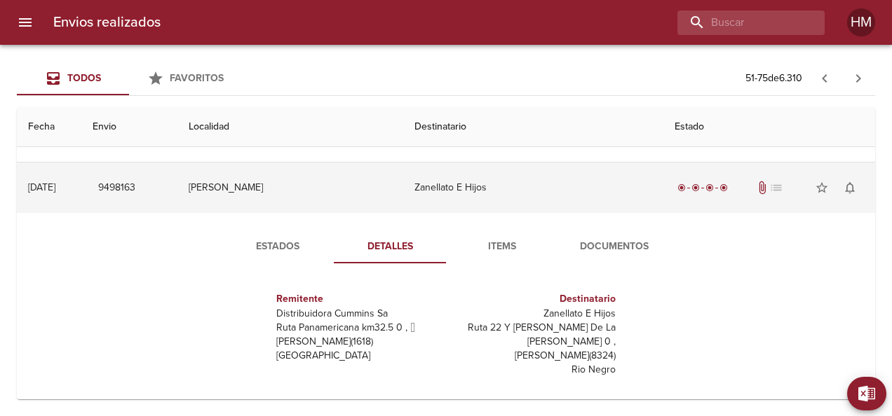
click at [375, 192] on td "[PERSON_NAME]" at bounding box center [290, 188] width 226 height 50
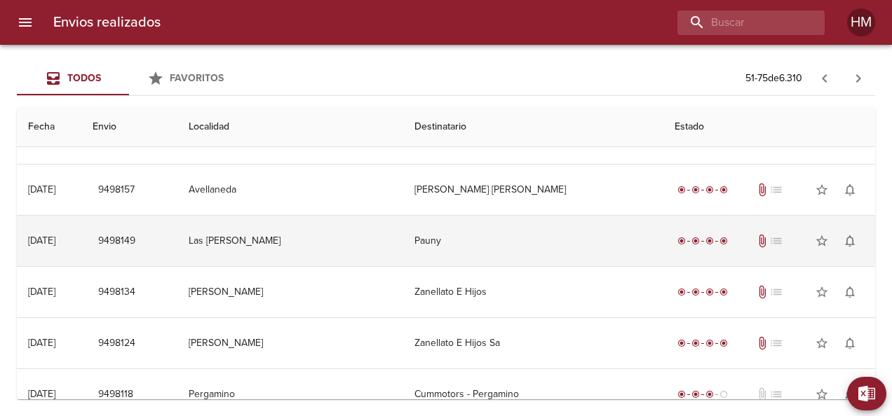
scroll to position [771, 0]
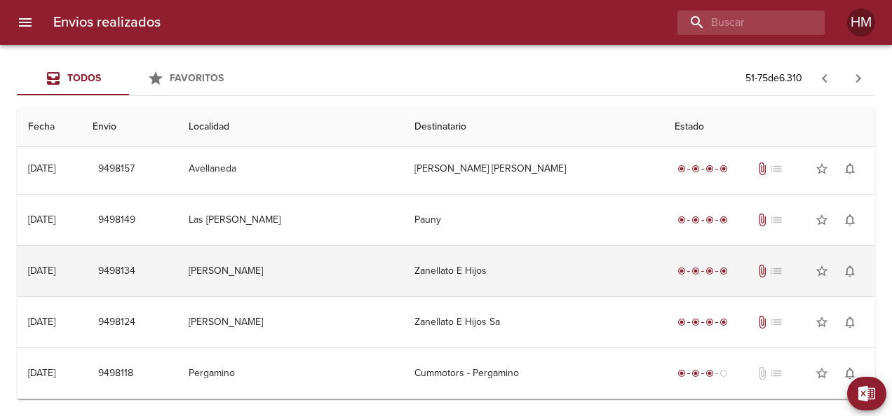
click at [438, 263] on td "Zanellato E Hijos" at bounding box center [532, 271] width 259 height 50
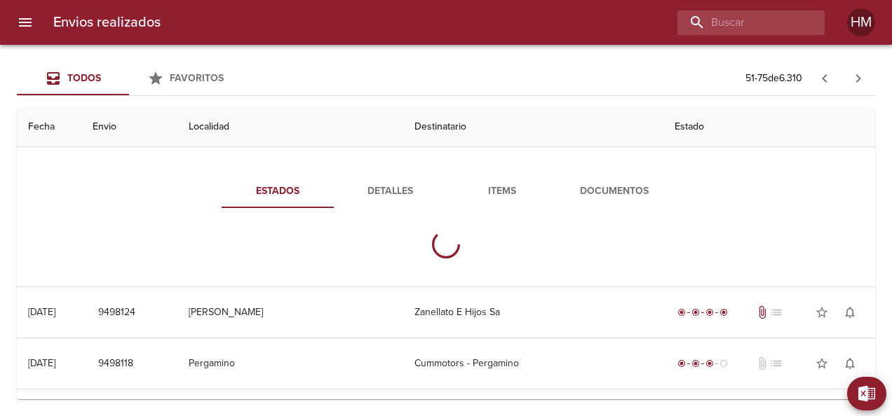
scroll to position [912, 0]
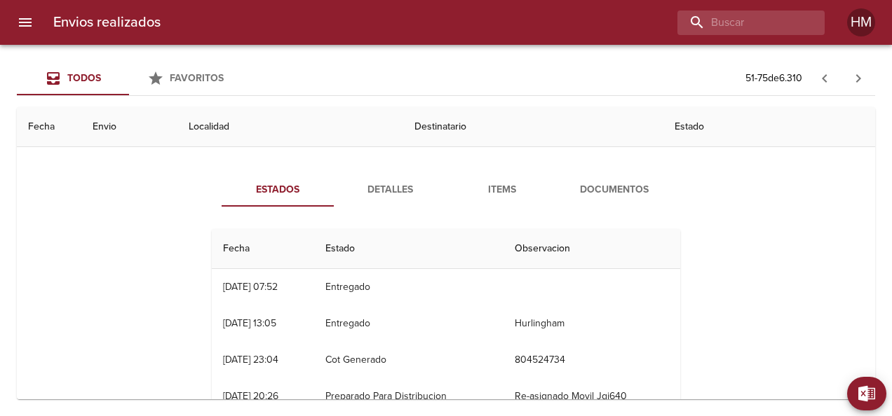
click at [392, 177] on button "Detalles" at bounding box center [390, 190] width 112 height 34
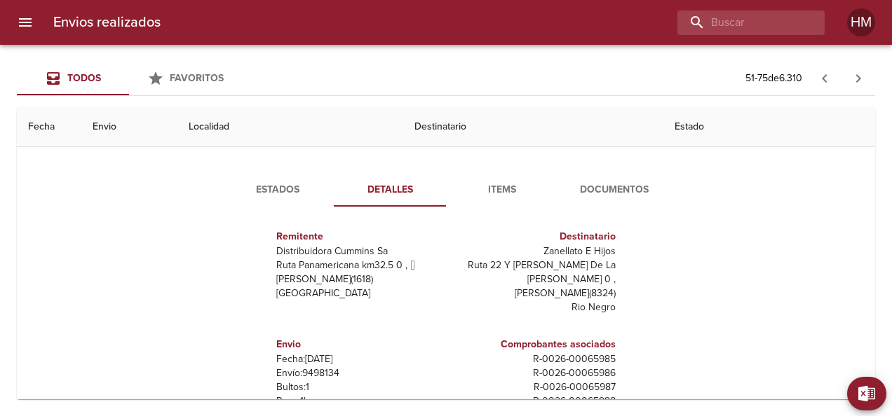
scroll to position [7, 0]
click at [312, 365] on p "Envío: 9498134" at bounding box center [358, 372] width 164 height 14
copy p "9498134"
click at [265, 174] on button "Estados" at bounding box center [278, 190] width 112 height 34
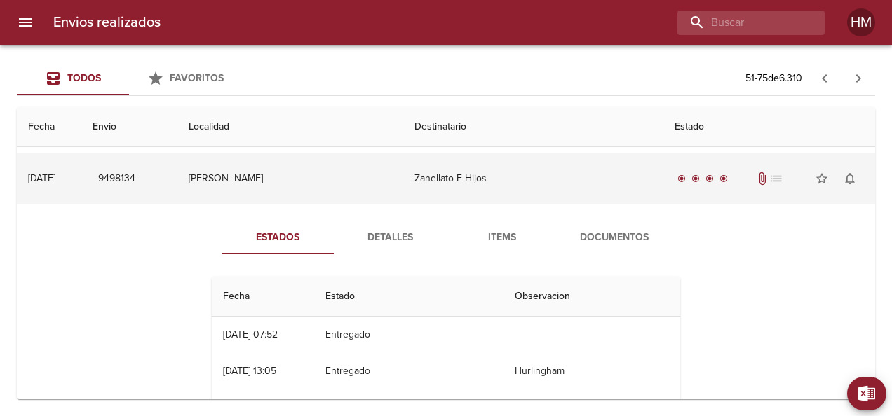
scroll to position [841, 0]
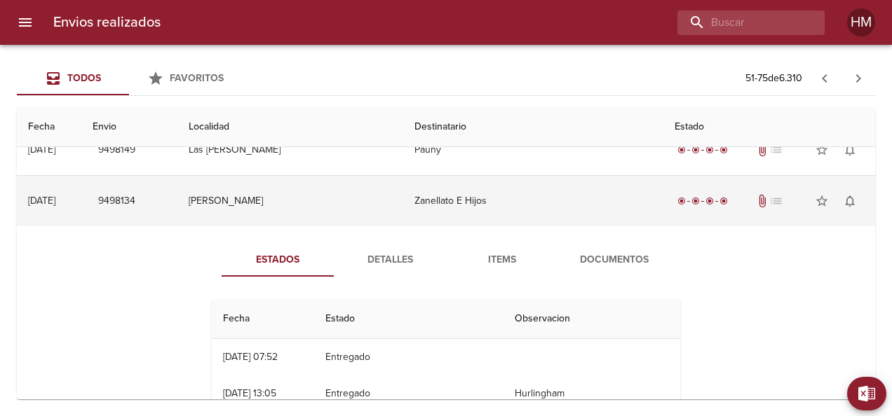
click at [332, 191] on td "[PERSON_NAME]" at bounding box center [290, 201] width 226 height 50
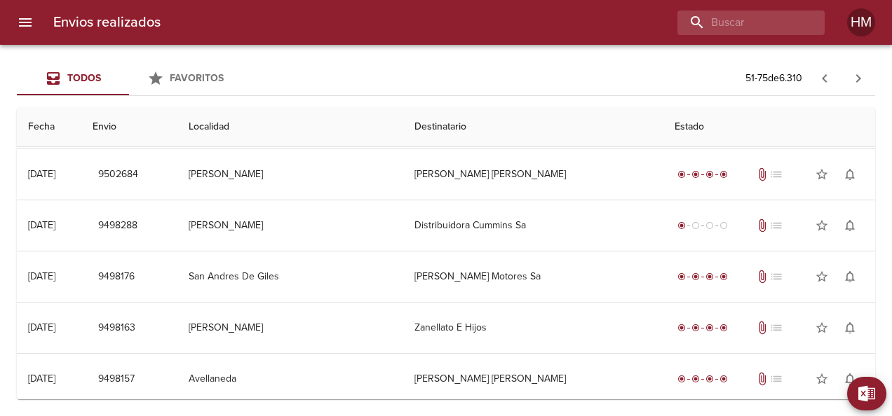
scroll to position [561, 0]
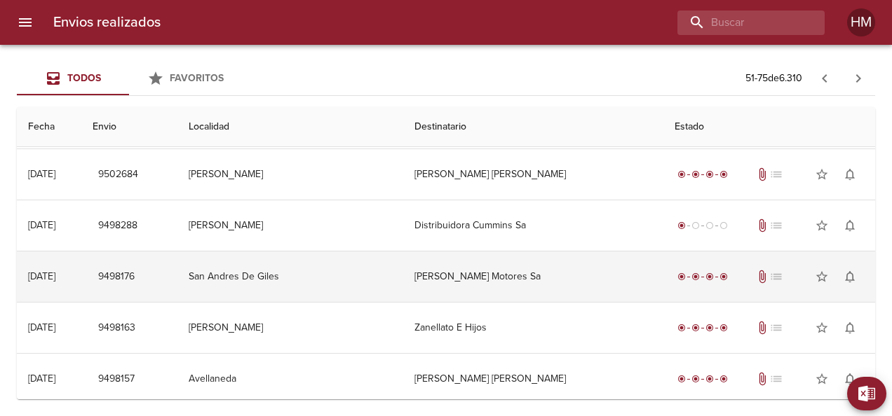
click at [461, 268] on td "[PERSON_NAME] Motores Sa" at bounding box center [532, 277] width 259 height 50
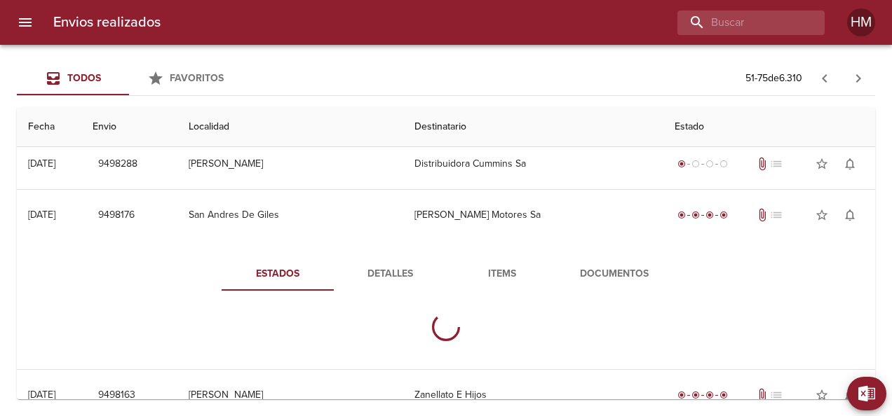
scroll to position [701, 0]
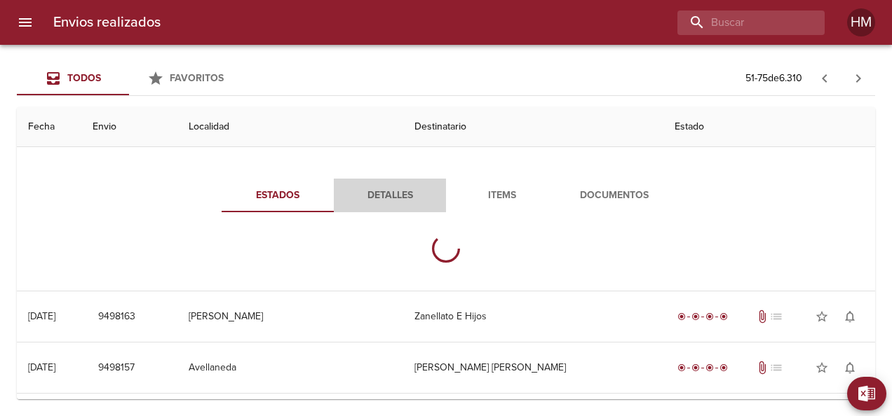
click at [395, 196] on span "Detalles" at bounding box center [389, 196] width 95 height 18
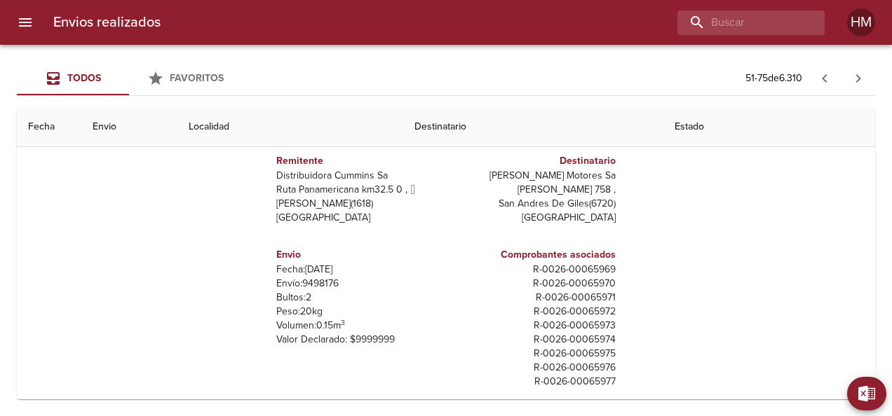
scroll to position [0, 0]
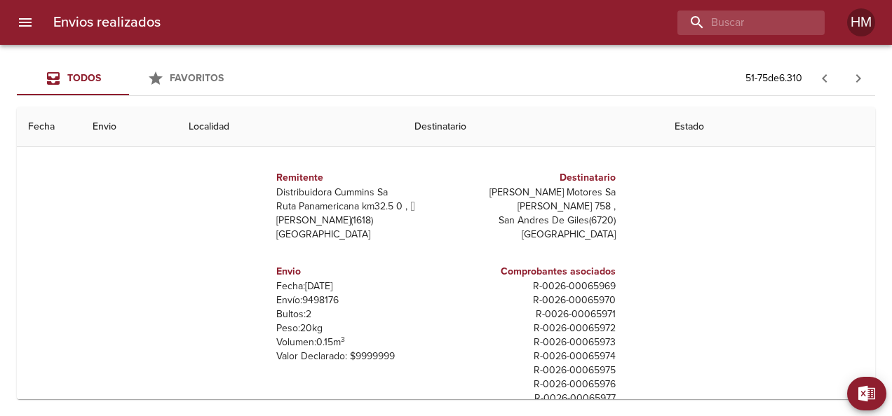
click at [316, 294] on p "Envío: 9498176" at bounding box center [358, 301] width 164 height 14
copy p "9498176"
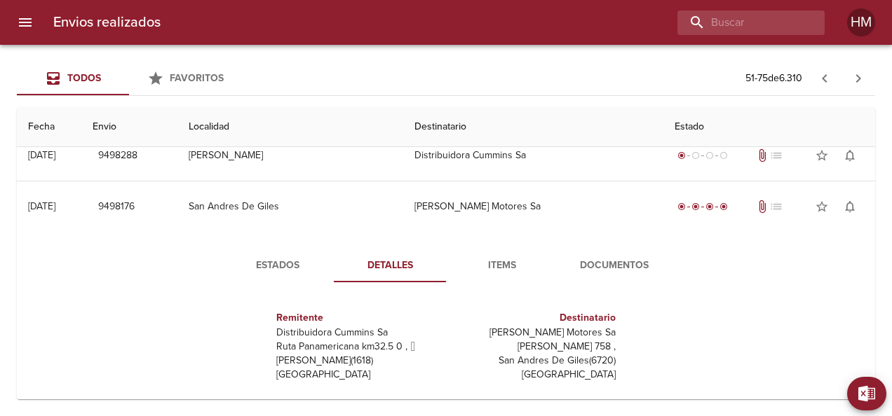
scroll to position [631, 0]
click at [279, 262] on span "Estados" at bounding box center [277, 266] width 95 height 18
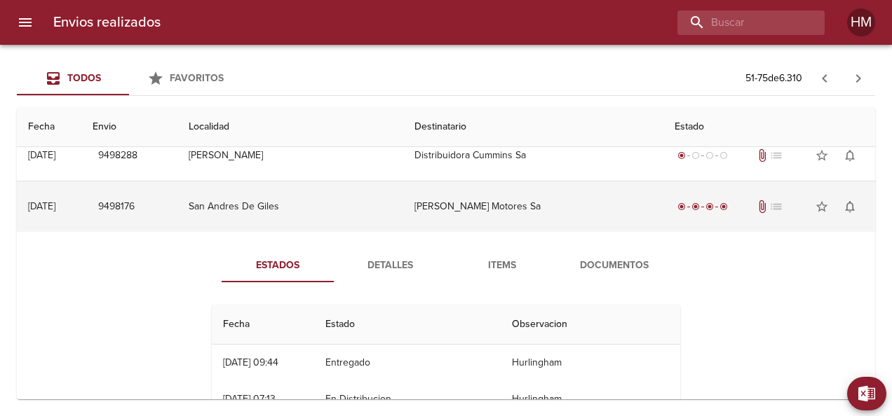
click at [433, 219] on td "[PERSON_NAME] Motores Sa" at bounding box center [532, 207] width 259 height 50
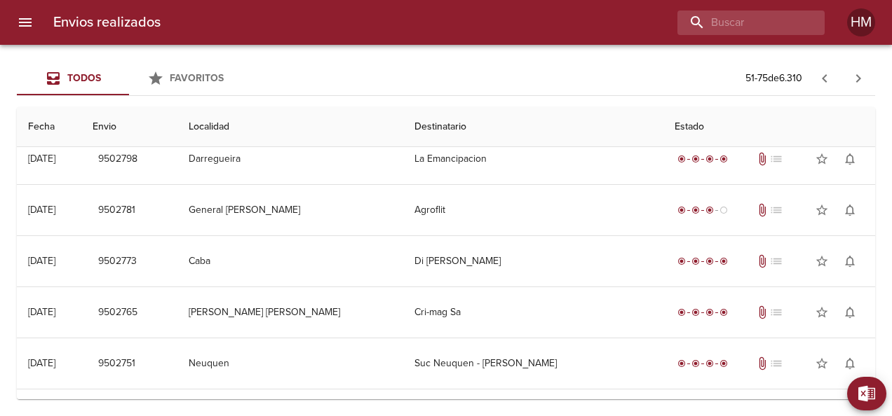
scroll to position [0, 0]
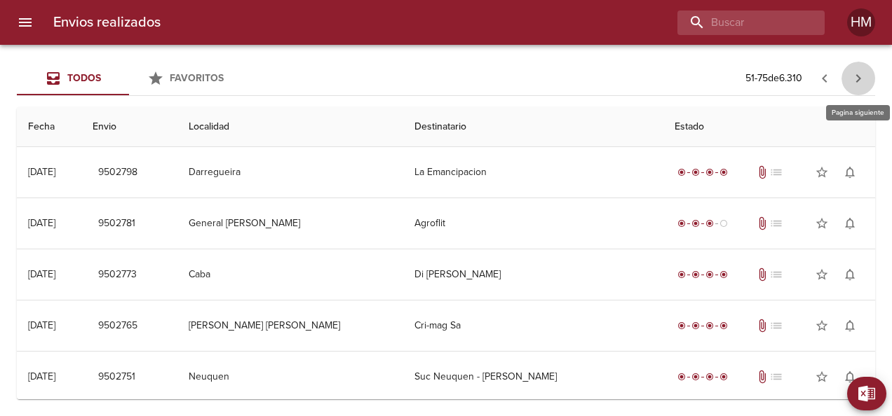
click at [864, 73] on icon "button" at bounding box center [858, 78] width 17 height 17
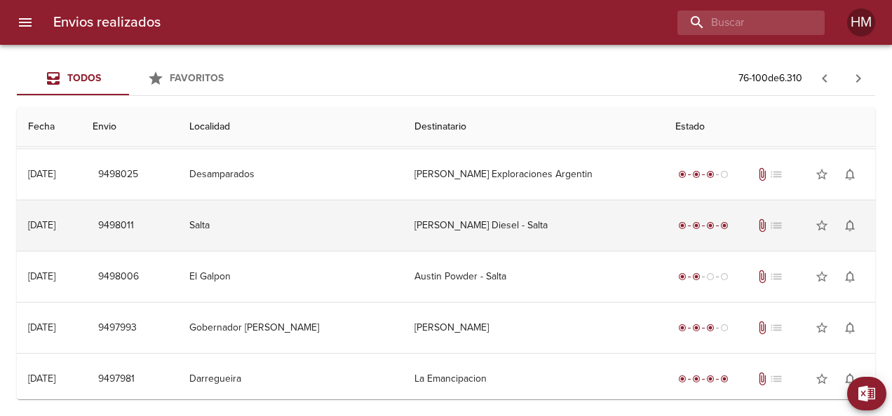
scroll to position [70, 0]
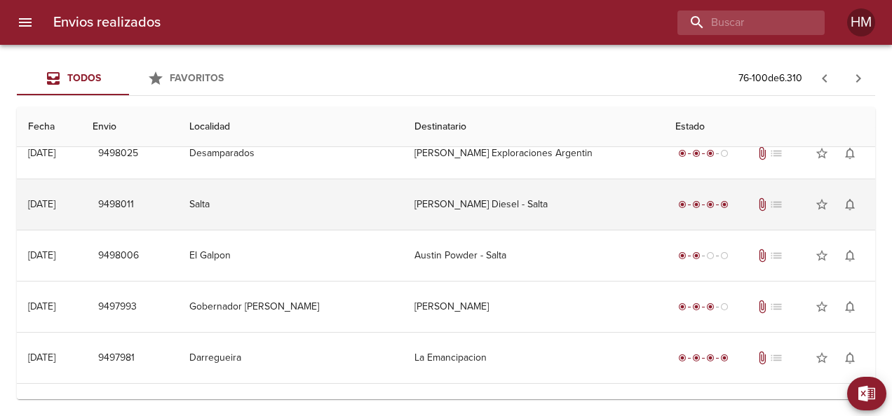
click at [457, 202] on td "[PERSON_NAME] Diesel - Salta" at bounding box center [533, 204] width 260 height 50
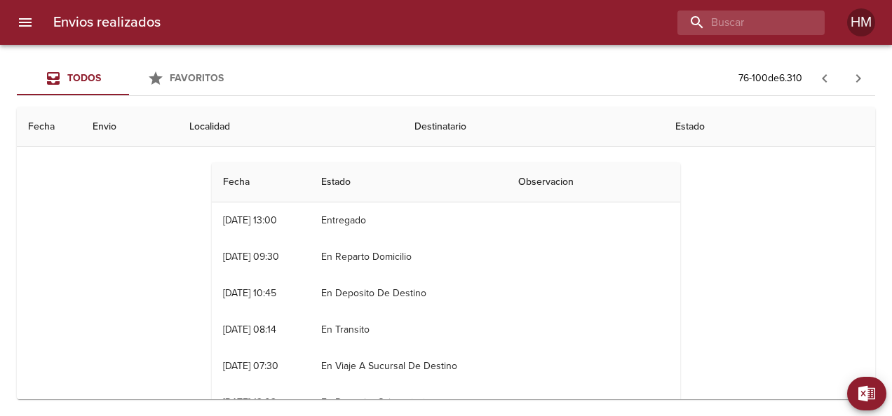
scroll to position [140, 0]
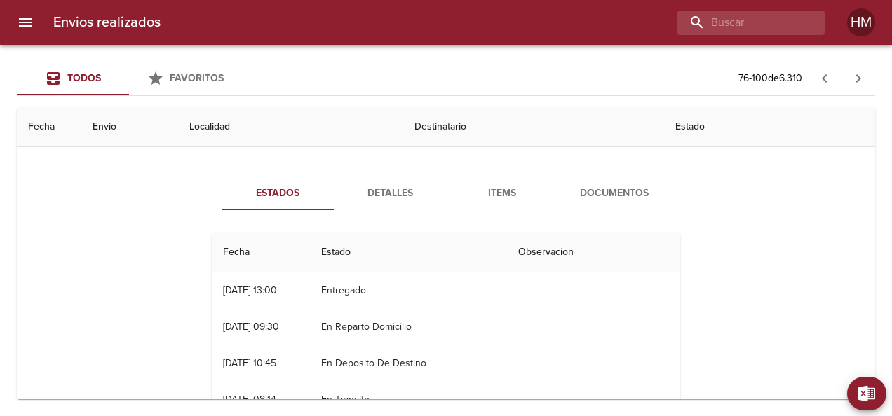
click at [384, 188] on span "Detalles" at bounding box center [389, 194] width 95 height 18
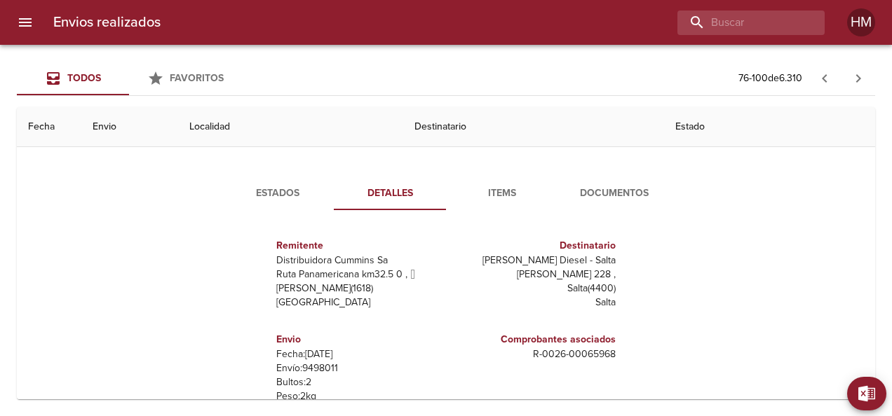
scroll to position [7, 0]
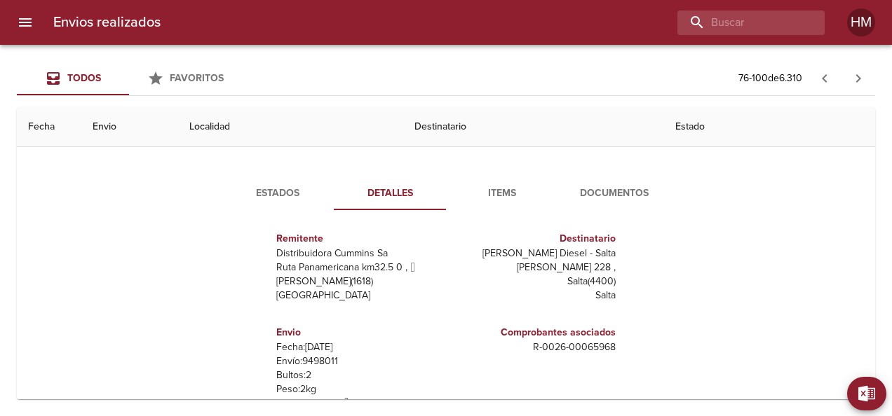
click at [315, 363] on p "Envío: 9498011" at bounding box center [358, 362] width 164 height 14
copy p "9498011"
click at [251, 182] on button "Estados" at bounding box center [278, 194] width 112 height 34
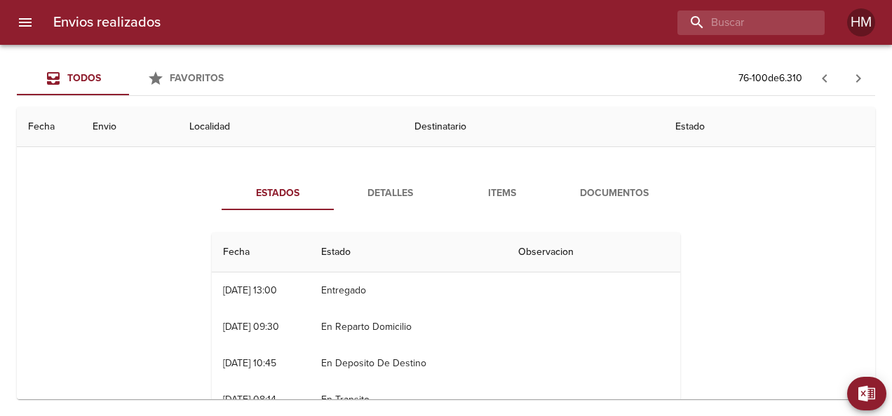
scroll to position [0, 0]
click at [374, 199] on span "Detalles" at bounding box center [389, 194] width 95 height 18
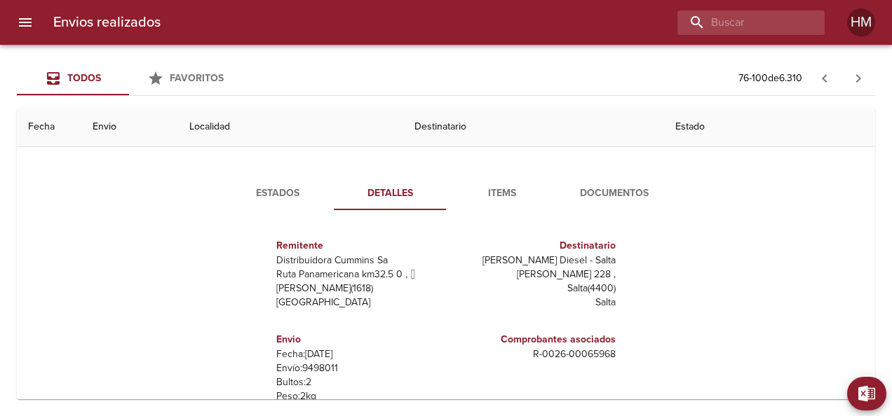
click at [313, 372] on p "Envío: 9498011" at bounding box center [358, 369] width 164 height 14
copy p "9498011"
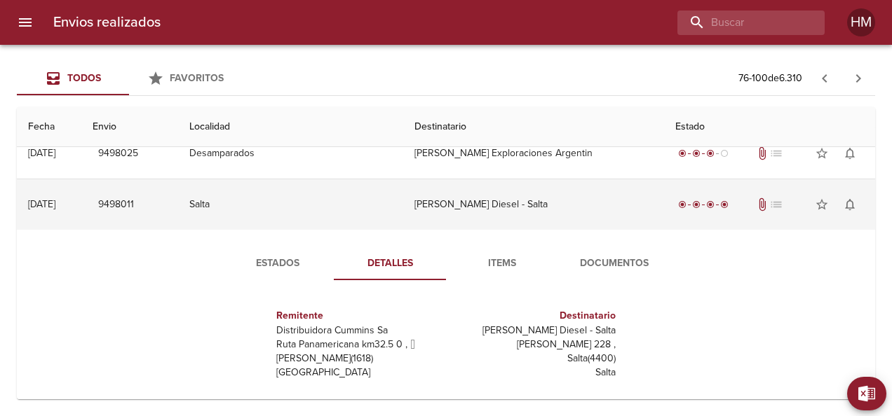
click at [392, 198] on td "Salta" at bounding box center [291, 204] width 226 height 50
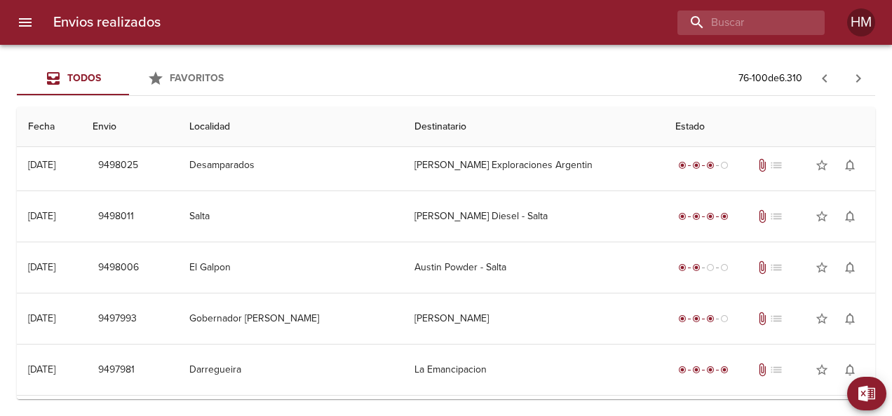
scroll to position [0, 0]
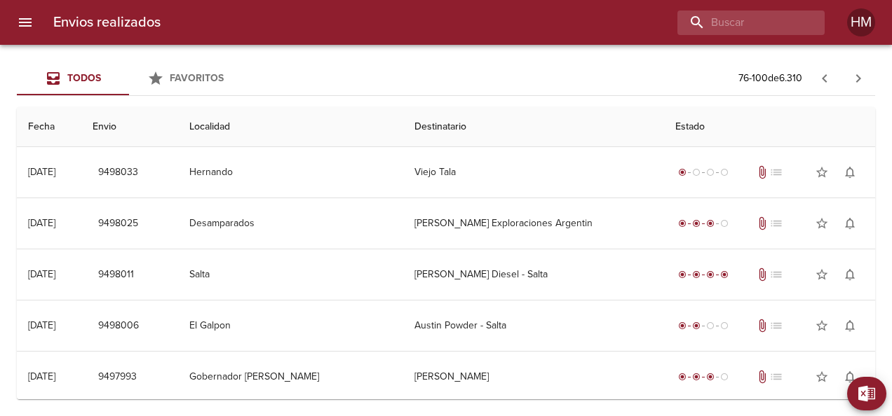
click at [813, 77] on button "button" at bounding box center [825, 79] width 34 height 34
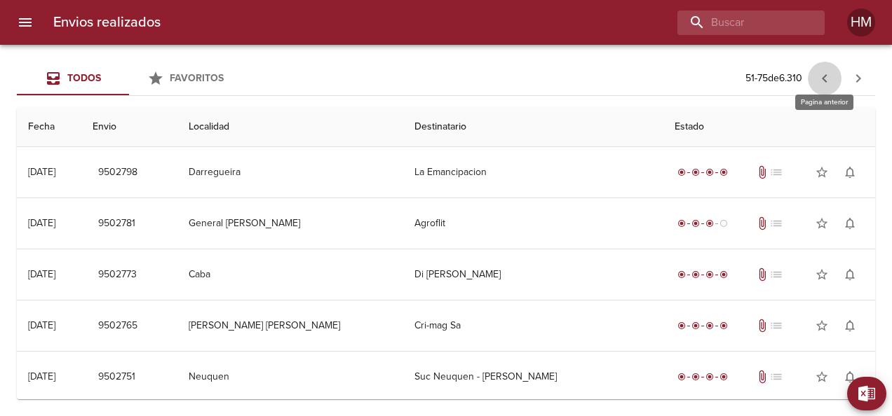
click at [822, 73] on icon "button" at bounding box center [824, 78] width 17 height 17
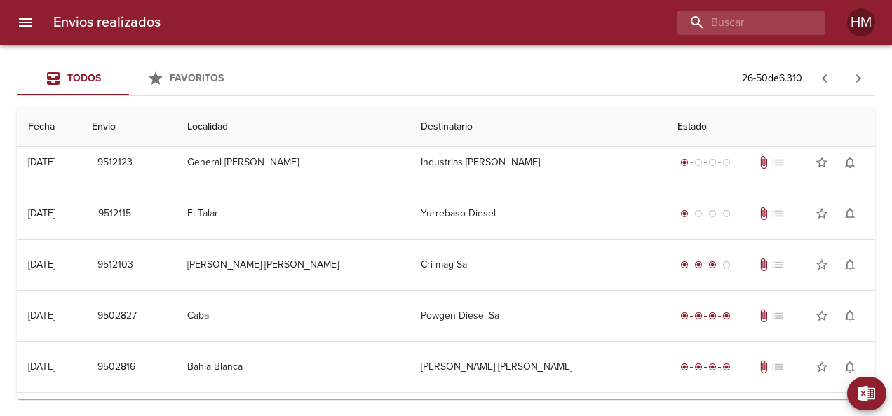
scroll to position [951, 0]
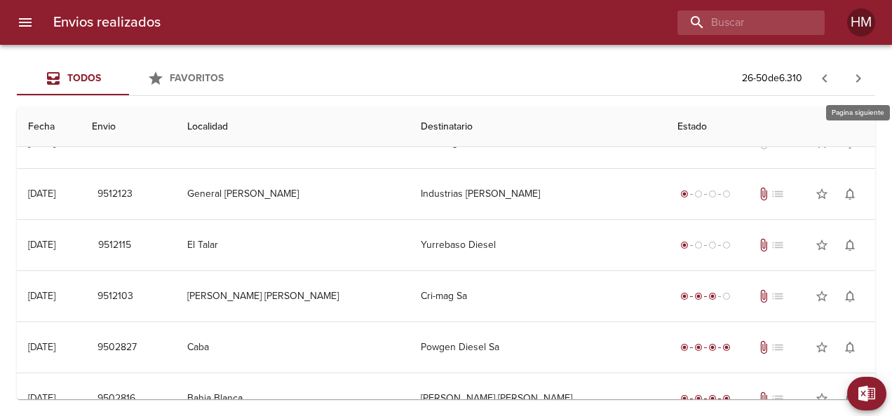
click at [855, 77] on icon "button" at bounding box center [858, 78] width 17 height 17
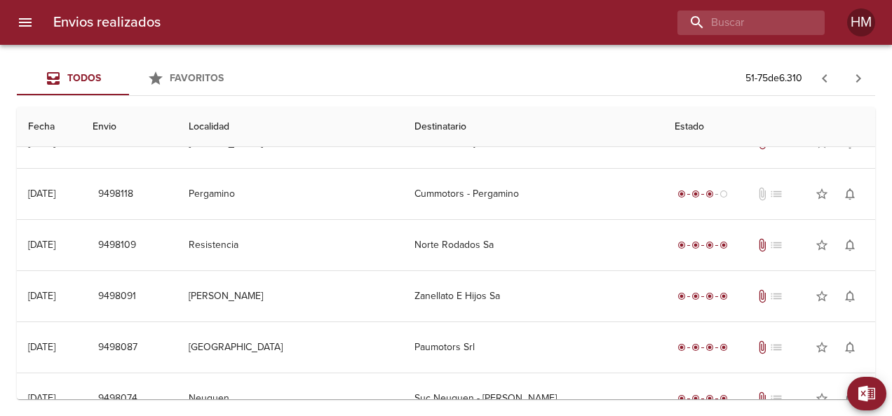
scroll to position [0, 0]
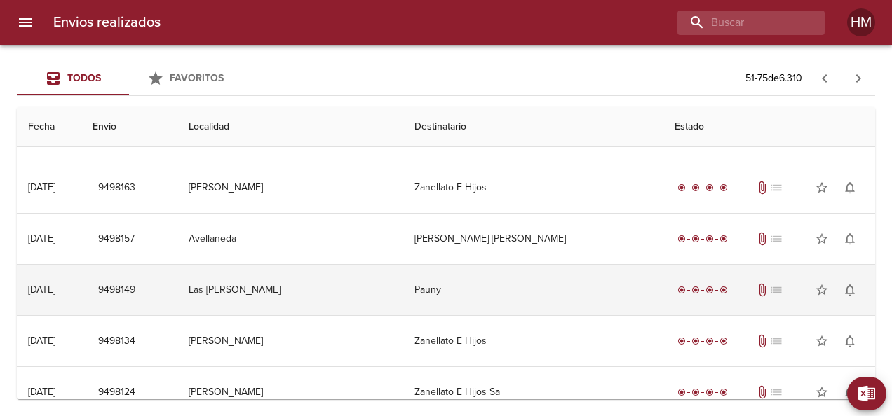
click at [487, 285] on td "Pauny" at bounding box center [532, 290] width 259 height 50
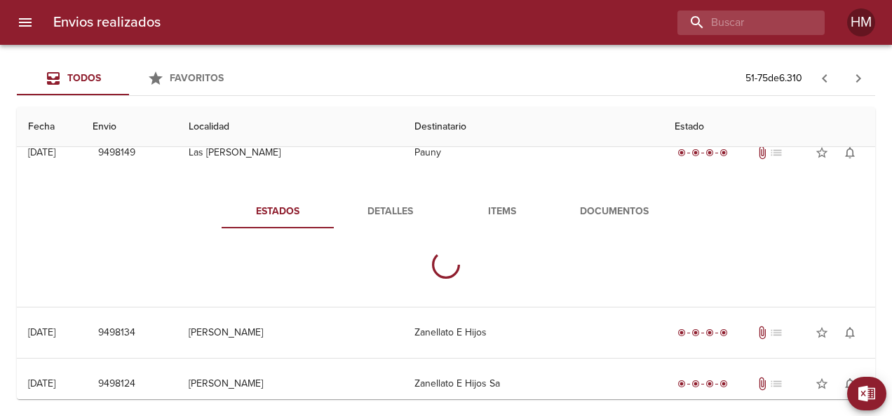
scroll to position [841, 0]
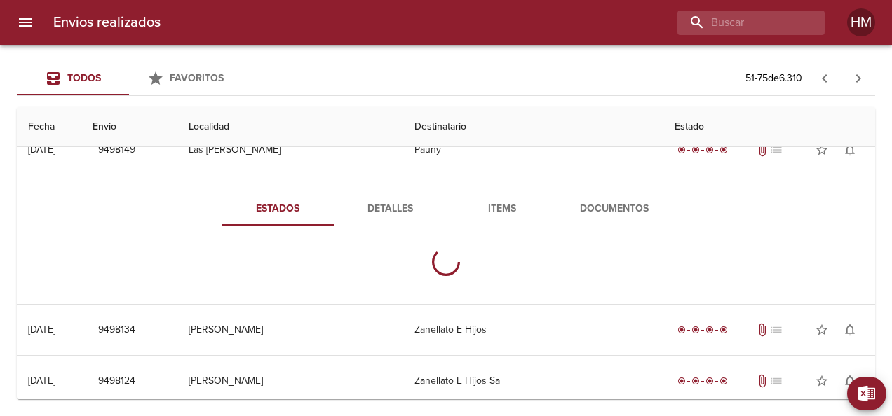
click at [388, 211] on span "Detalles" at bounding box center [389, 210] width 95 height 18
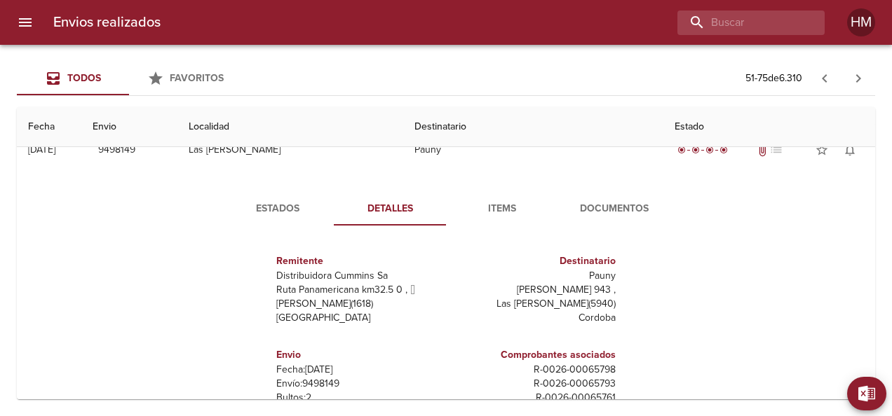
click at [321, 379] on p "Envío: 9498149" at bounding box center [358, 384] width 164 height 14
copy p "9498149"
click at [282, 187] on div "Estados Detalles Items Documentos Remitente Distribuidora [PERSON_NAME] Ruta Pa…" at bounding box center [446, 354] width 836 height 359
click at [284, 208] on span "Estados" at bounding box center [277, 210] width 95 height 18
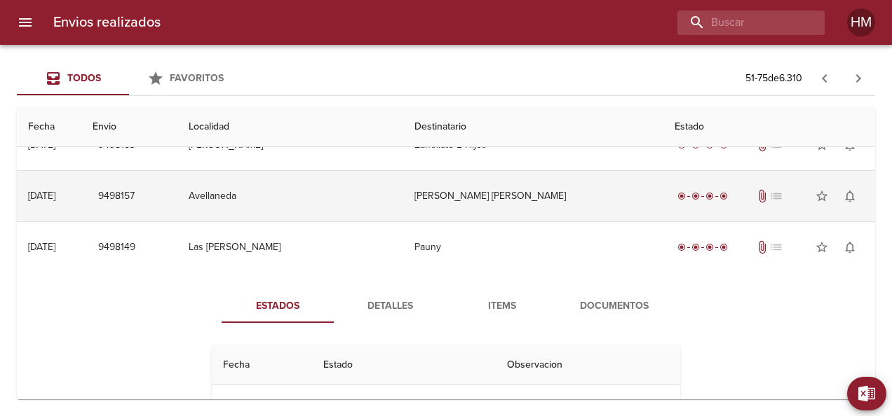
scroll to position [701, 0]
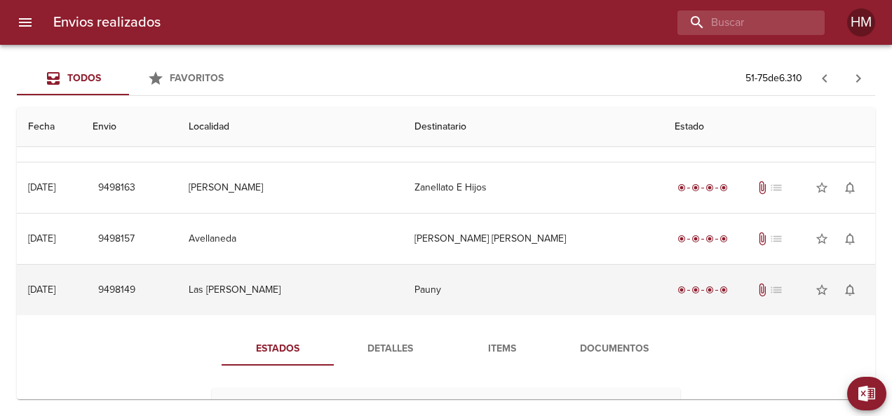
click at [475, 277] on td "Pauny" at bounding box center [532, 290] width 259 height 50
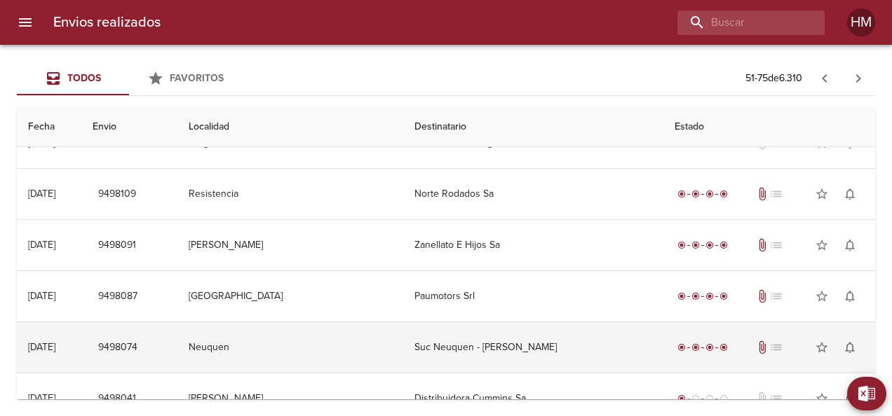
scroll to position [1021, 0]
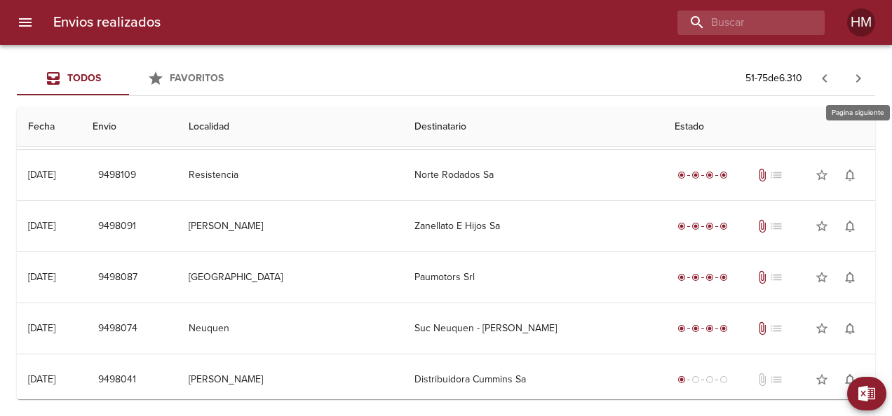
click at [861, 77] on icon "button" at bounding box center [858, 78] width 17 height 17
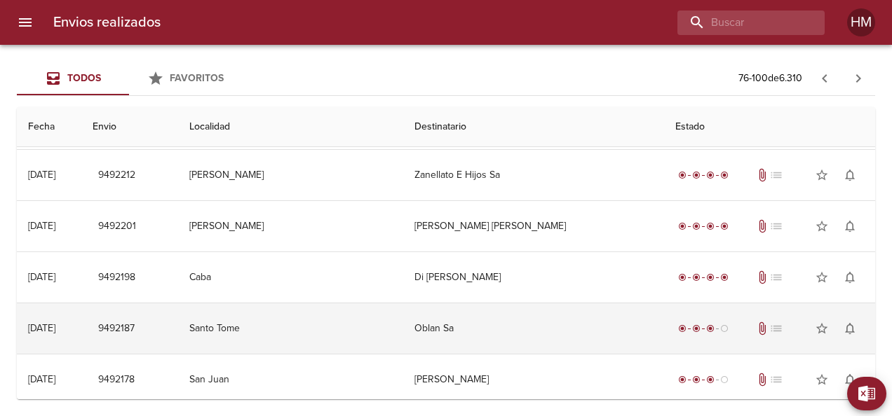
scroll to position [0, 0]
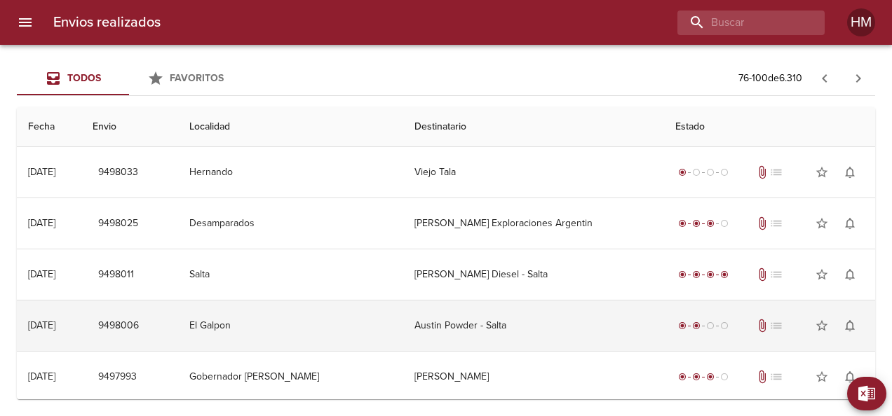
click at [529, 314] on td "Austin Powder - Salta" at bounding box center [533, 326] width 260 height 50
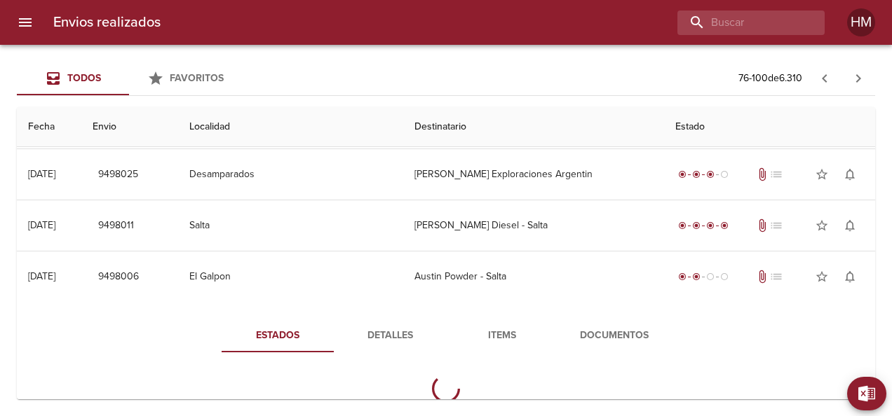
scroll to position [70, 0]
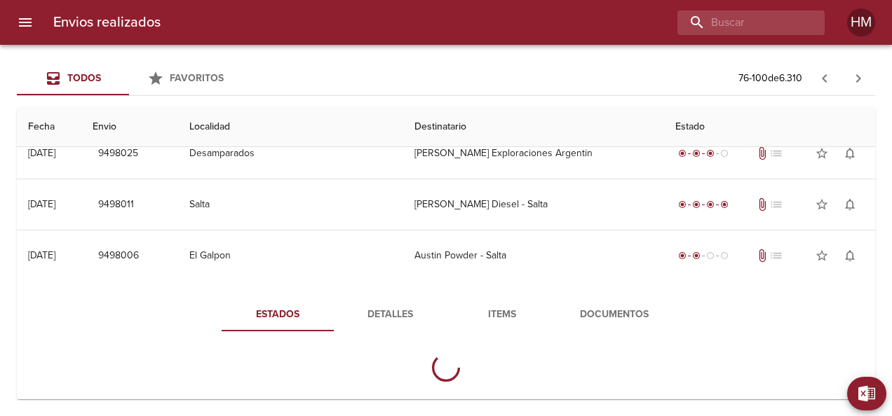
click at [384, 317] on span "Detalles" at bounding box center [389, 315] width 95 height 18
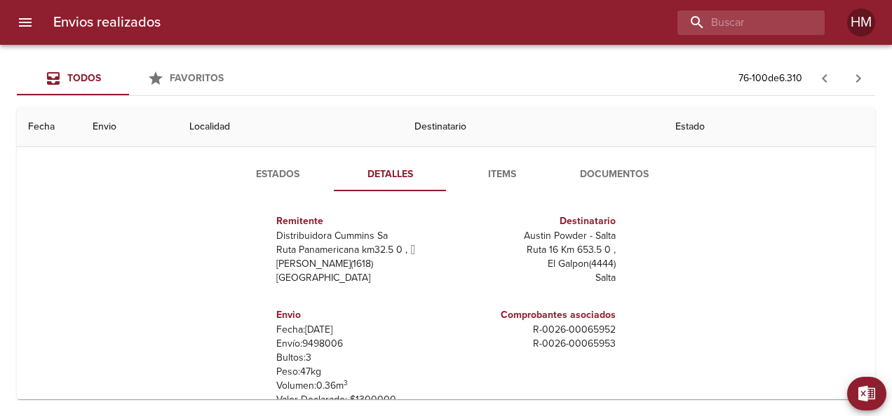
scroll to position [7, 0]
click at [315, 340] on p "Envío: 9498006" at bounding box center [358, 343] width 164 height 14
copy p "9498006"
click at [262, 169] on span "Estados" at bounding box center [277, 175] width 95 height 18
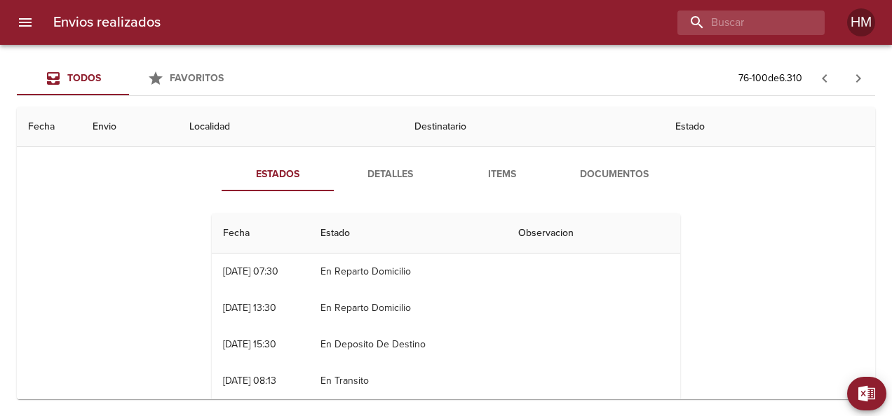
scroll to position [140, 0]
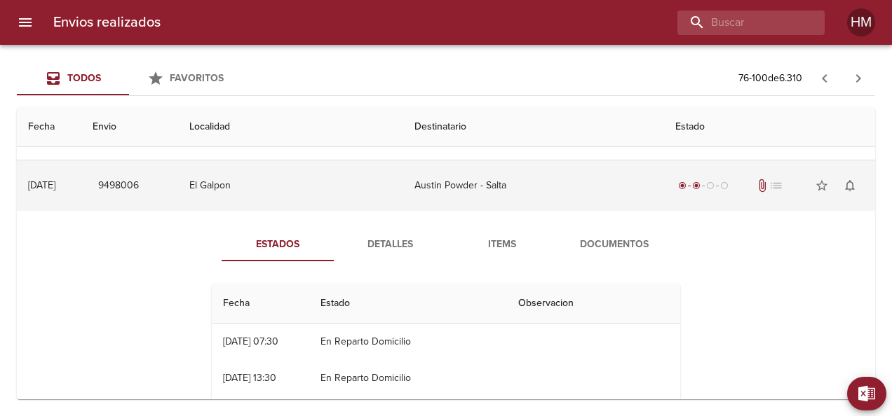
click at [435, 187] on td "Austin Powder - Salta" at bounding box center [533, 186] width 260 height 50
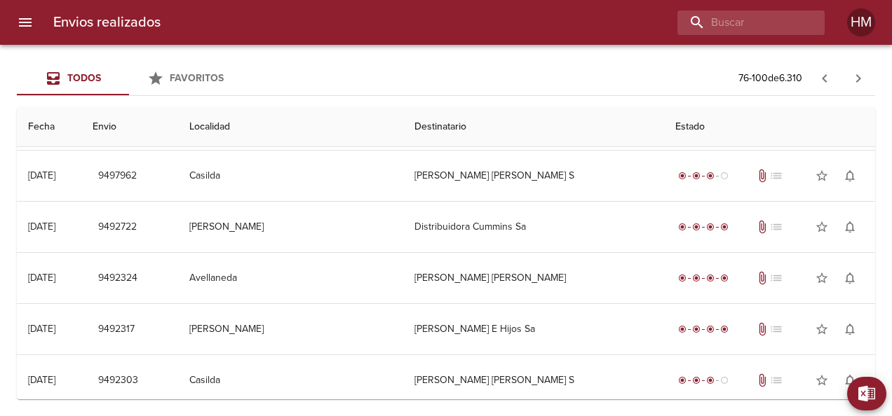
scroll to position [421, 0]
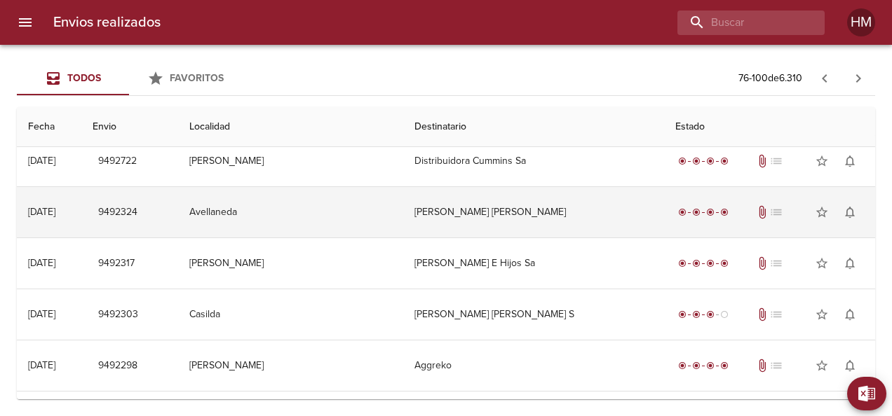
click at [480, 216] on td "[PERSON_NAME] [PERSON_NAME]" at bounding box center [533, 212] width 260 height 50
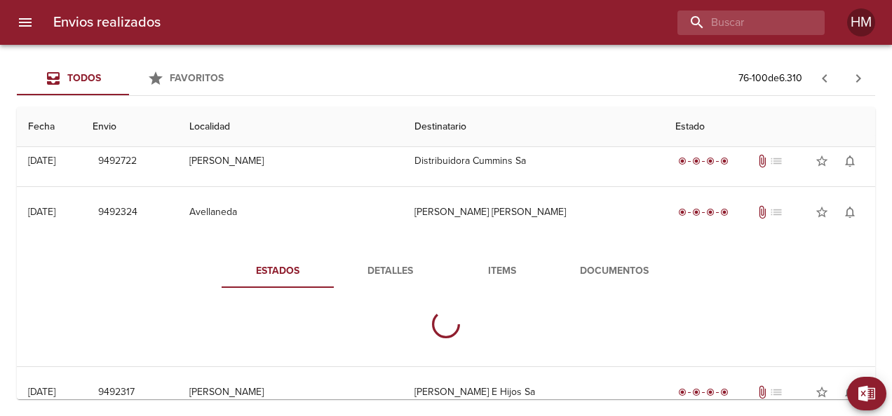
click at [386, 273] on span "Detalles" at bounding box center [389, 272] width 95 height 18
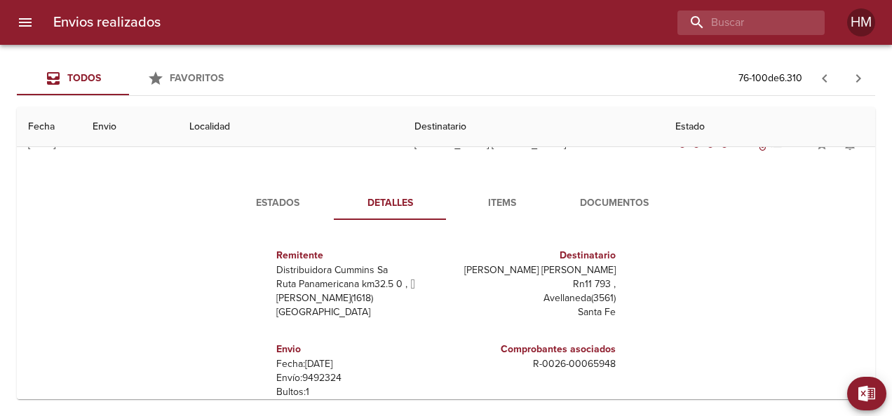
scroll to position [351, 0]
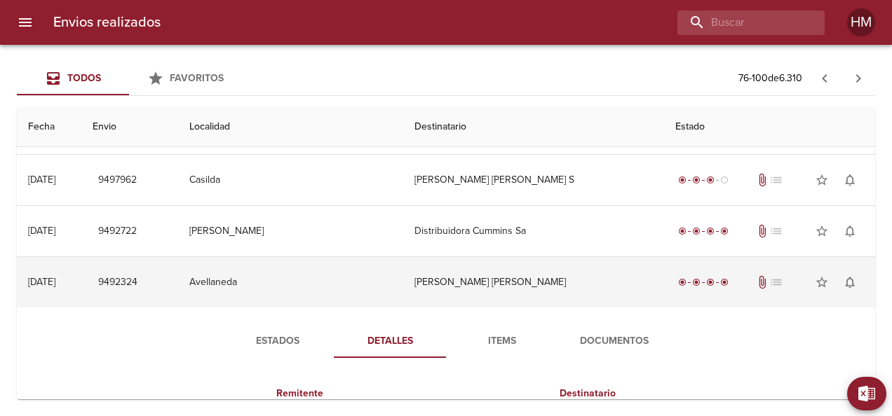
click at [439, 286] on td "[PERSON_NAME] [PERSON_NAME]" at bounding box center [533, 282] width 260 height 50
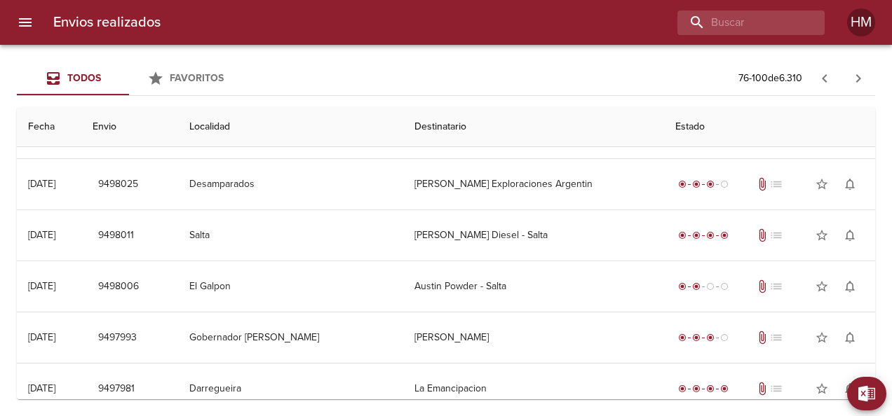
scroll to position [0, 0]
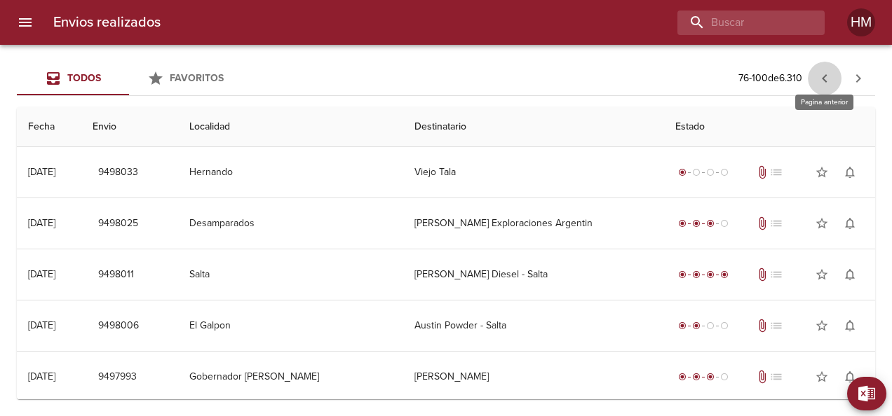
click at [822, 71] on icon "button" at bounding box center [824, 78] width 17 height 17
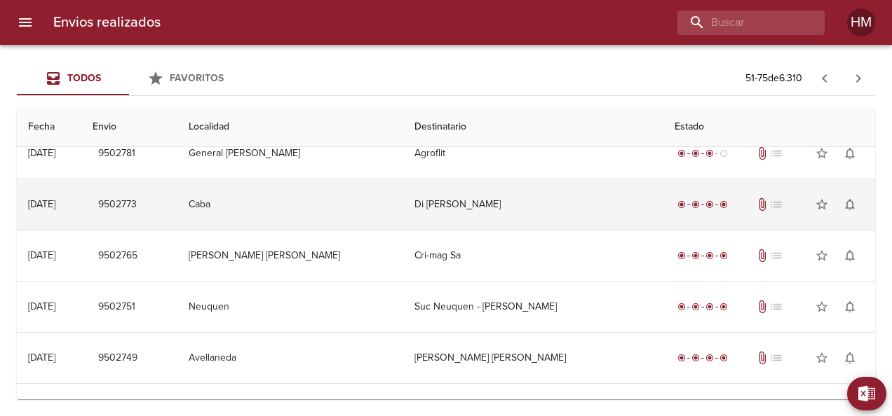
scroll to position [140, 0]
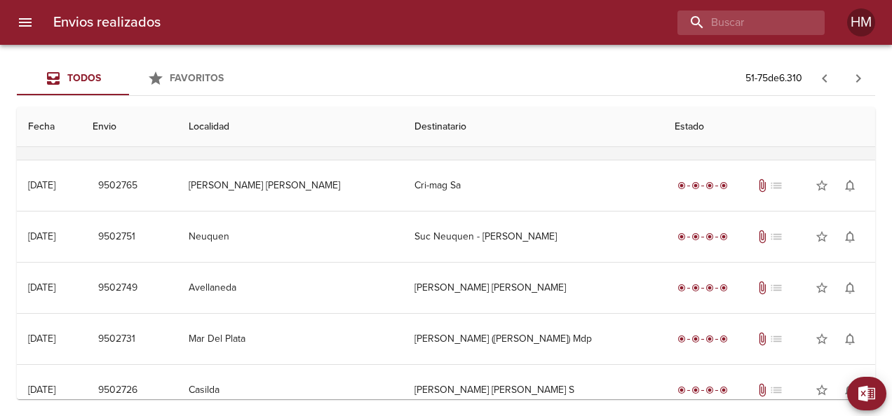
click at [529, 274] on td "[PERSON_NAME] [PERSON_NAME]" at bounding box center [532, 288] width 259 height 50
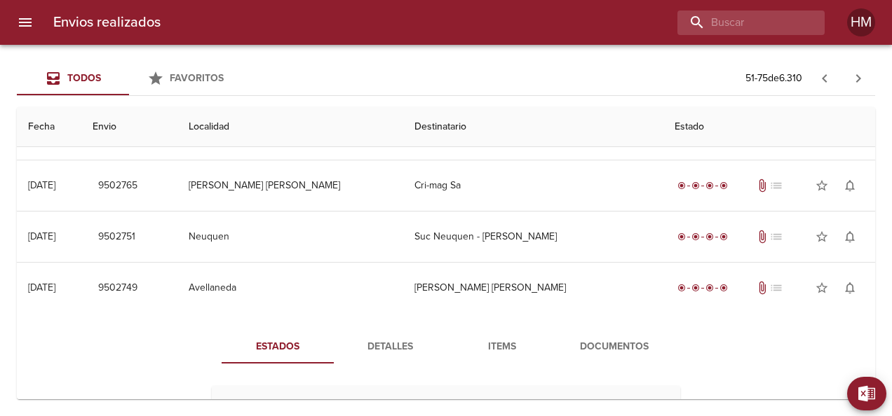
click at [397, 349] on span "Detalles" at bounding box center [389, 348] width 95 height 18
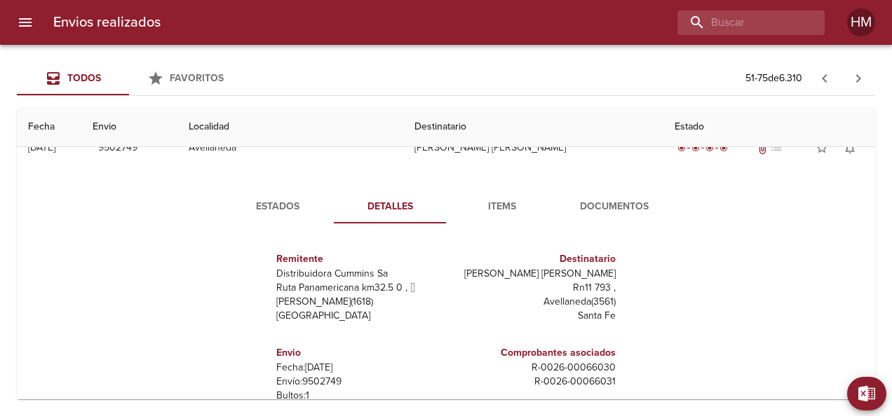
scroll to position [210, 0]
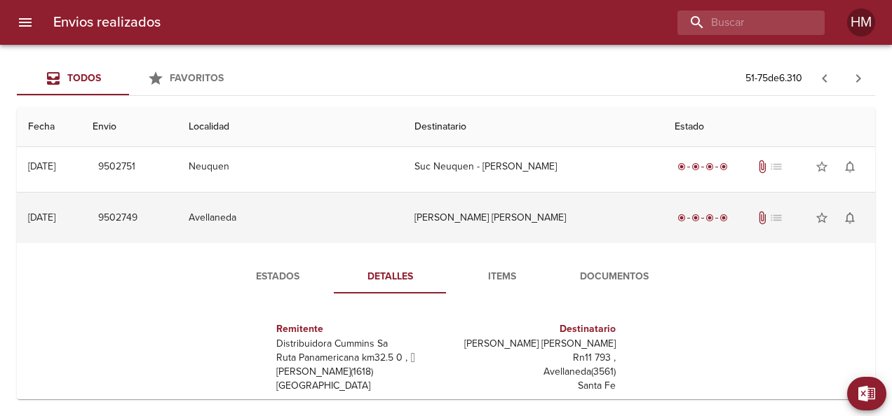
click at [442, 204] on td "[PERSON_NAME] [PERSON_NAME]" at bounding box center [532, 218] width 259 height 50
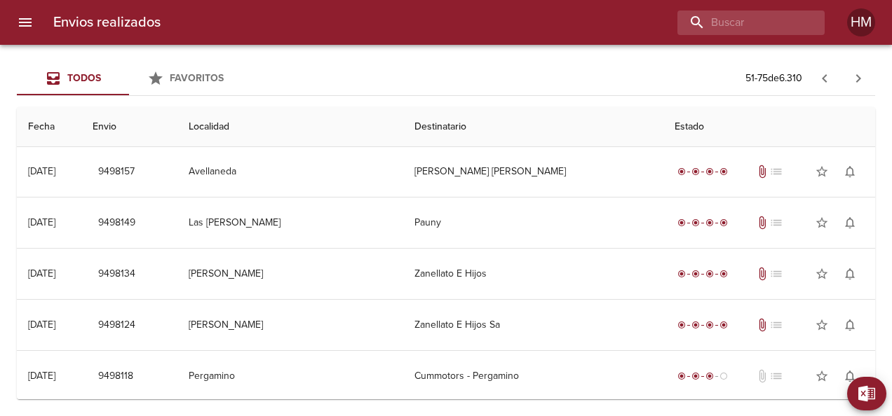
scroll to position [740, 0]
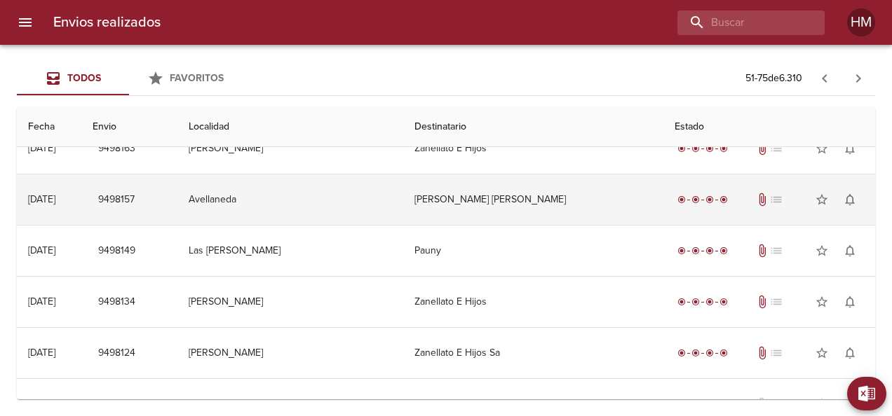
click at [469, 195] on td "[PERSON_NAME] [PERSON_NAME]" at bounding box center [532, 200] width 259 height 50
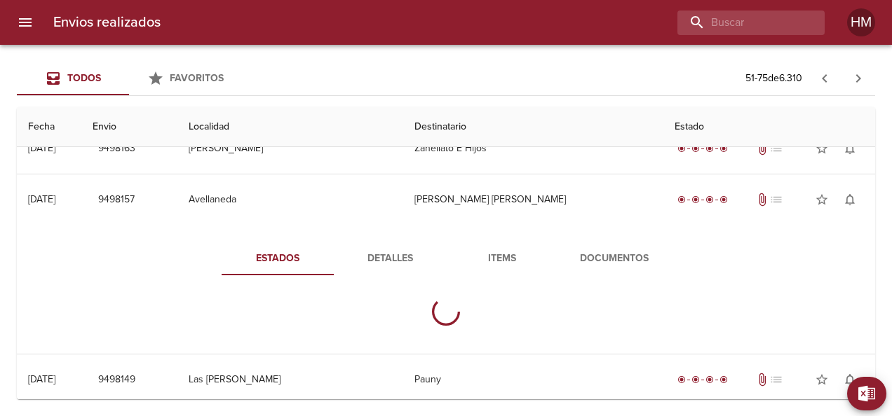
click at [398, 252] on span "Detalles" at bounding box center [389, 259] width 95 height 18
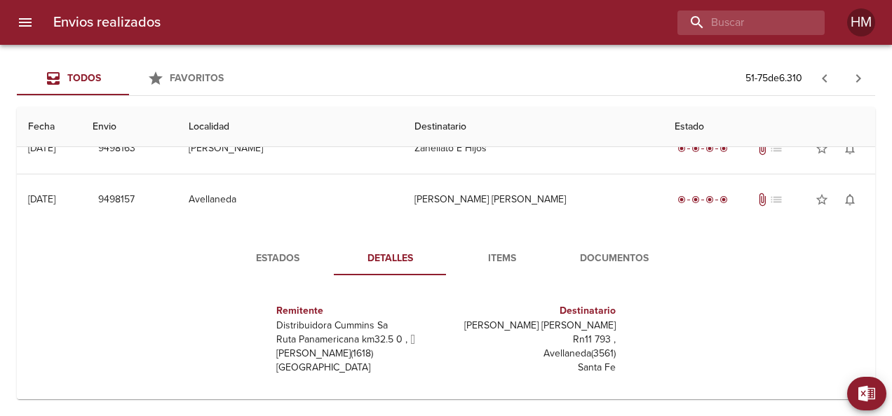
scroll to position [811, 0]
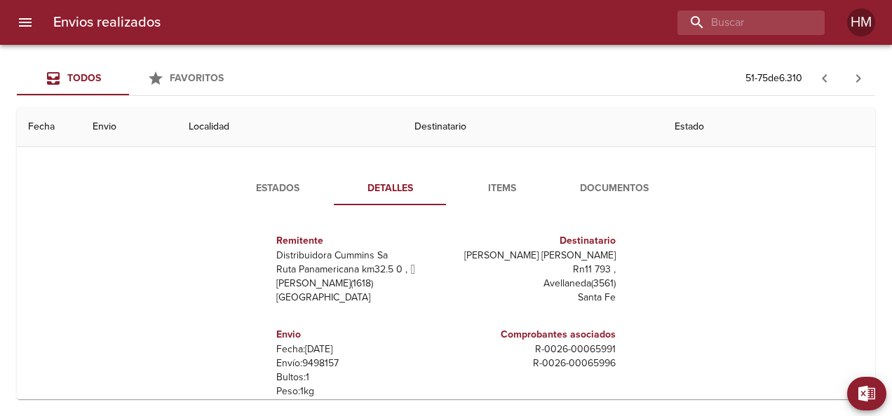
click at [311, 357] on p "Envío: 9498157" at bounding box center [358, 364] width 164 height 14
copy p "9498157"
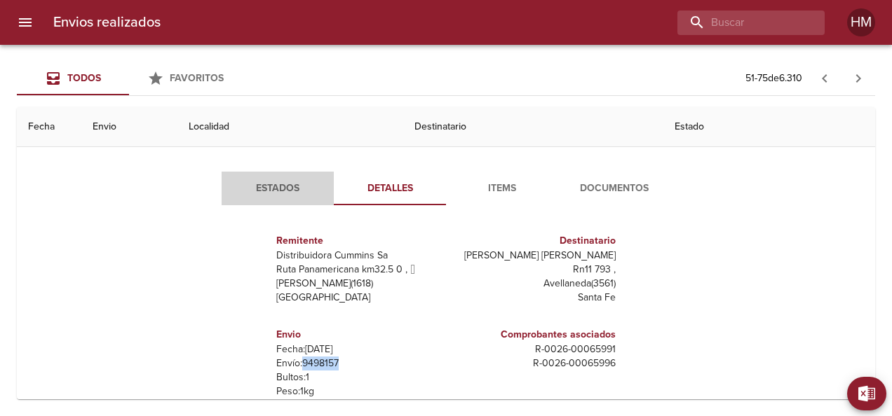
click at [271, 187] on span "Estados" at bounding box center [277, 189] width 95 height 18
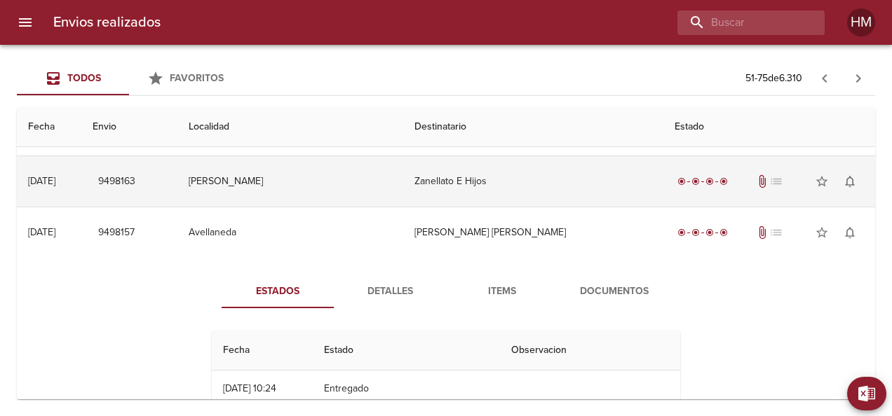
scroll to position [670, 0]
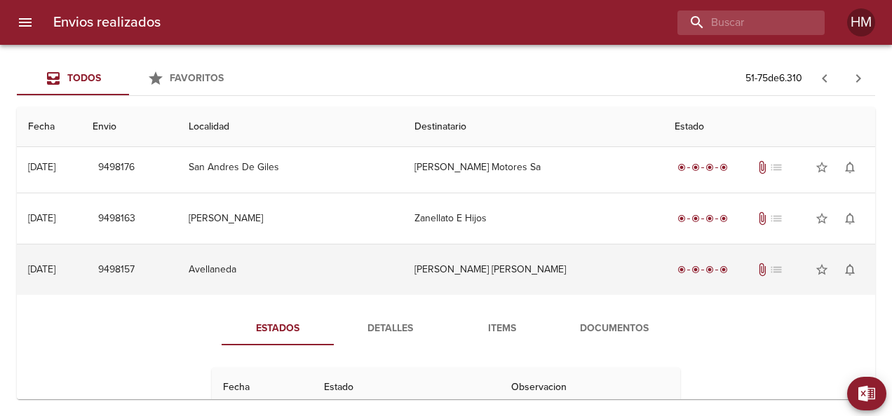
click at [403, 254] on td "[PERSON_NAME] [PERSON_NAME]" at bounding box center [532, 270] width 259 height 50
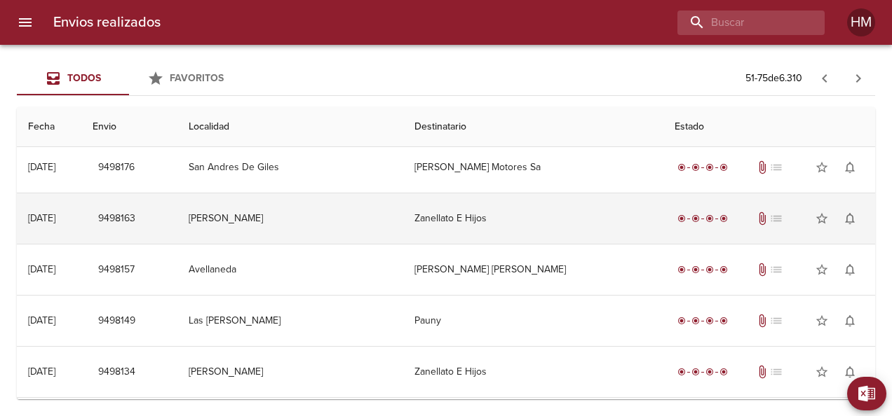
click at [403, 226] on td "Zanellato E Hijos" at bounding box center [532, 219] width 259 height 50
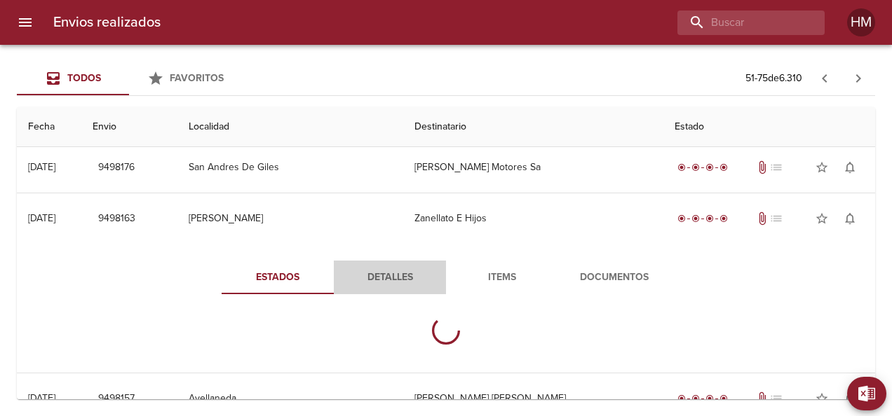
click at [355, 276] on span "Detalles" at bounding box center [389, 278] width 95 height 18
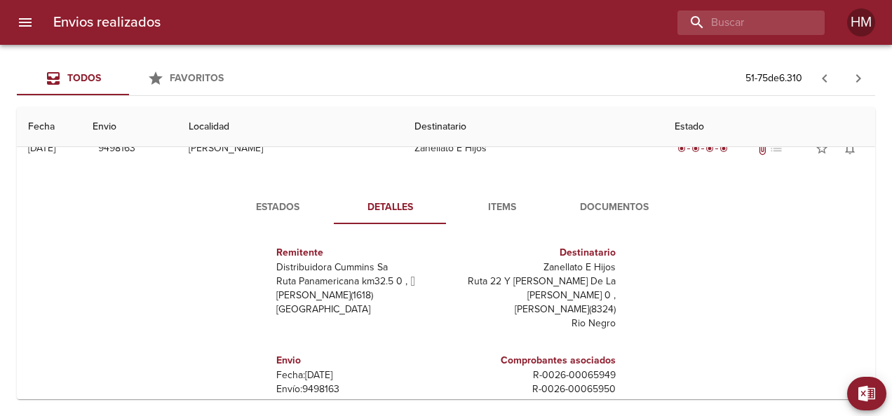
scroll to position [811, 0]
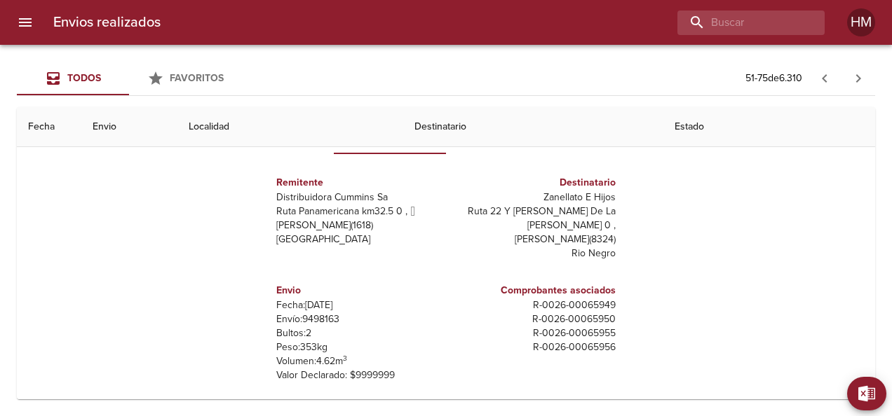
click at [318, 313] on p "Envío: 9498163" at bounding box center [358, 320] width 164 height 14
copy p "9498163"
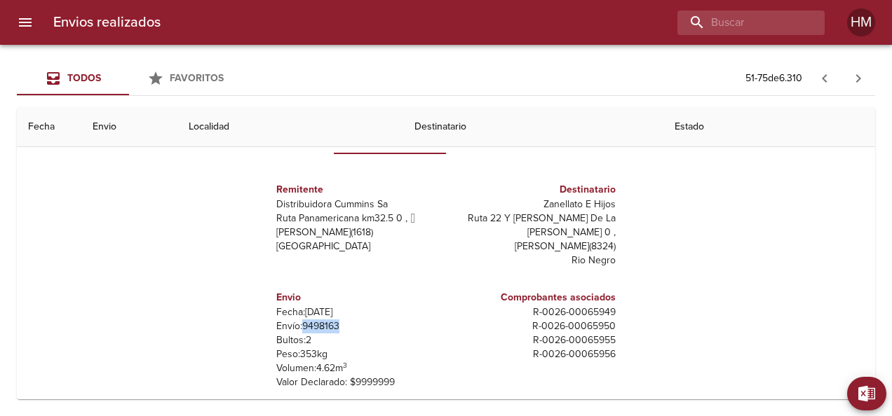
scroll to position [740, 0]
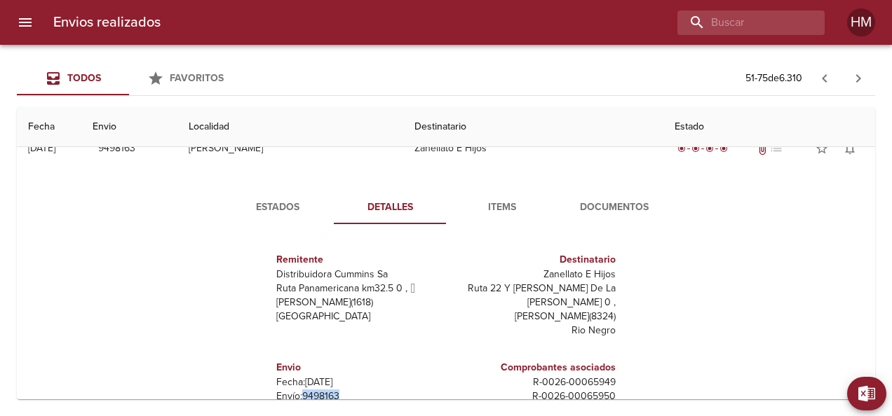
click at [277, 208] on span "Estados" at bounding box center [277, 208] width 95 height 18
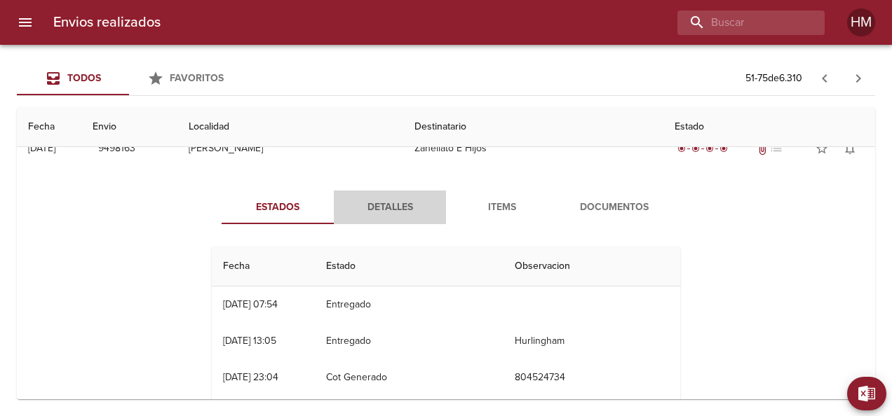
click at [387, 206] on span "Detalles" at bounding box center [389, 208] width 95 height 18
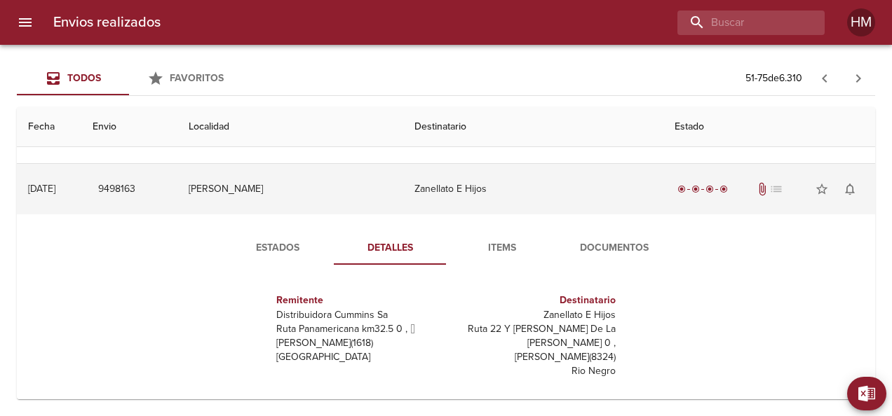
scroll to position [670, 0]
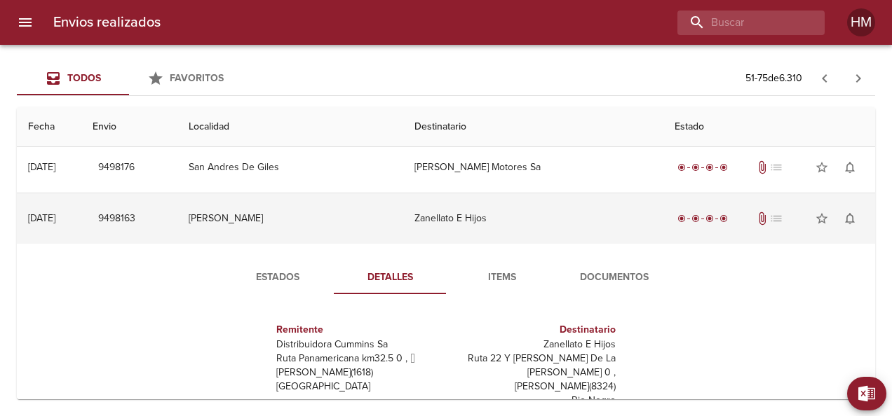
click at [403, 216] on td "Zanellato E Hijos" at bounding box center [532, 219] width 259 height 50
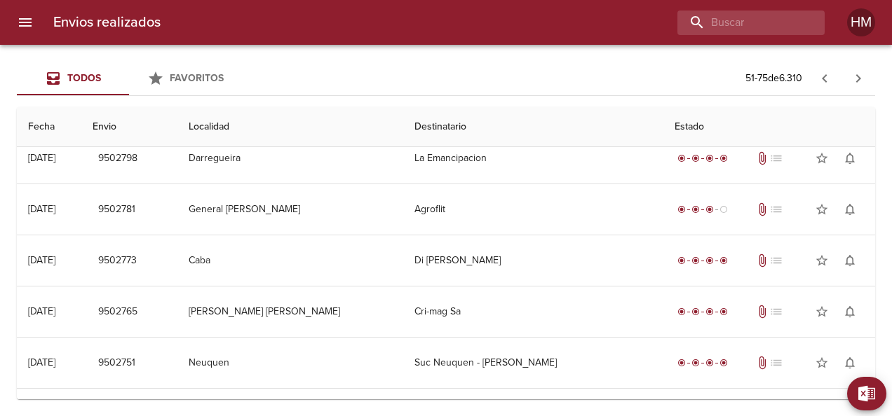
scroll to position [0, 0]
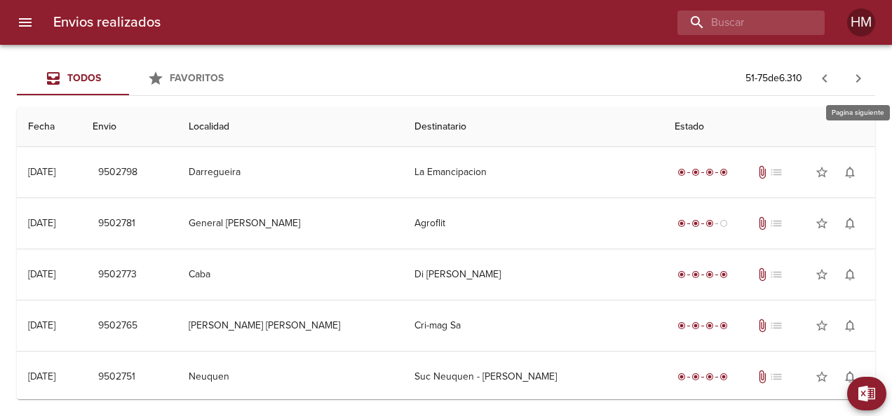
click at [852, 81] on icon "button" at bounding box center [858, 78] width 17 height 17
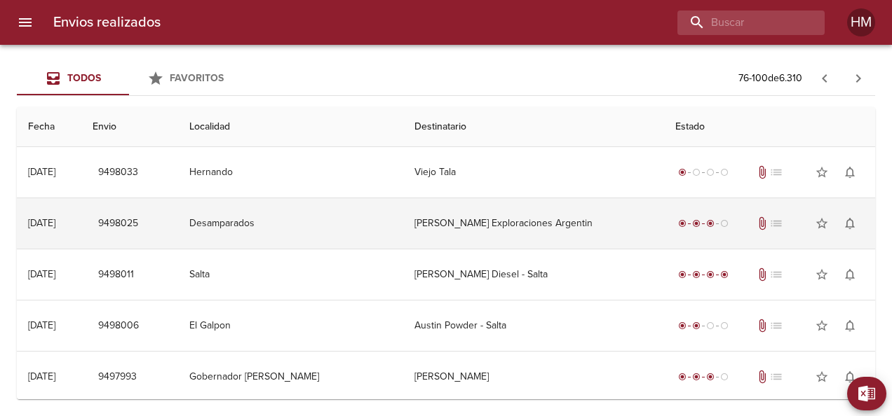
click at [519, 237] on td "[PERSON_NAME] Exploraciones Argentin" at bounding box center [533, 223] width 260 height 50
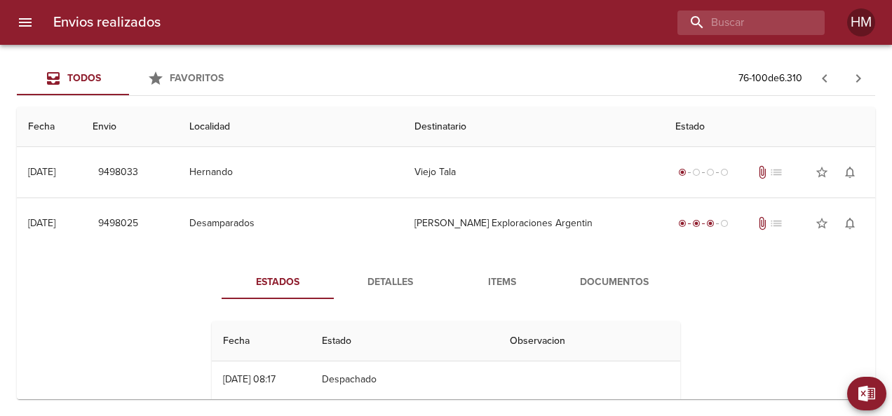
scroll to position [70, 0]
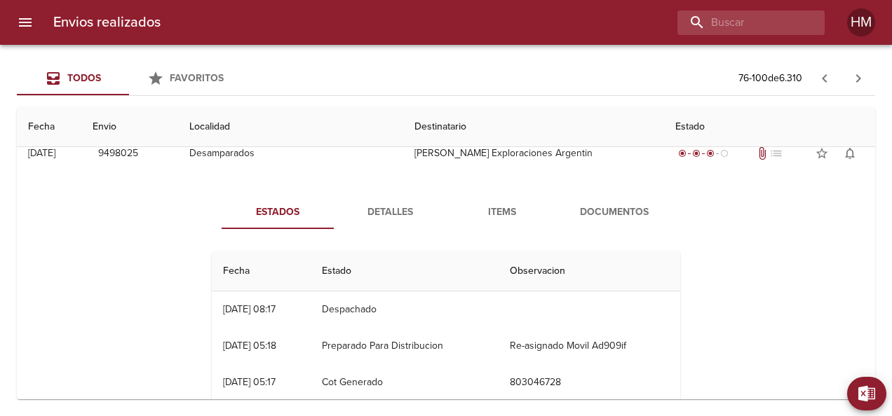
click at [387, 219] on span "Detalles" at bounding box center [389, 213] width 95 height 18
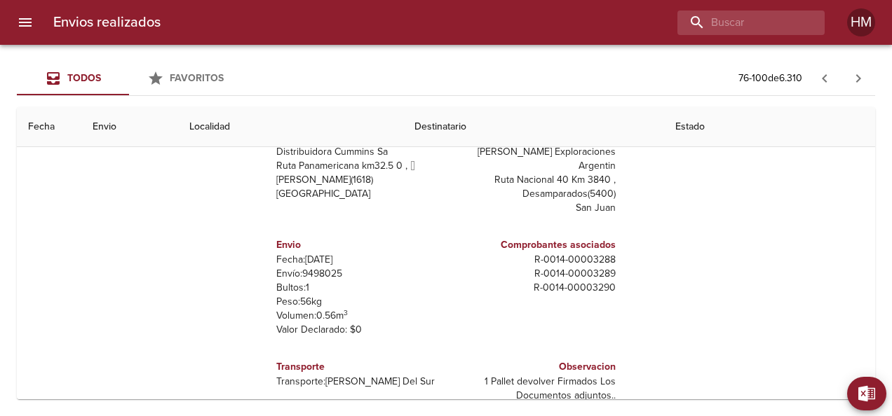
scroll to position [210, 0]
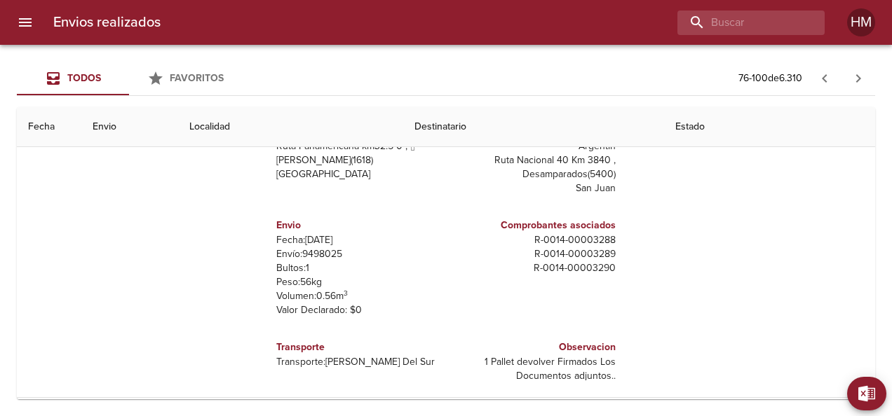
click at [318, 248] on p "Envío: 9498025" at bounding box center [358, 255] width 164 height 14
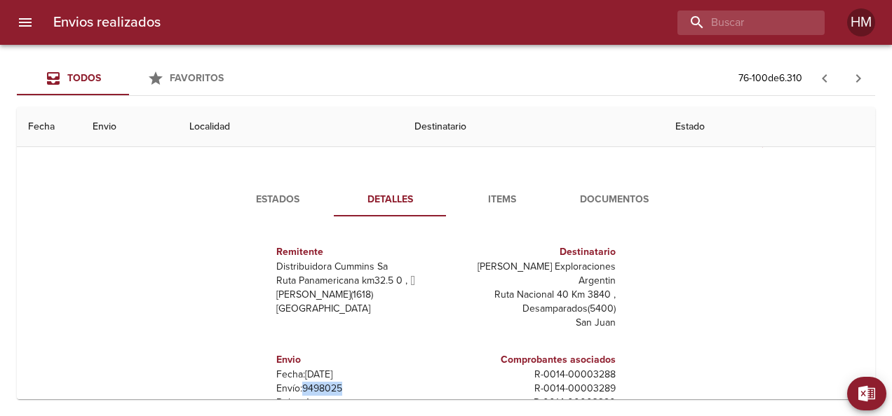
scroll to position [70, 0]
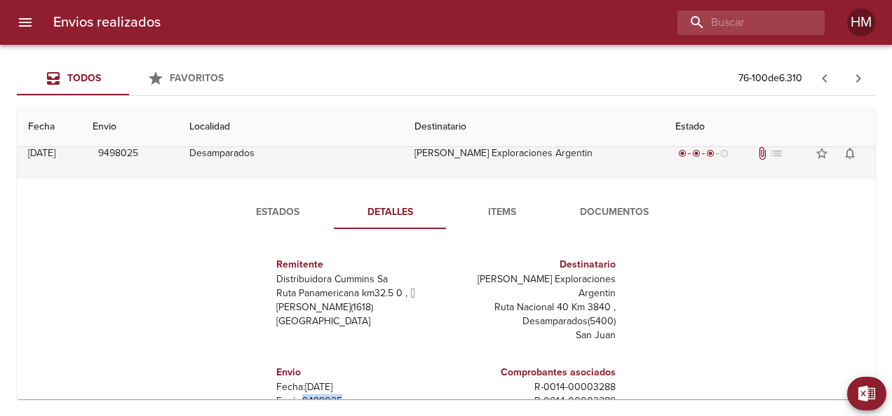
click at [432, 163] on td "[PERSON_NAME] Exploraciones Argentin" at bounding box center [533, 153] width 260 height 50
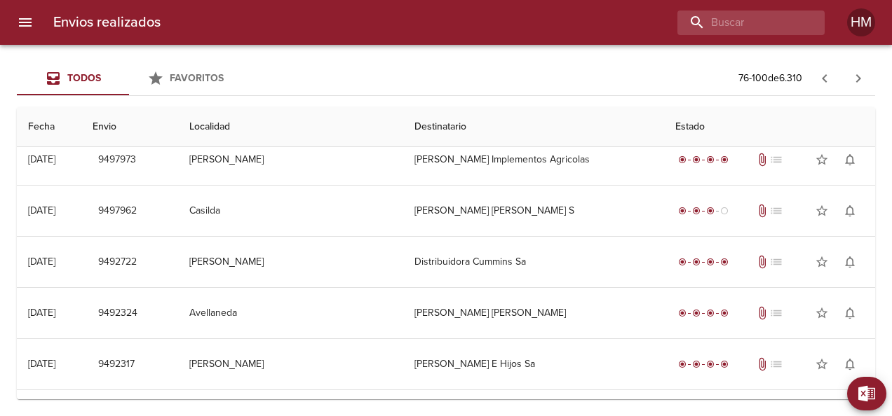
scroll to position [0, 0]
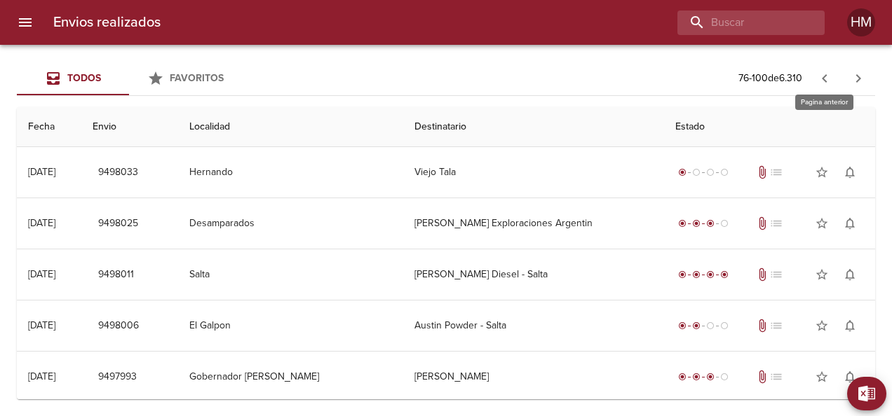
click at [827, 81] on icon "button" at bounding box center [824, 78] width 17 height 17
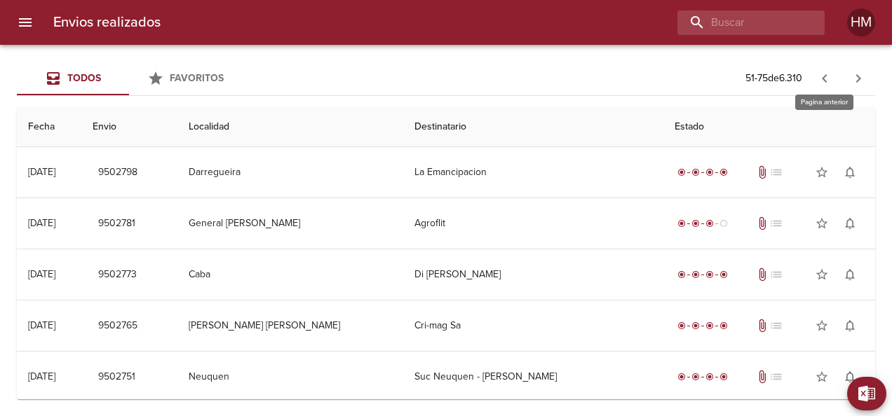
click at [822, 72] on icon "button" at bounding box center [824, 78] width 17 height 17
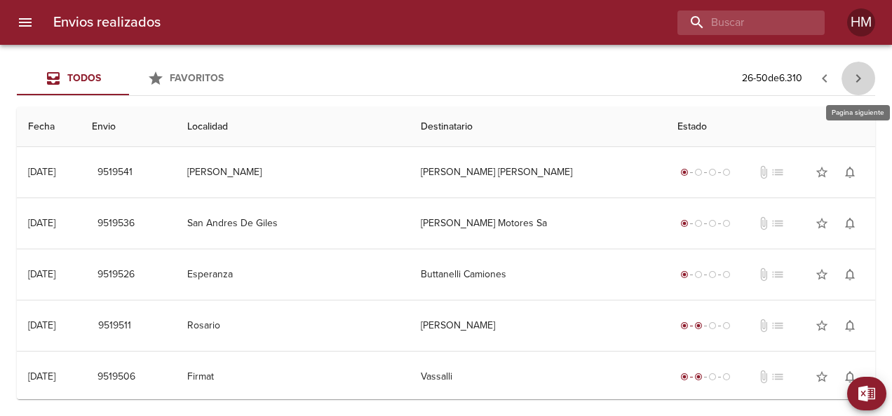
click at [862, 77] on icon "button" at bounding box center [858, 78] width 17 height 17
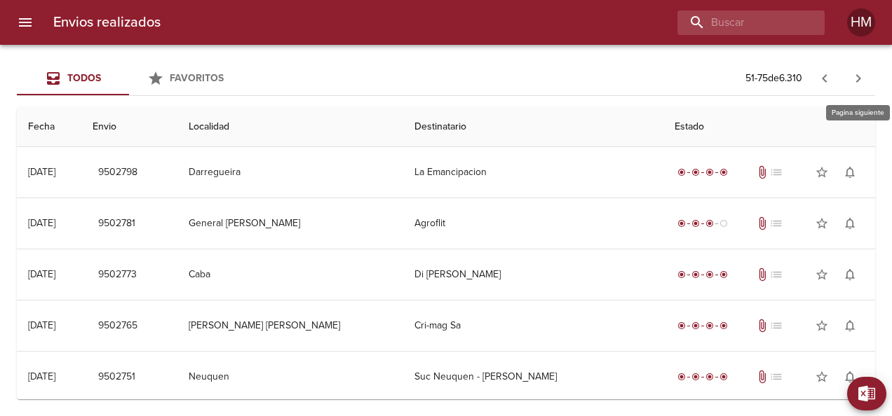
click at [862, 77] on icon "button" at bounding box center [858, 78] width 17 height 17
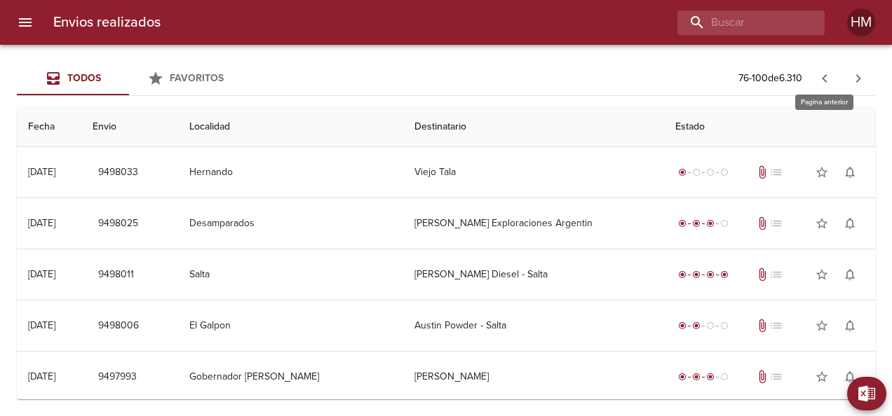
click at [819, 72] on icon "button" at bounding box center [824, 78] width 17 height 17
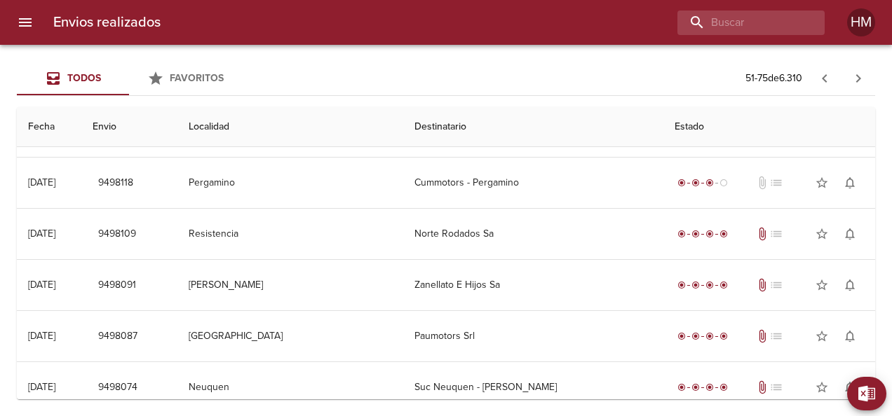
scroll to position [1021, 0]
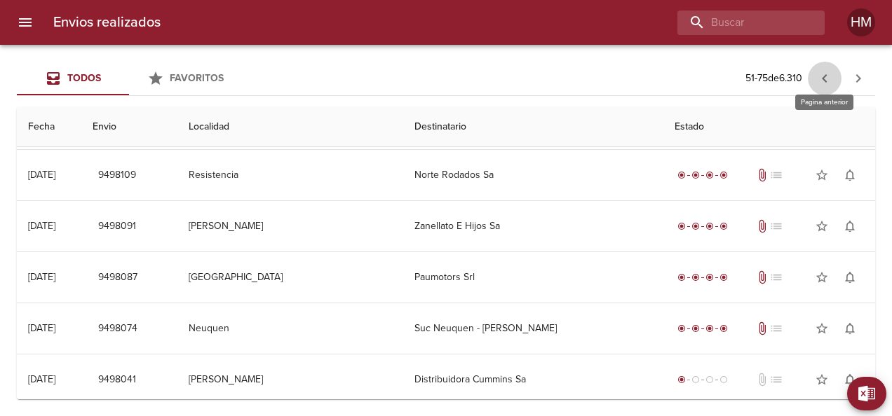
click at [828, 82] on icon "button" at bounding box center [824, 78] width 17 height 17
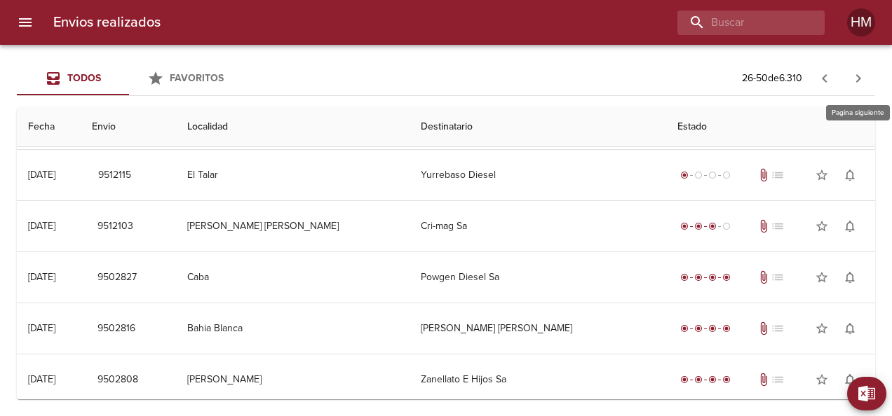
click at [862, 74] on icon "button" at bounding box center [858, 78] width 17 height 17
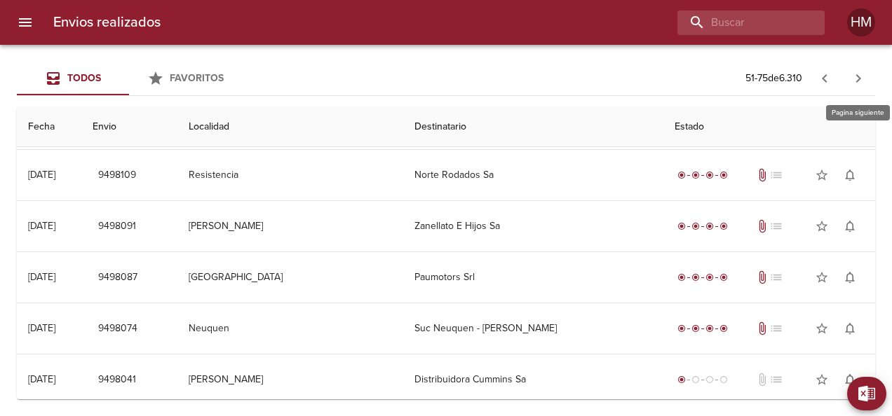
scroll to position [0, 0]
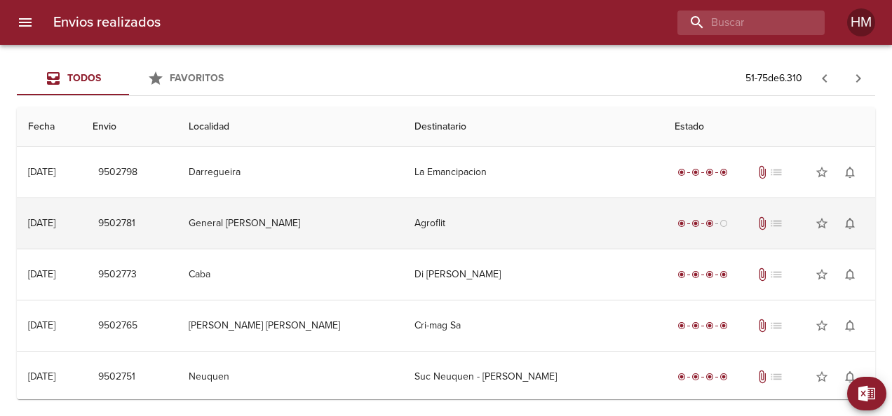
click at [511, 230] on td "Agroflit" at bounding box center [532, 223] width 259 height 50
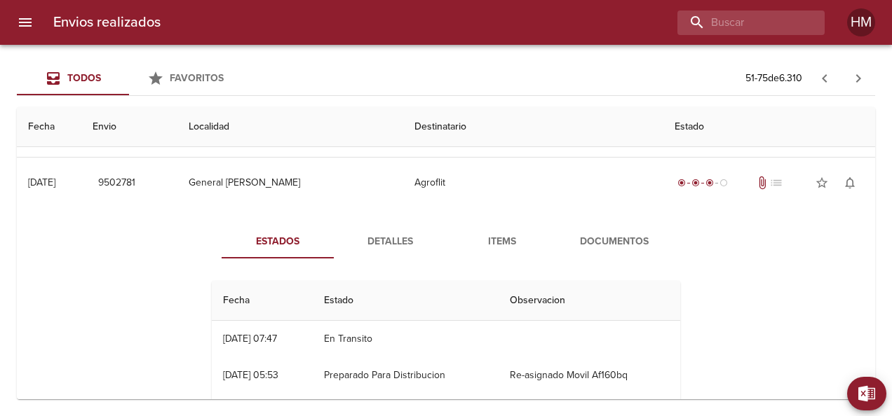
scroll to position [70, 0]
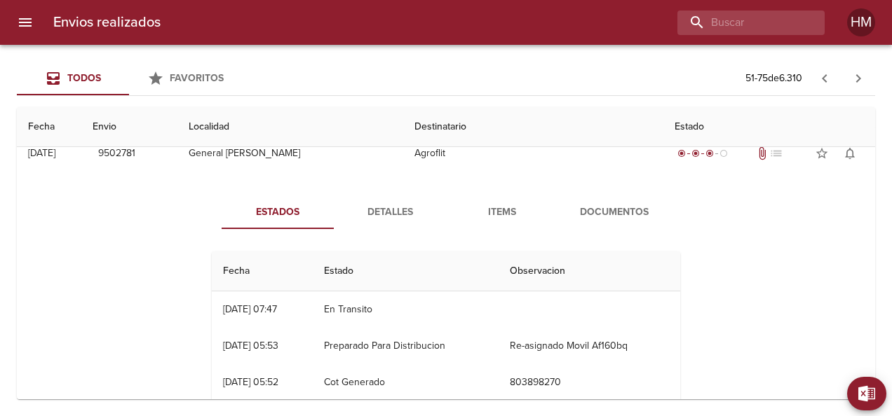
click at [400, 215] on span "Detalles" at bounding box center [389, 213] width 95 height 18
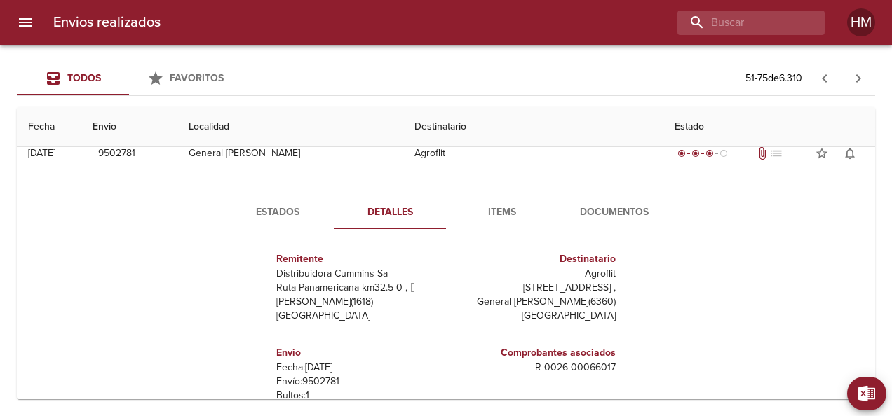
scroll to position [7, 0]
click at [316, 381] on p "Envío: 9502781" at bounding box center [358, 381] width 164 height 14
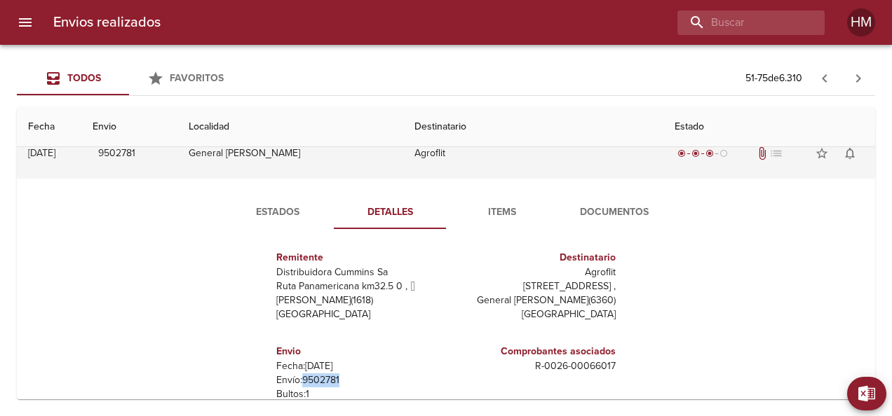
scroll to position [0, 0]
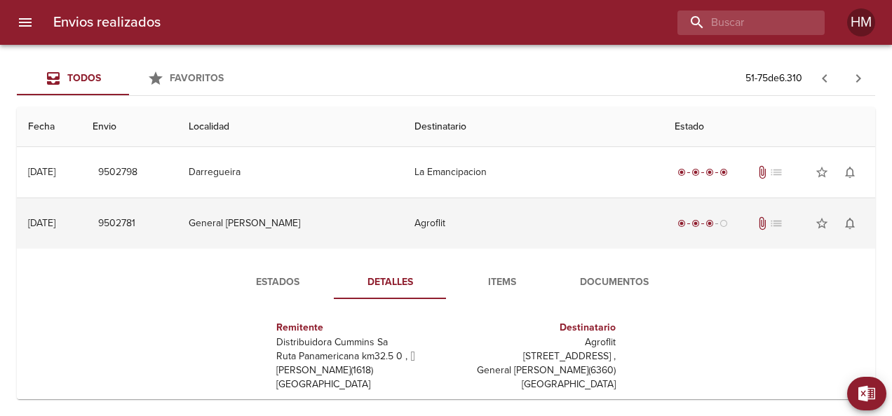
click at [403, 231] on td "Agroflit" at bounding box center [532, 223] width 259 height 50
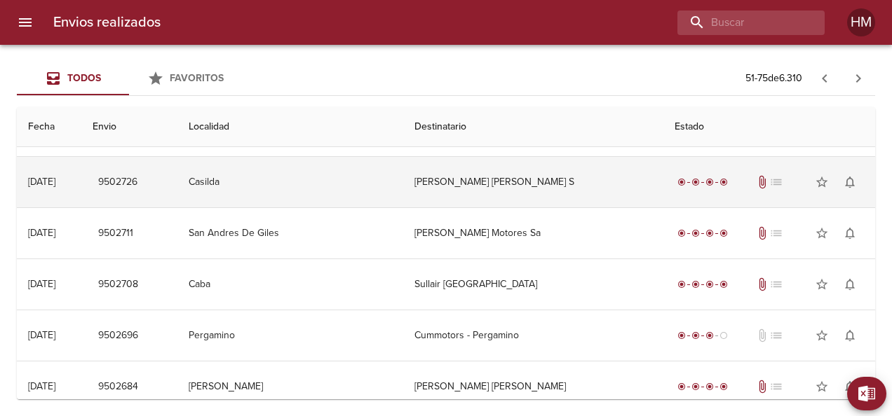
scroll to position [351, 0]
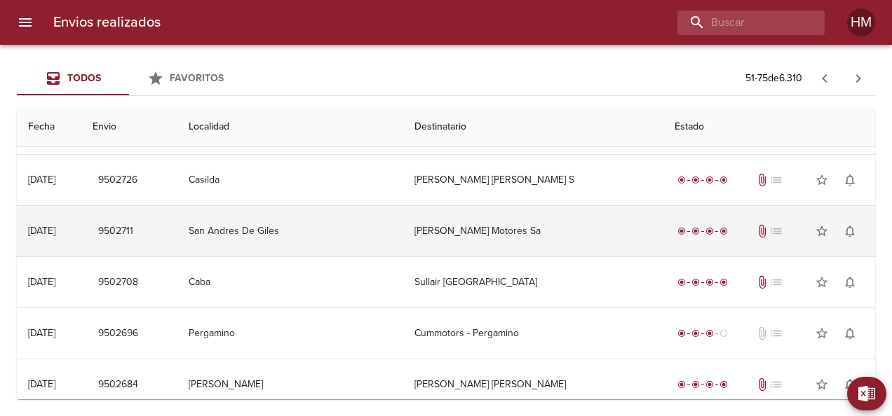
click at [480, 227] on td "[PERSON_NAME] Motores Sa" at bounding box center [532, 231] width 259 height 50
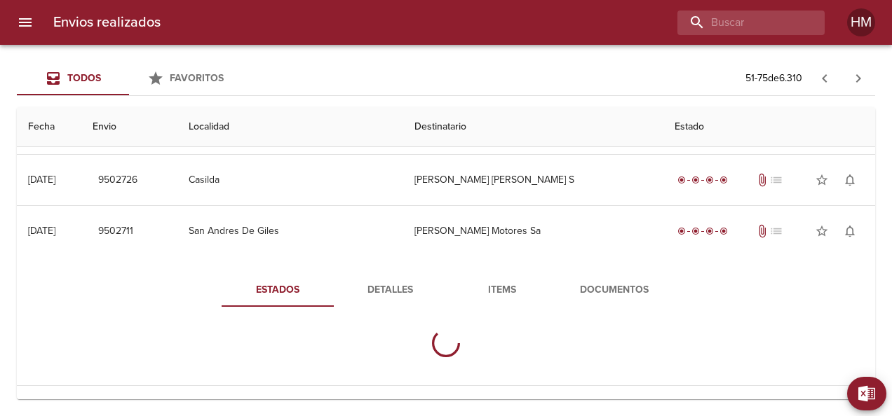
click at [384, 293] on span "Detalles" at bounding box center [389, 291] width 95 height 18
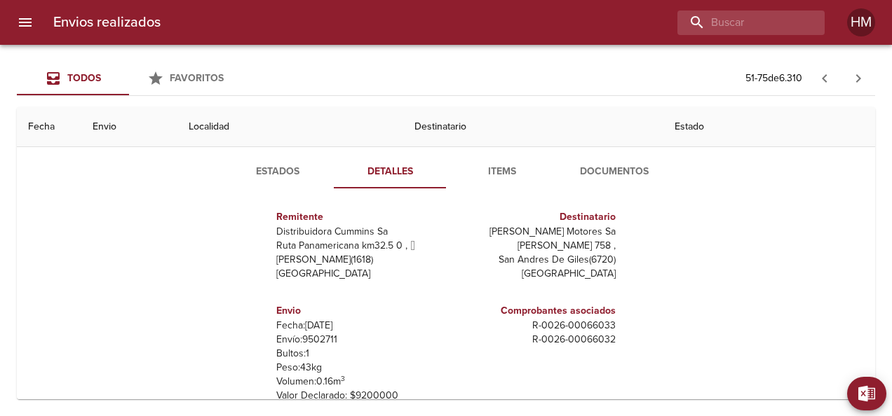
scroll to position [491, 0]
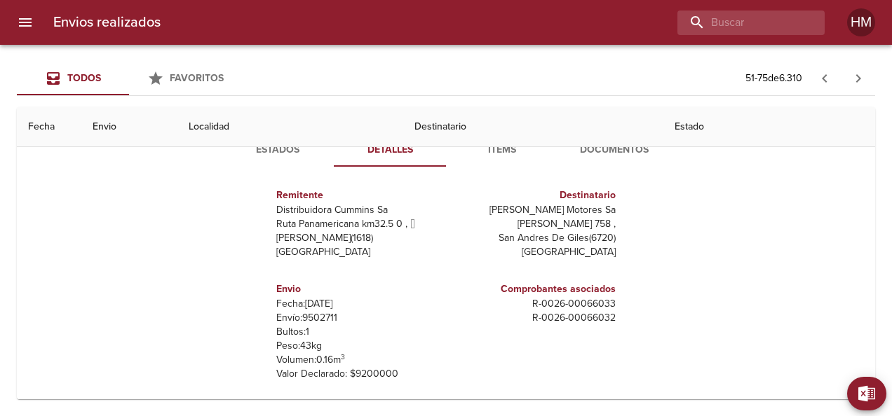
click at [307, 315] on p "Envío: 9502711" at bounding box center [358, 318] width 164 height 14
click at [281, 153] on span "Estados" at bounding box center [277, 151] width 95 height 18
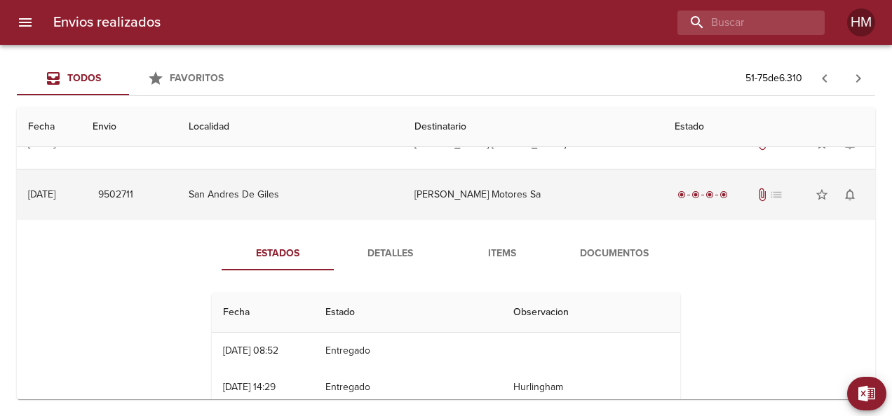
scroll to position [351, 0]
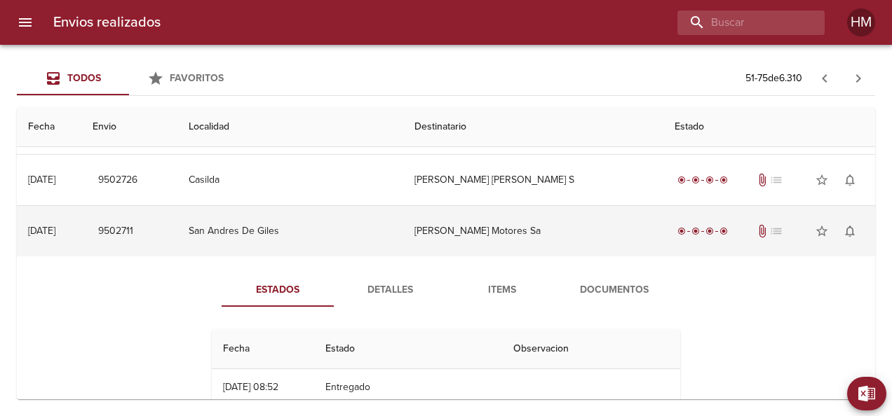
click at [456, 220] on td "[PERSON_NAME] Motores Sa" at bounding box center [532, 231] width 259 height 50
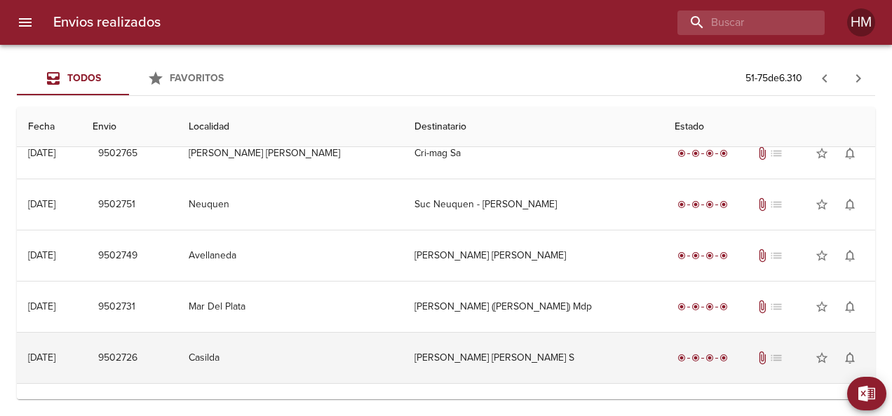
scroll to position [140, 0]
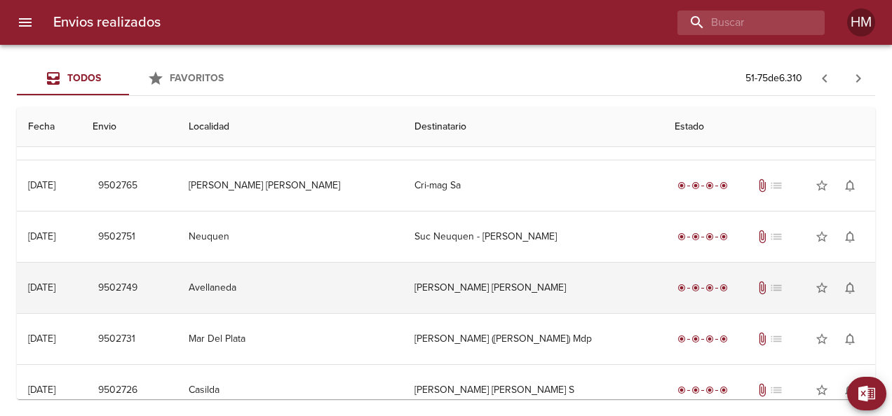
click at [478, 285] on td "[PERSON_NAME] [PERSON_NAME]" at bounding box center [532, 288] width 259 height 50
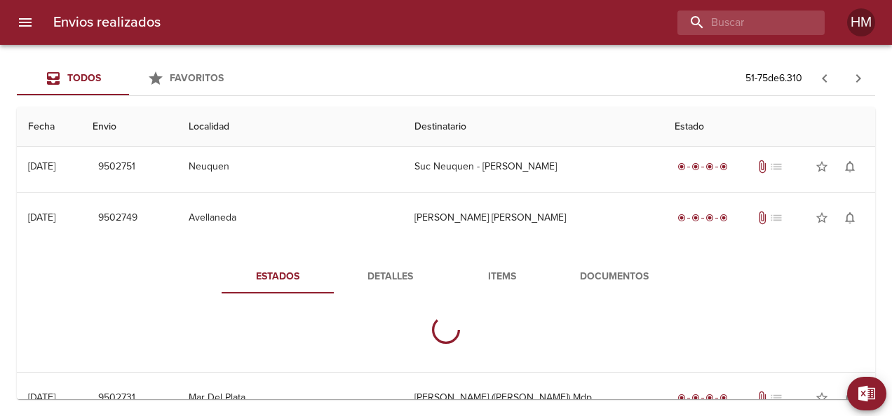
click at [402, 269] on span "Detalles" at bounding box center [389, 278] width 95 height 18
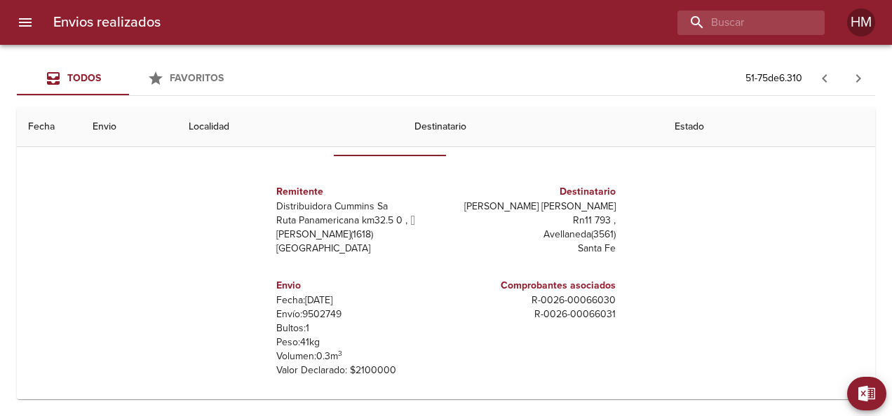
scroll to position [351, 0]
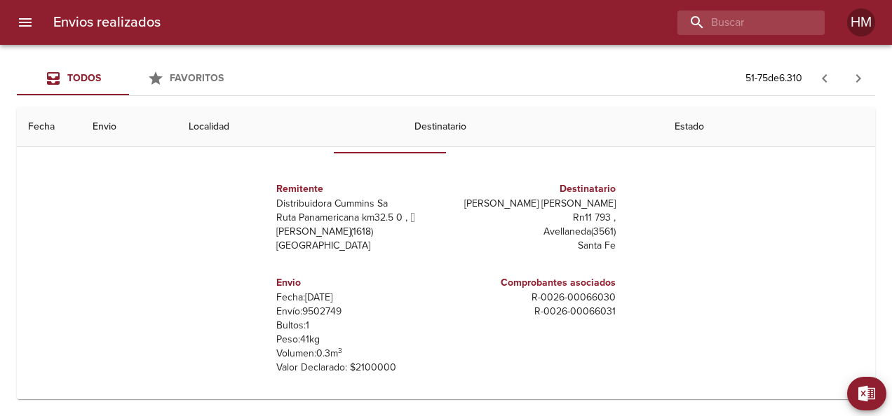
click at [323, 312] on p "Envío: 9502749" at bounding box center [358, 312] width 164 height 14
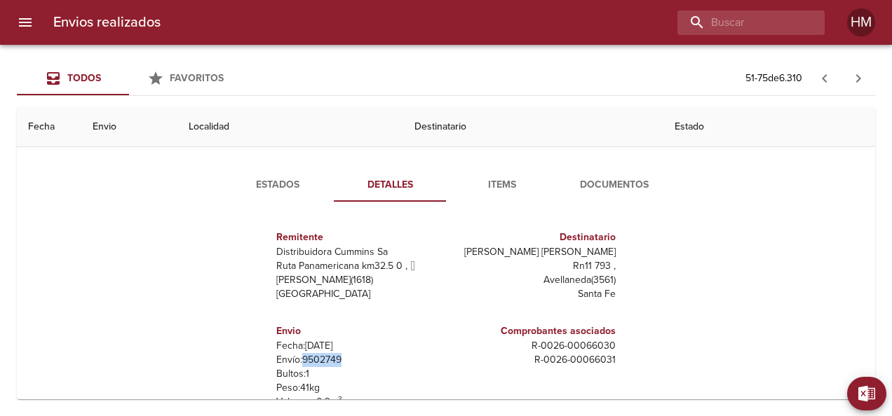
scroll to position [280, 0]
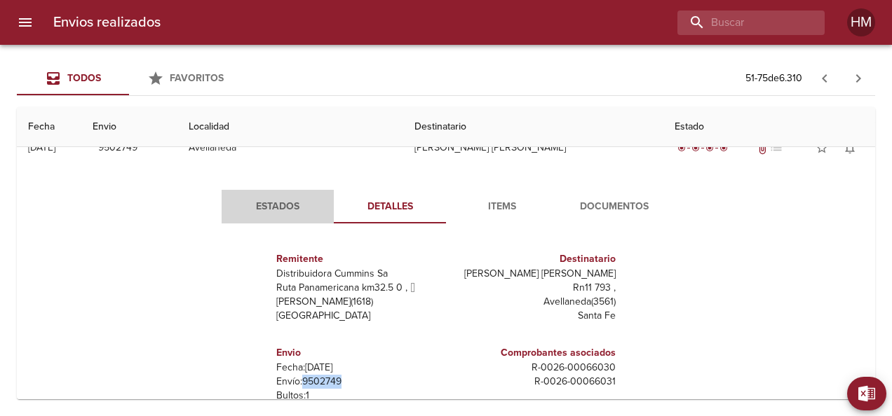
click at [268, 201] on span "Estados" at bounding box center [277, 207] width 95 height 18
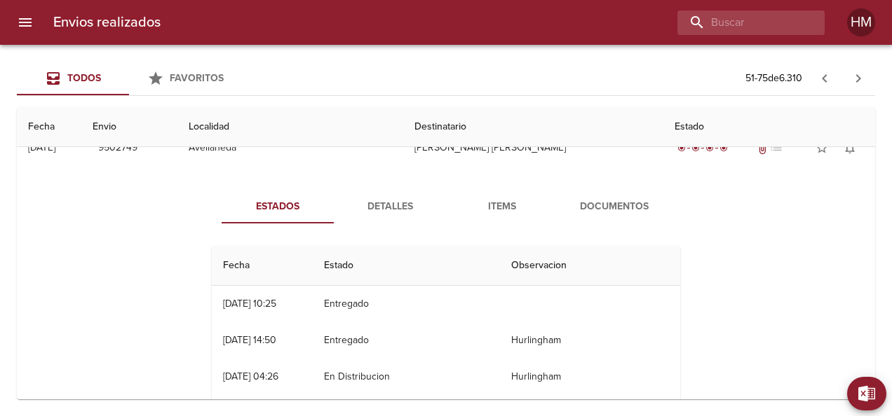
scroll to position [210, 0]
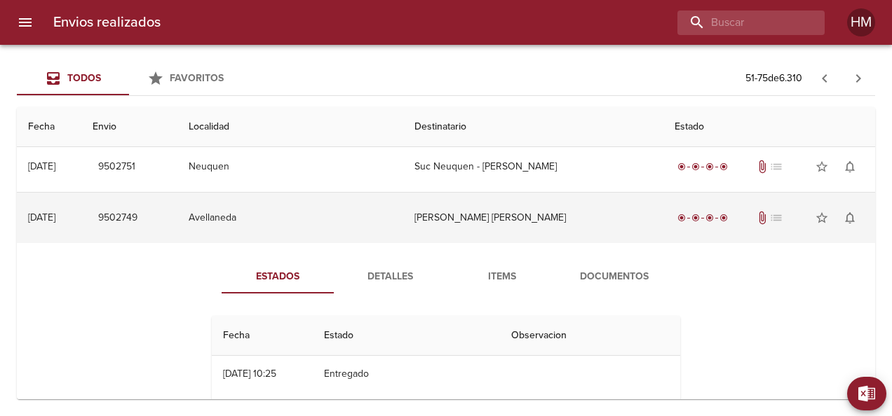
click at [457, 231] on td "[PERSON_NAME] [PERSON_NAME]" at bounding box center [532, 218] width 259 height 50
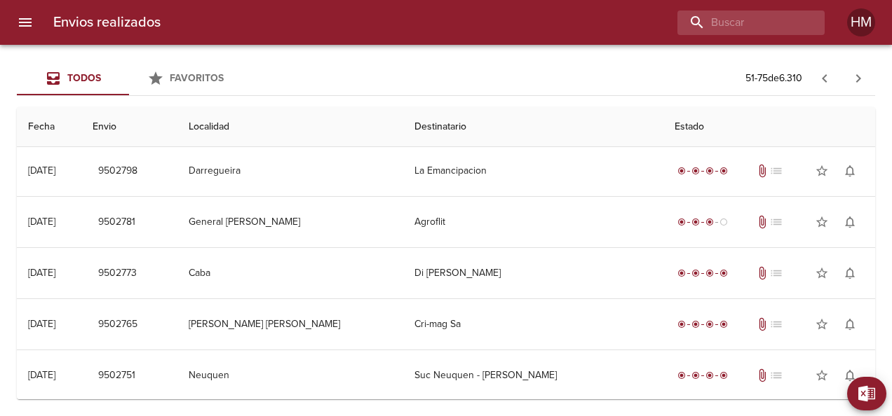
scroll to position [0, 0]
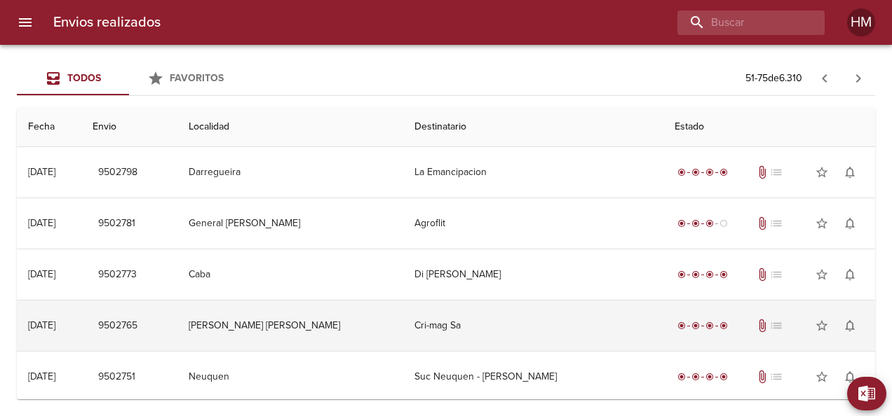
click at [473, 318] on td "Cri-mag Sa" at bounding box center [532, 326] width 259 height 50
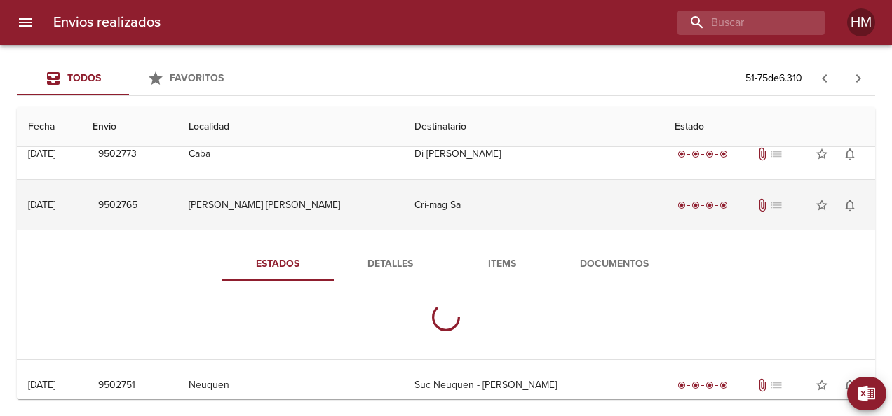
scroll to position [140, 0]
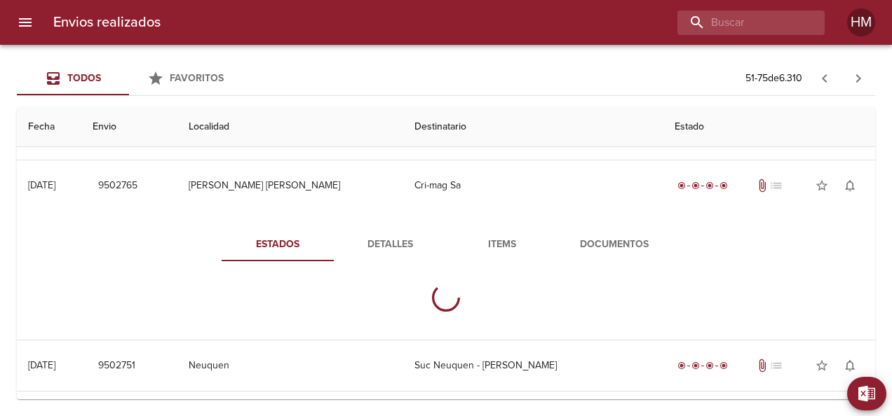
click at [390, 243] on span "Detalles" at bounding box center [389, 245] width 95 height 18
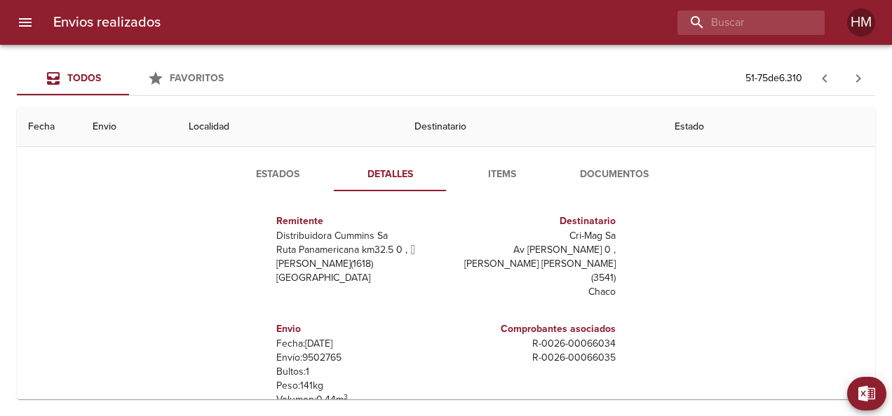
scroll to position [7, 0]
click at [330, 350] on p "Envío: 9502765" at bounding box center [358, 357] width 164 height 14
click at [279, 173] on span "Estados" at bounding box center [277, 175] width 95 height 18
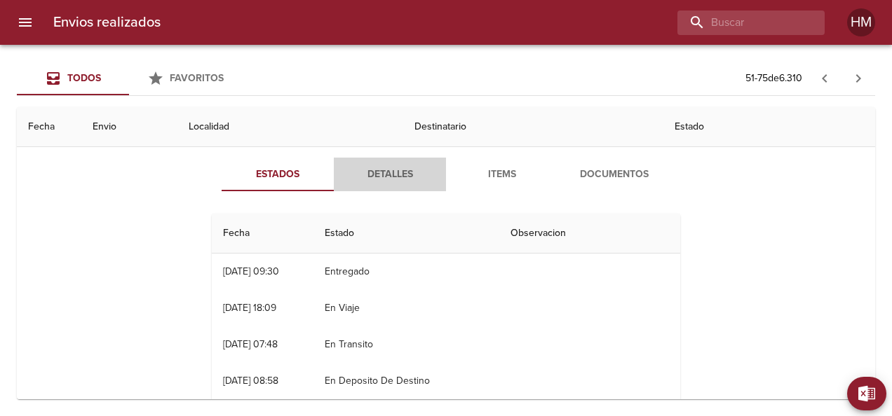
click at [379, 171] on span "Detalles" at bounding box center [389, 175] width 95 height 18
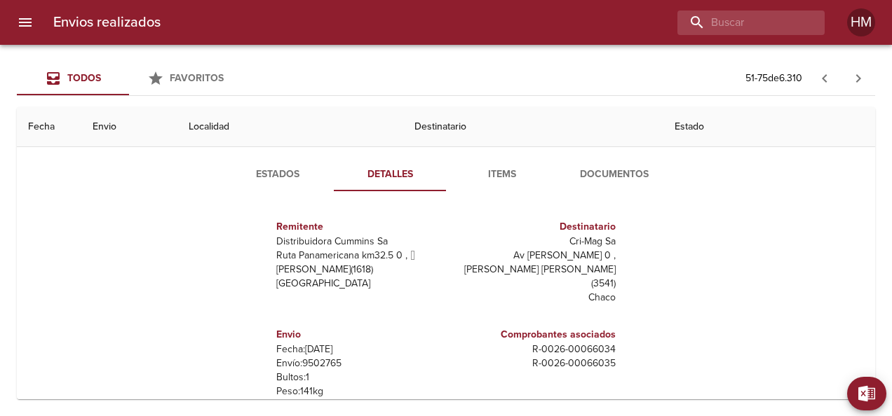
click at [325, 357] on p "Envío: 9502765" at bounding box center [358, 364] width 164 height 14
click at [276, 175] on span "Estados" at bounding box center [277, 175] width 95 height 18
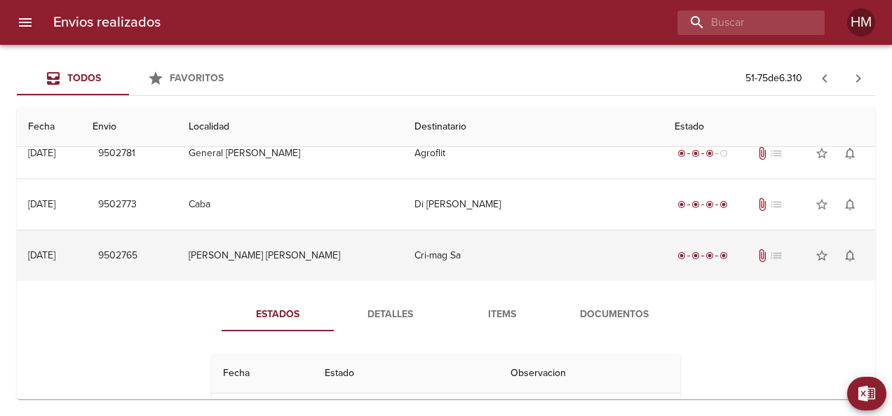
click at [437, 242] on td "Cri-mag Sa" at bounding box center [532, 256] width 259 height 50
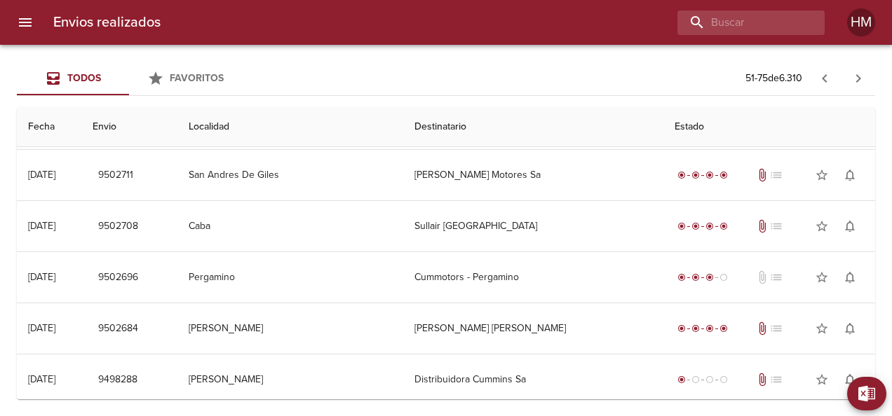
scroll to position [491, 0]
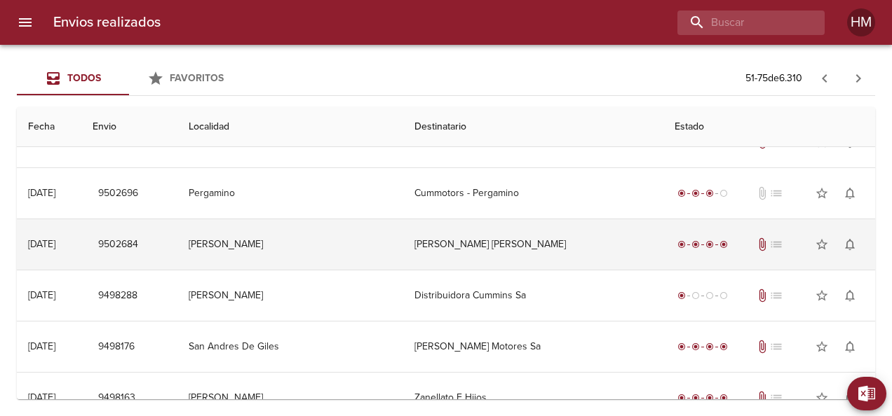
click at [443, 232] on td "[PERSON_NAME] [PERSON_NAME]" at bounding box center [532, 244] width 259 height 50
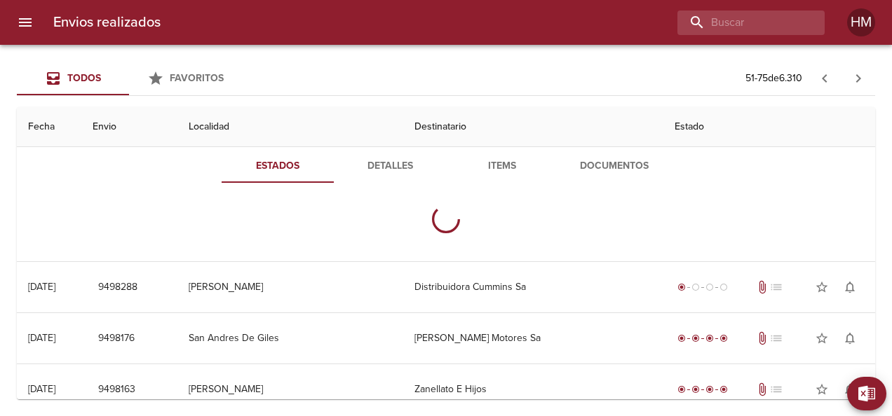
scroll to position [631, 0]
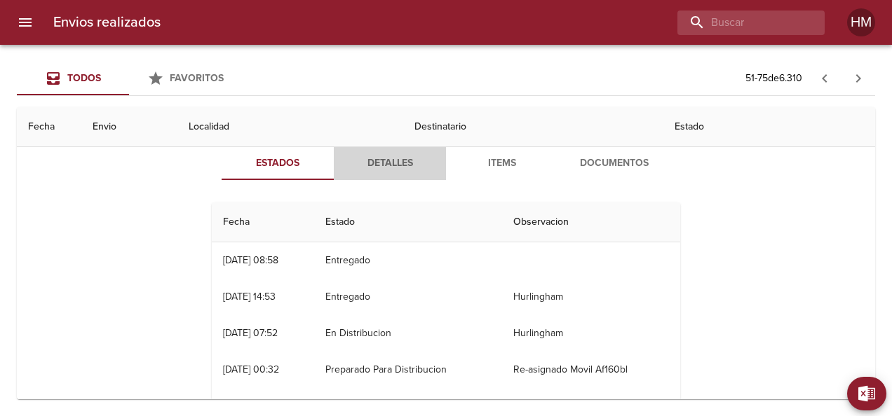
click at [386, 165] on span "Detalles" at bounding box center [389, 164] width 95 height 18
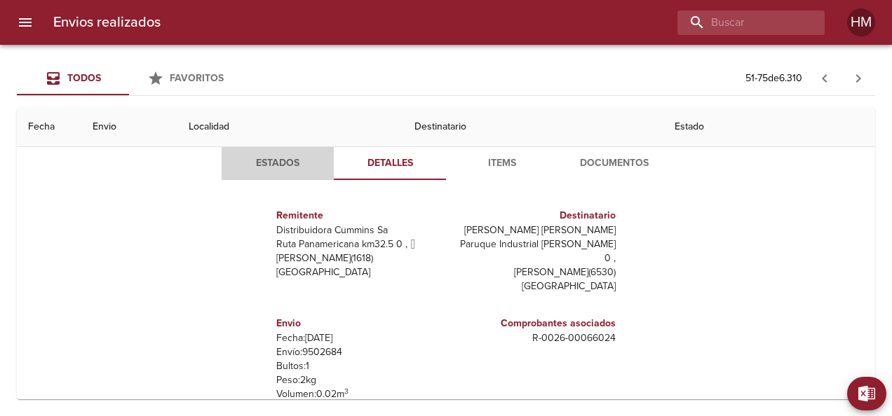
click at [276, 158] on span "Estados" at bounding box center [277, 164] width 95 height 18
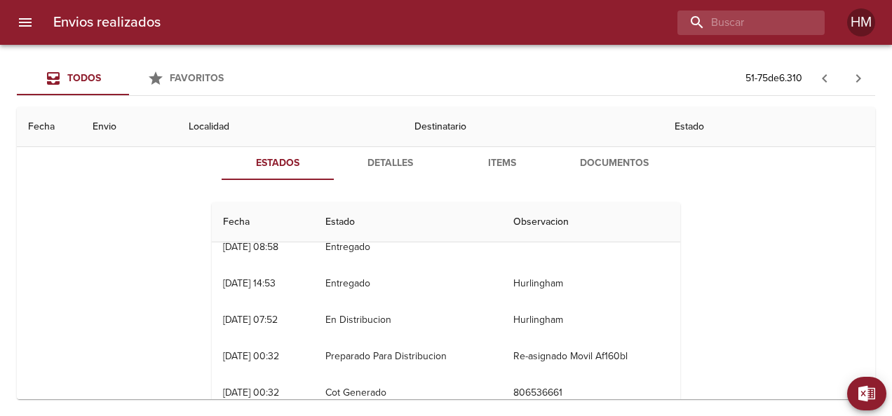
scroll to position [36, 0]
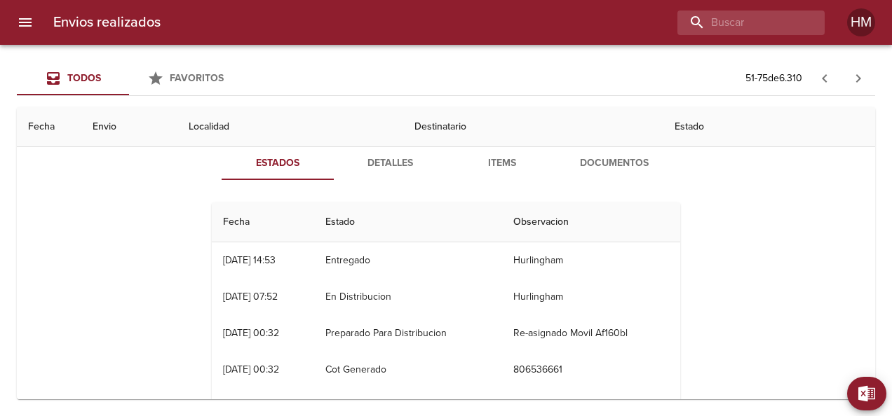
click at [389, 156] on span "Detalles" at bounding box center [389, 164] width 95 height 18
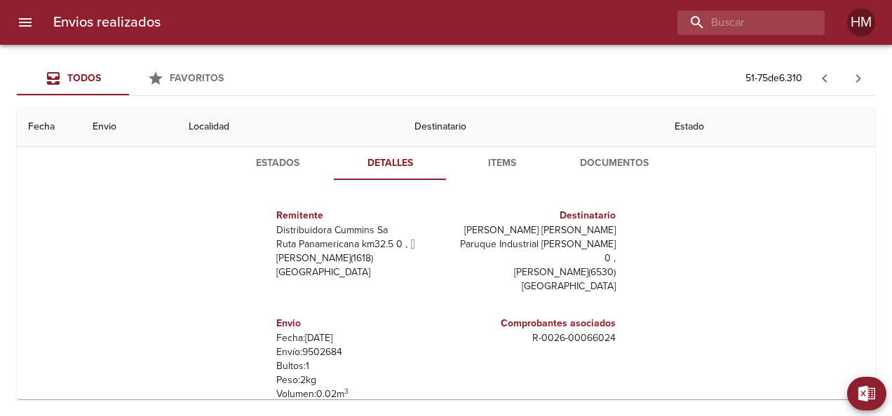
click at [324, 346] on p "Envío: 9502684" at bounding box center [358, 353] width 164 height 14
click at [281, 165] on span "Estados" at bounding box center [277, 164] width 95 height 18
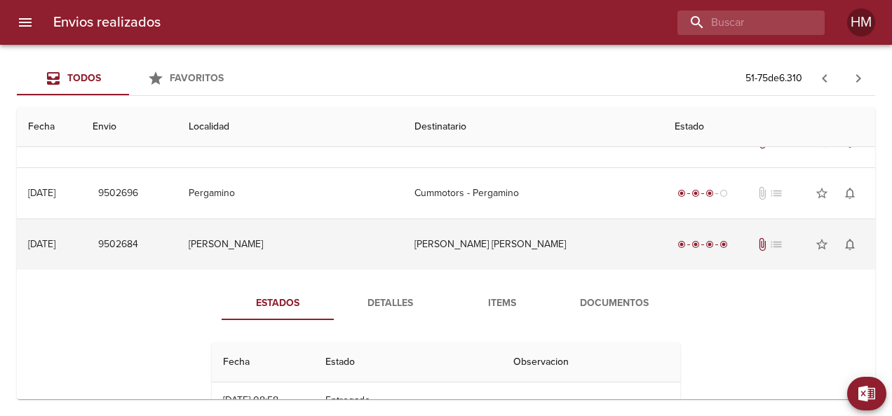
click at [445, 237] on td "[PERSON_NAME] [PERSON_NAME]" at bounding box center [532, 244] width 259 height 50
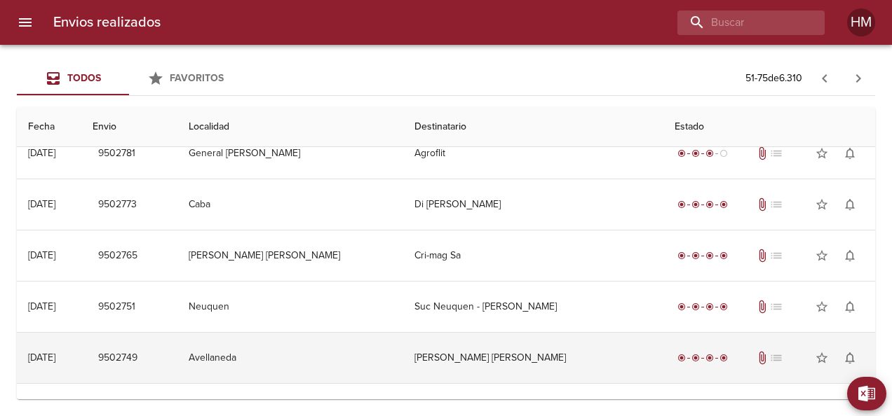
scroll to position [0, 0]
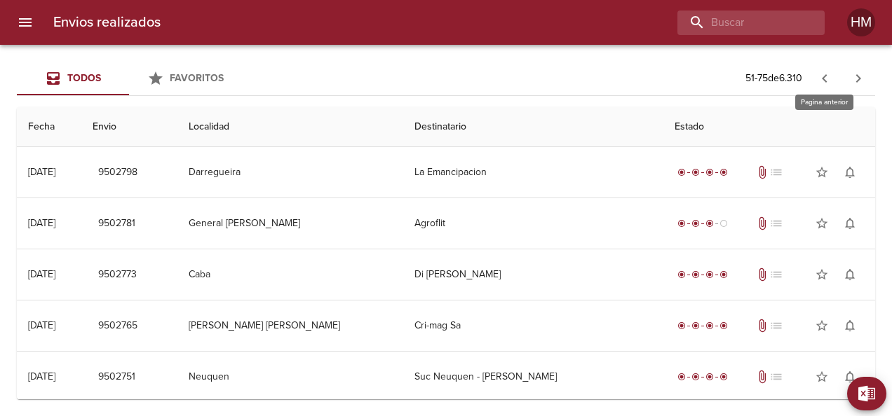
click at [822, 76] on icon "button" at bounding box center [824, 78] width 17 height 17
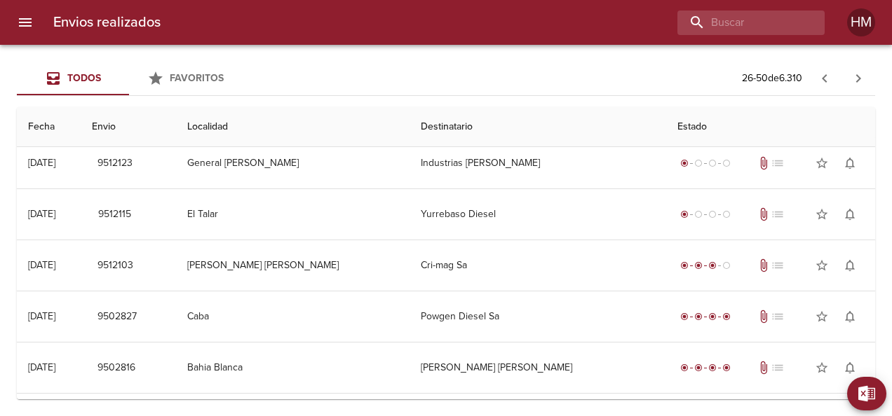
scroll to position [1021, 0]
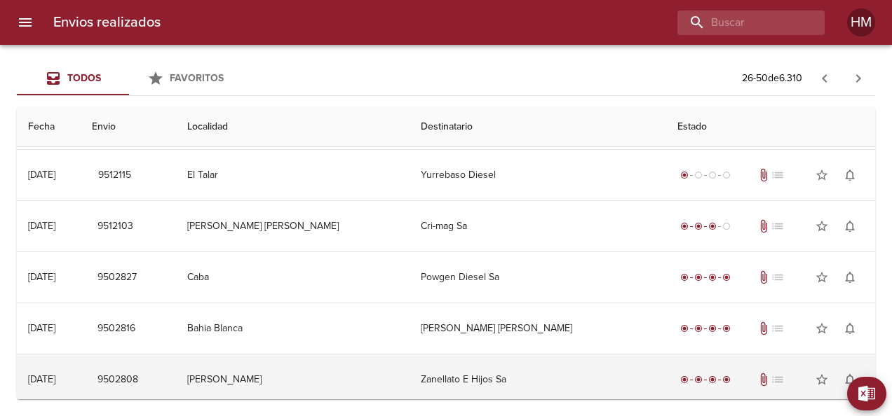
click at [501, 362] on td "Zanellato E Hijos Sa" at bounding box center [537, 380] width 257 height 50
click at [522, 374] on td "Zanellato E Hijos Sa" at bounding box center [537, 380] width 257 height 50
click at [444, 391] on td "Zanellato E Hijos Sa" at bounding box center [537, 380] width 257 height 50
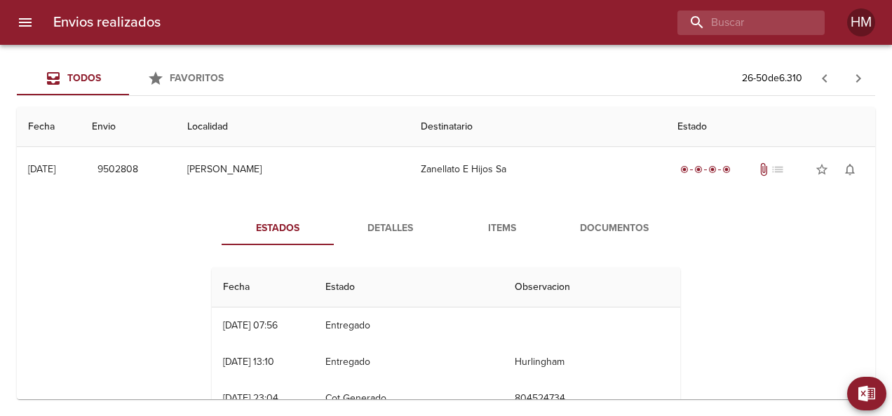
scroll to position [1301, 0]
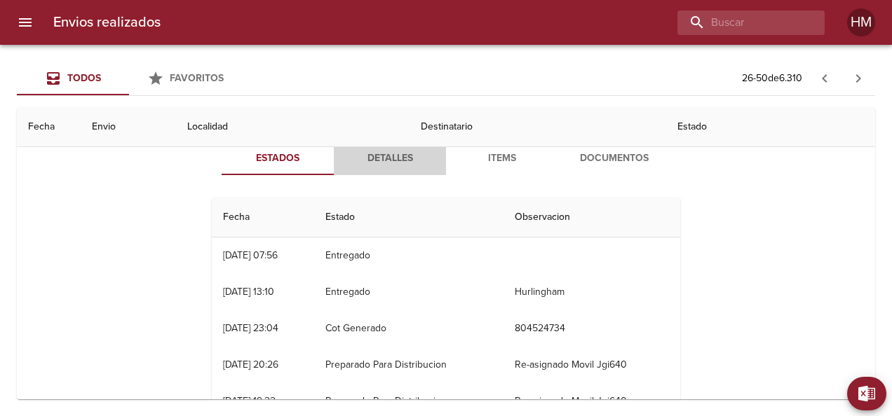
click at [379, 152] on span "Detalles" at bounding box center [389, 159] width 95 height 18
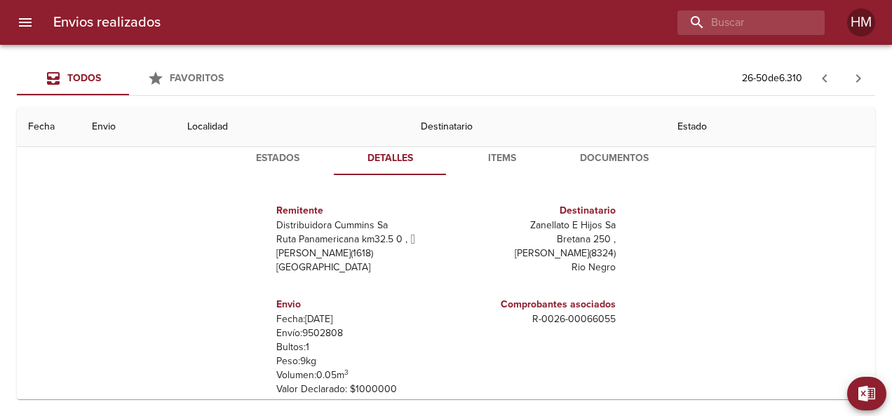
scroll to position [7, 0]
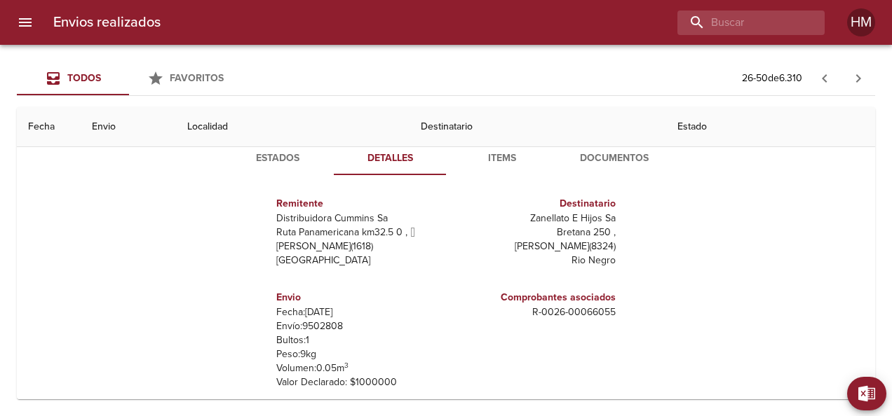
click at [306, 320] on p "Envío: 9502808" at bounding box center [358, 327] width 164 height 14
click at [262, 151] on span "Estados" at bounding box center [277, 159] width 95 height 18
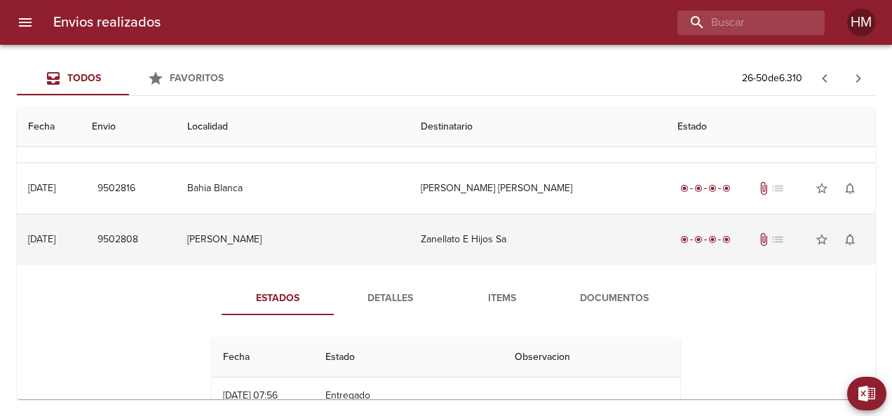
click at [478, 245] on td "Zanellato E Hijos Sa" at bounding box center [537, 240] width 257 height 50
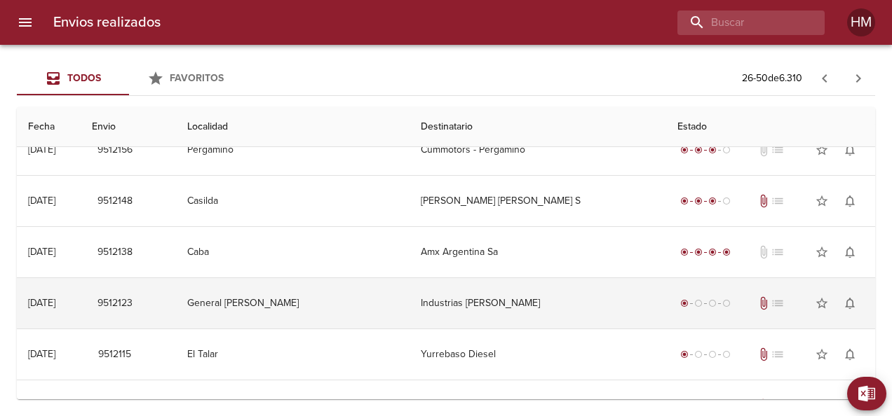
scroll to position [1021, 0]
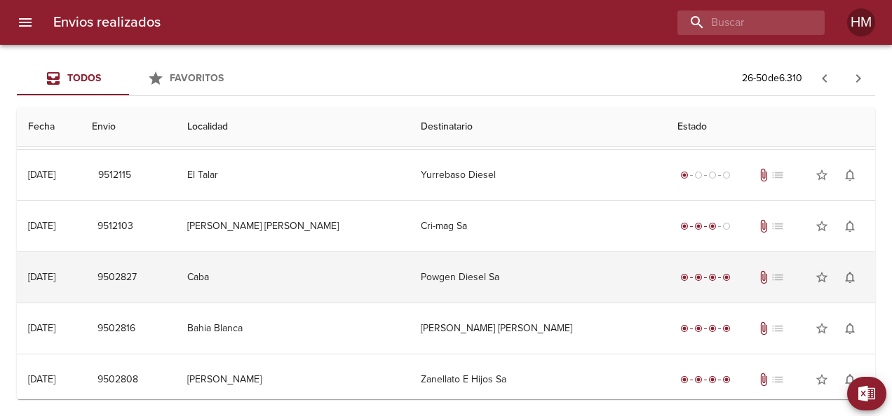
click at [547, 271] on td "Powgen Diesel Sa" at bounding box center [537, 277] width 257 height 50
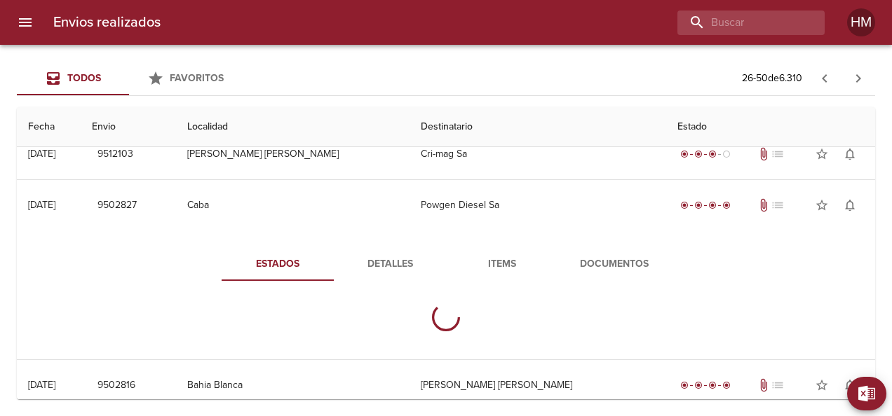
scroll to position [1150, 0]
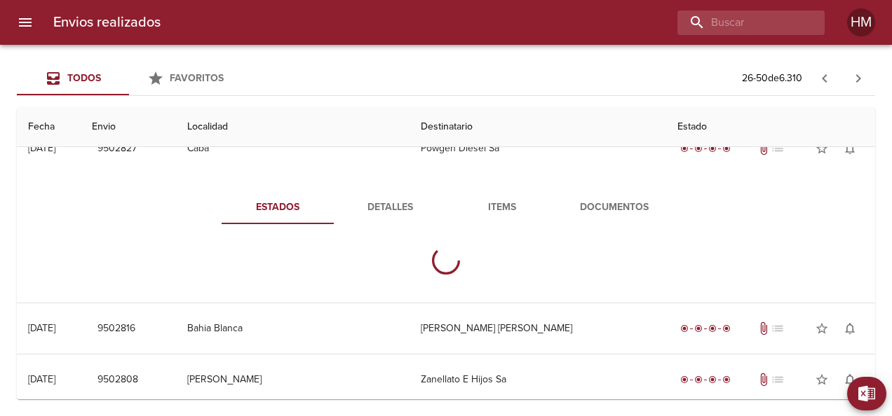
click at [405, 208] on span "Detalles" at bounding box center [389, 208] width 95 height 18
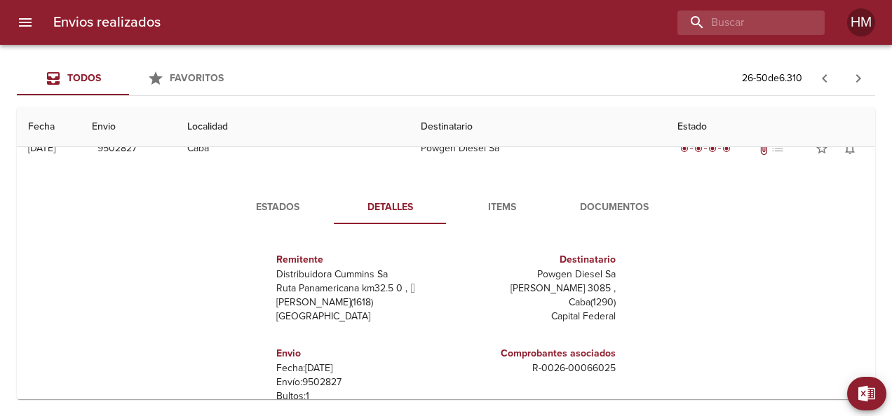
scroll to position [1220, 0]
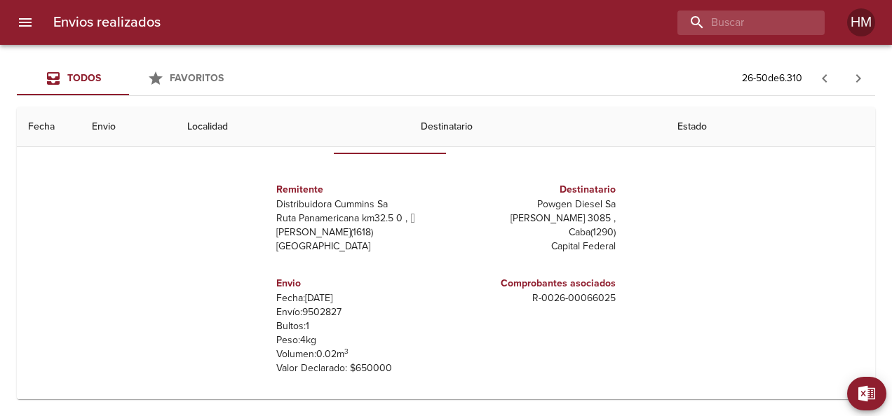
click at [314, 306] on p "Envío: 9502827" at bounding box center [358, 313] width 164 height 14
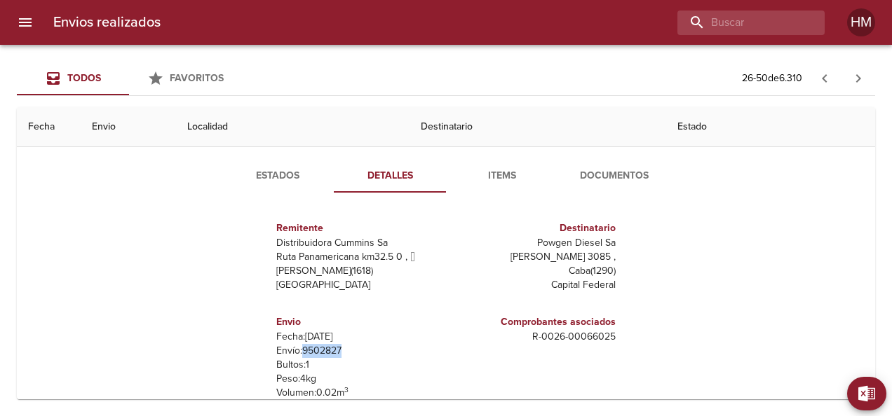
scroll to position [1150, 0]
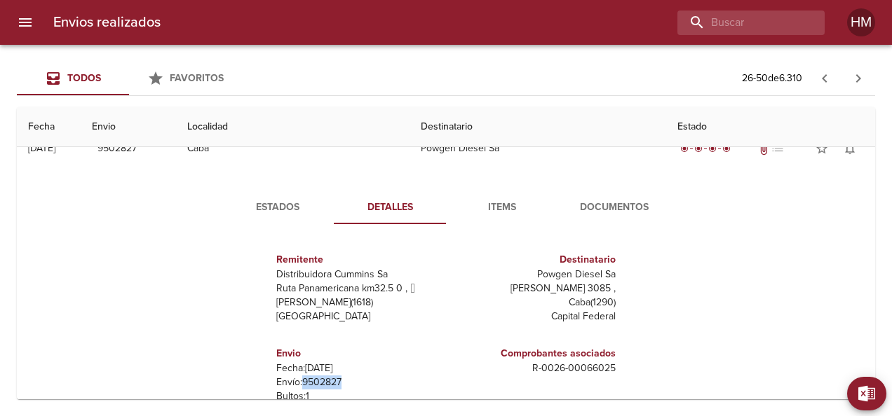
click at [286, 217] on button "Estados" at bounding box center [278, 208] width 112 height 34
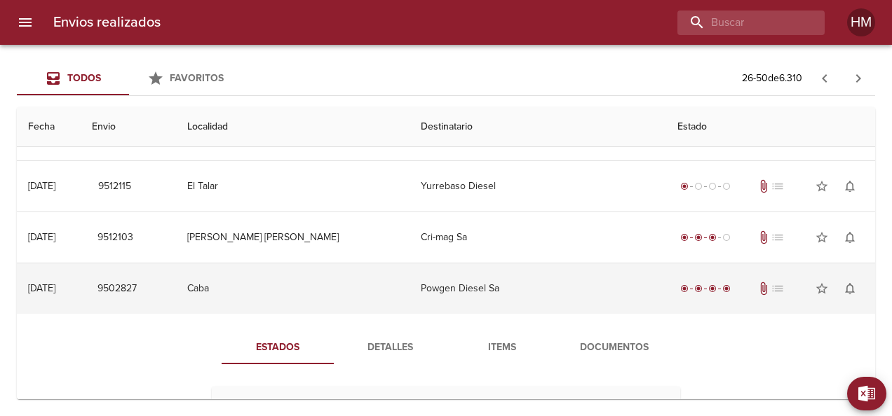
click at [473, 285] on td "Powgen Diesel Sa" at bounding box center [537, 289] width 257 height 50
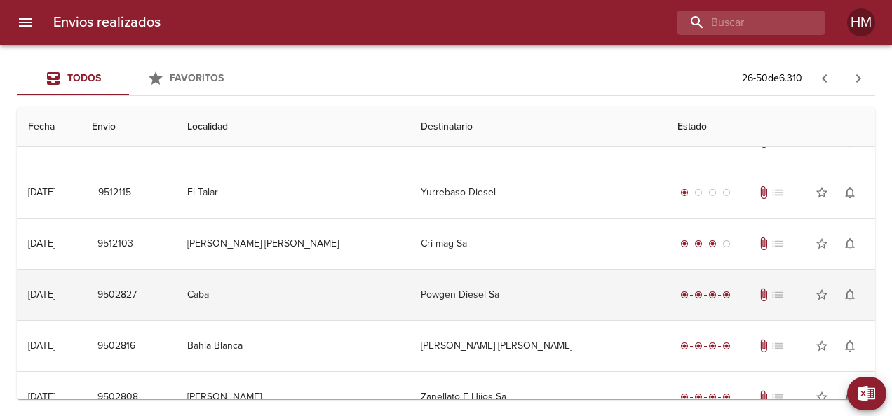
scroll to position [1021, 0]
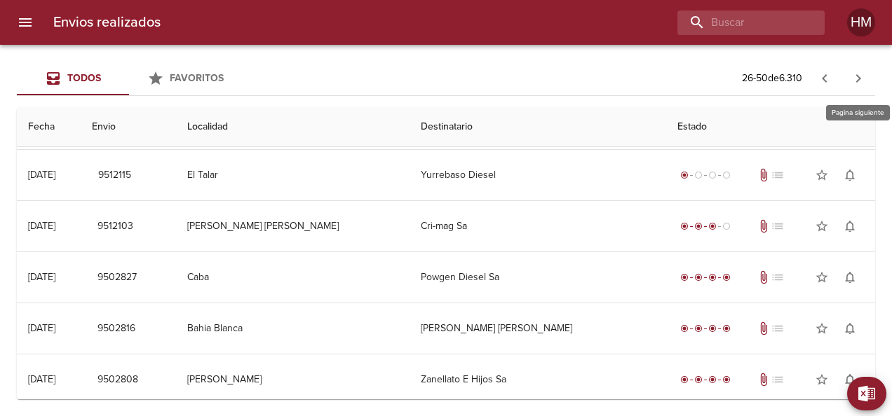
click at [862, 83] on icon "button" at bounding box center [858, 78] width 17 height 17
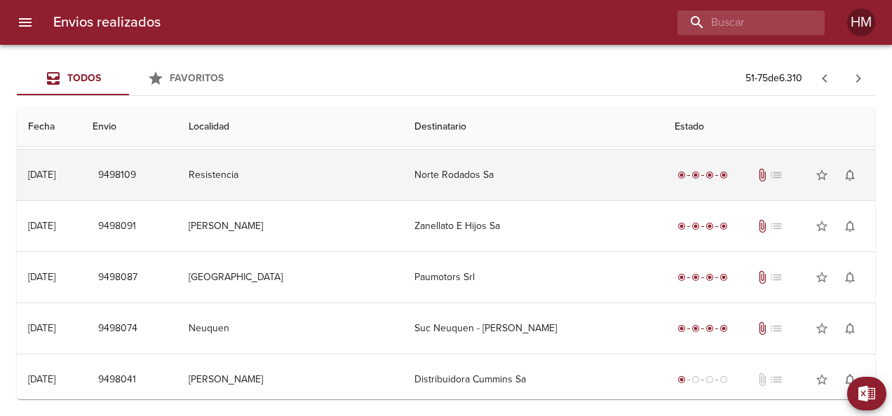
scroll to position [0, 0]
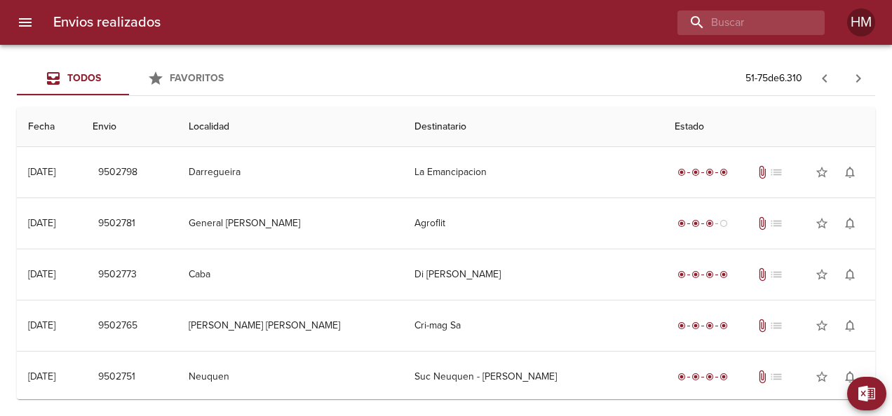
click at [550, 167] on td "La Emancipacion" at bounding box center [532, 172] width 259 height 50
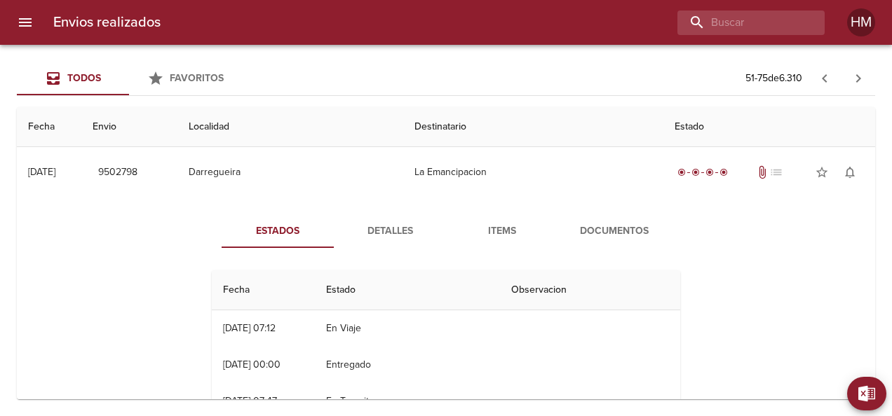
click at [397, 228] on span "Detalles" at bounding box center [389, 232] width 95 height 18
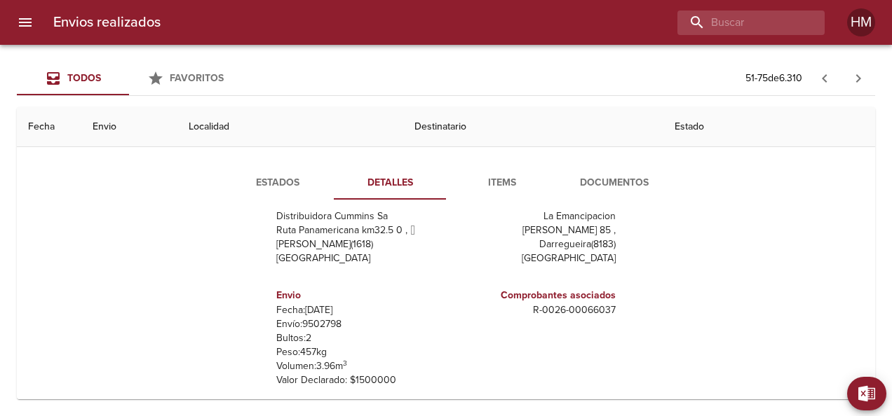
scroll to position [70, 0]
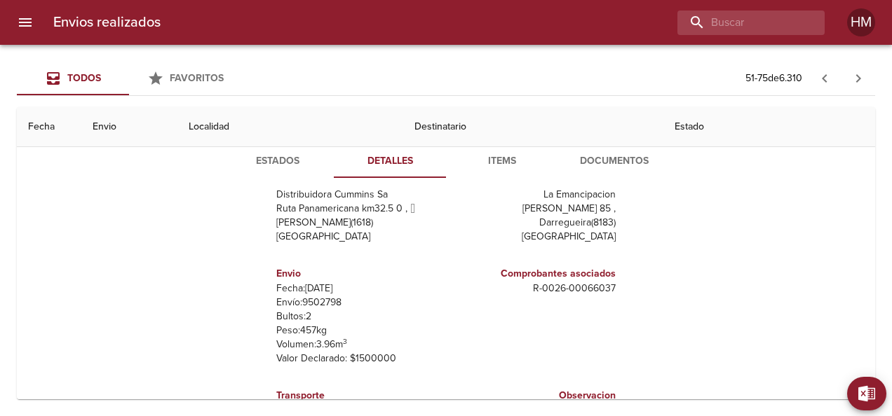
click at [317, 299] on p "Envío: 9502798" at bounding box center [358, 303] width 164 height 14
click at [325, 299] on p "Envío: 9502798" at bounding box center [358, 303] width 164 height 14
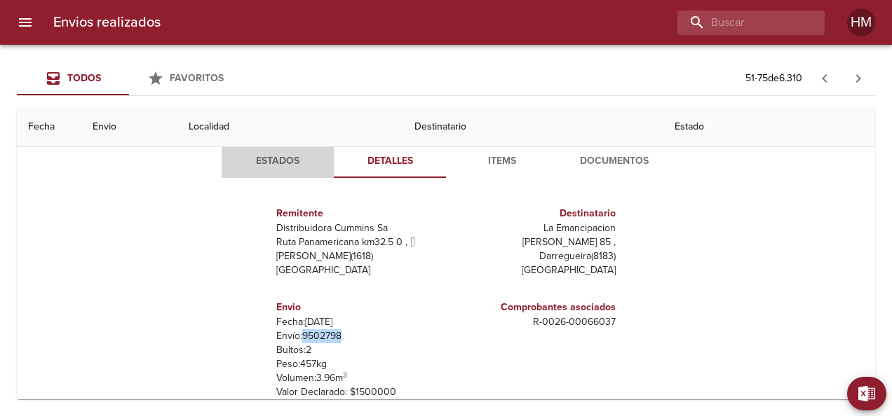
click at [283, 147] on button "Estados" at bounding box center [278, 161] width 112 height 34
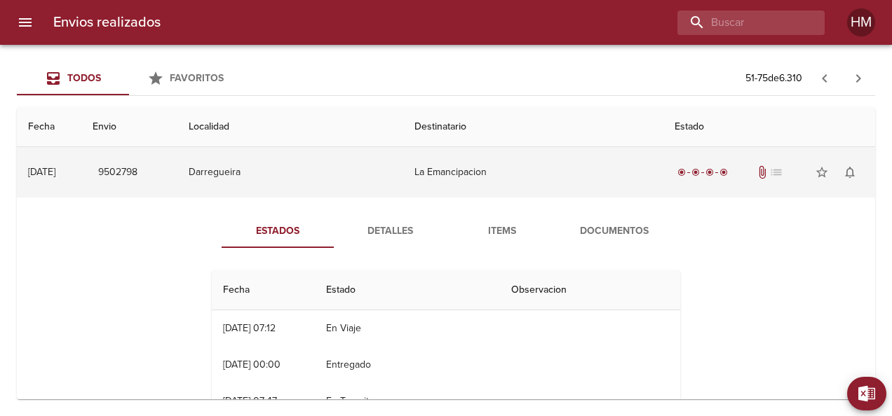
click at [426, 188] on td "La Emancipacion" at bounding box center [532, 172] width 259 height 50
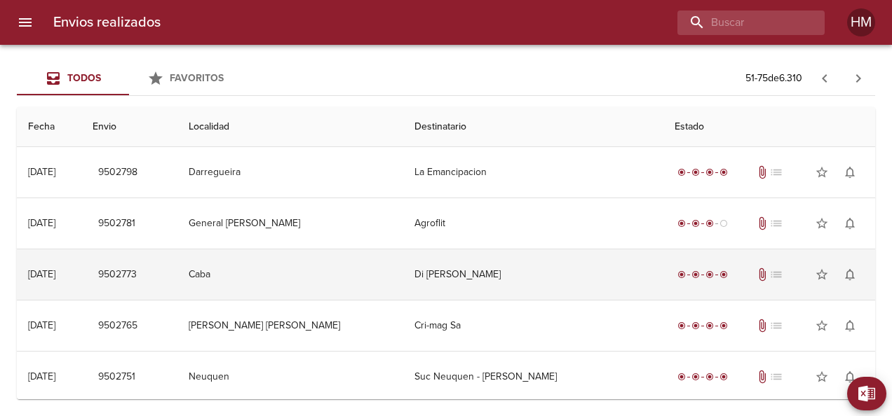
click at [495, 279] on td "Di [PERSON_NAME]" at bounding box center [532, 275] width 259 height 50
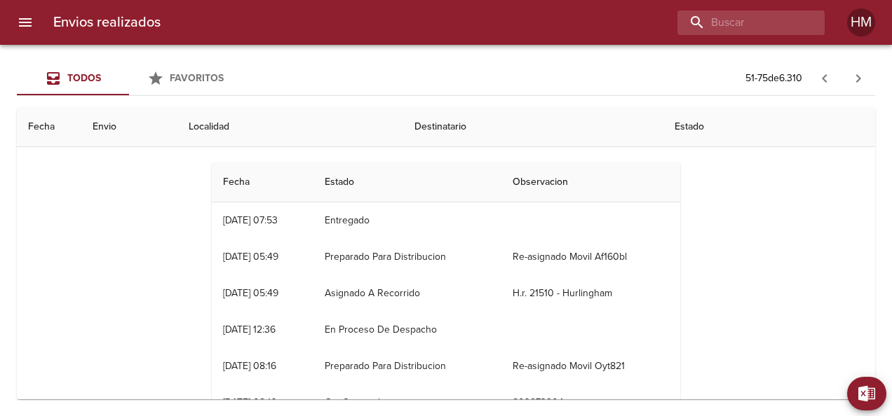
scroll to position [140, 0]
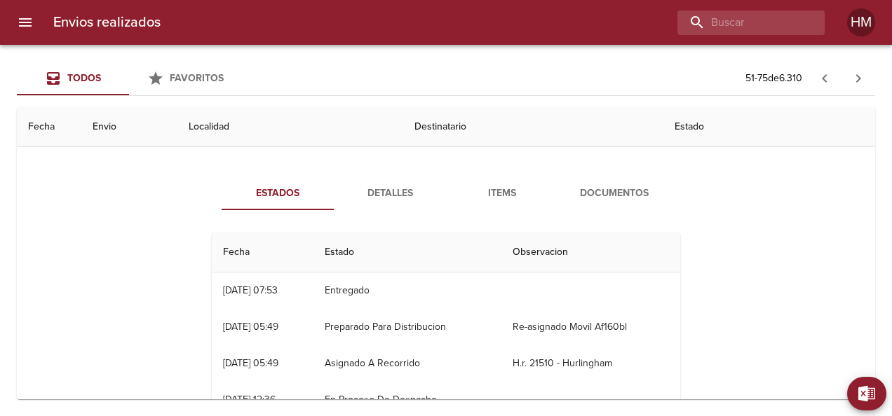
click at [381, 197] on span "Detalles" at bounding box center [389, 194] width 95 height 18
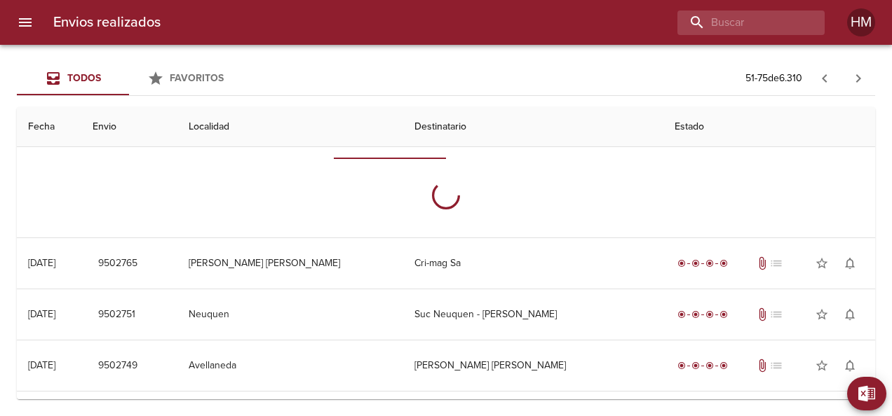
scroll to position [210, 0]
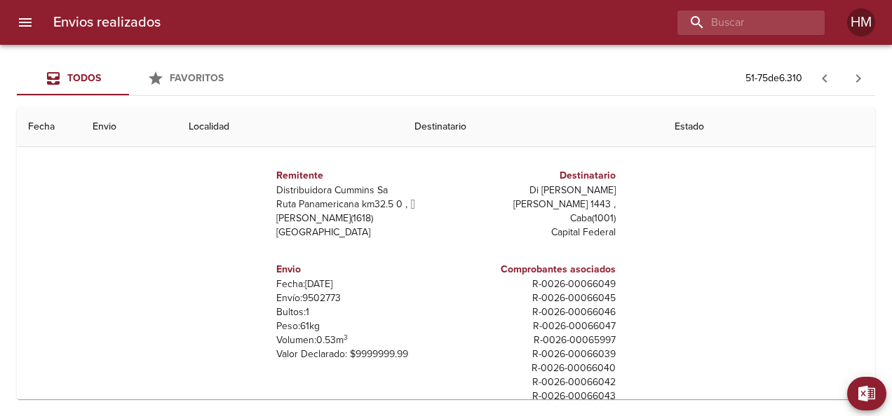
click at [319, 296] on p "Envío: 9502773" at bounding box center [358, 299] width 164 height 14
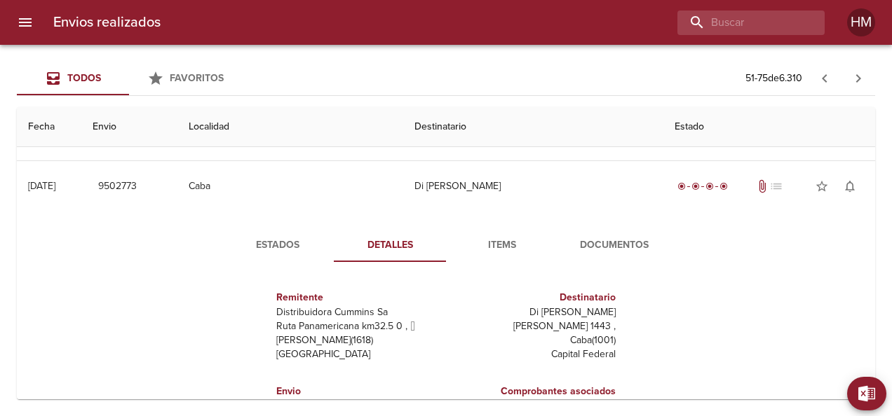
scroll to position [70, 0]
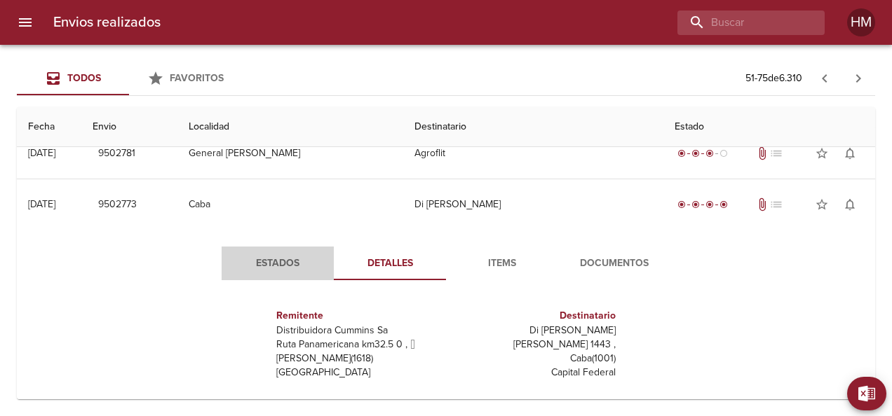
click at [284, 270] on span "Estados" at bounding box center [277, 264] width 95 height 18
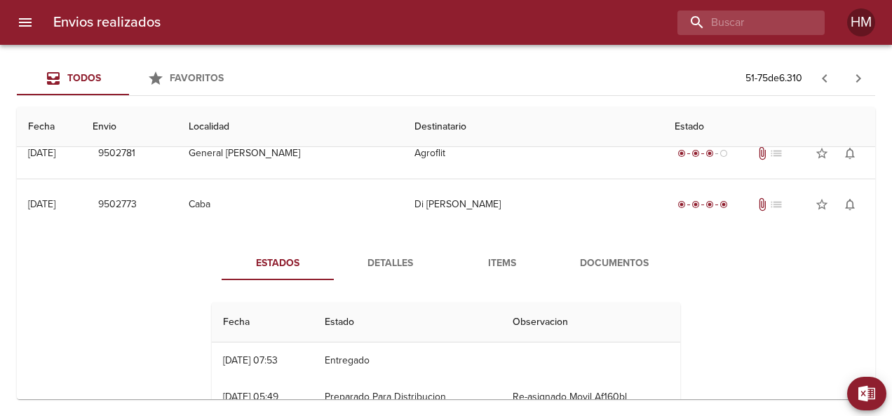
click at [397, 262] on span "Detalles" at bounding box center [389, 264] width 95 height 18
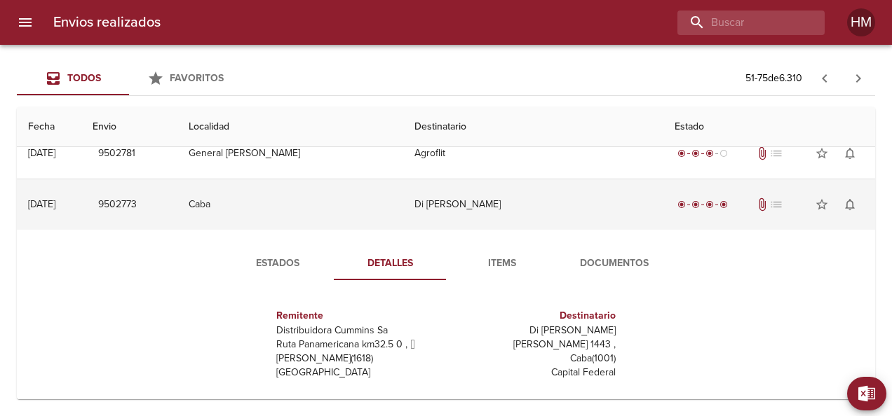
click at [432, 205] on td "Di [PERSON_NAME]" at bounding box center [532, 204] width 259 height 50
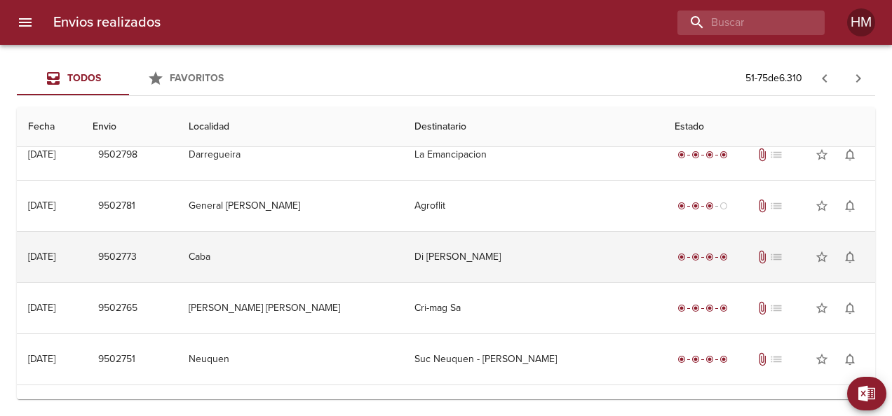
scroll to position [0, 0]
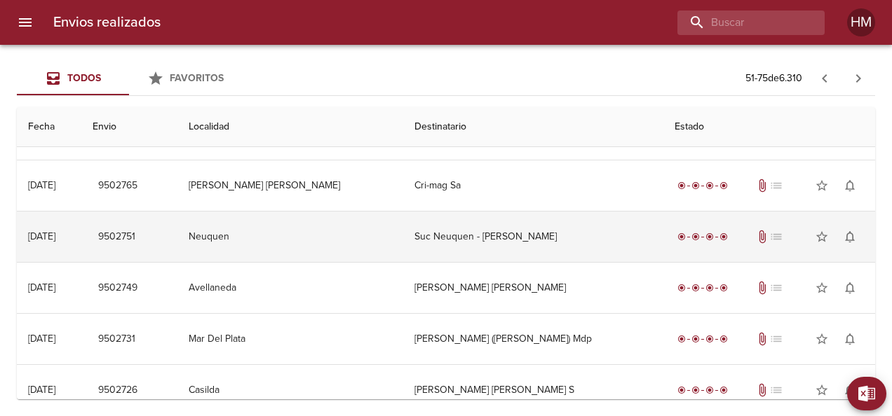
click at [461, 234] on td "Suc Neuquen - [PERSON_NAME]" at bounding box center [532, 237] width 259 height 50
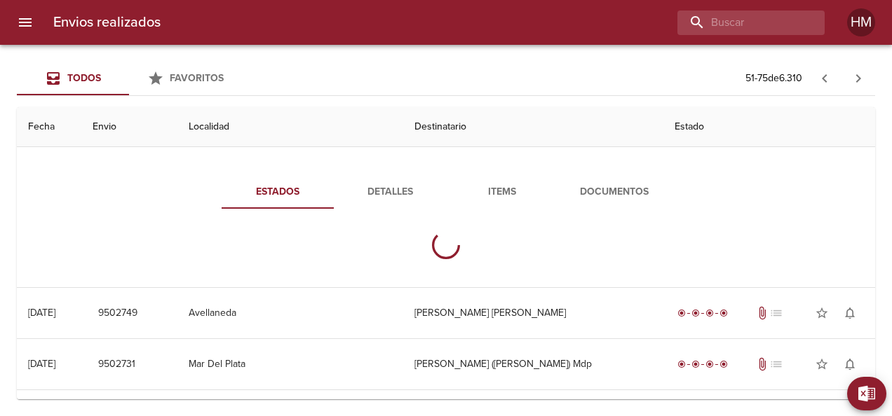
scroll to position [280, 0]
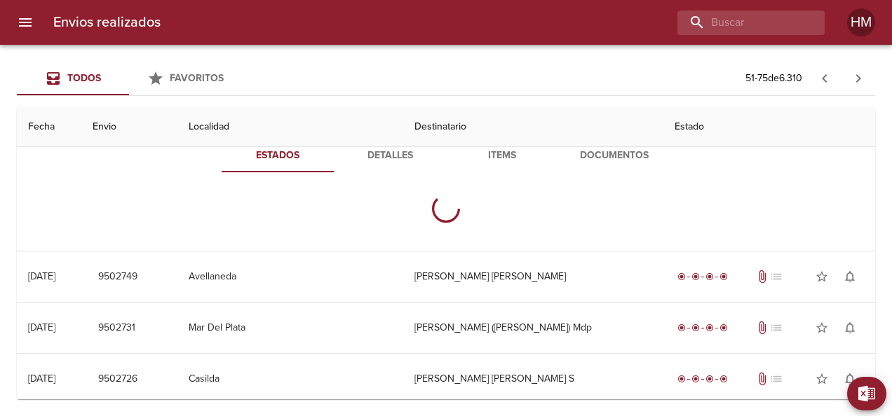
click at [374, 160] on span "Detalles" at bounding box center [389, 156] width 95 height 18
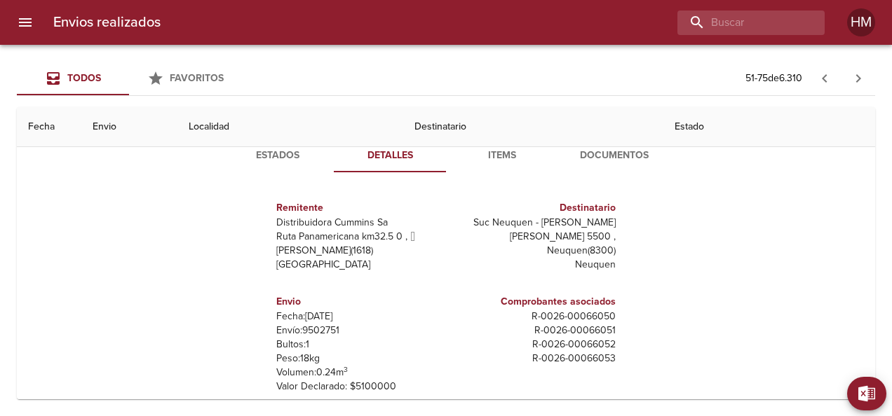
click at [309, 328] on p "Envío: 9502751" at bounding box center [358, 331] width 164 height 14
click at [277, 158] on span "Estados" at bounding box center [277, 156] width 95 height 18
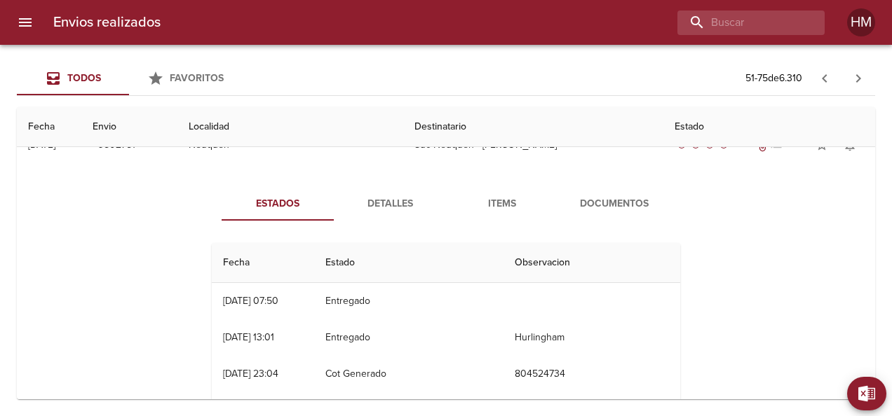
scroll to position [210, 0]
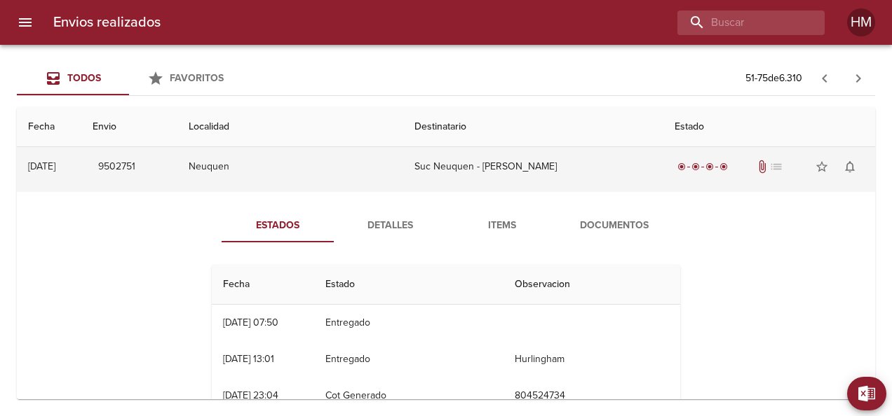
click at [443, 168] on td "Suc Neuquen - [PERSON_NAME]" at bounding box center [532, 167] width 259 height 50
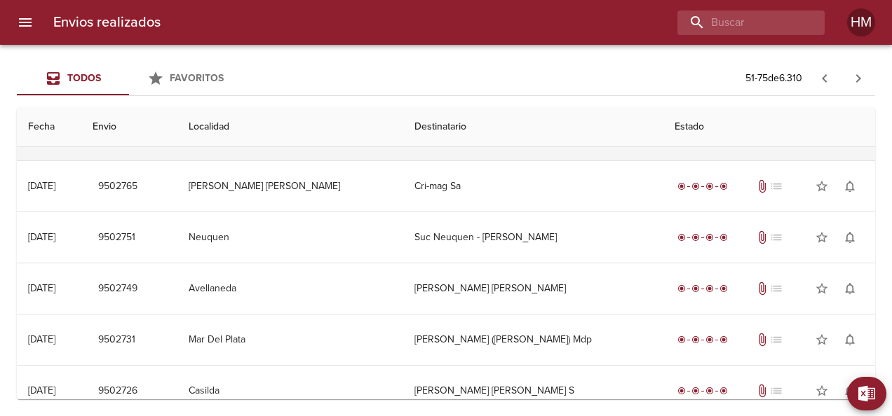
scroll to position [140, 0]
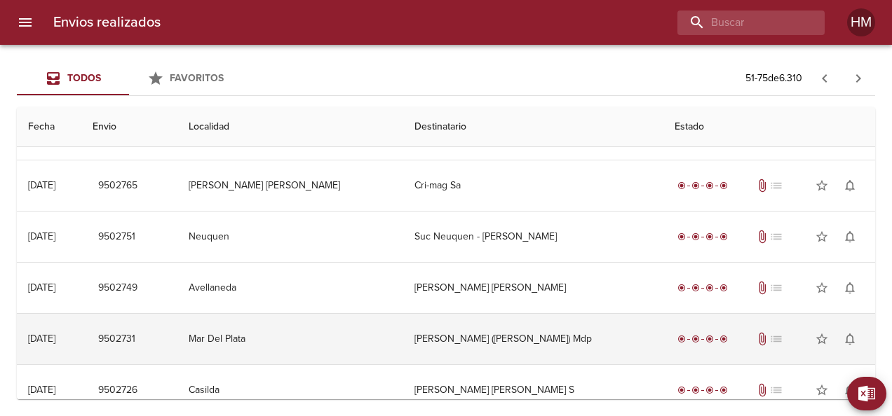
click at [541, 328] on td "[PERSON_NAME] ([PERSON_NAME]) Mdp" at bounding box center [532, 339] width 259 height 50
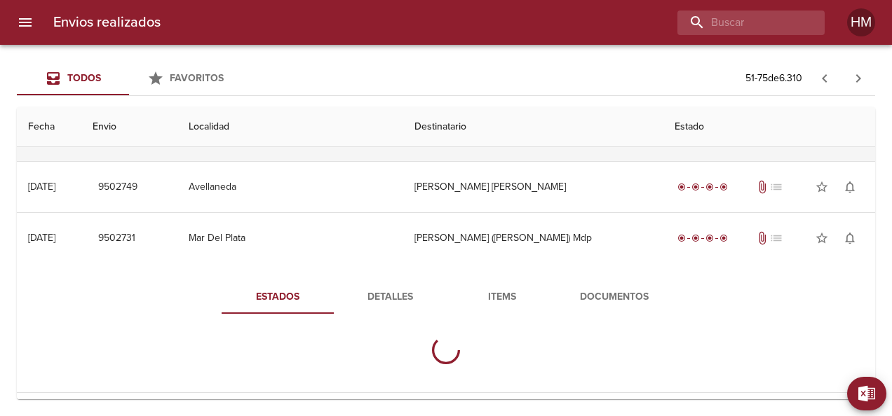
scroll to position [351, 0]
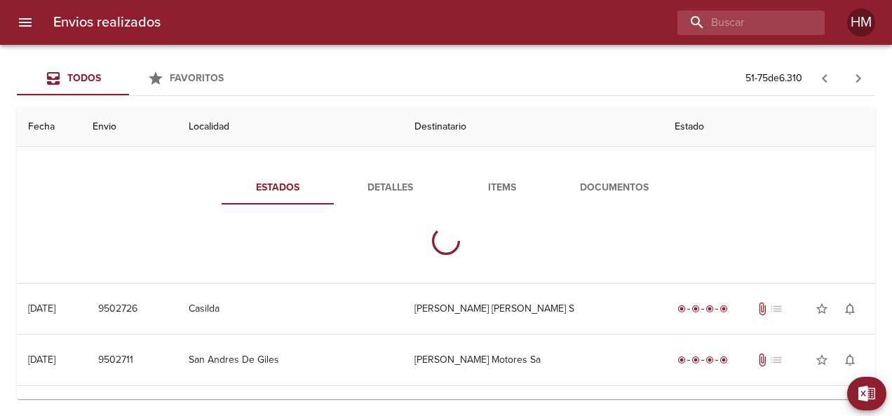
click at [377, 179] on span "Detalles" at bounding box center [389, 188] width 95 height 18
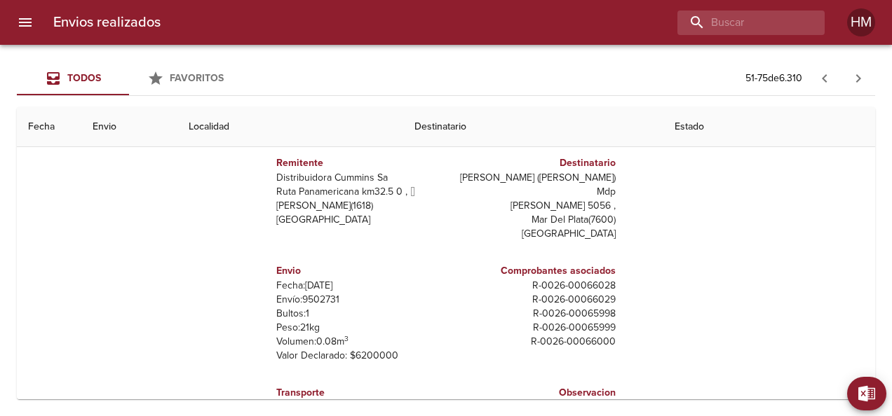
scroll to position [0, 0]
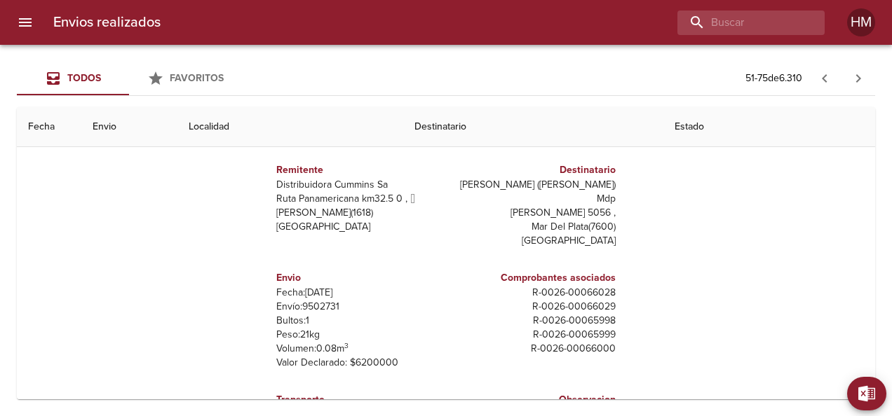
click at [324, 300] on p "Envío: 9502731" at bounding box center [358, 307] width 164 height 14
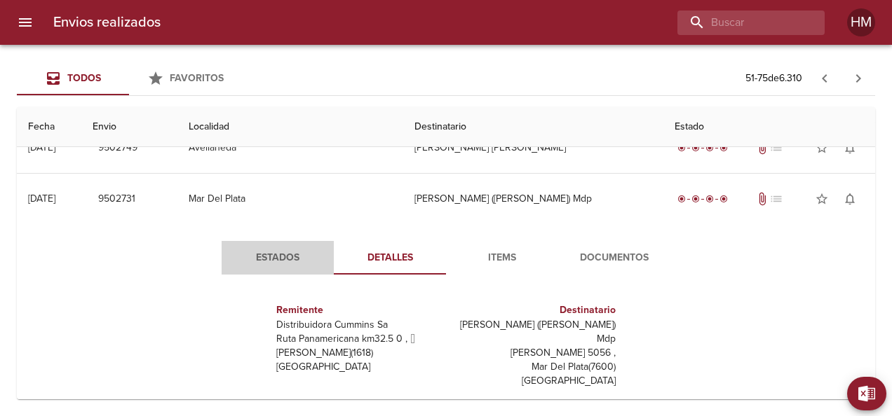
click at [304, 250] on span "Estados" at bounding box center [277, 259] width 95 height 18
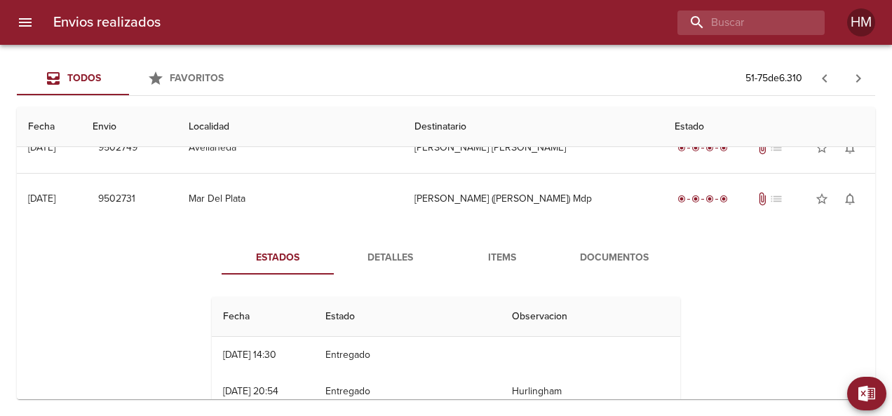
scroll to position [351, 0]
